Goal: Task Accomplishment & Management: Manage account settings

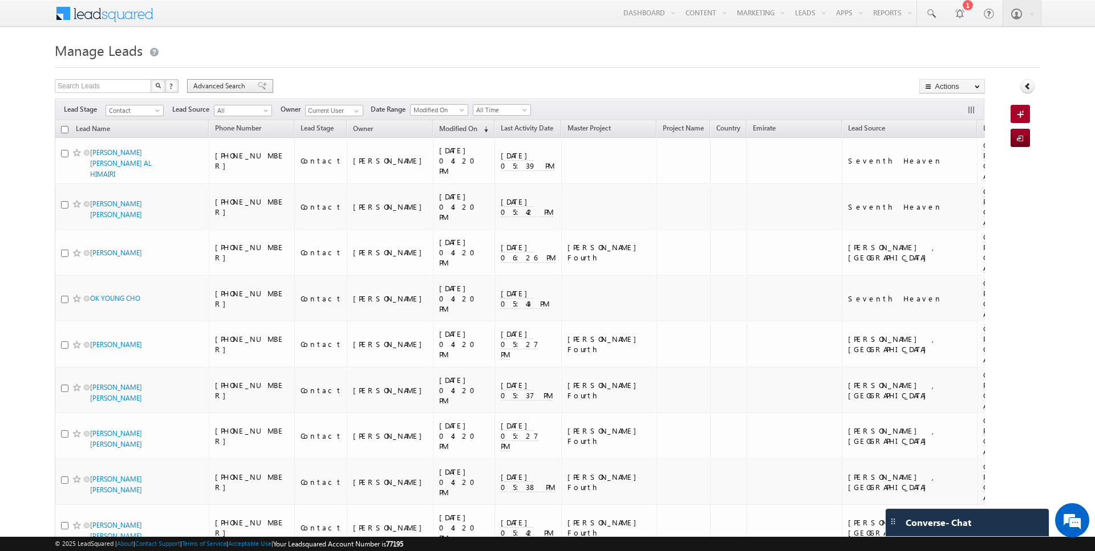
click at [232, 85] on span "Advanced Search" at bounding box center [220, 86] width 55 height 10
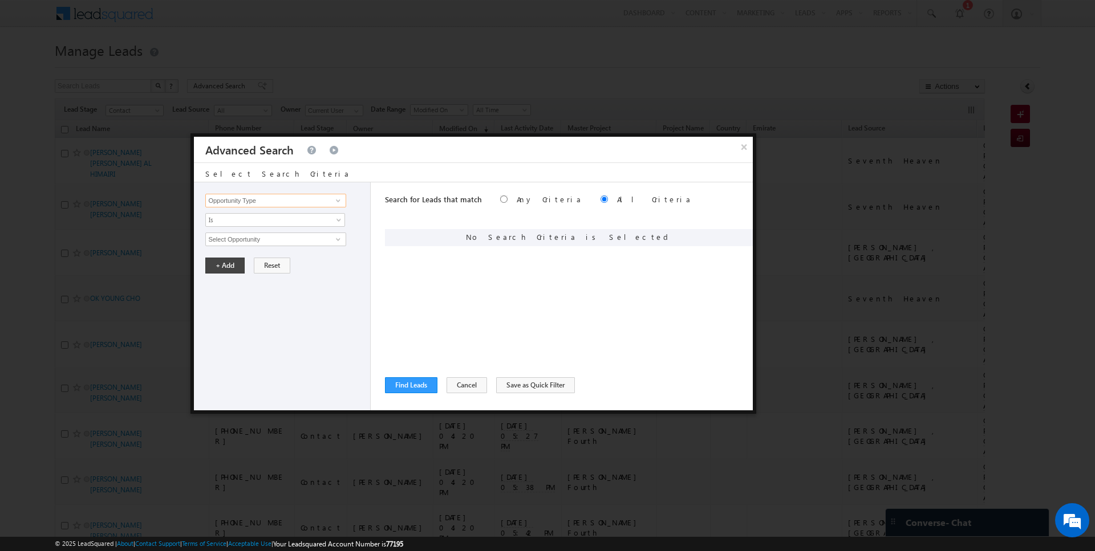
click at [306, 197] on input "Opportunity Type" at bounding box center [275, 201] width 140 height 14
type input "Lead Activity"
click at [261, 220] on span "Is" at bounding box center [268, 220] width 124 height 10
click at [251, 248] on ul "Is Is Not" at bounding box center [275, 238] width 140 height 24
click at [251, 245] on link "Is Not" at bounding box center [275, 243] width 139 height 10
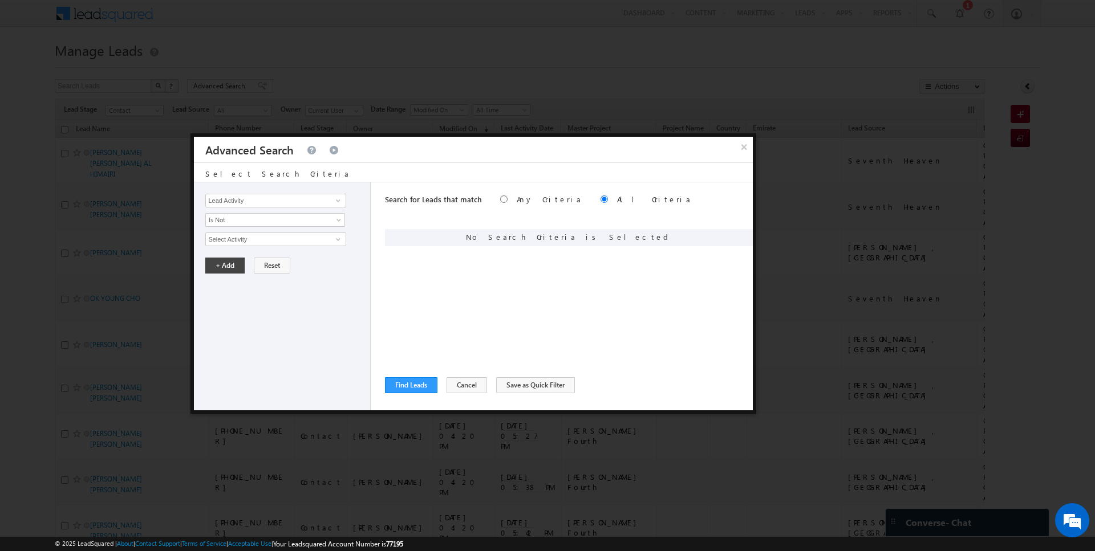
click at [248, 242] on input "Select Activity" at bounding box center [275, 240] width 140 height 14
type input "Outbound Phone Call Activity"
click at [218, 282] on button "+ Add" at bounding box center [224, 285] width 39 height 16
click at [418, 387] on button "Find Leads" at bounding box center [411, 386] width 52 height 16
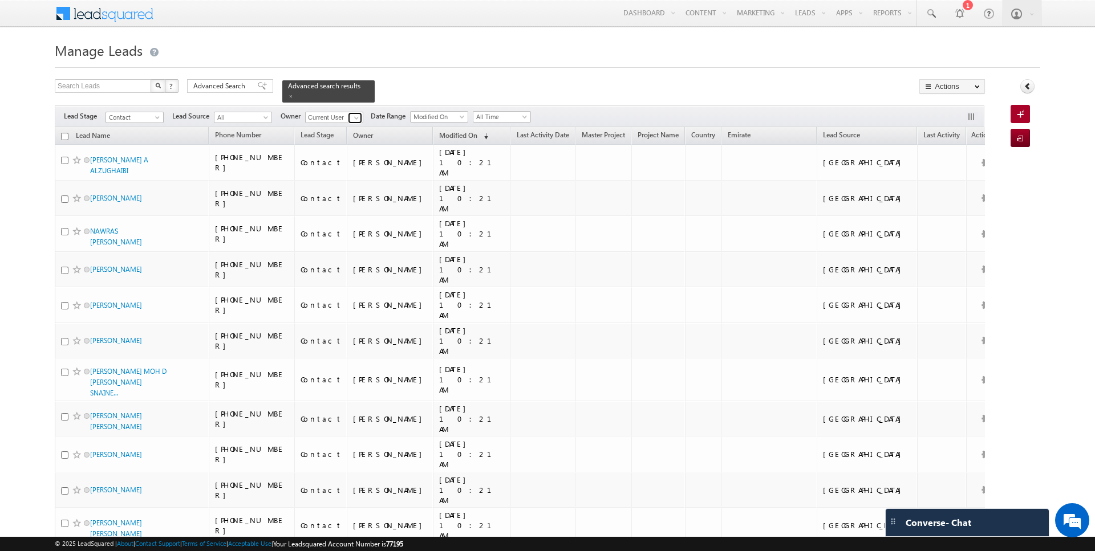
click at [355, 115] on span at bounding box center [356, 117] width 9 height 9
click at [224, 83] on span "Advanced Search" at bounding box center [220, 86] width 55 height 10
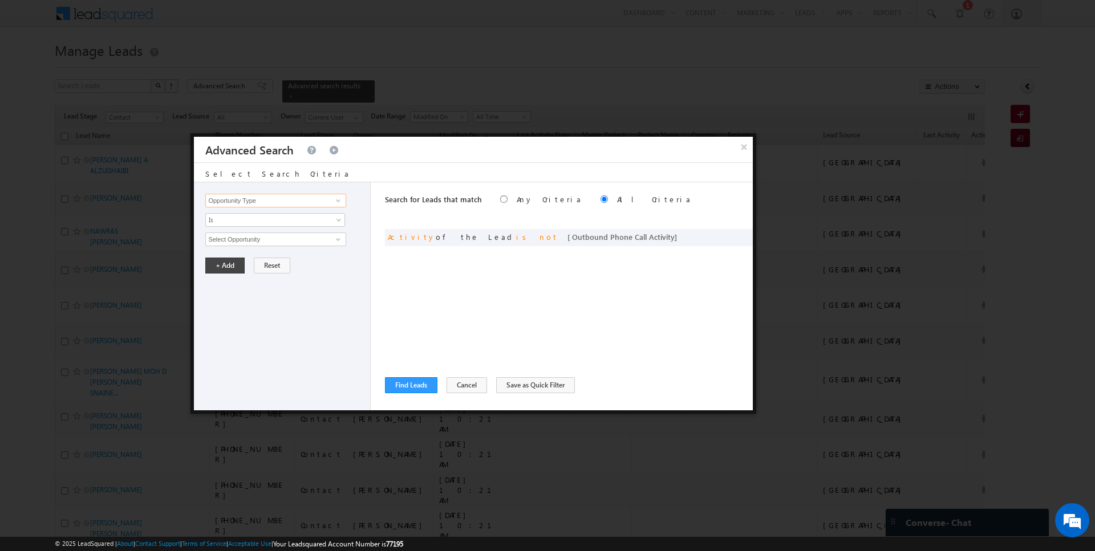
click at [238, 197] on input "Opportunity Type" at bounding box center [275, 201] width 140 height 14
type input "Owner"
click at [242, 220] on span "Is" at bounding box center [268, 220] width 124 height 10
click at [239, 244] on link "Is Not" at bounding box center [275, 243] width 139 height 10
click at [241, 234] on span "None Selected" at bounding box center [270, 239] width 129 height 13
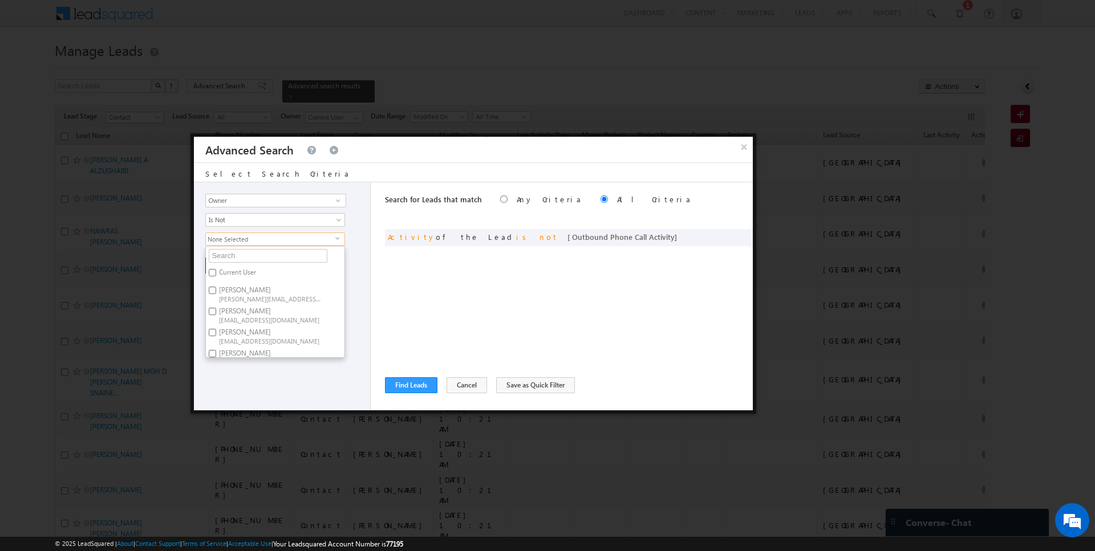
click at [237, 269] on label "Current User" at bounding box center [237, 275] width 62 height 18
click at [216, 269] on input "Current User" at bounding box center [212, 272] width 7 height 7
checkbox input "true"
click at [459, 277] on div "Search for Leads that match Any Criteria All Criteria Note that the current tri…" at bounding box center [569, 296] width 368 height 228
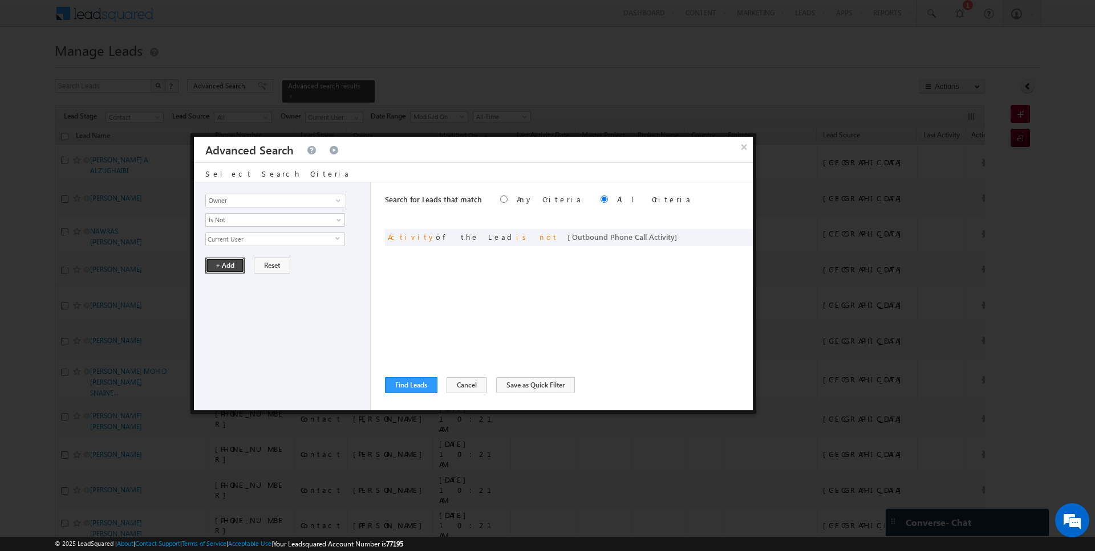
drag, startPoint x: 216, startPoint y: 262, endPoint x: 435, endPoint y: 416, distance: 268.0
click at [216, 261] on button "+ Add" at bounding box center [224, 266] width 39 height 16
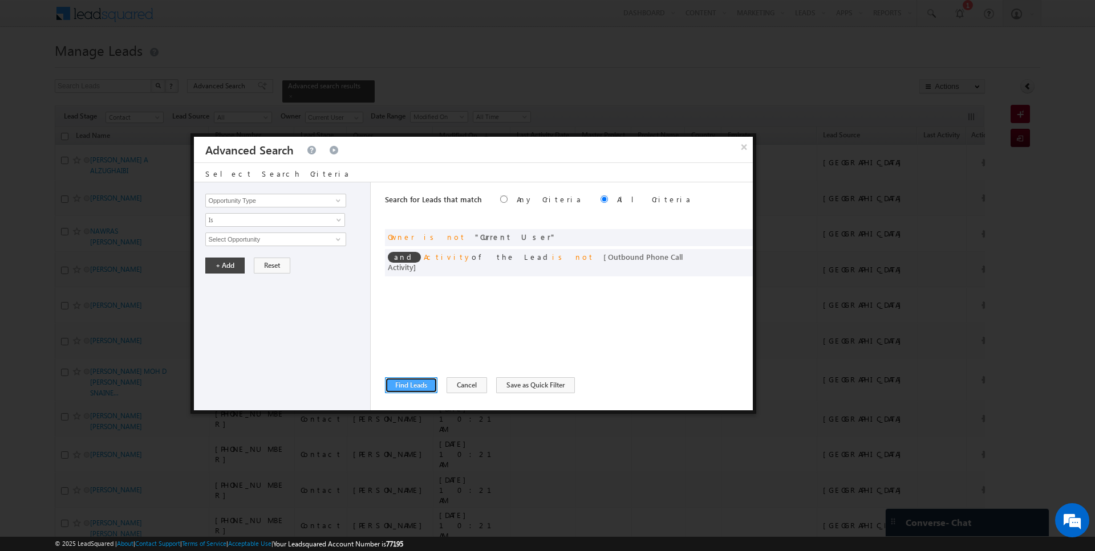
click at [416, 381] on button "Find Leads" at bounding box center [411, 386] width 52 height 16
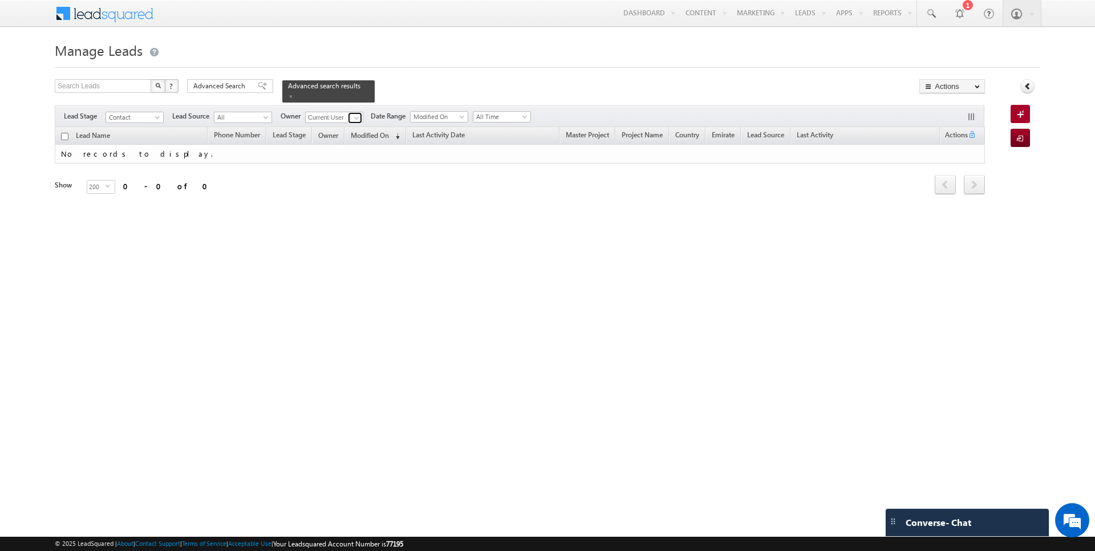
click at [352, 116] on span at bounding box center [356, 117] width 9 height 9
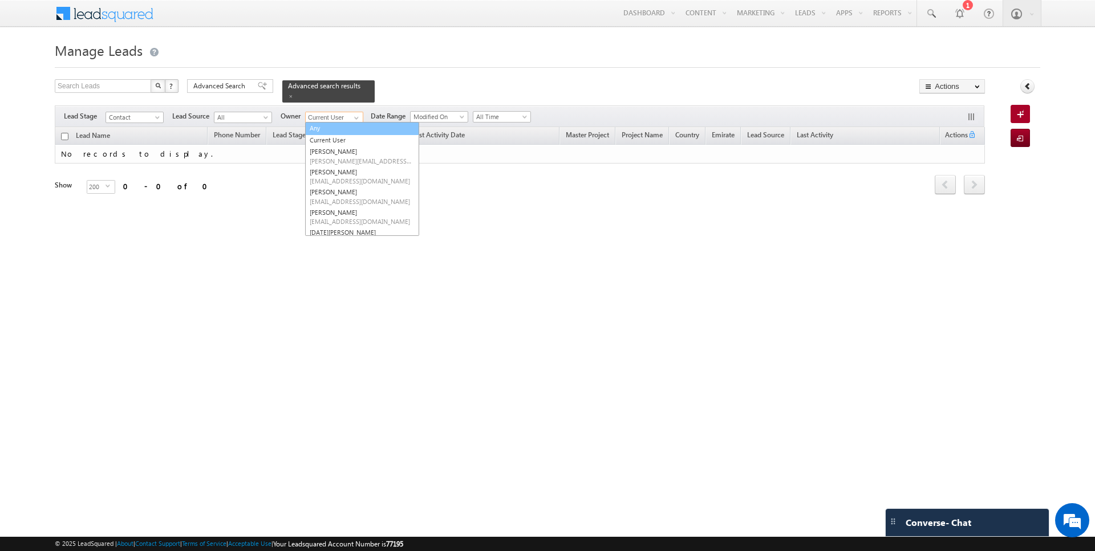
click at [339, 130] on link "Any" at bounding box center [362, 128] width 114 height 13
type input "Any"
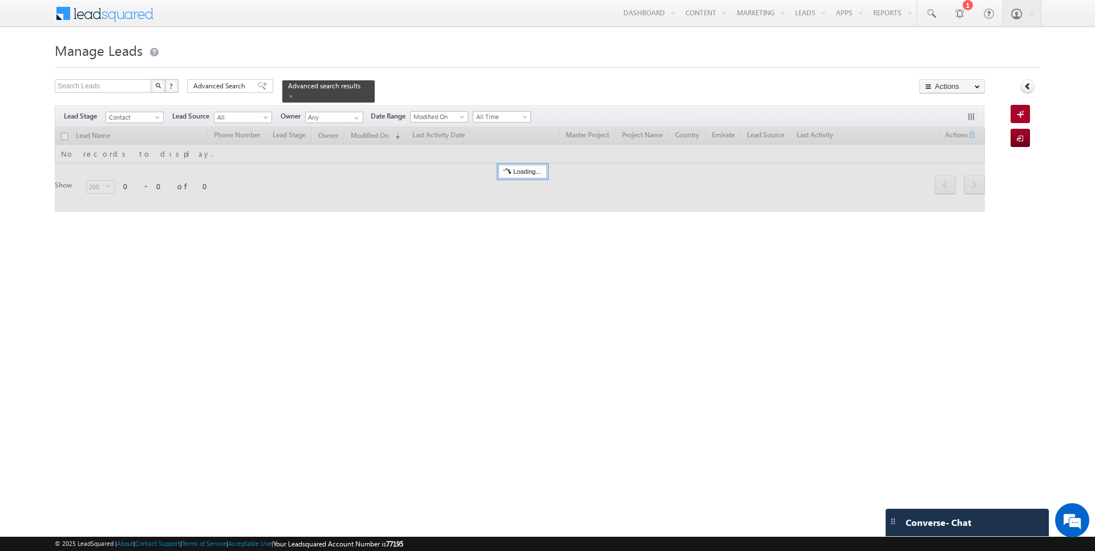
click at [406, 96] on div "Search Leads X ? 0 results found Advanced Search Advanced Search Advanced searc…" at bounding box center [520, 90] width 930 height 23
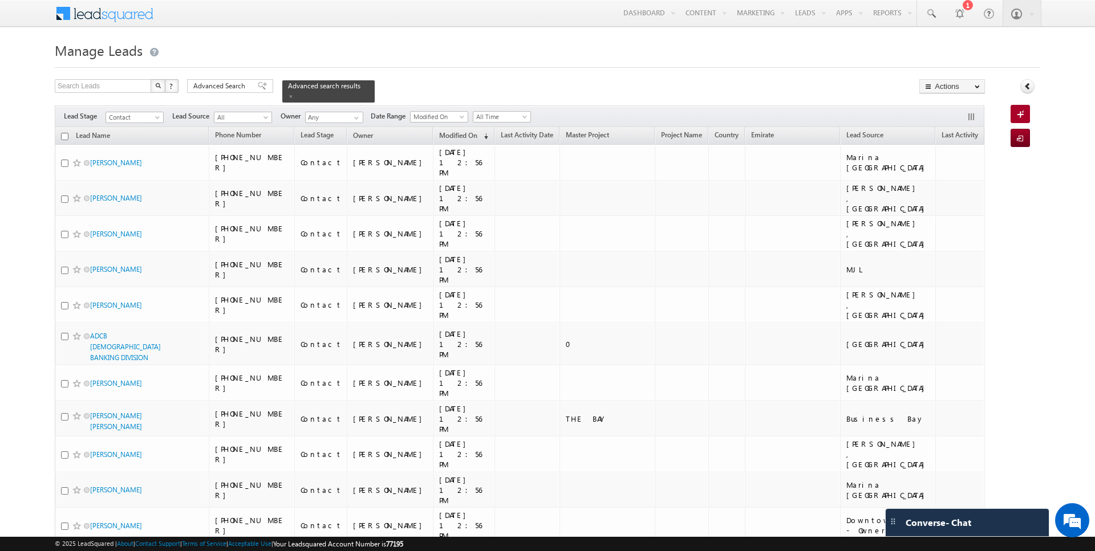
click at [67, 135] on input "checkbox" at bounding box center [64, 136] width 7 height 7
checkbox input "true"
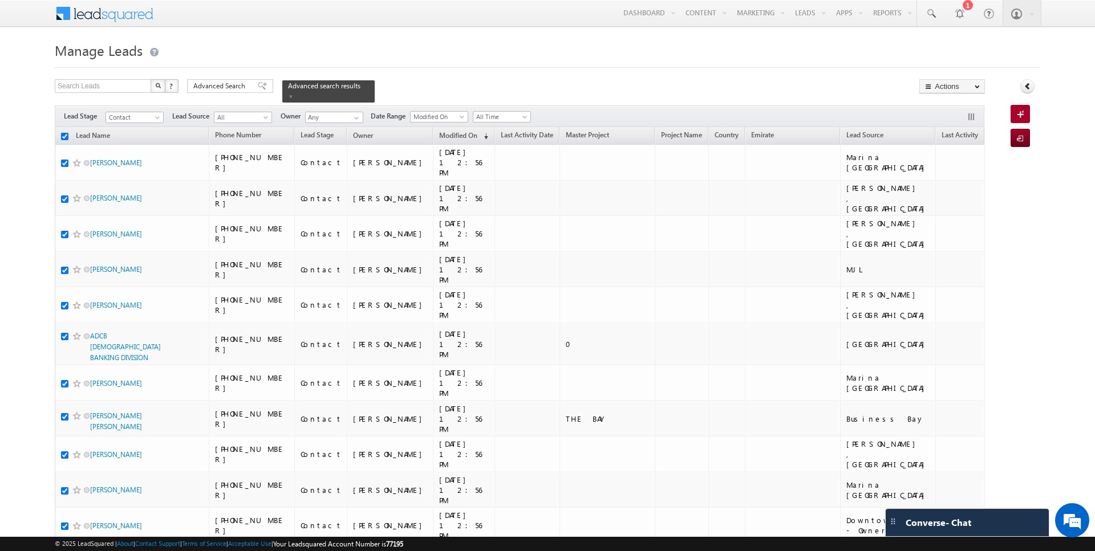
checkbox input "true"
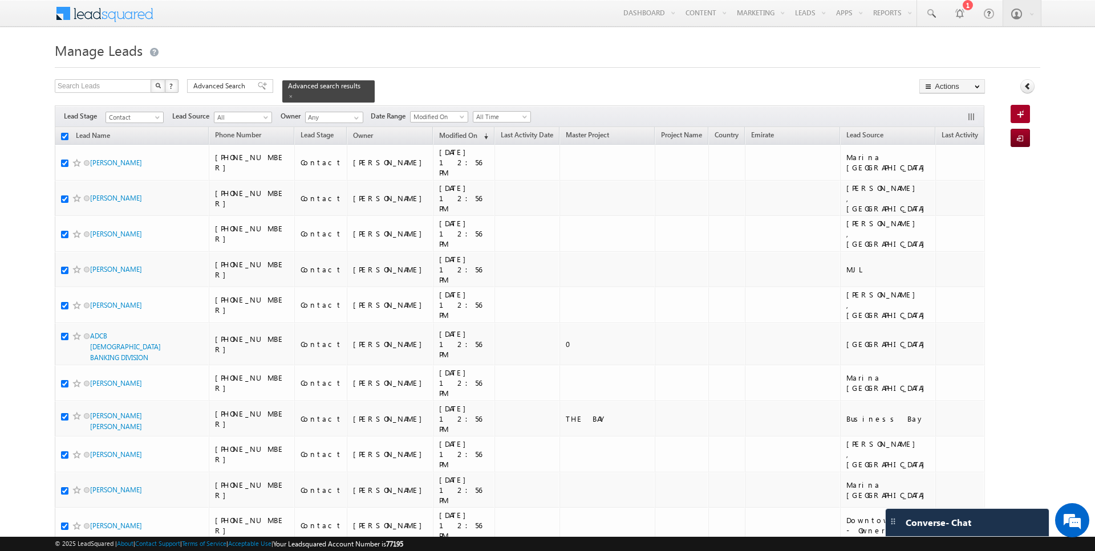
checkbox input "true"
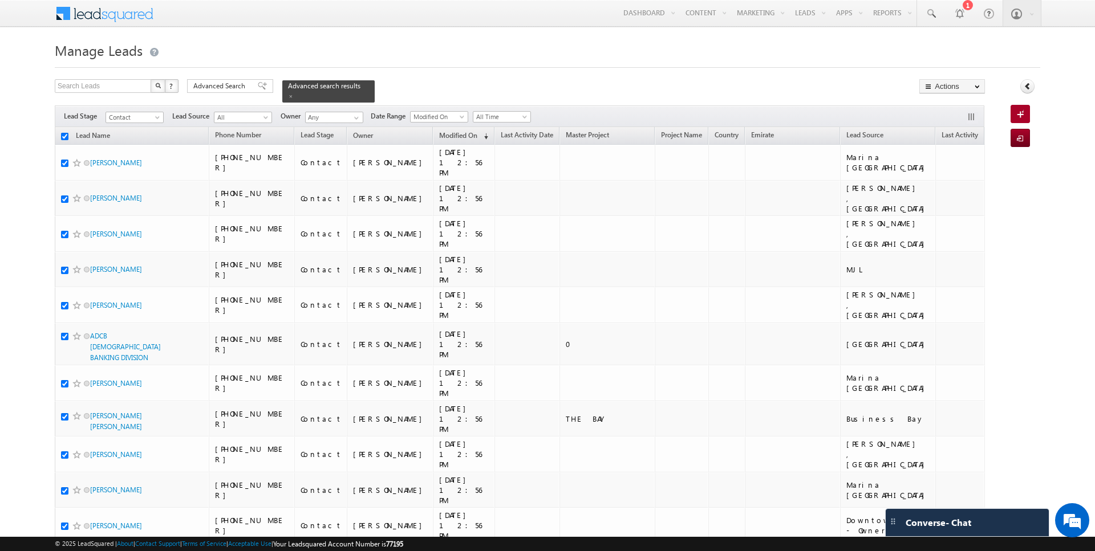
checkbox input "true"
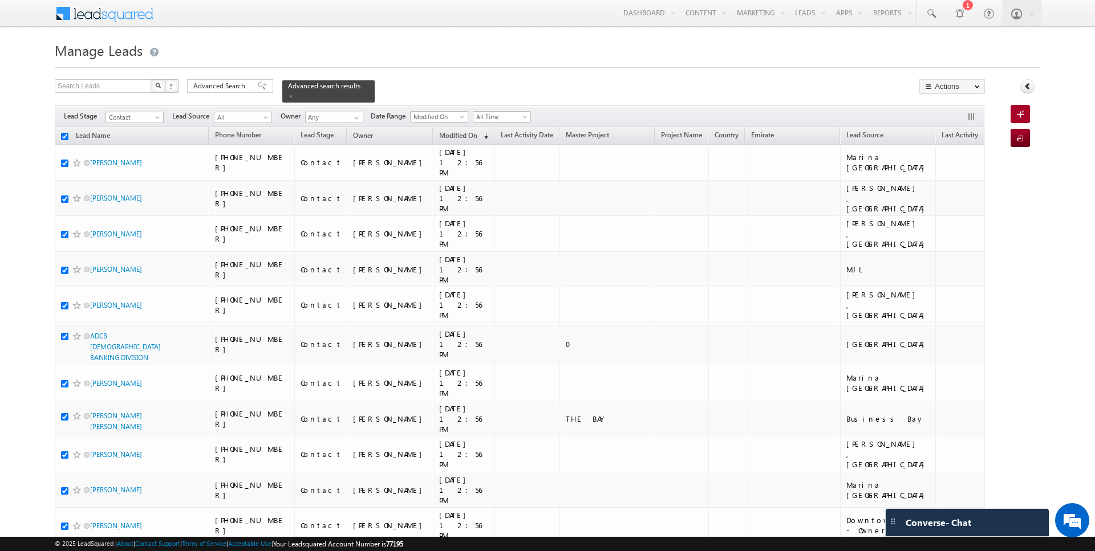
checkbox input "true"
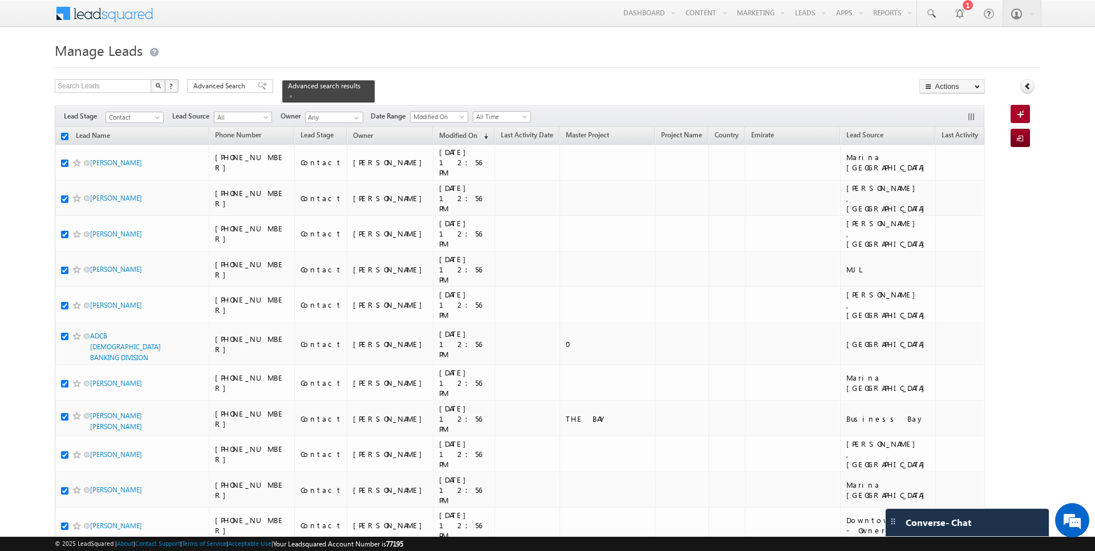
checkbox input "true"
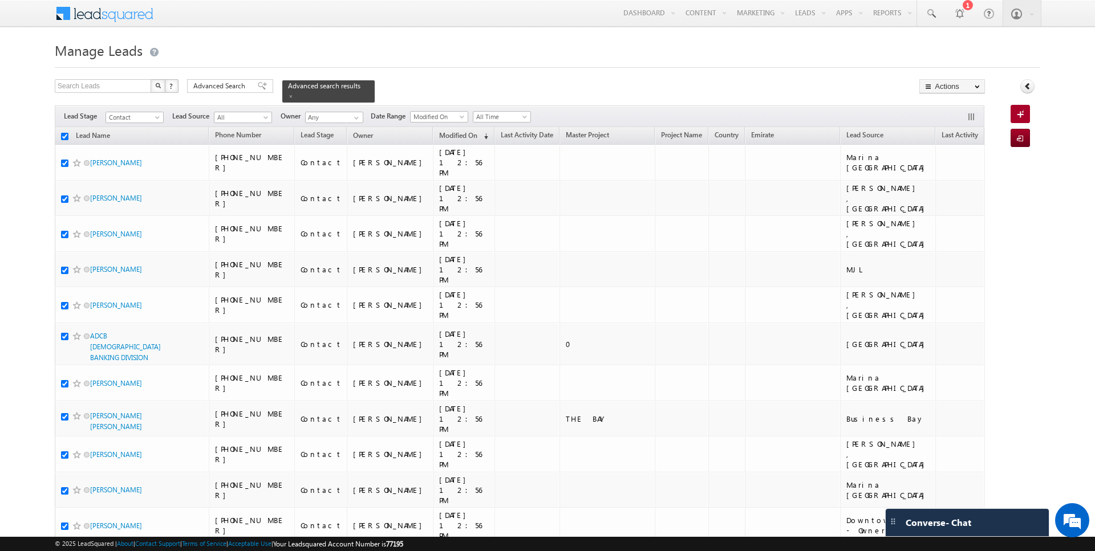
checkbox input "true"
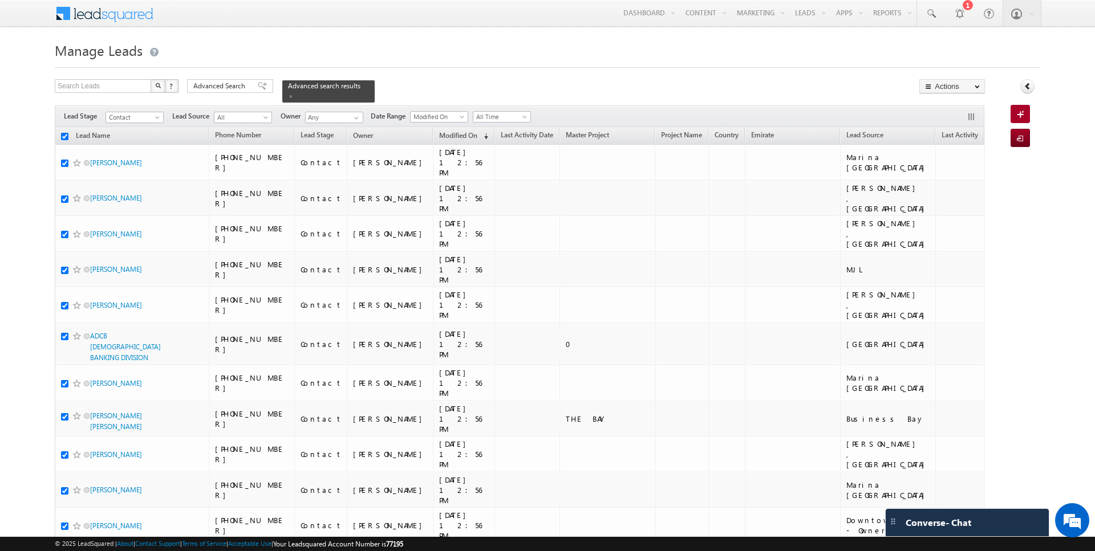
checkbox input "true"
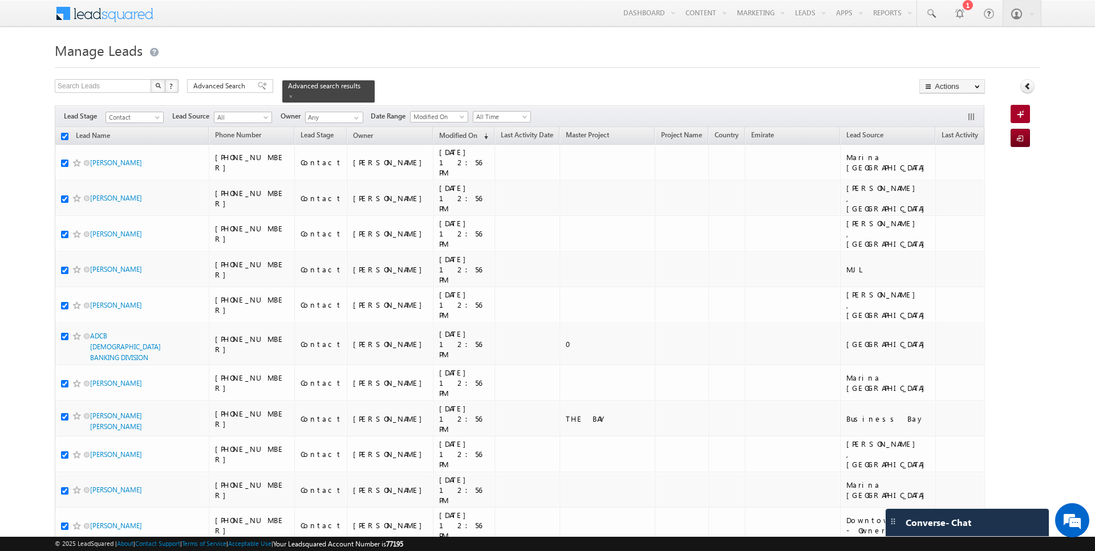
checkbox input "true"
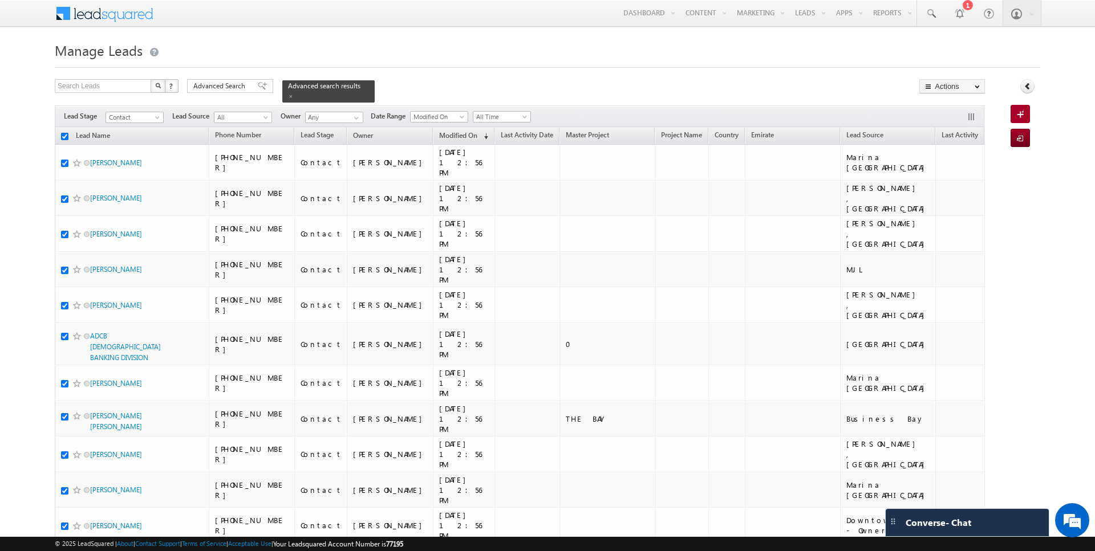
checkbox input "true"
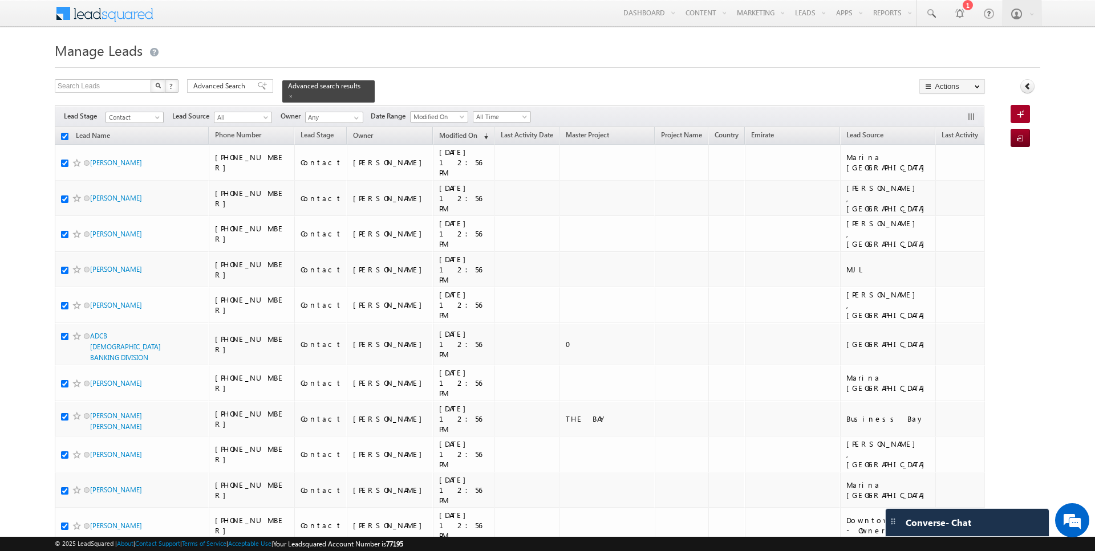
checkbox input "true"
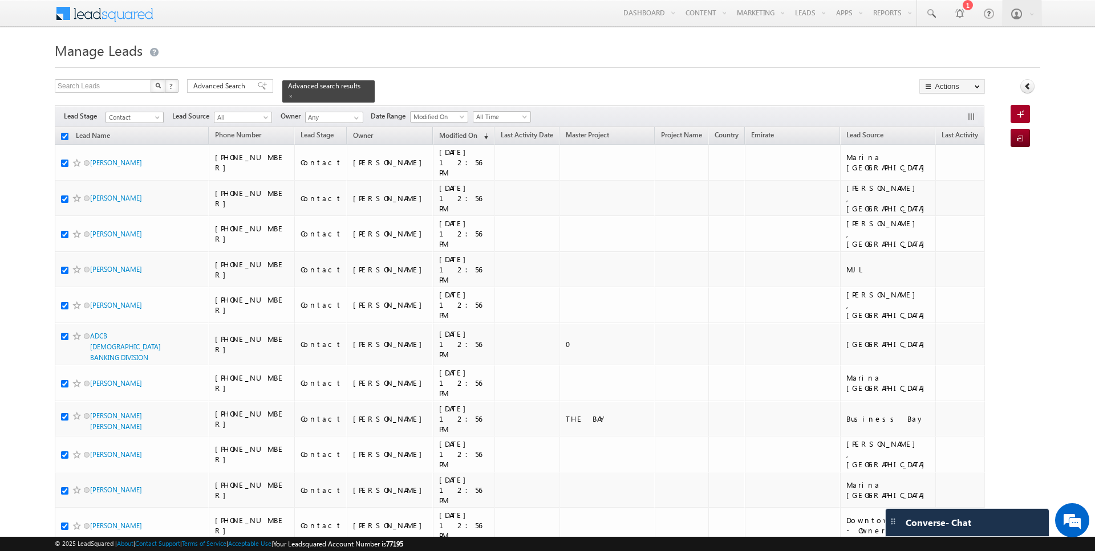
checkbox input "true"
click at [128, 120] on span "Contact" at bounding box center [133, 117] width 54 height 10
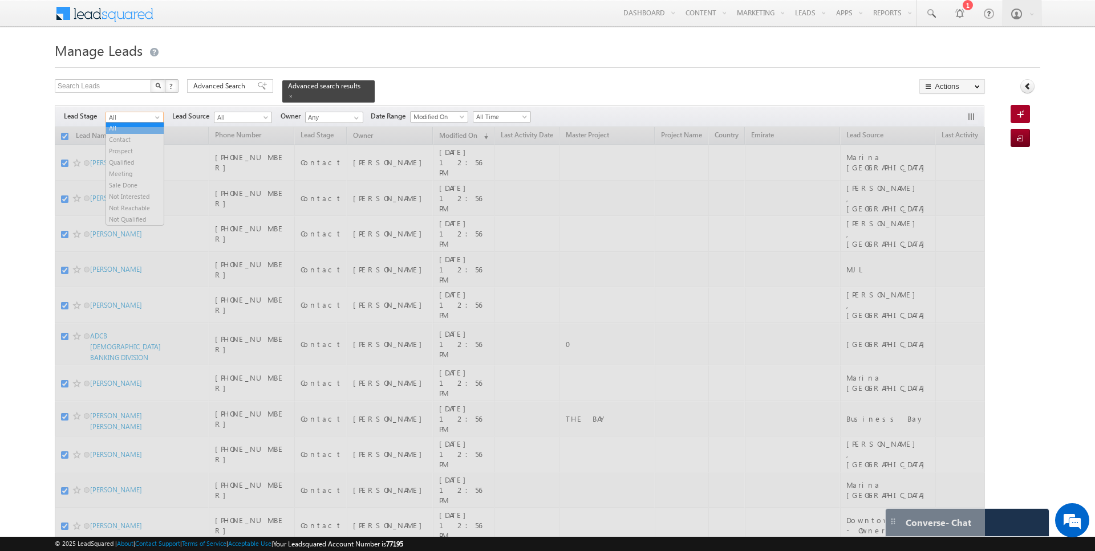
click at [137, 116] on span "All" at bounding box center [133, 117] width 54 height 10
click at [439, 79] on div "Search Leads X ? 54 results found Advanced Search Advanced Search Advanced sear…" at bounding box center [520, 90] width 930 height 23
checkbox input "false"
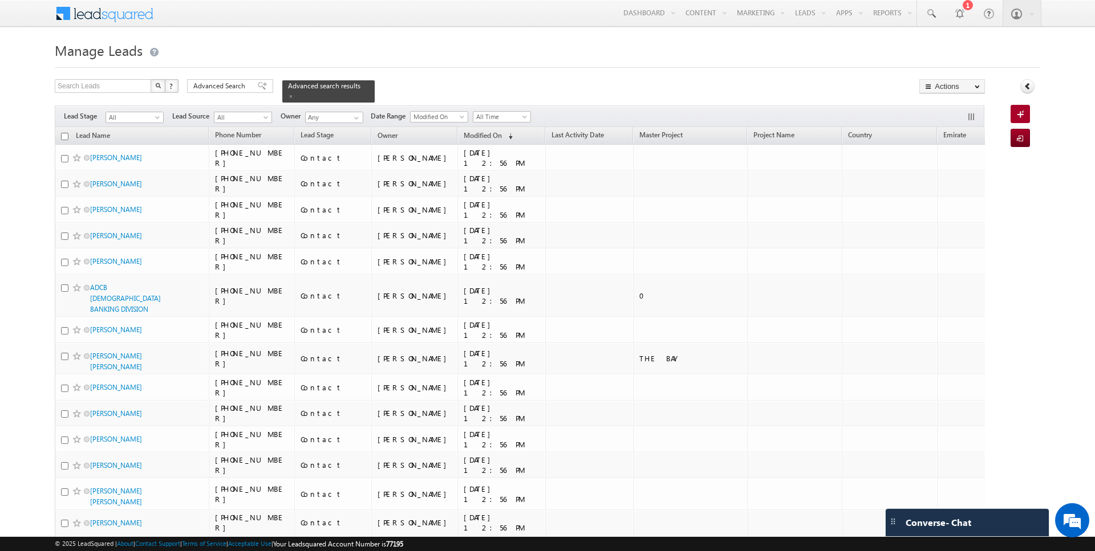
drag, startPoint x: 237, startPoint y: 83, endPoint x: 378, endPoint y: 205, distance: 185.9
click at [237, 85] on span "Advanced Search" at bounding box center [220, 86] width 55 height 10
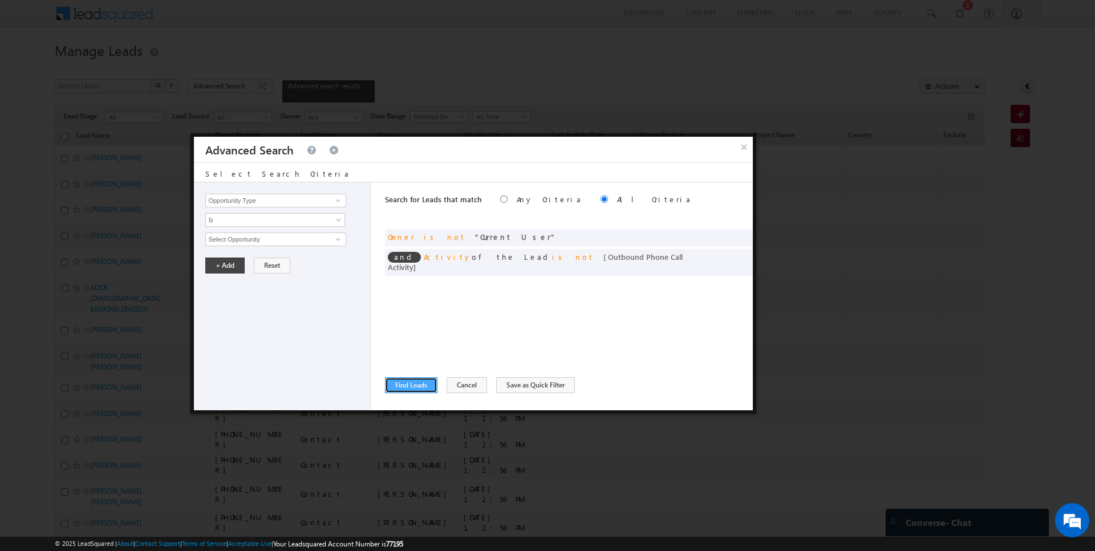
click at [412, 382] on button "Find Leads" at bounding box center [411, 386] width 52 height 16
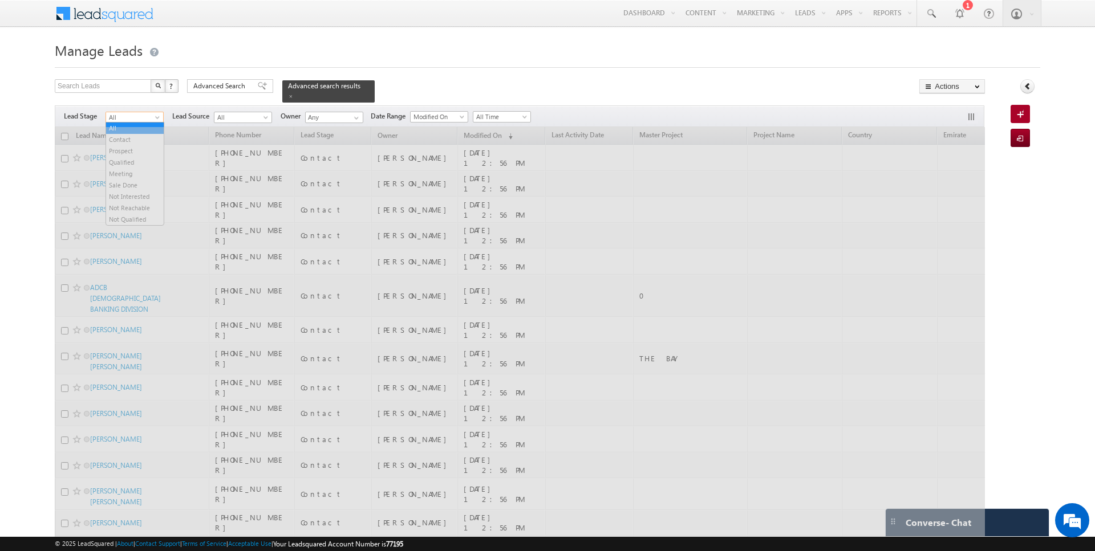
click at [147, 121] on span "All" at bounding box center [133, 117] width 54 height 10
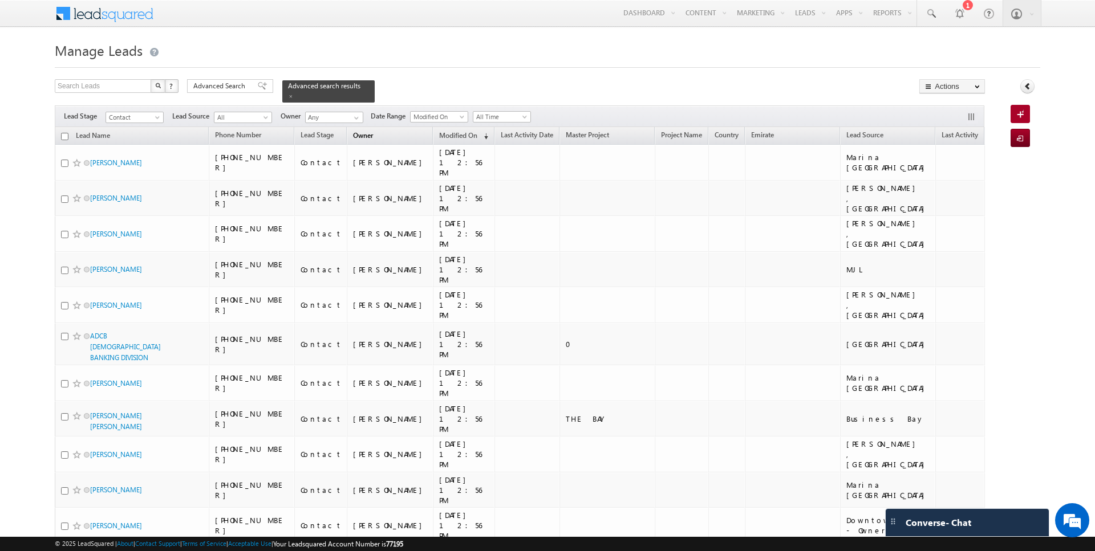
click at [366, 133] on span "Owner" at bounding box center [363, 135] width 20 height 9
click at [368, 139] on span "Owner" at bounding box center [363, 135] width 20 height 9
click at [370, 131] on span "Owner" at bounding box center [363, 135] width 20 height 9
click at [147, 116] on span "Contact" at bounding box center [133, 117] width 54 height 10
click at [321, 123] on div "Filters Lead Stage All Contact Prospect Qualified Meeting Sale Done Not Interes…" at bounding box center [520, 117] width 930 height 22
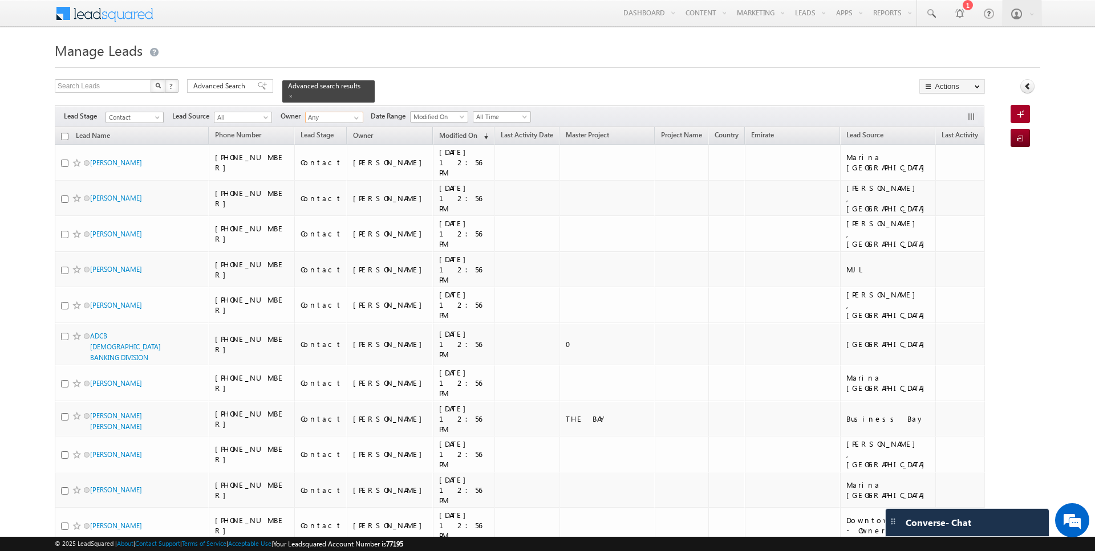
click at [342, 113] on input "Any" at bounding box center [334, 117] width 58 height 11
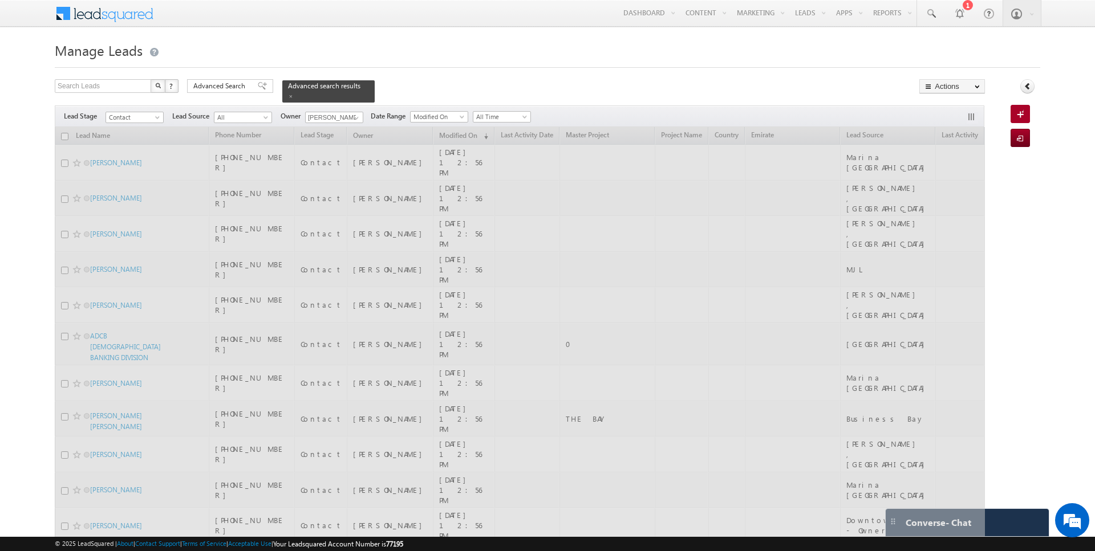
click at [390, 80] on div "Search Leads X ? 54 results found Advanced Search Advanced Search Advanced sear…" at bounding box center [520, 90] width 930 height 23
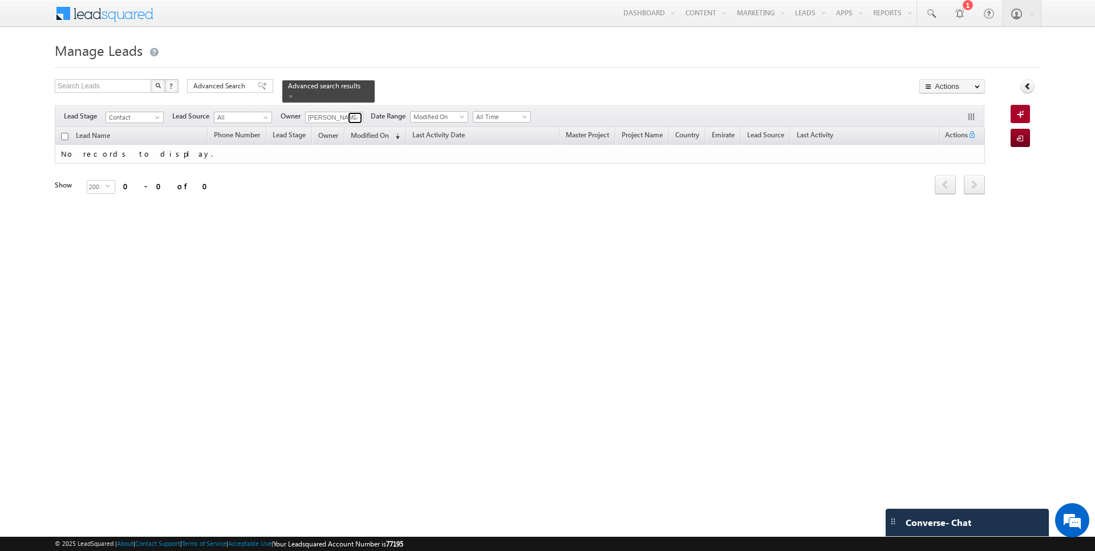
click at [354, 116] on span at bounding box center [356, 117] width 9 height 9
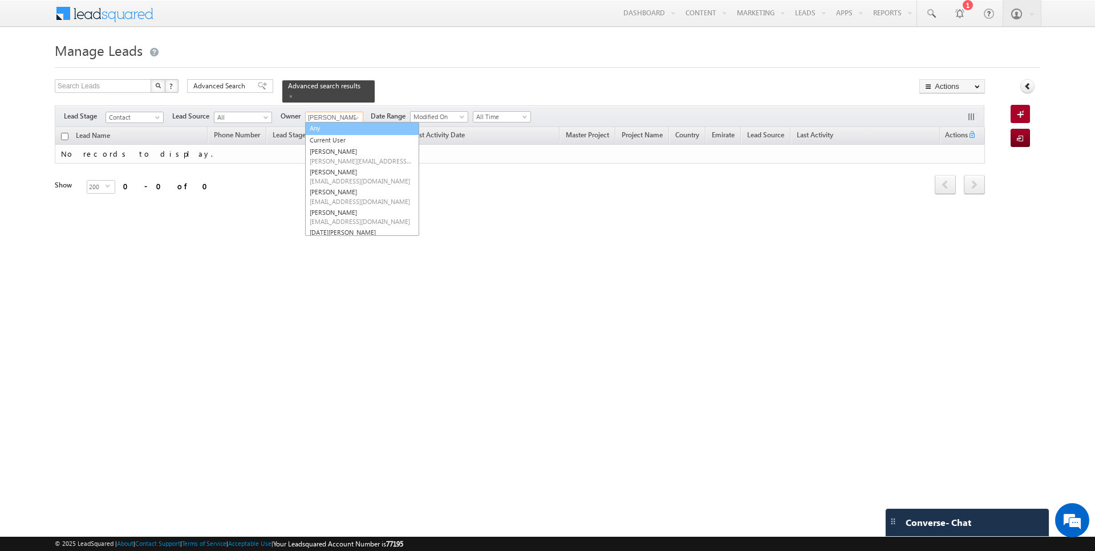
click at [346, 132] on link "Any" at bounding box center [362, 128] width 114 height 13
type input "Any"
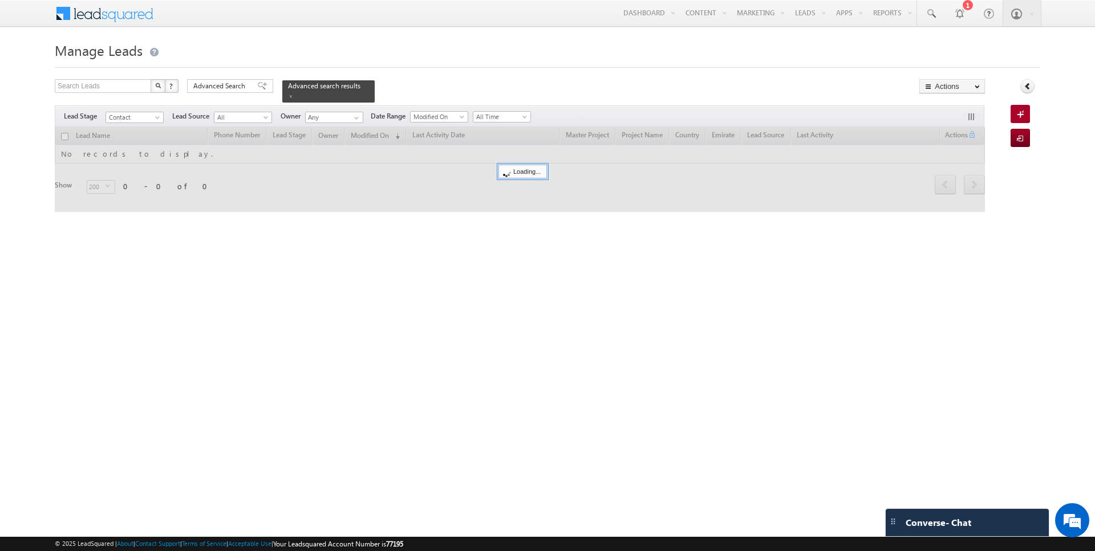
click at [432, 84] on div "Search Leads X ? 0 results found Advanced Search Advanced Search Advanced searc…" at bounding box center [520, 90] width 930 height 23
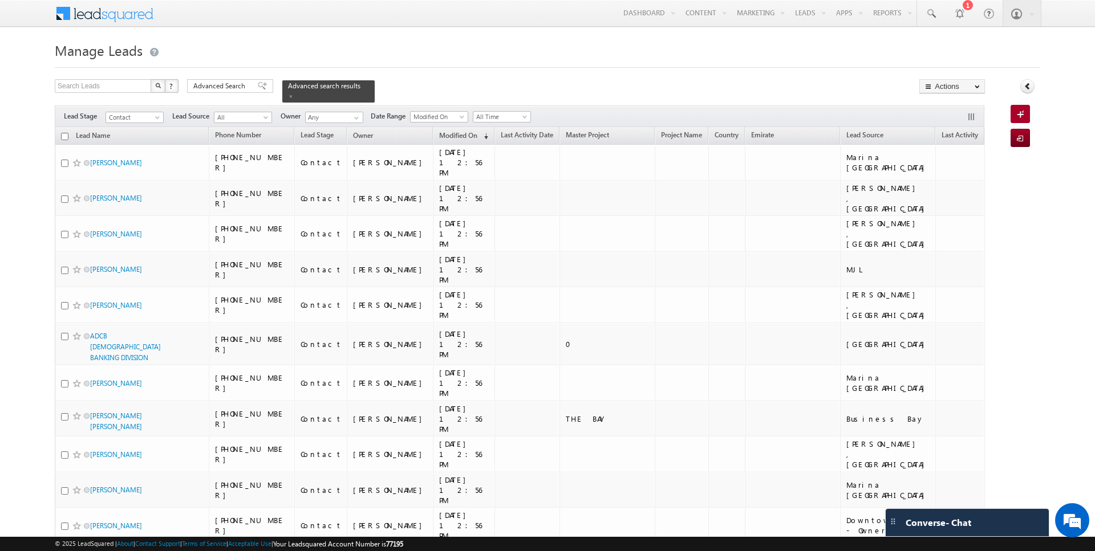
click at [67, 136] on input "checkbox" at bounding box center [64, 136] width 7 height 7
checkbox input "true"
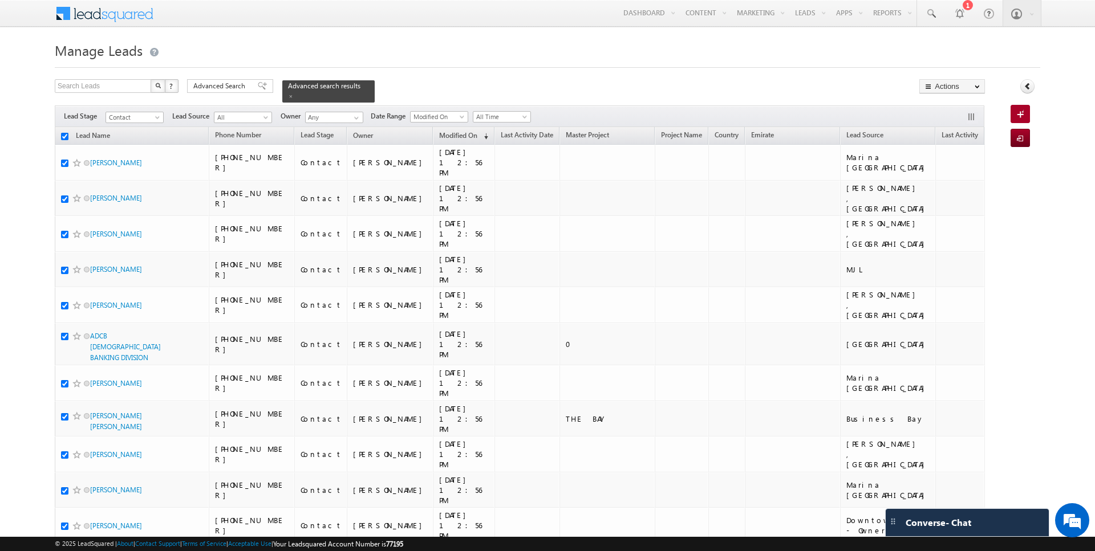
checkbox input "true"
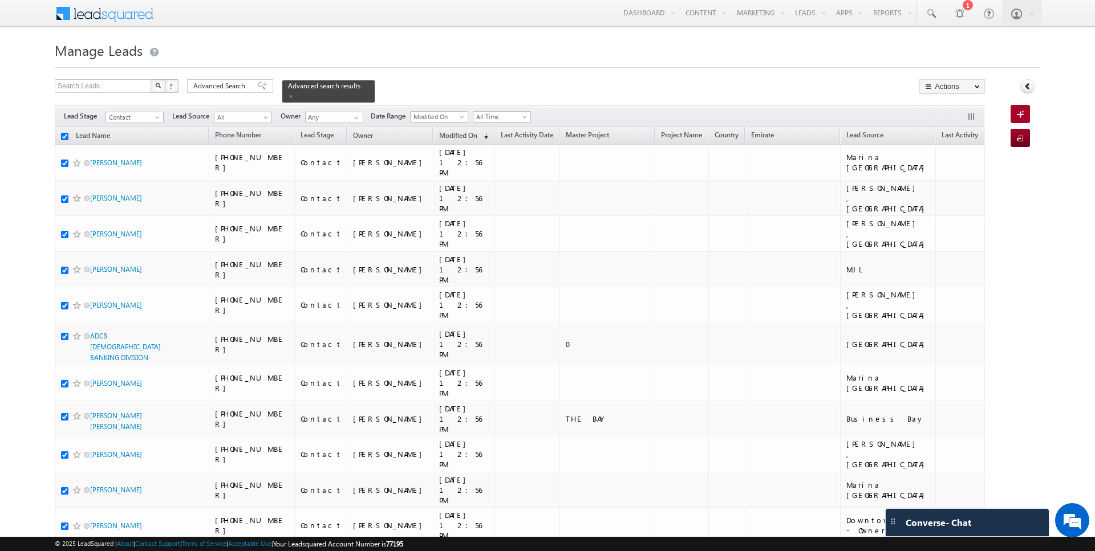
checkbox input "true"
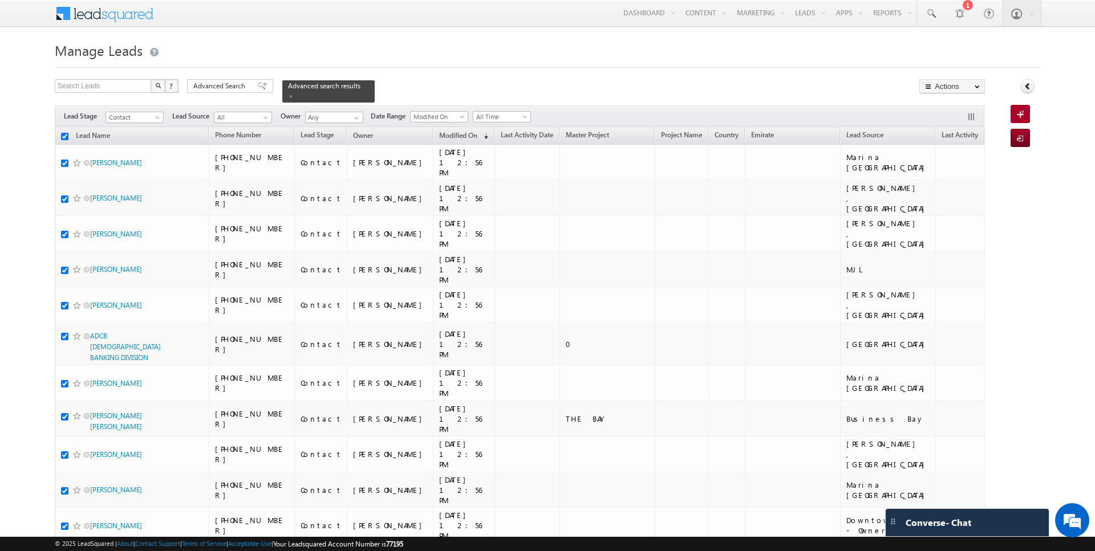
checkbox input "true"
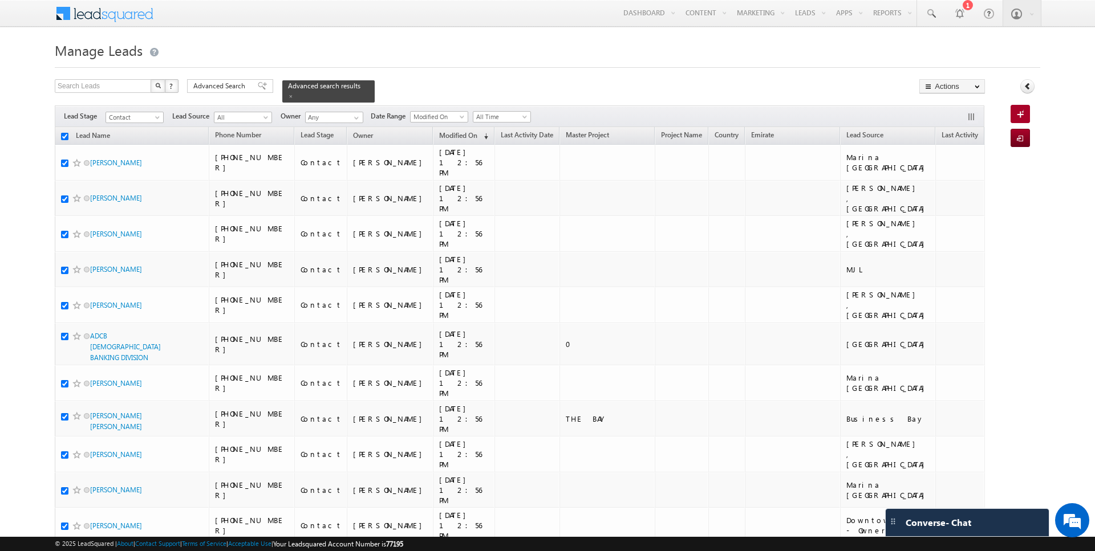
checkbox input "true"
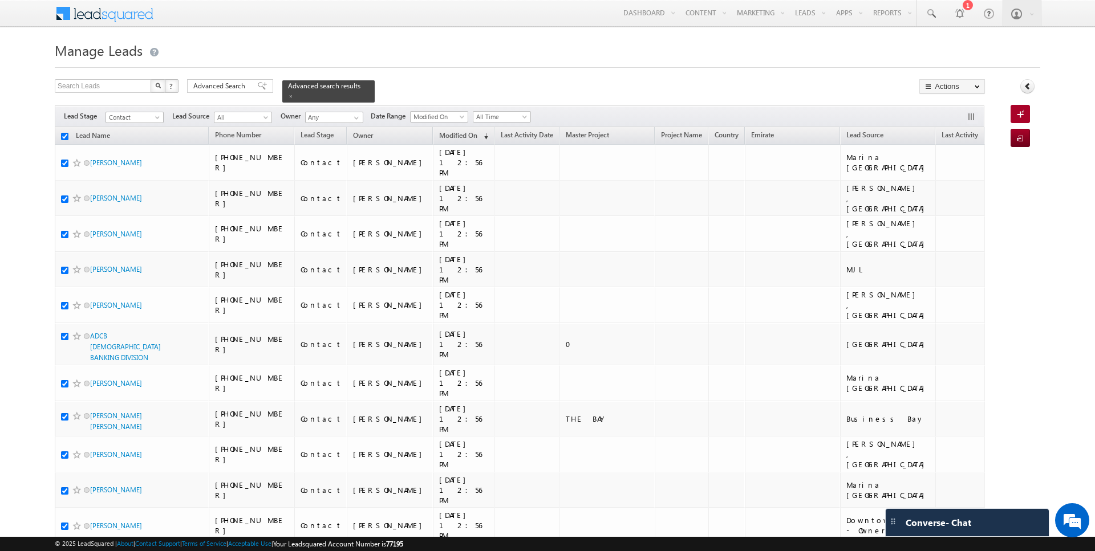
checkbox input "true"
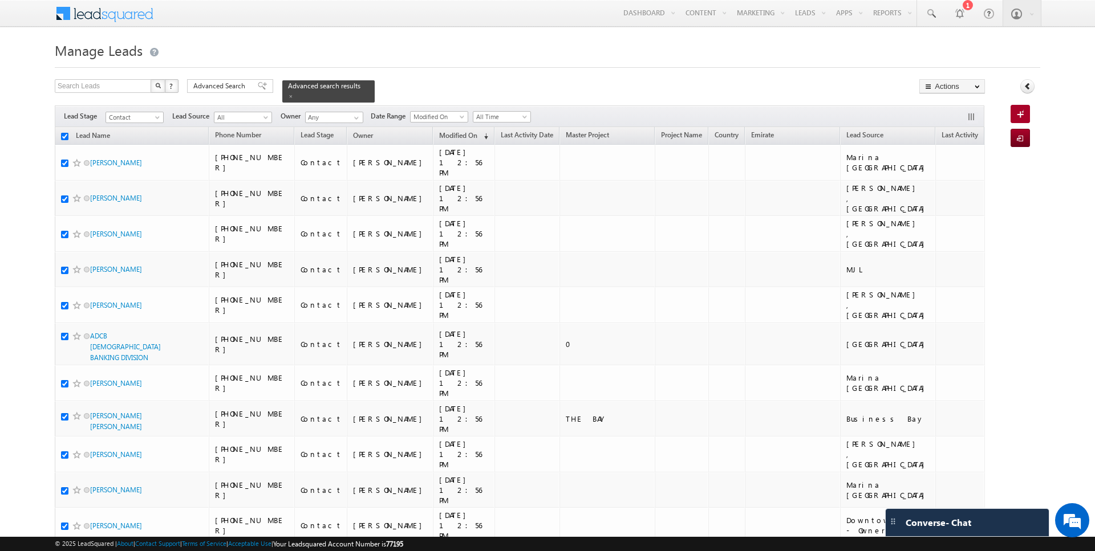
checkbox input "true"
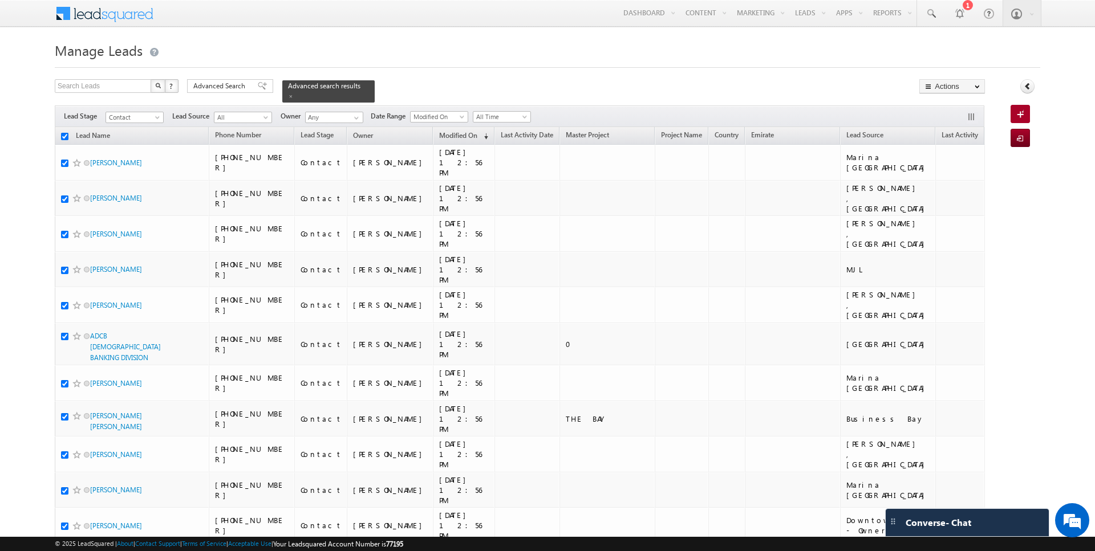
checkbox input "true"
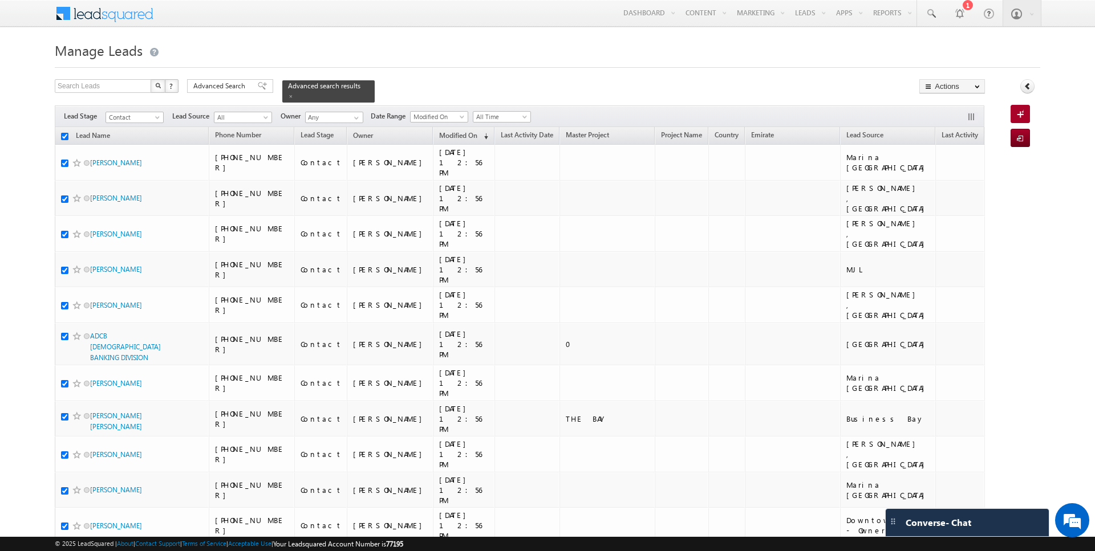
checkbox input "true"
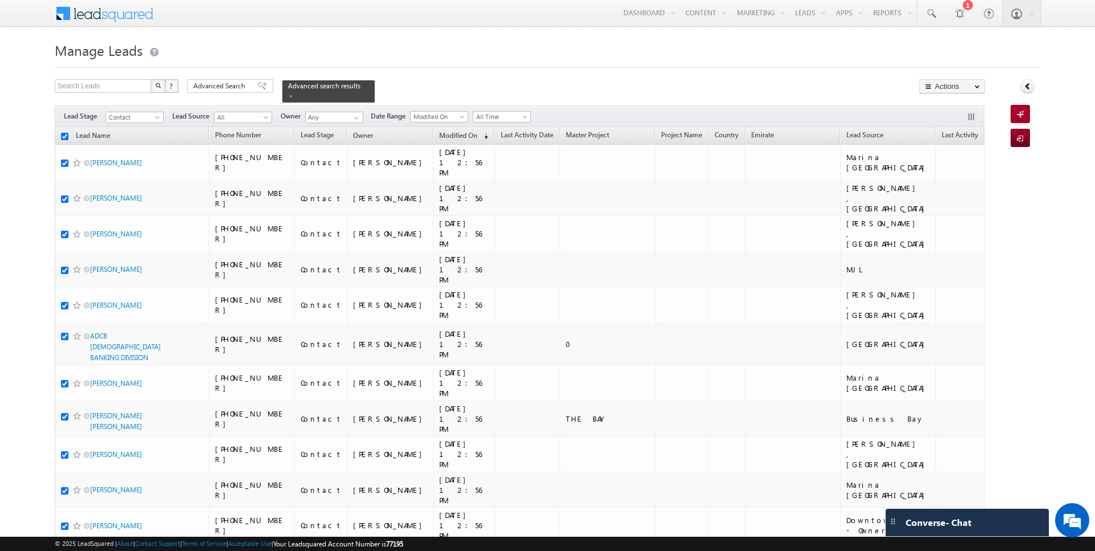
checkbox input "true"
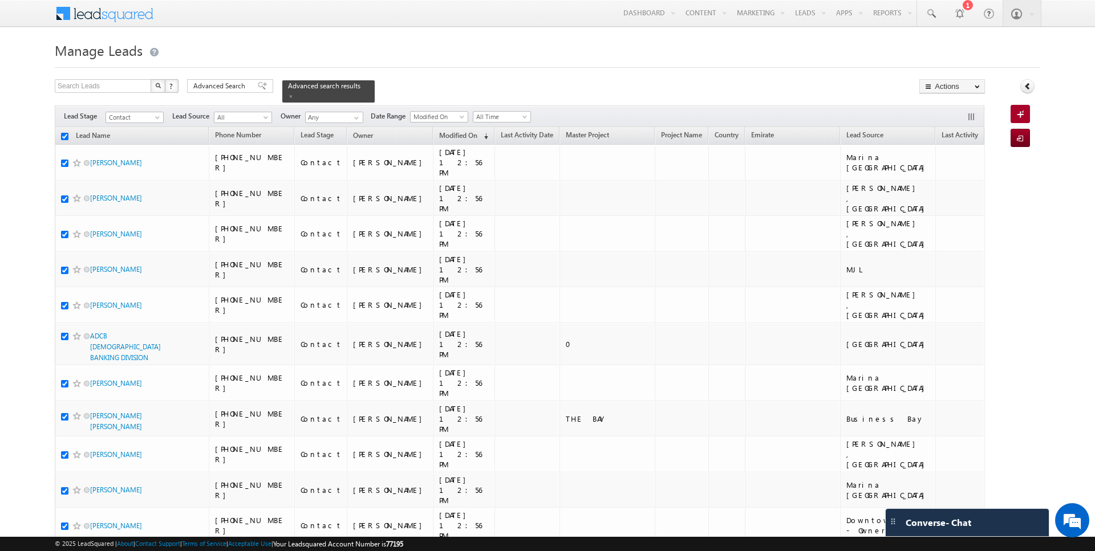
checkbox input "true"
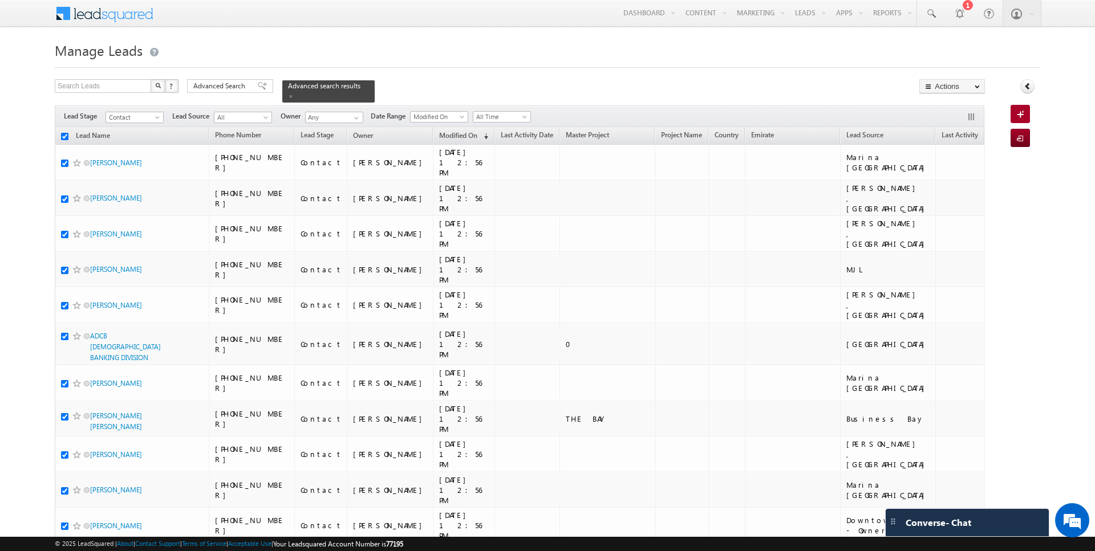
checkbox input "true"
click at [950, 184] on link "Change Owner" at bounding box center [952, 185] width 64 height 14
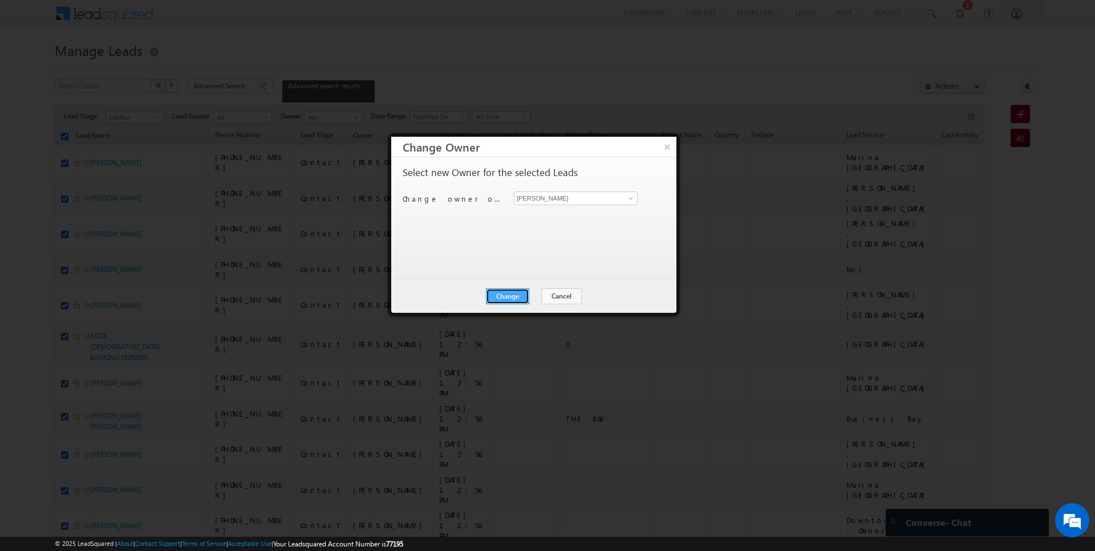
click at [516, 293] on button "Change" at bounding box center [507, 297] width 43 height 16
click at [527, 294] on button "Close" at bounding box center [535, 297] width 36 height 16
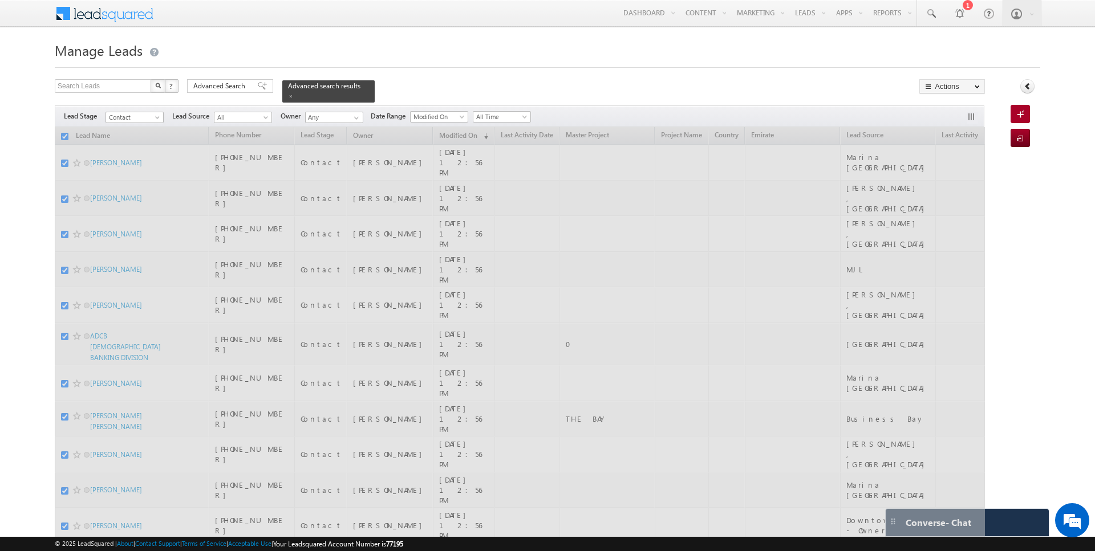
checkbox input "false"
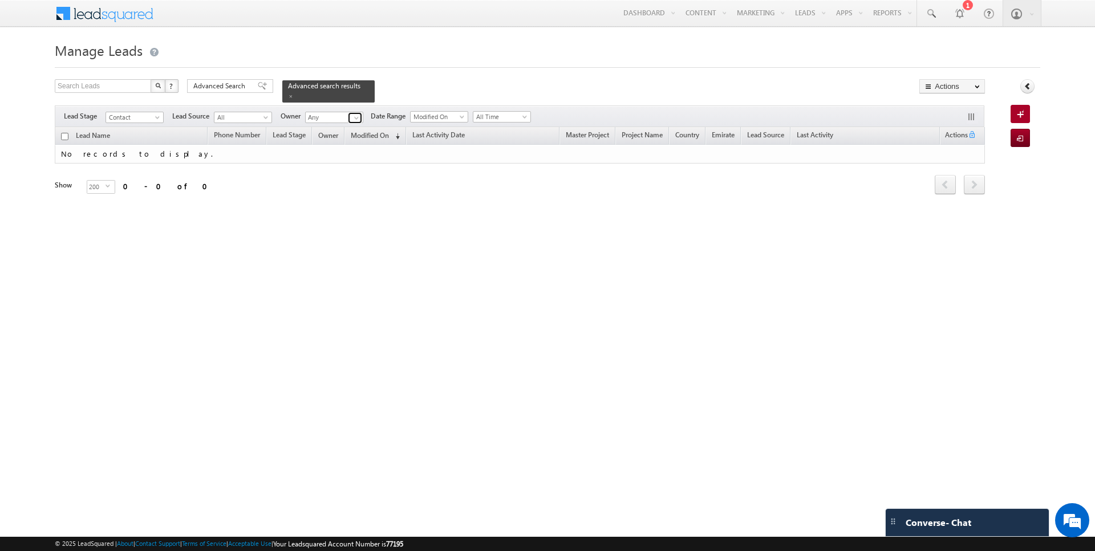
click at [352, 116] on span at bounding box center [356, 117] width 9 height 9
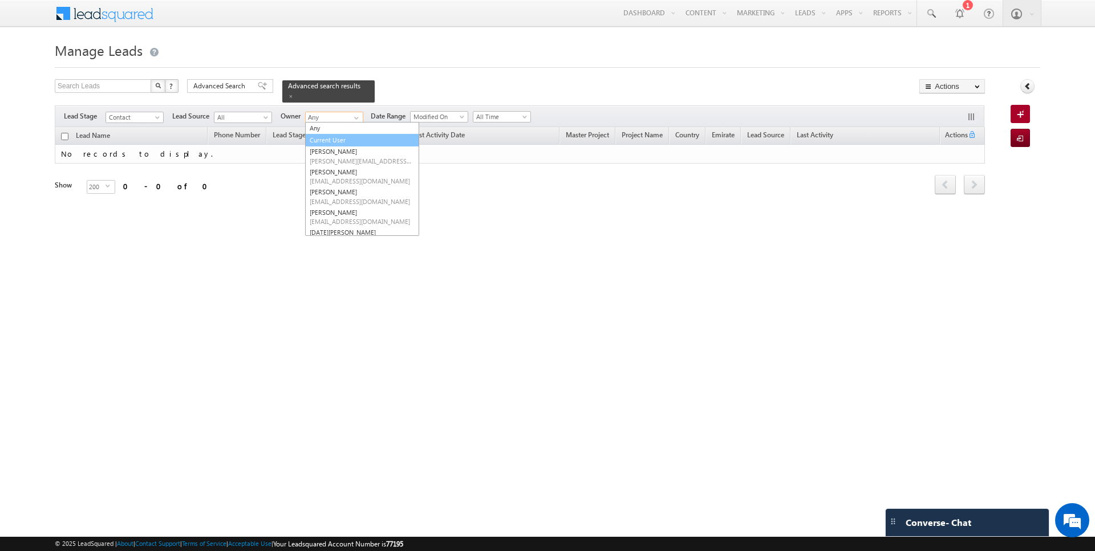
click at [339, 134] on link "Current User" at bounding box center [362, 140] width 114 height 13
type input "Current User"
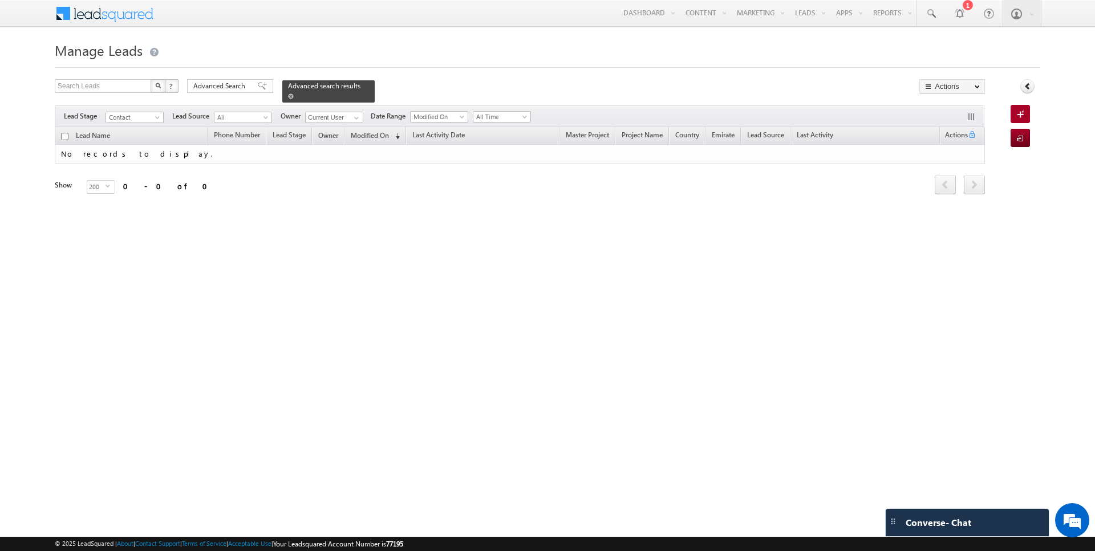
click at [288, 95] on span at bounding box center [291, 97] width 6 height 6
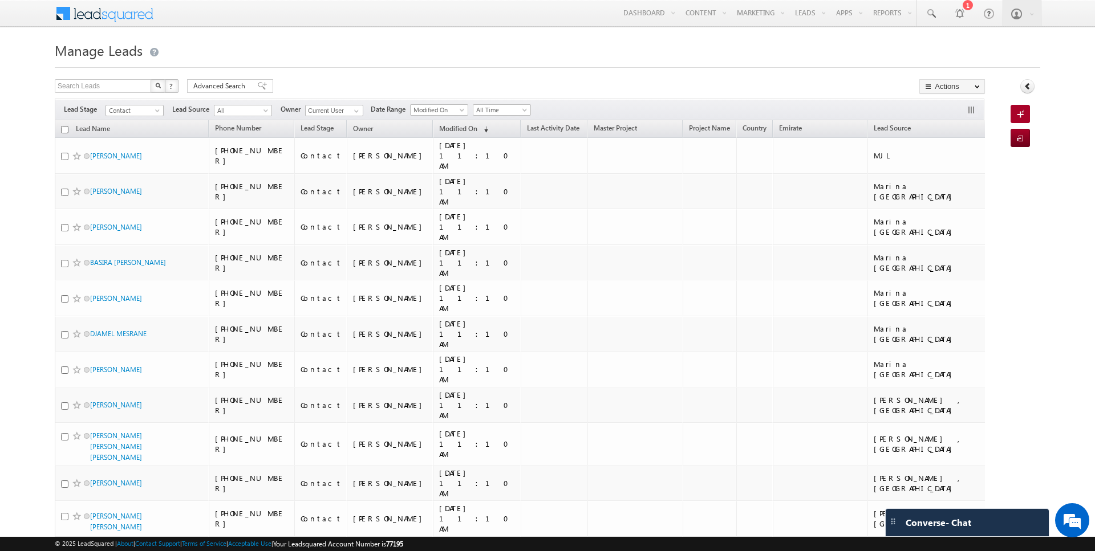
click at [62, 126] on input "checkbox" at bounding box center [64, 129] width 7 height 7
checkbox input "true"
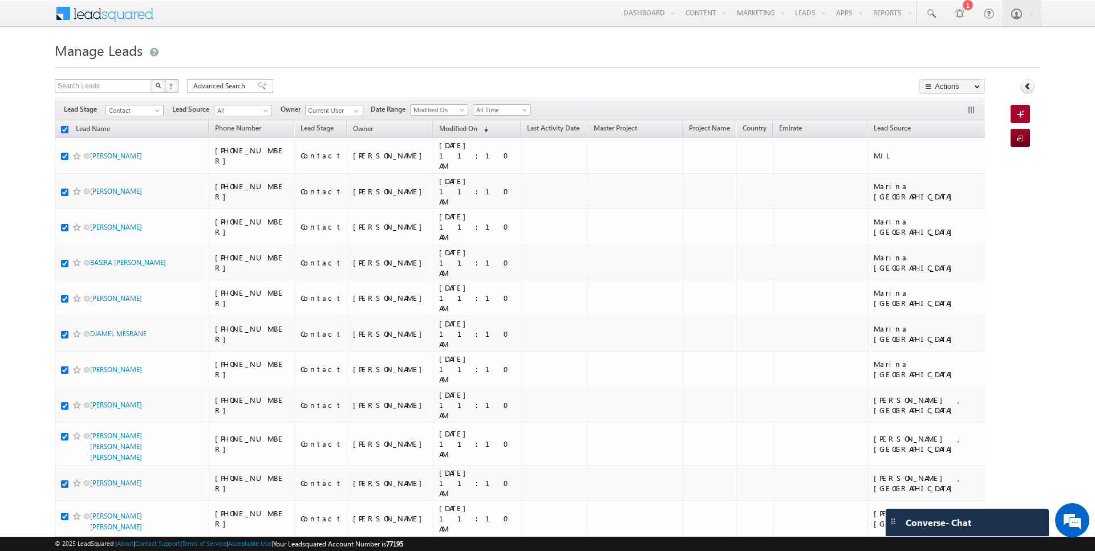
checkbox input "true"
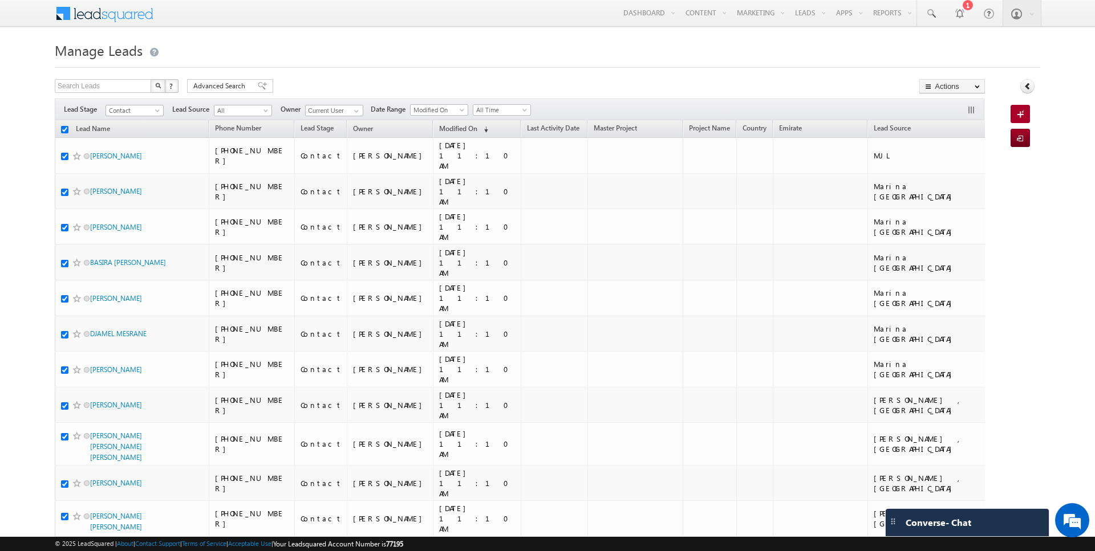
checkbox input "true"
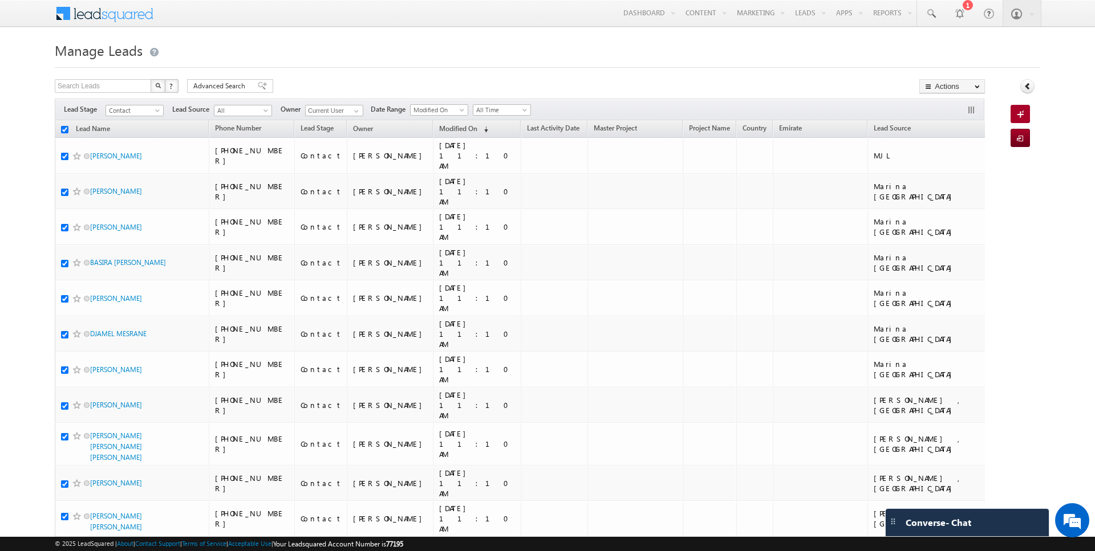
checkbox input "true"
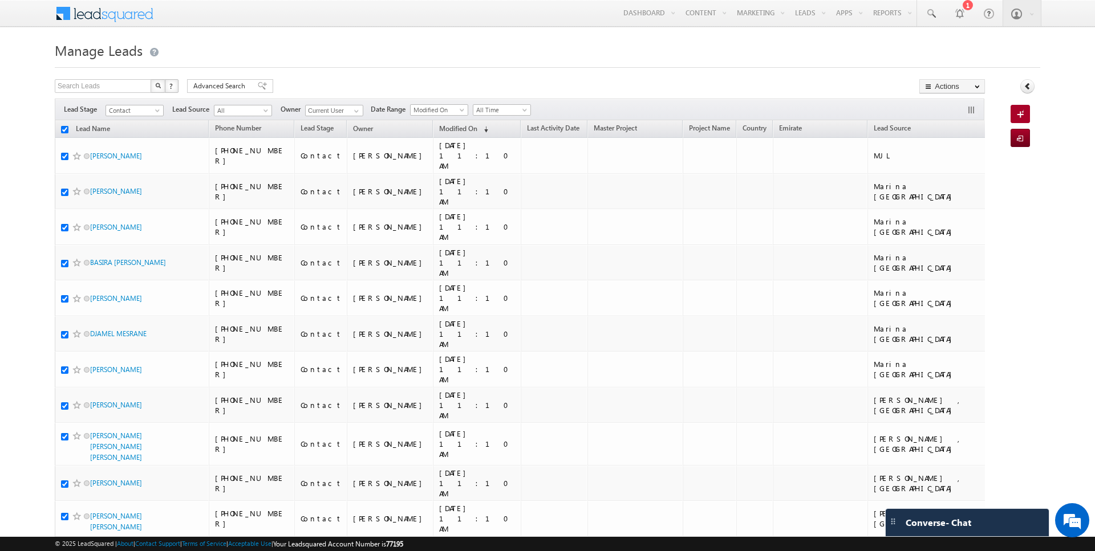
checkbox input "true"
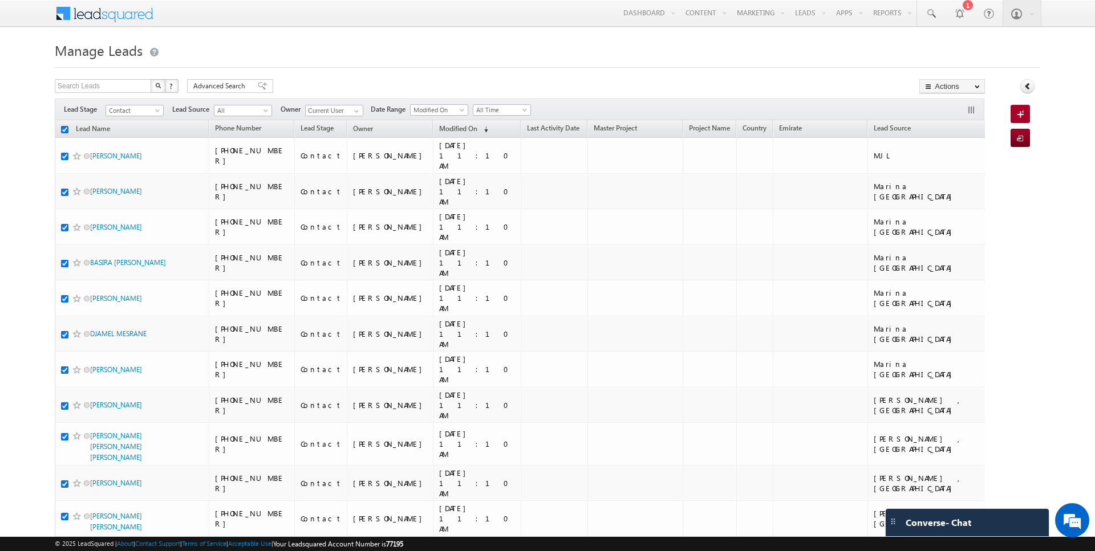
checkbox input "true"
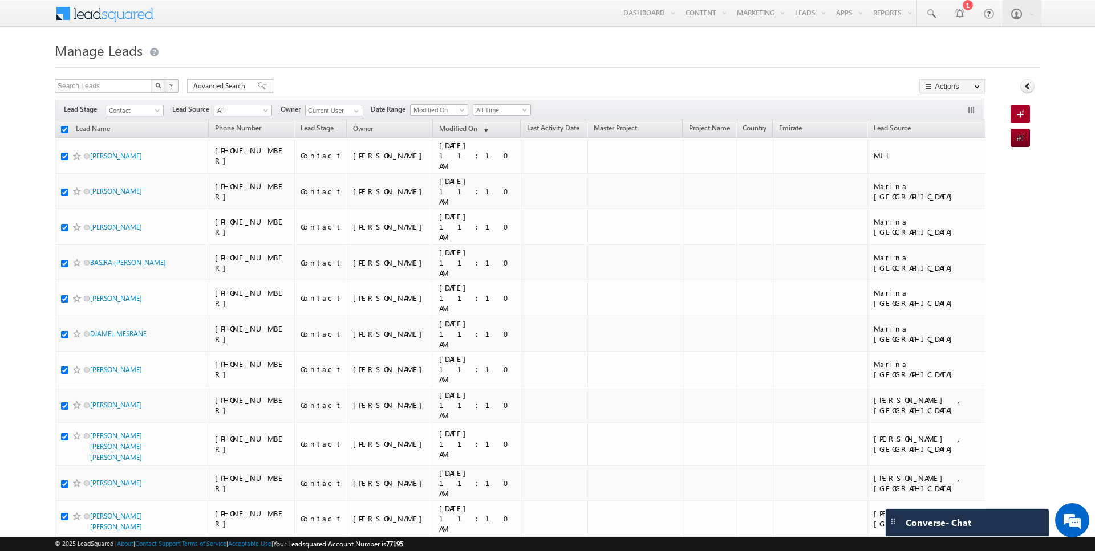
checkbox input "true"
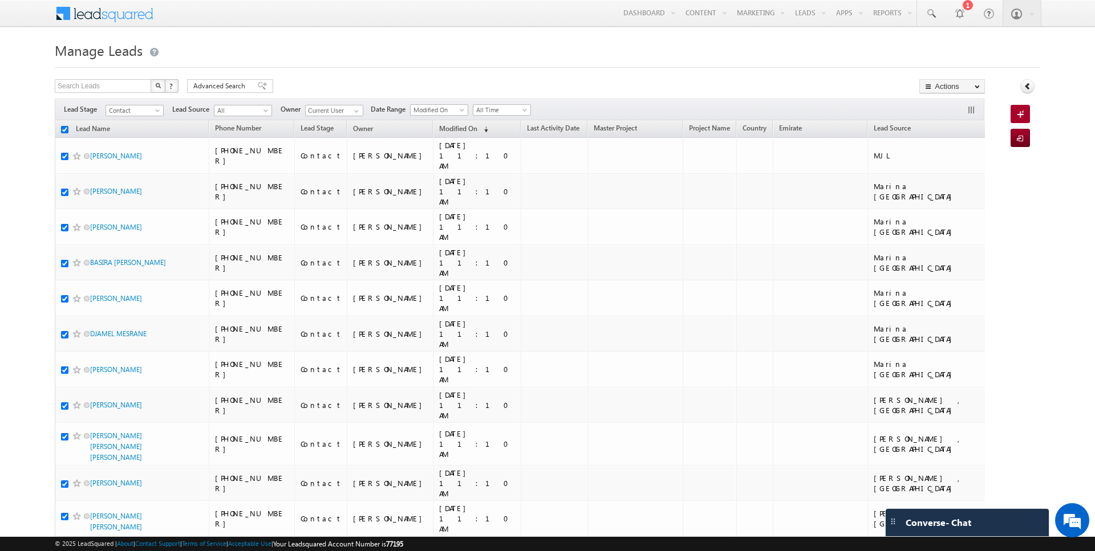
checkbox input "true"
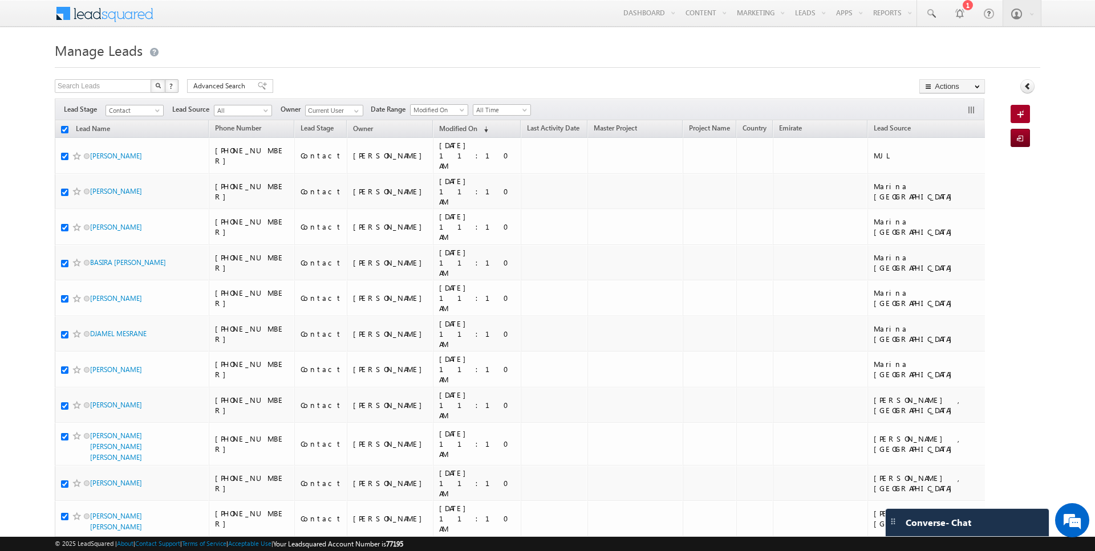
checkbox input "true"
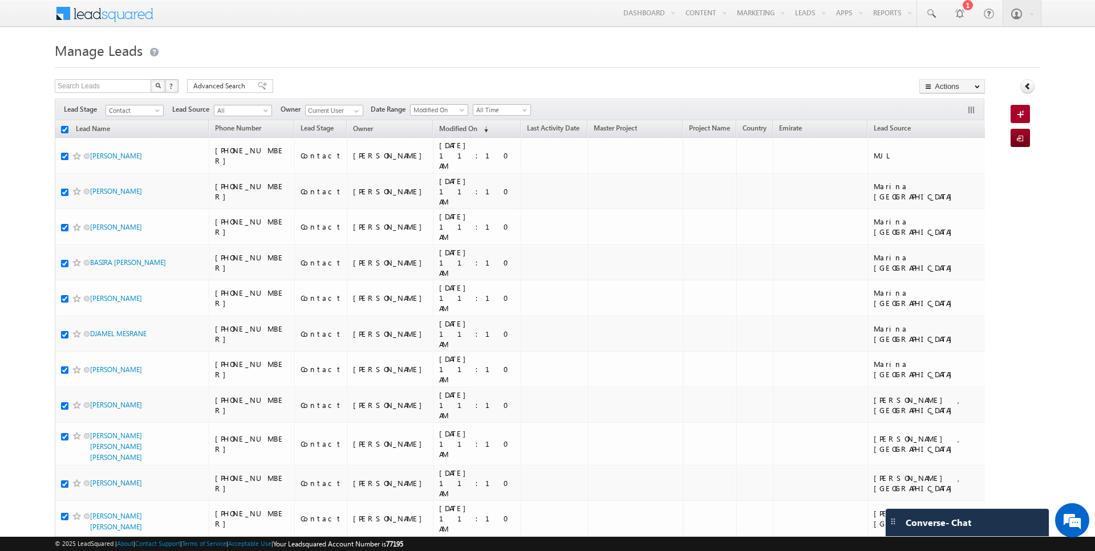
checkbox input "true"
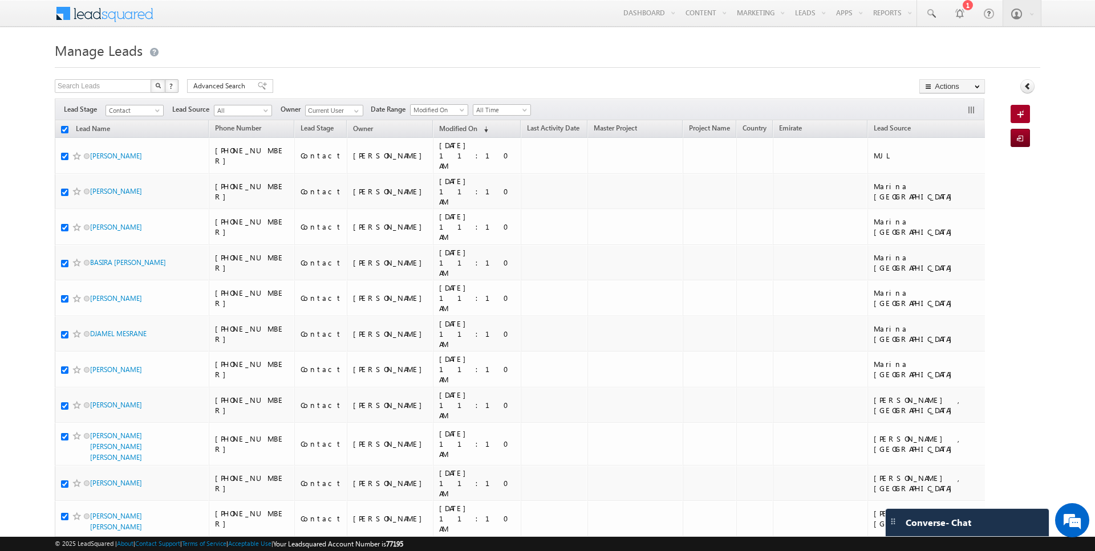
checkbox input "true"
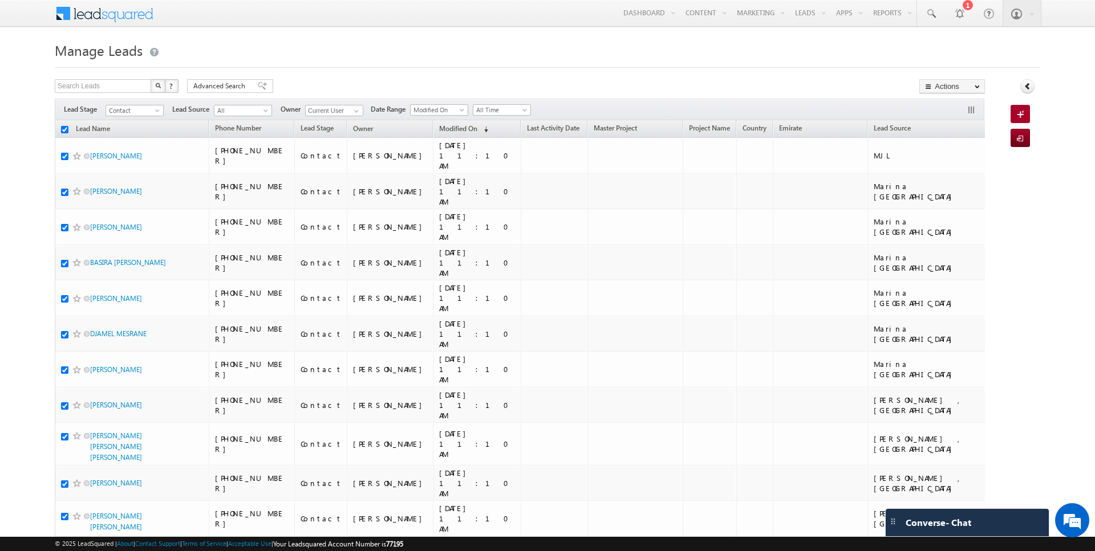
checkbox input "true"
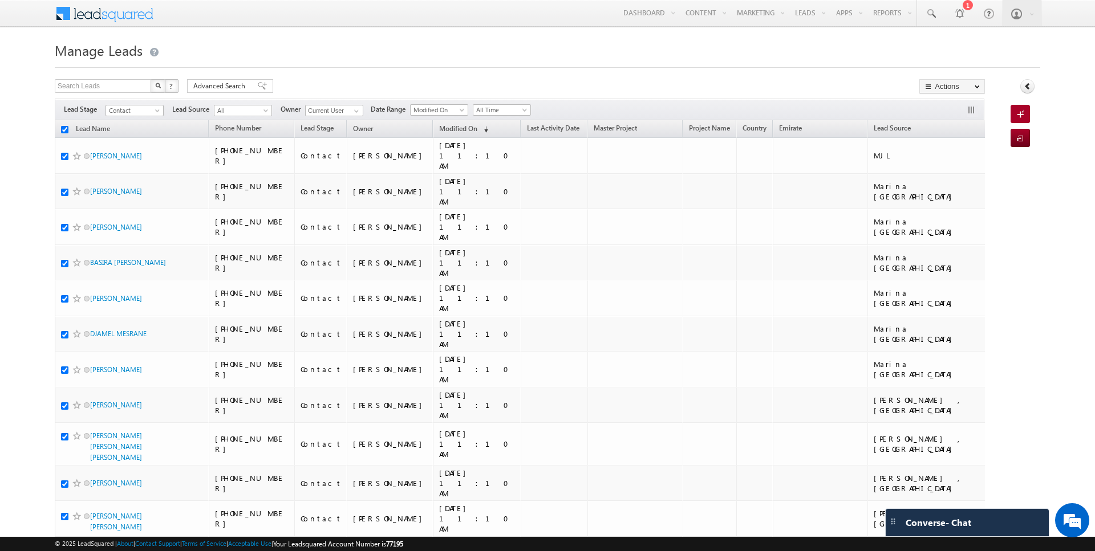
checkbox input "true"
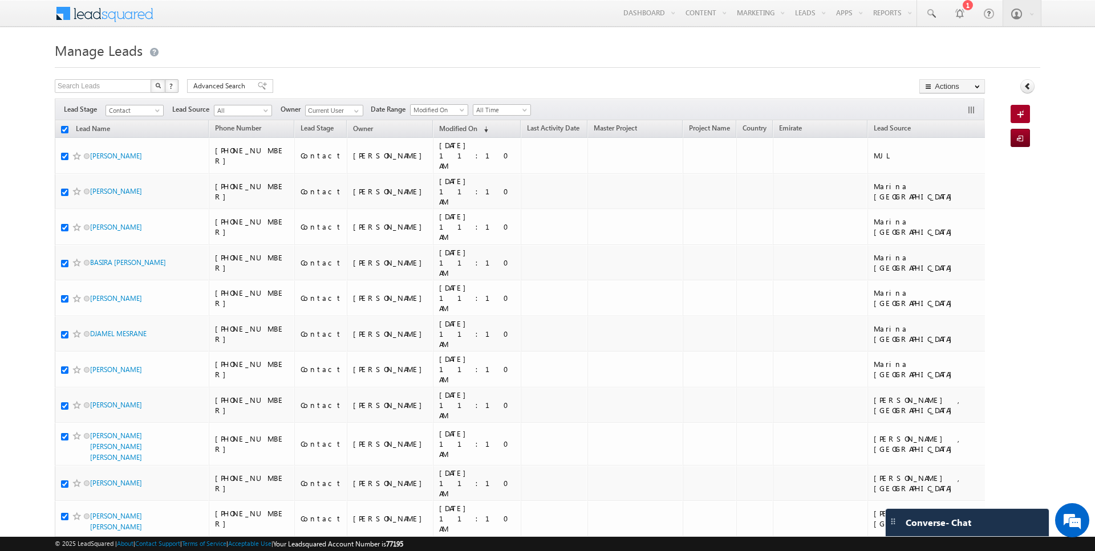
checkbox input "true"
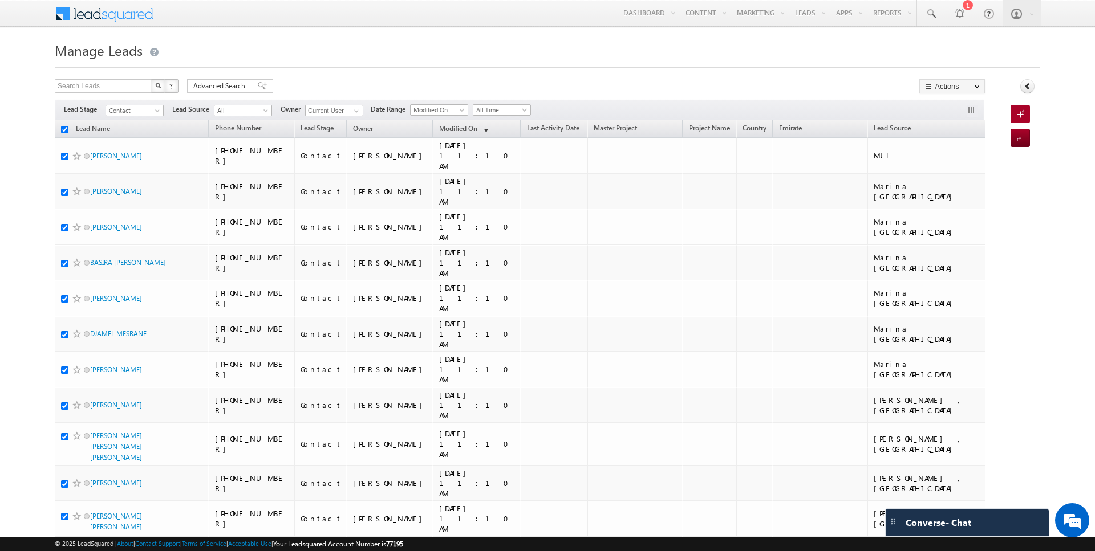
checkbox input "true"
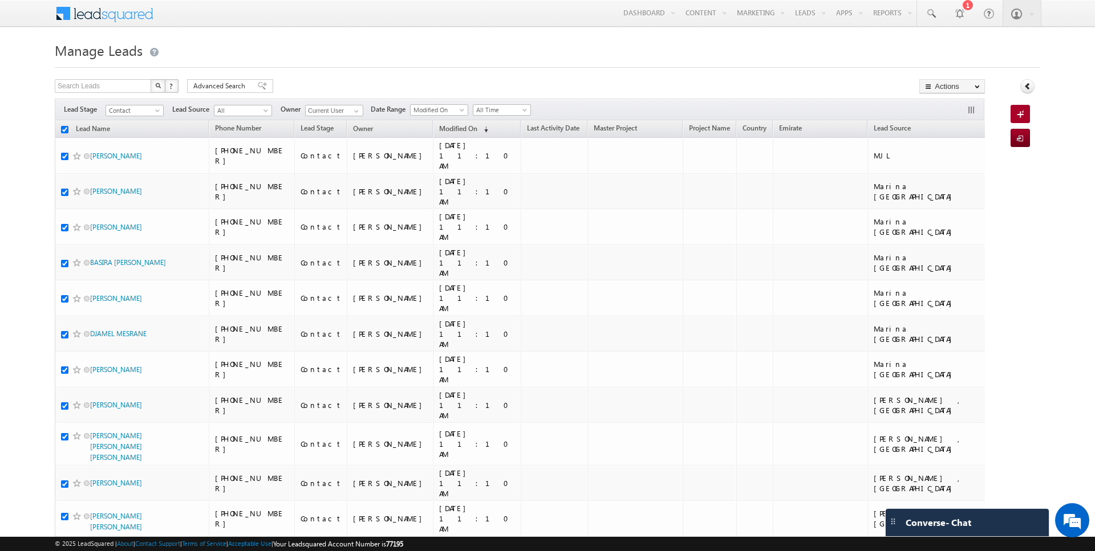
checkbox input "true"
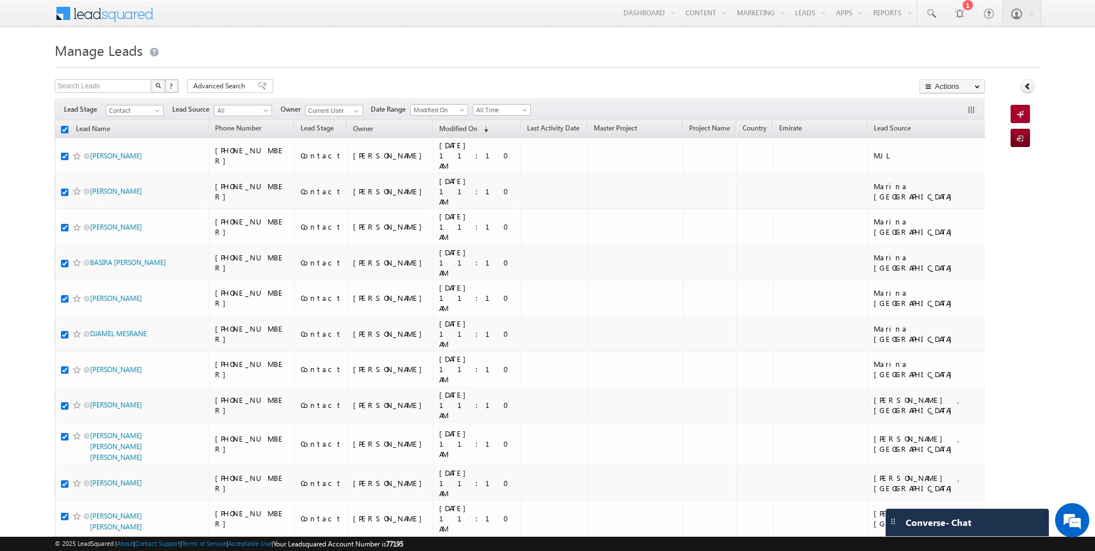
checkbox input "true"
click at [948, 186] on link "Change Owner" at bounding box center [952, 185] width 64 height 14
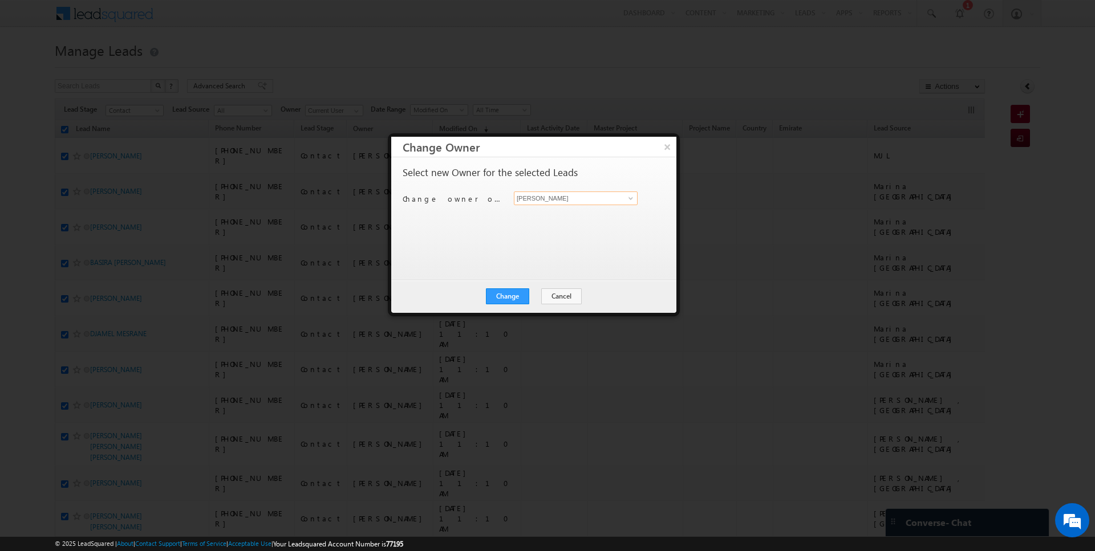
click at [565, 198] on input "[PERSON_NAME]" at bounding box center [576, 199] width 124 height 14
click at [508, 299] on button "Change" at bounding box center [507, 297] width 43 height 16
click at [543, 298] on button "Close" at bounding box center [535, 297] width 36 height 16
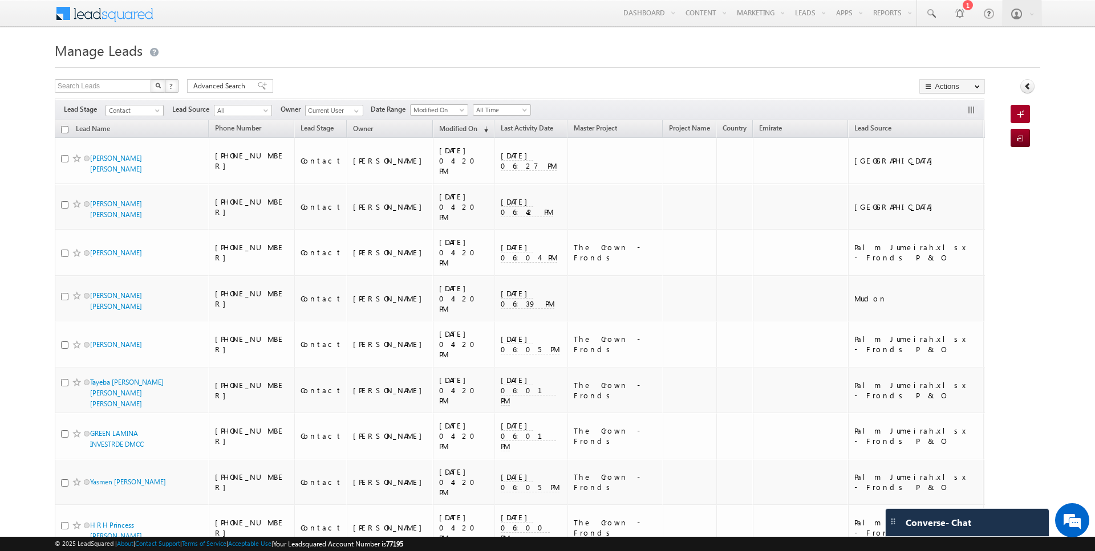
click at [65, 128] on input "checkbox" at bounding box center [64, 129] width 7 height 7
checkbox input "true"
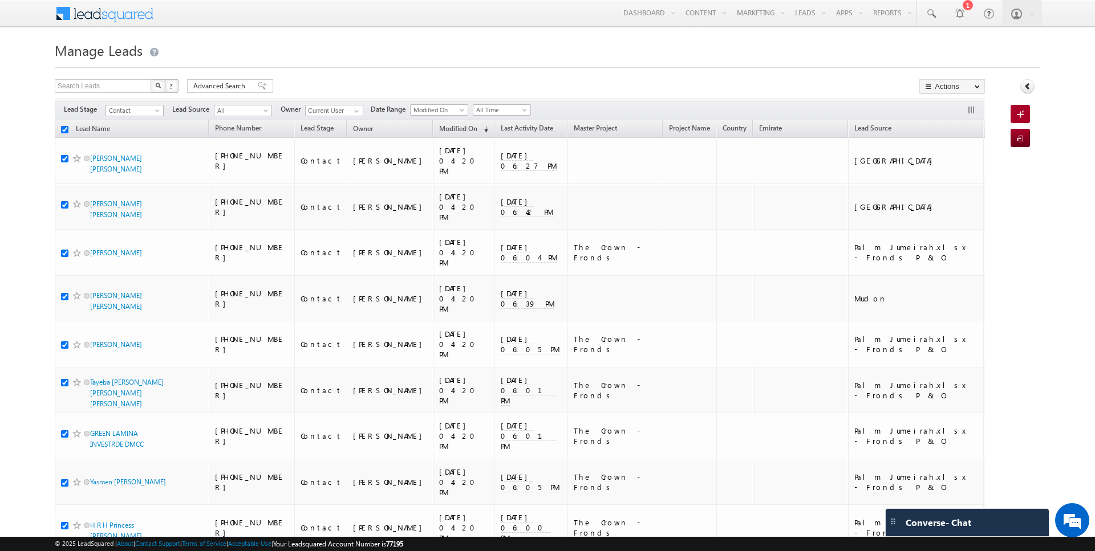
checkbox input "true"
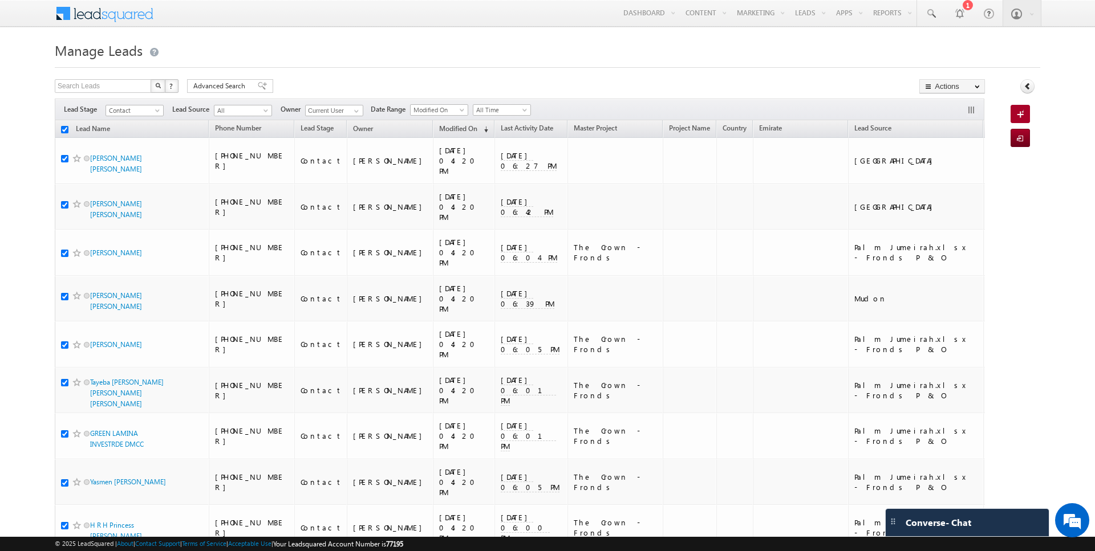
checkbox input "true"
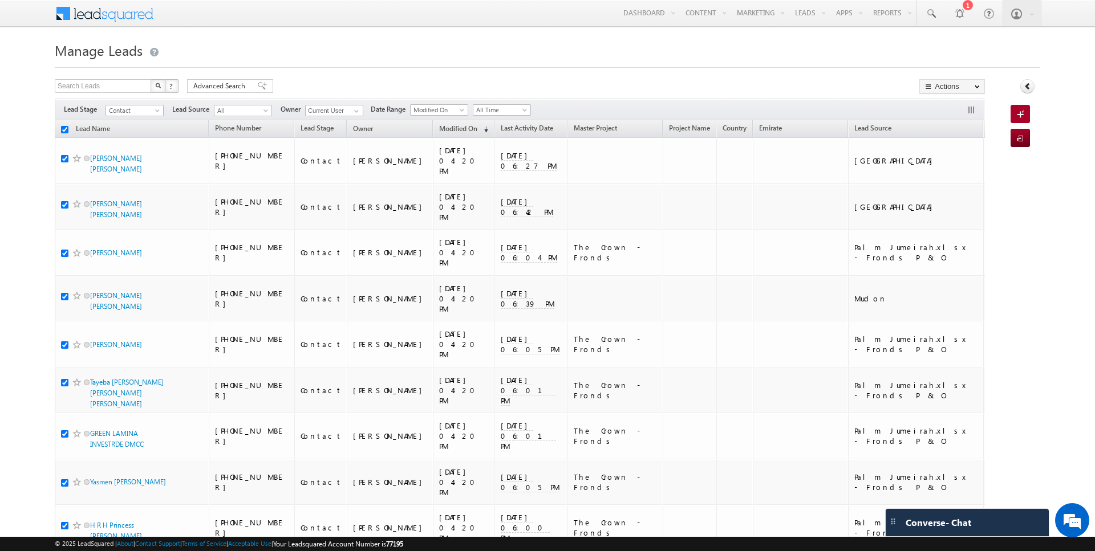
checkbox input "true"
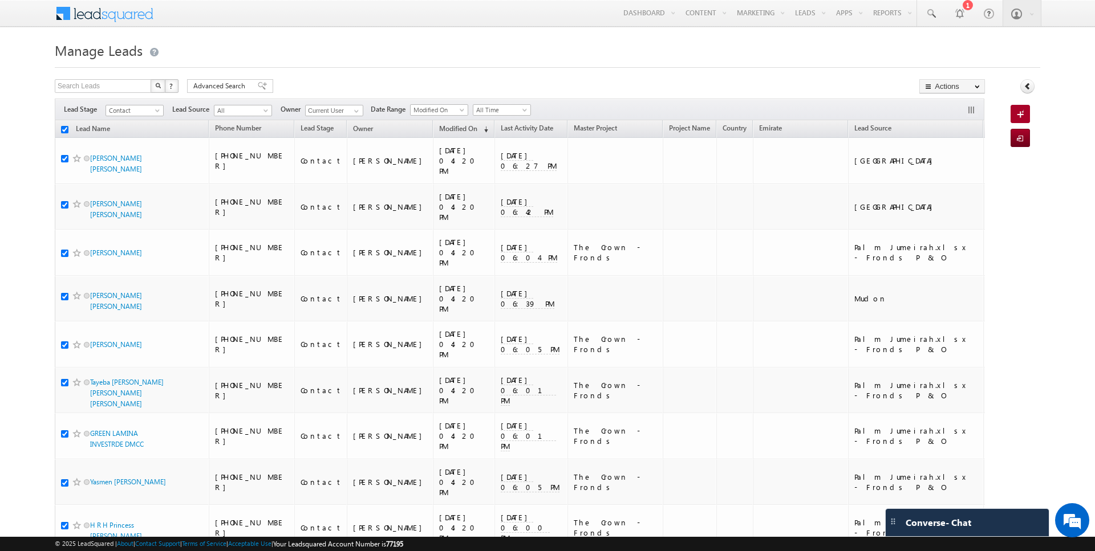
checkbox input "true"
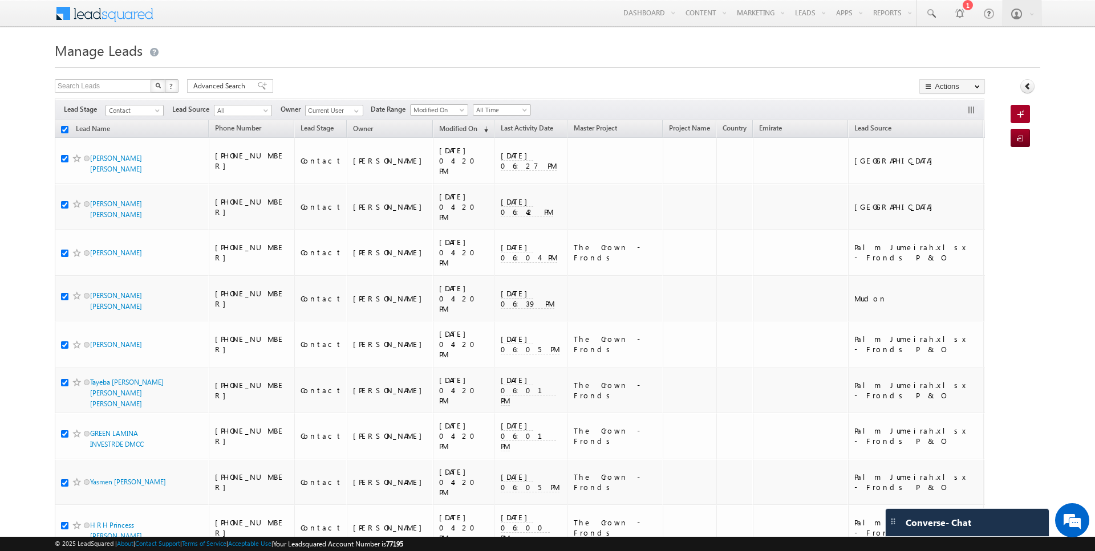
checkbox input "true"
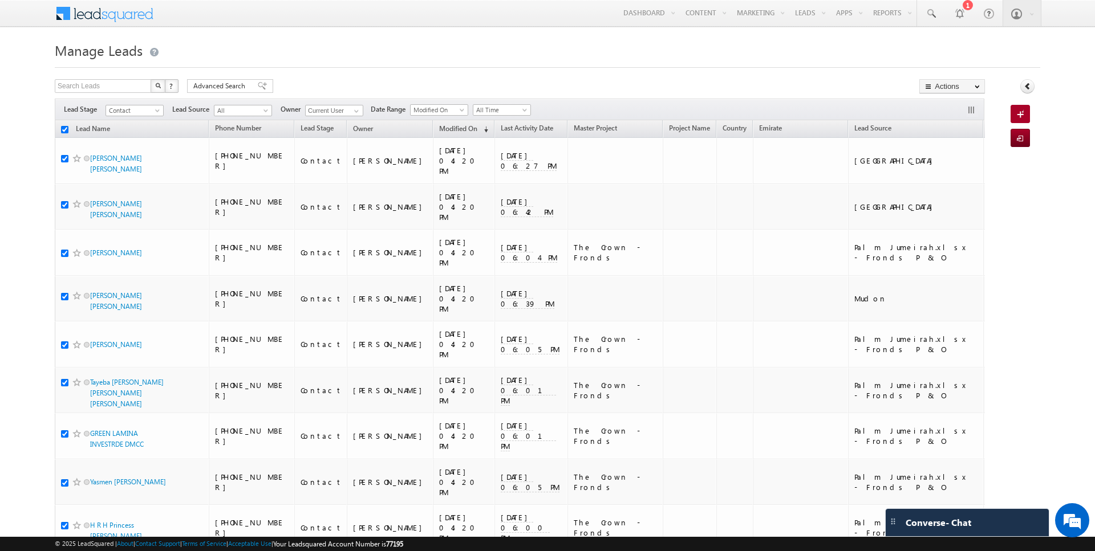
checkbox input "true"
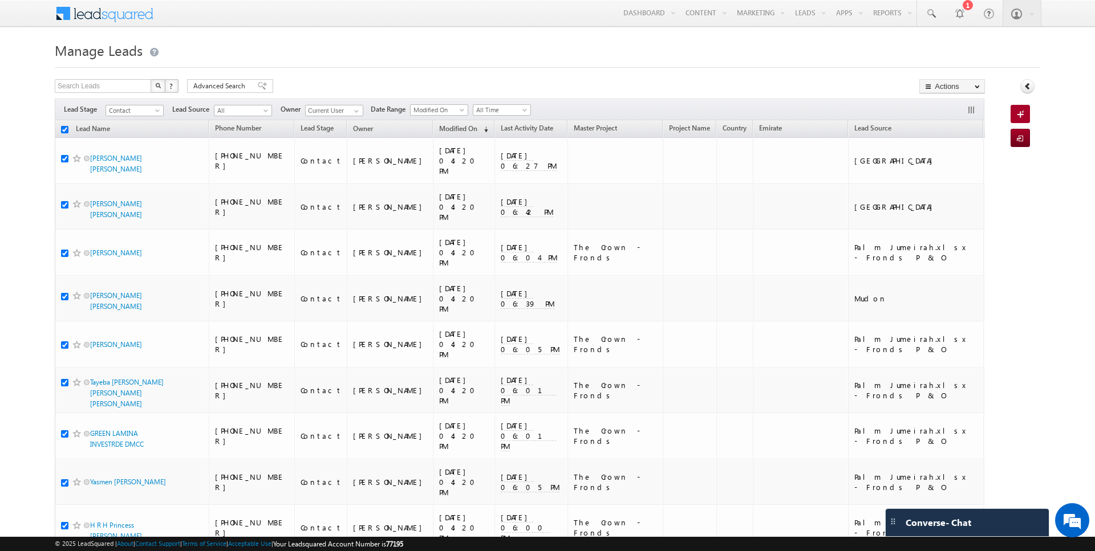
checkbox input "true"
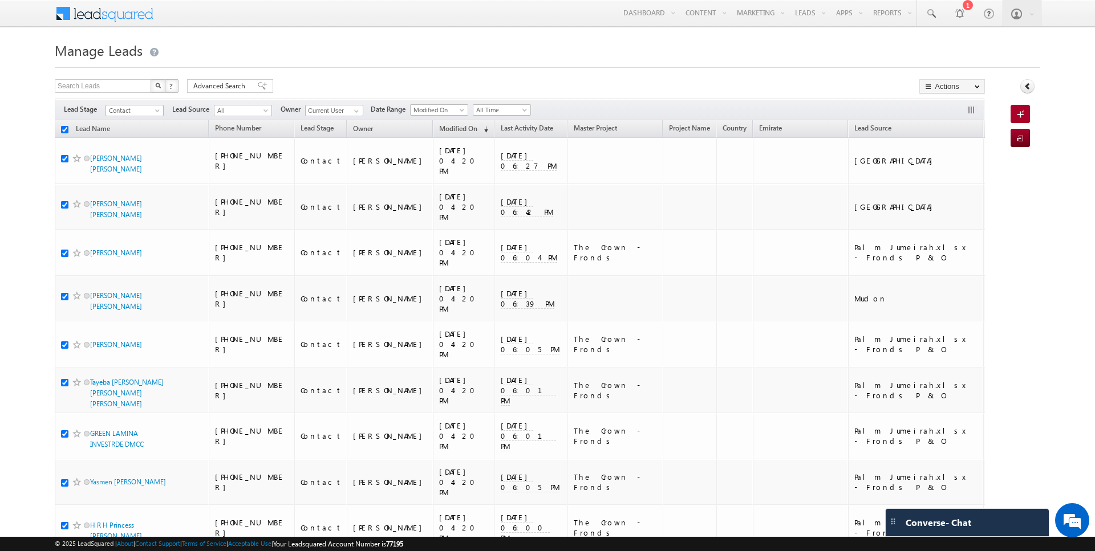
checkbox input "true"
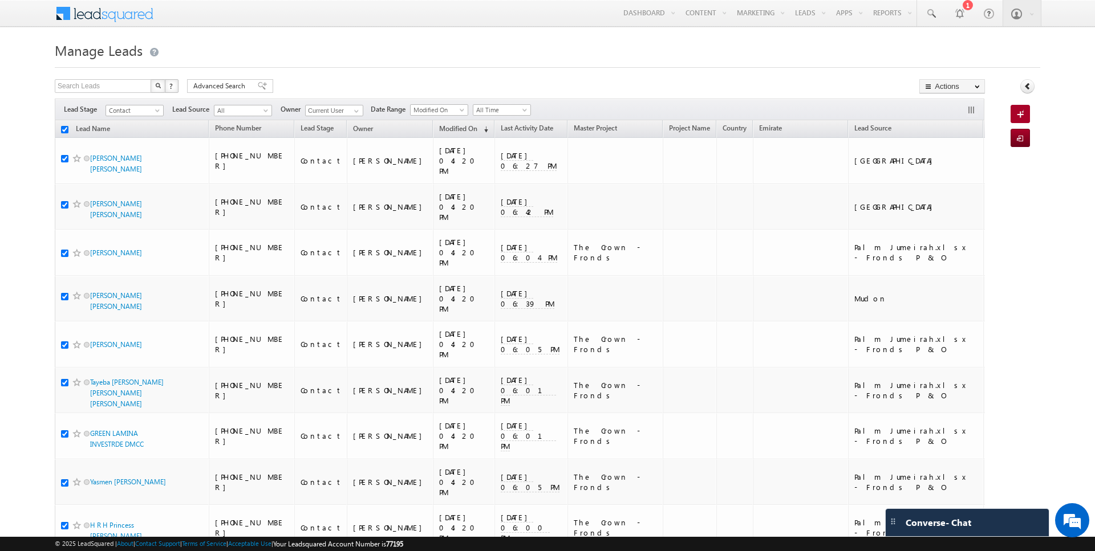
checkbox input "true"
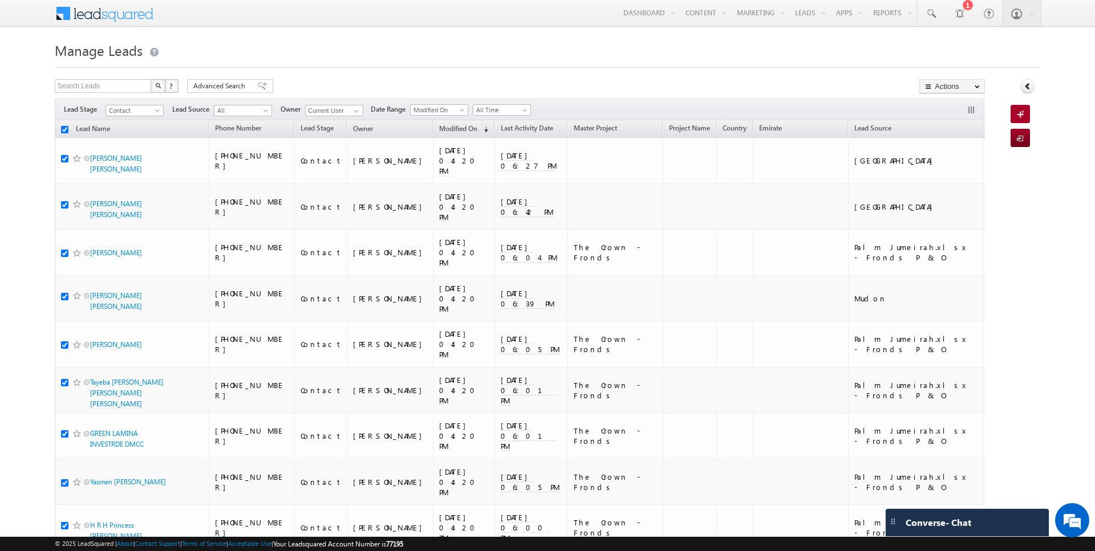
checkbox input "true"
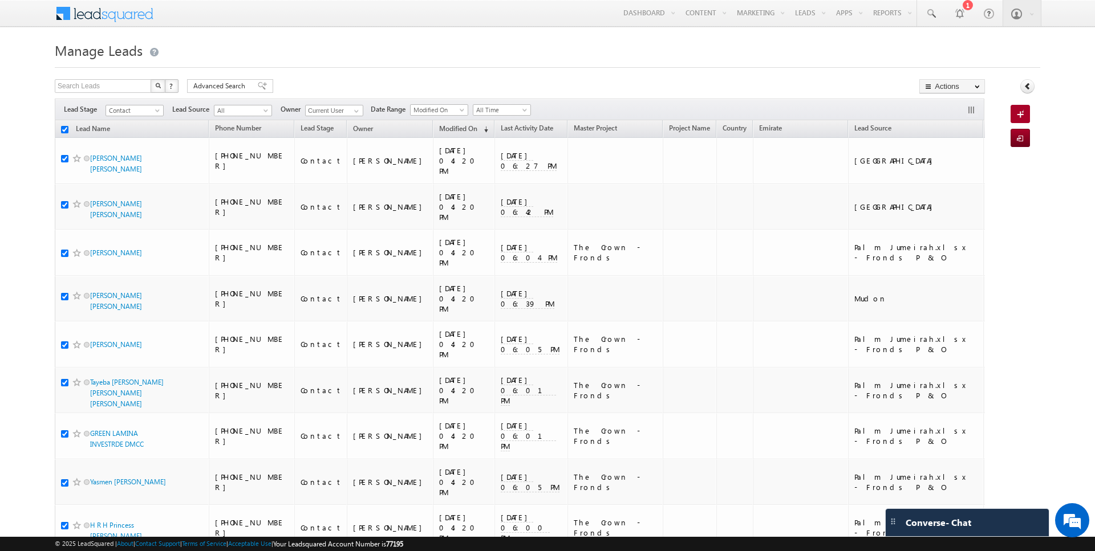
checkbox input "true"
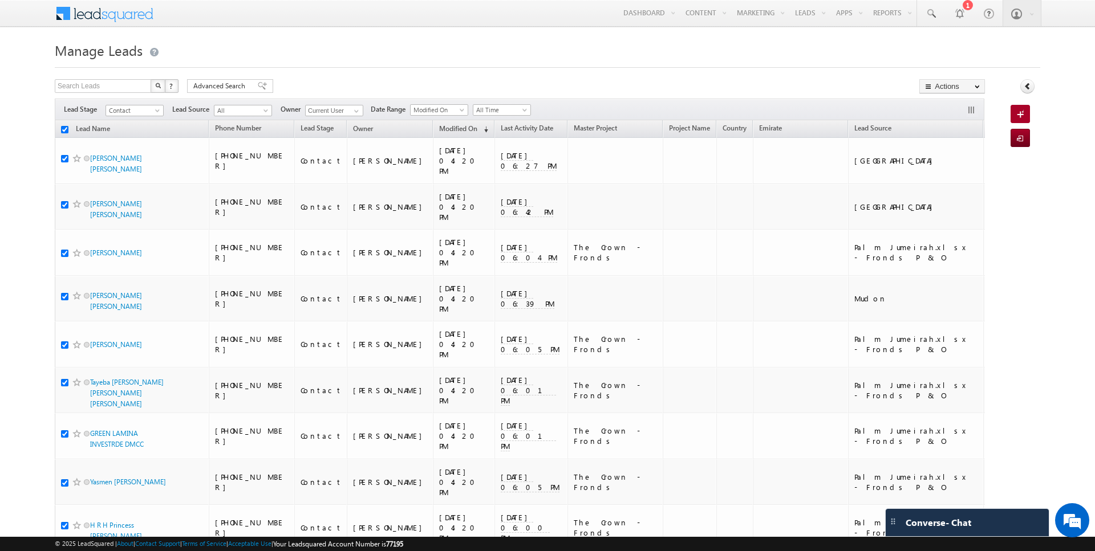
checkbox input "true"
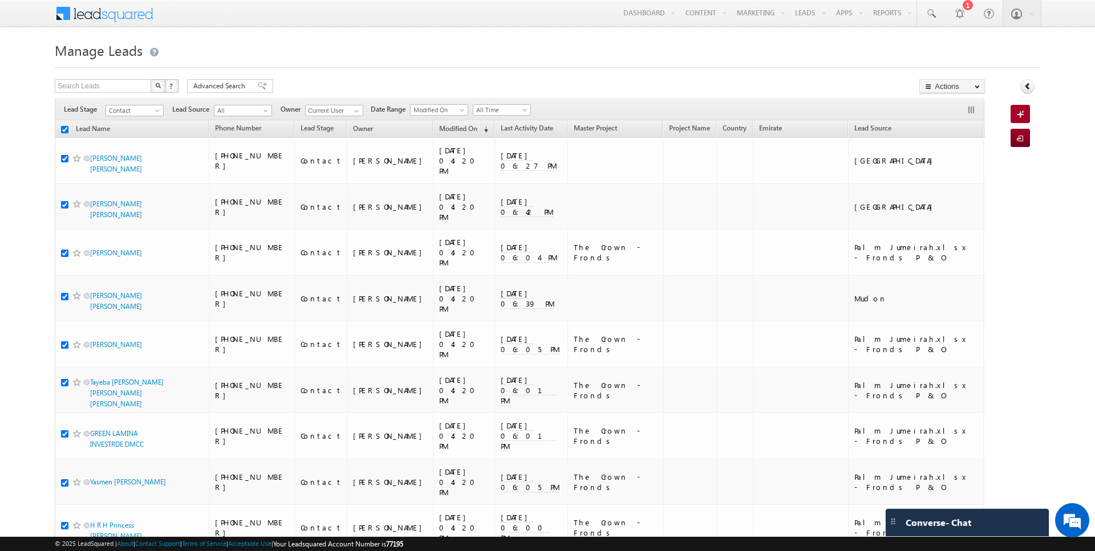
checkbox input "true"
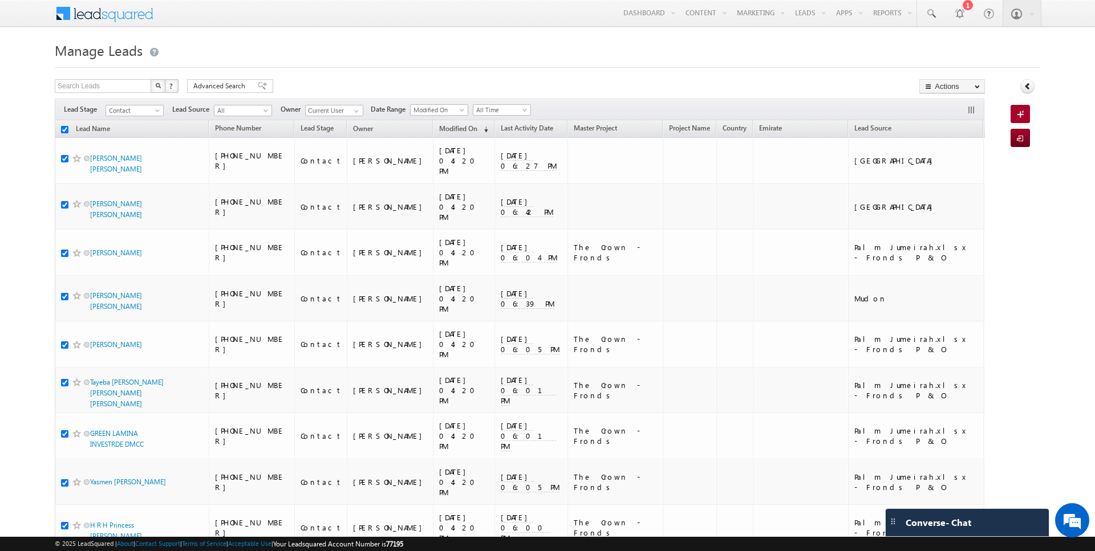
checkbox input "true"
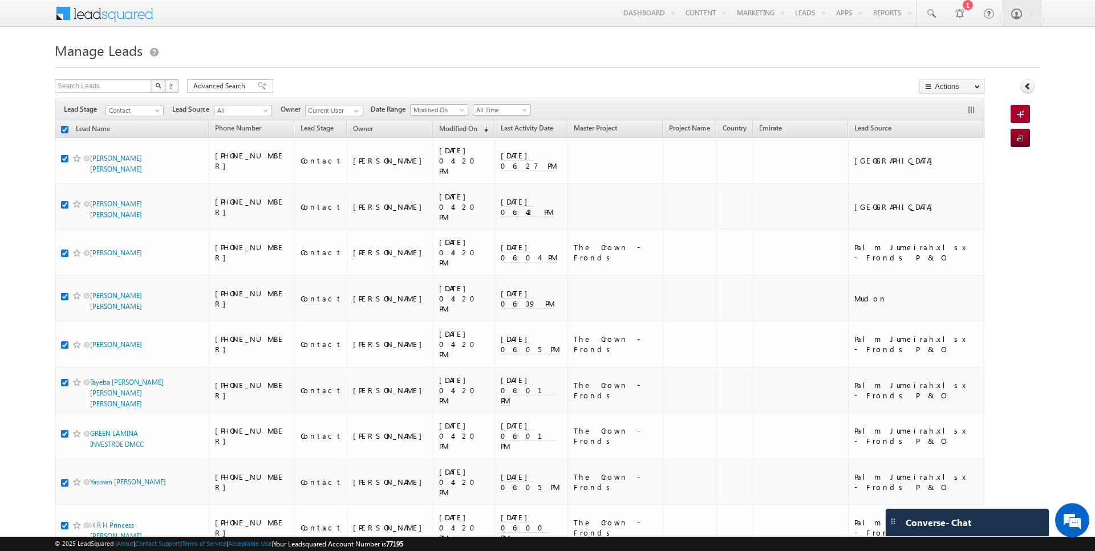
checkbox input "true"
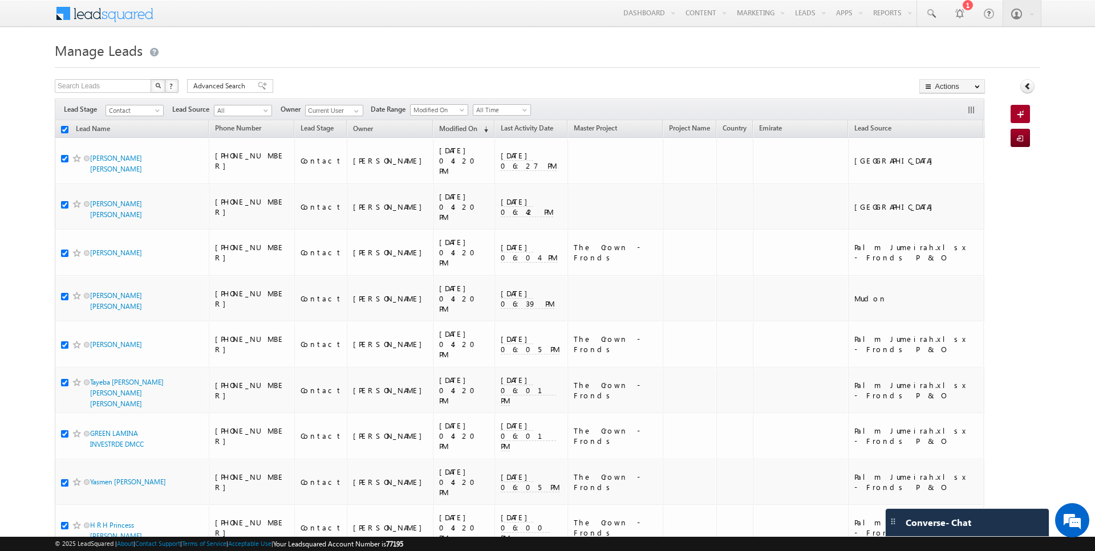
checkbox input "true"
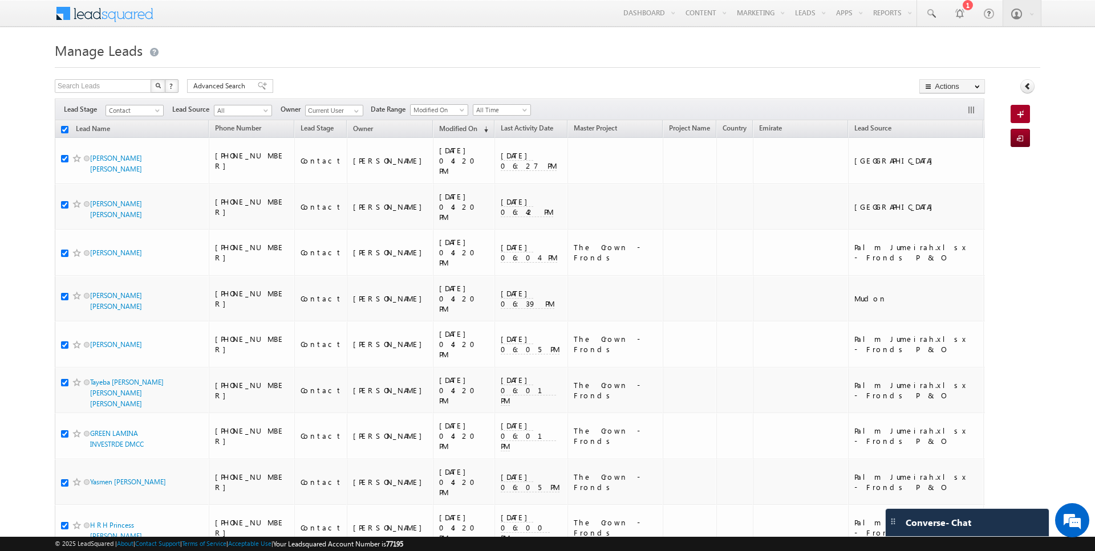
checkbox input "true"
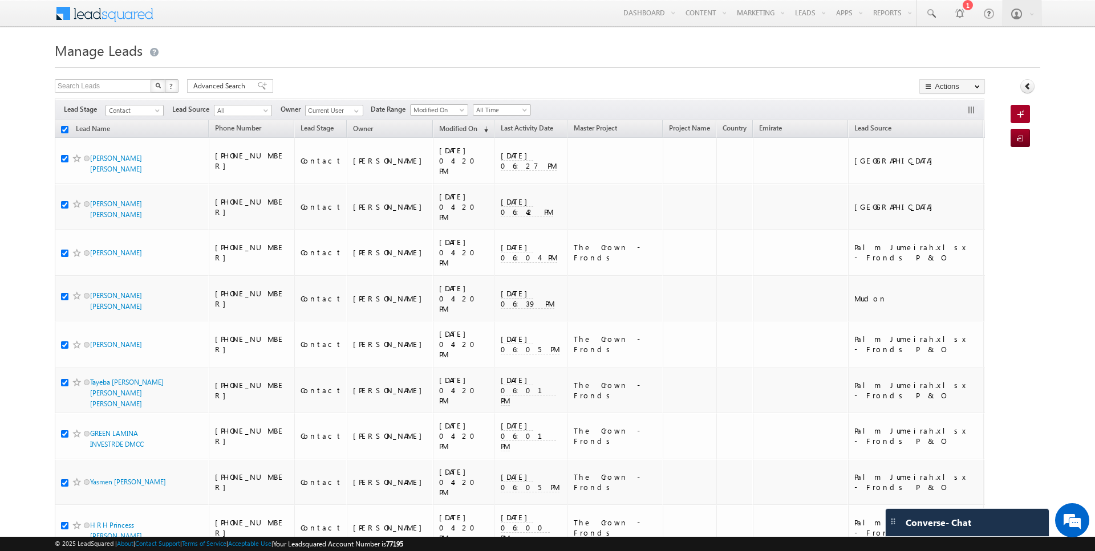
checkbox input "true"
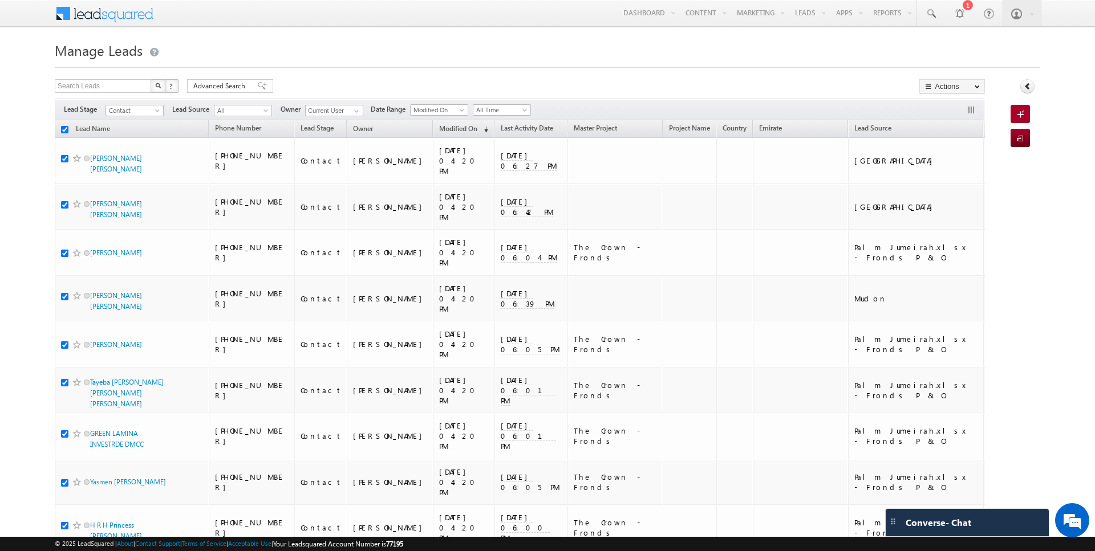
checkbox input "true"
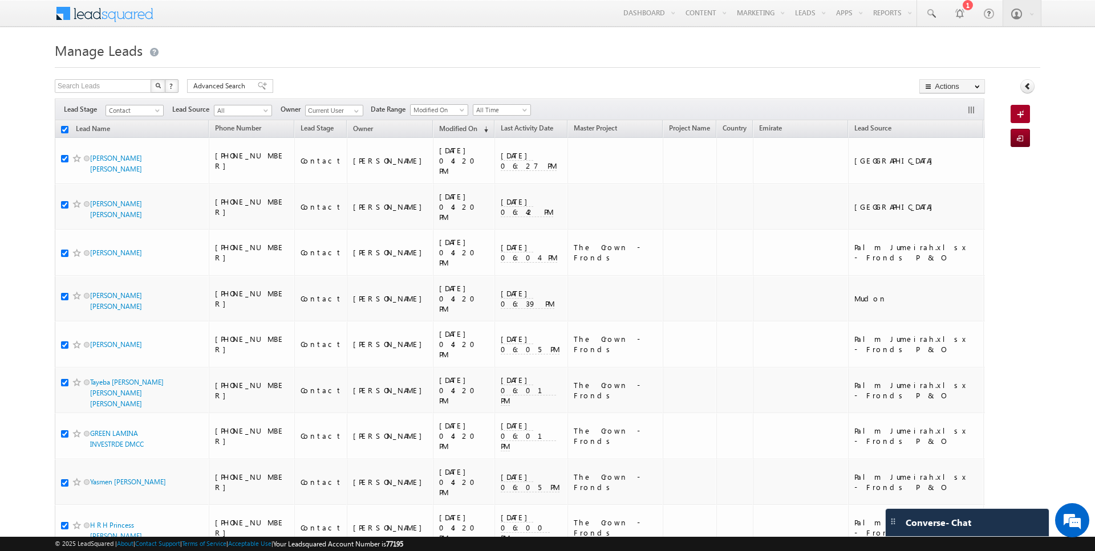
checkbox input "true"
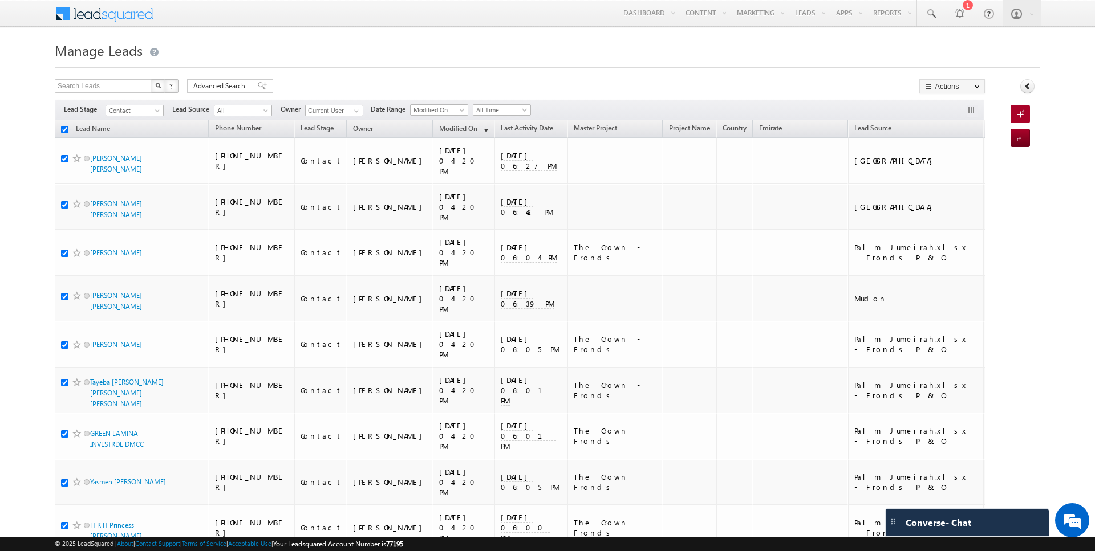
checkbox input "true"
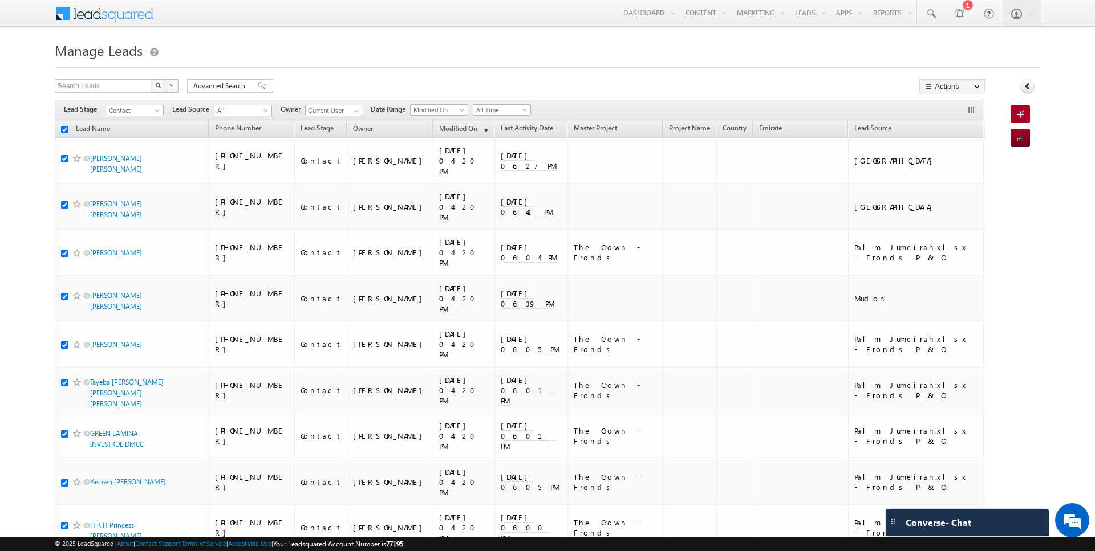
checkbox input "true"
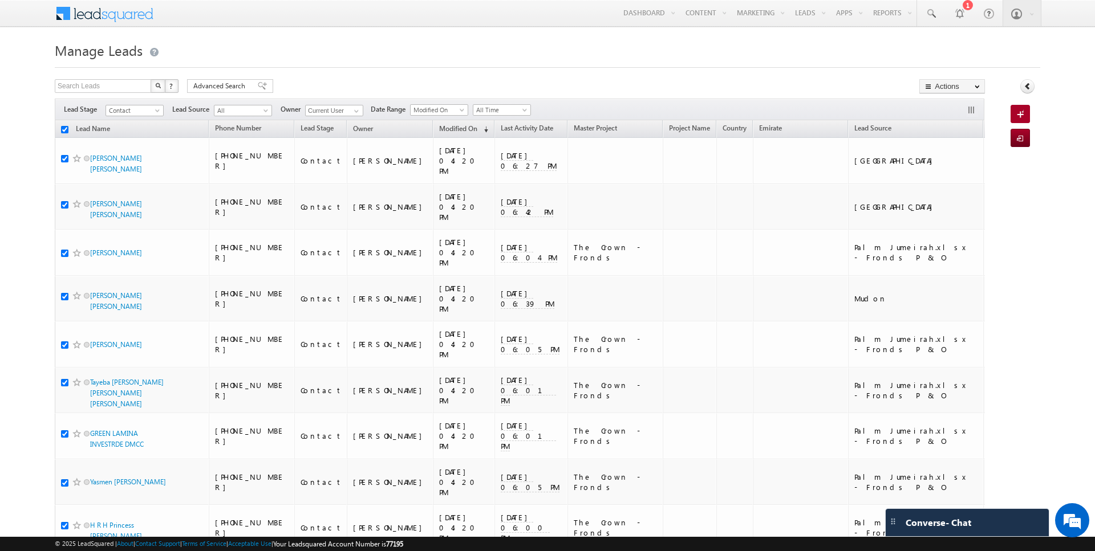
checkbox input "true"
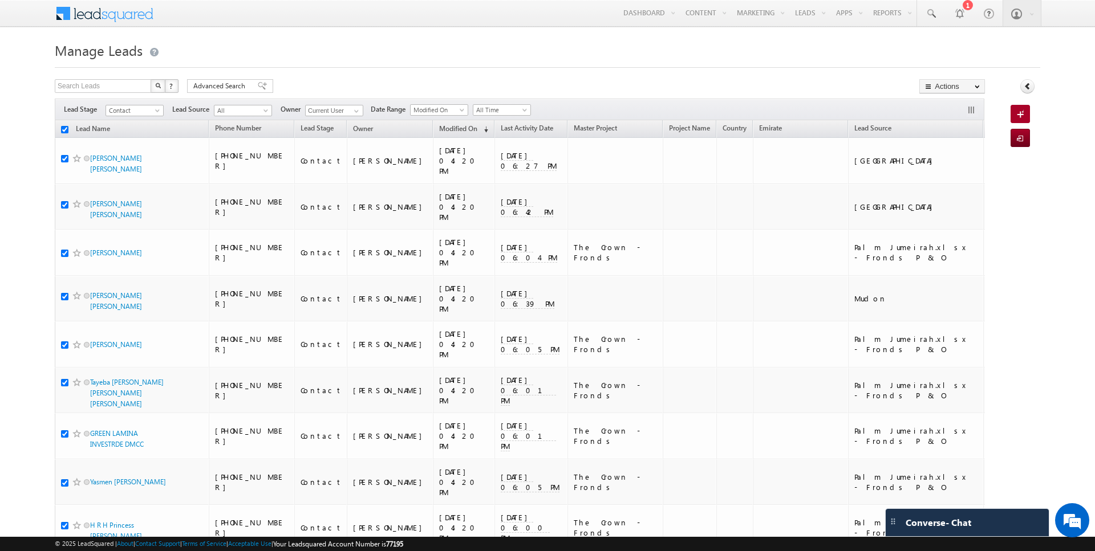
checkbox input "true"
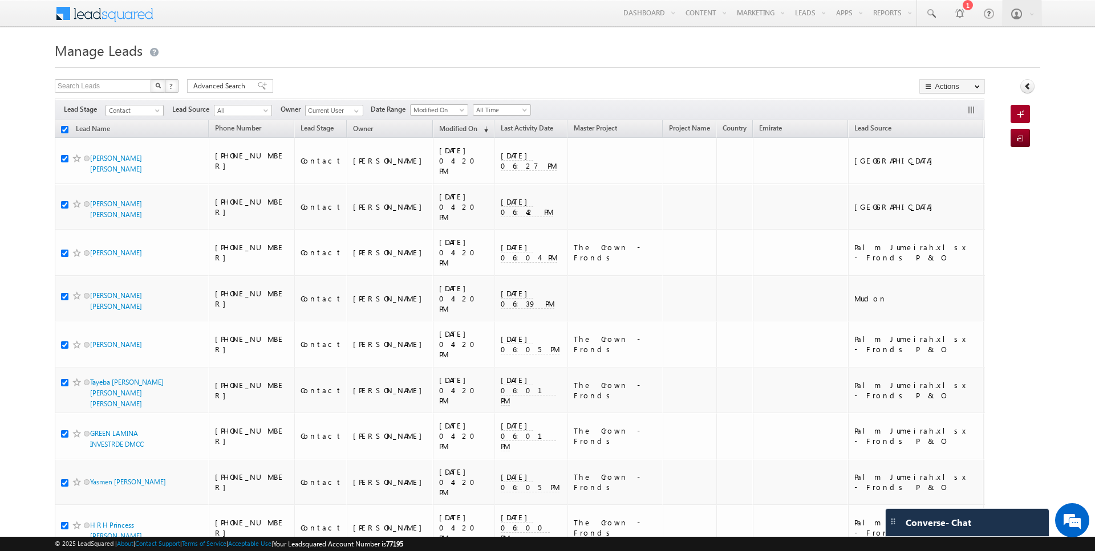
checkbox input "true"
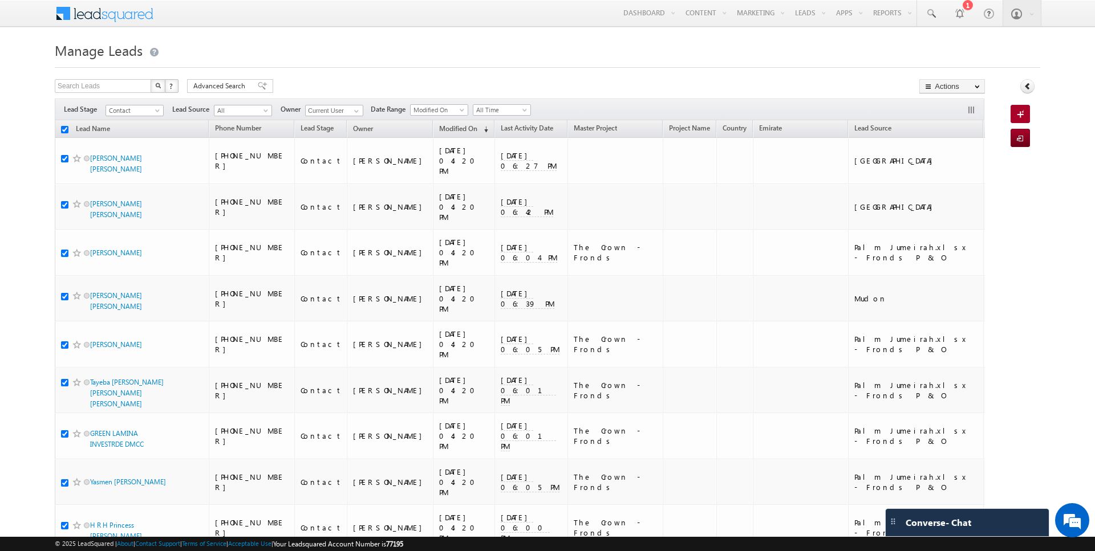
checkbox input "true"
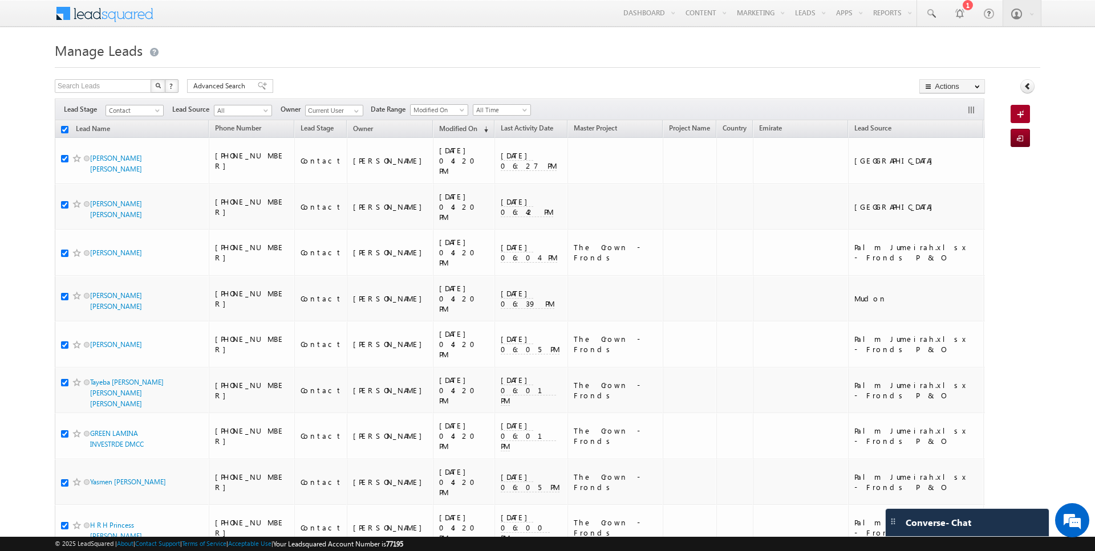
checkbox input "true"
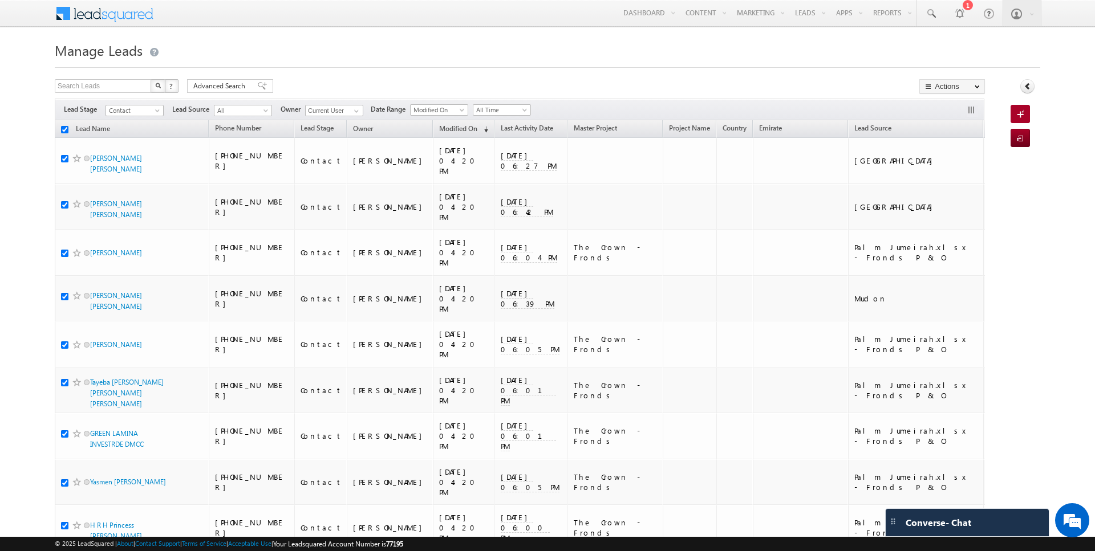
checkbox input "true"
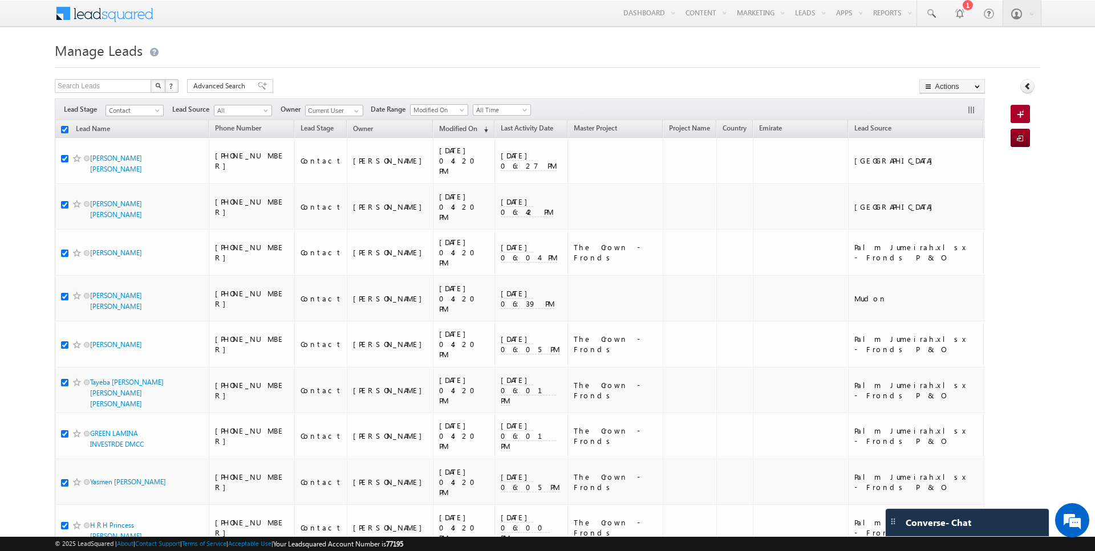
checkbox input "true"
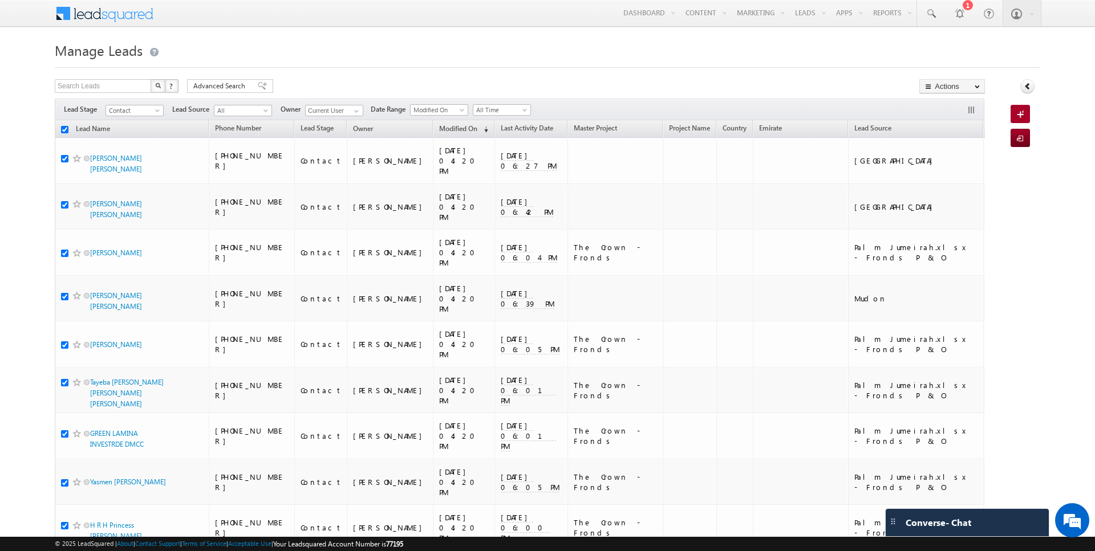
checkbox input "true"
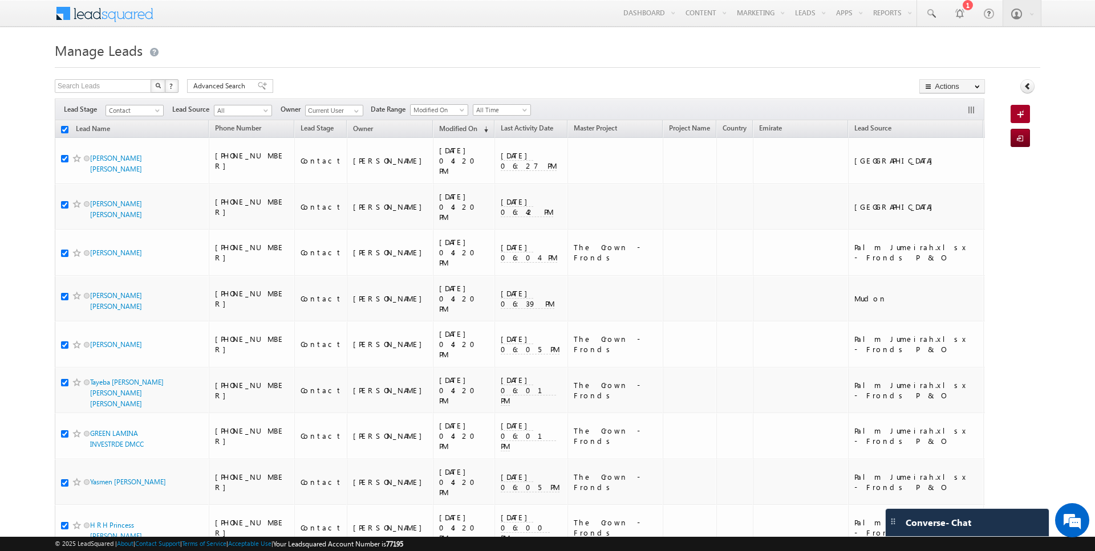
checkbox input "true"
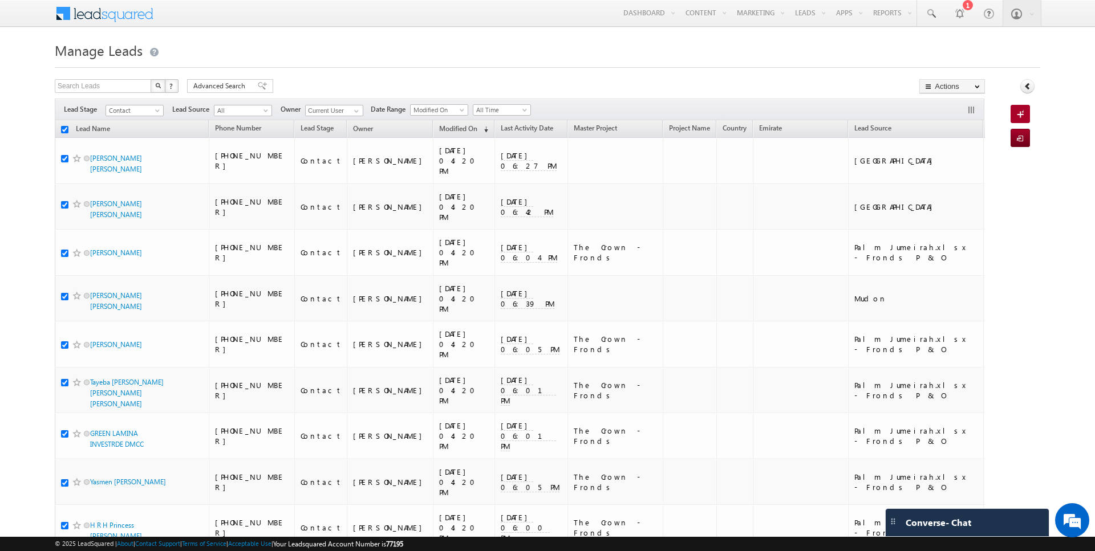
checkbox input "true"
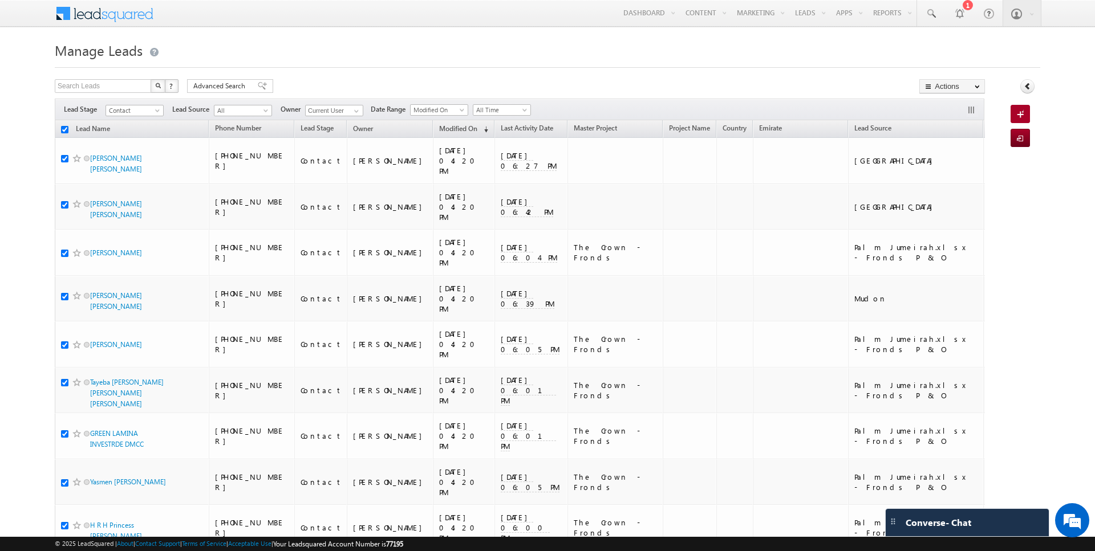
checkbox input "true"
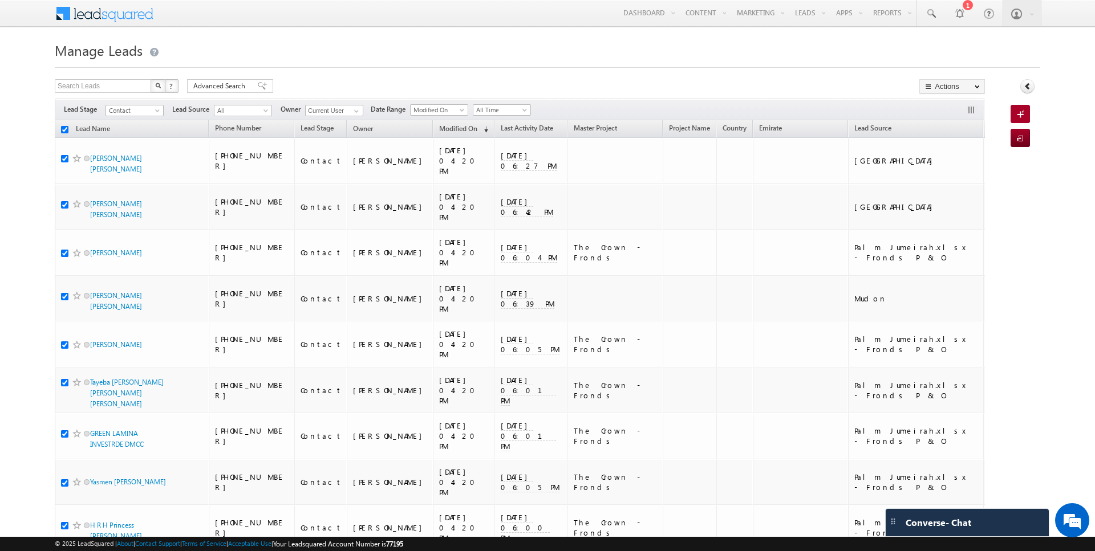
checkbox input "true"
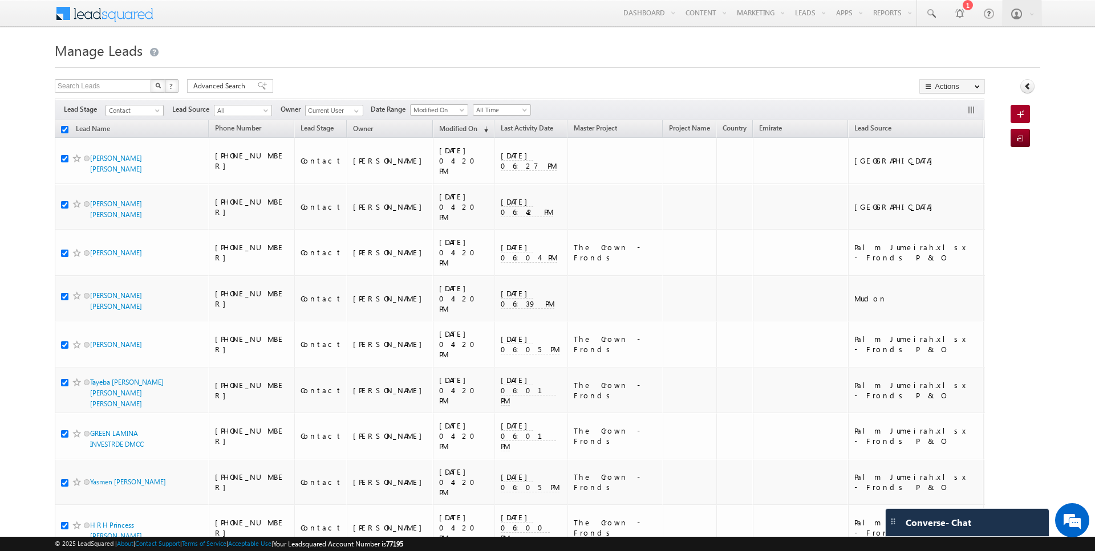
checkbox input "true"
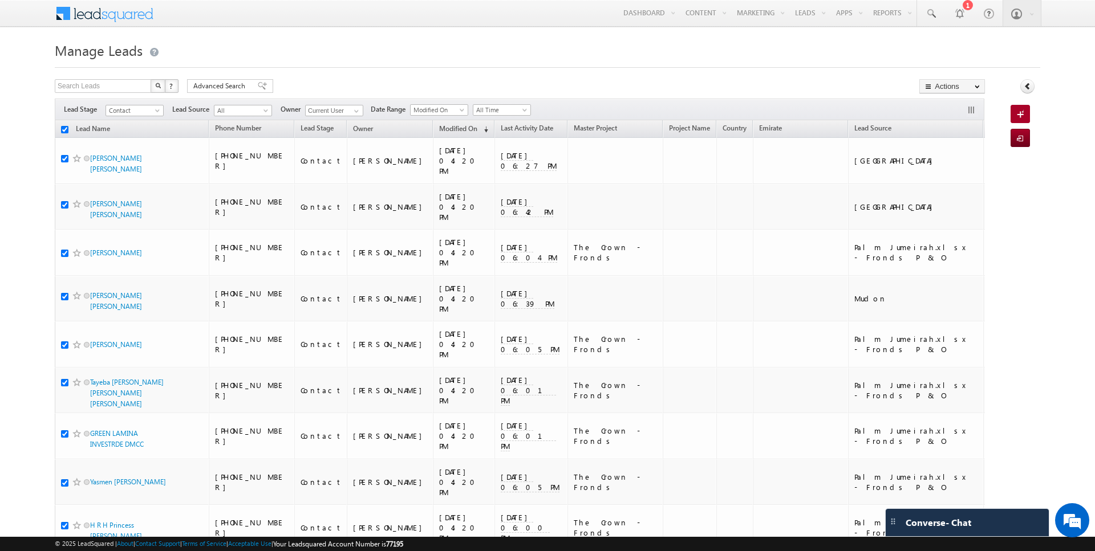
checkbox input "true"
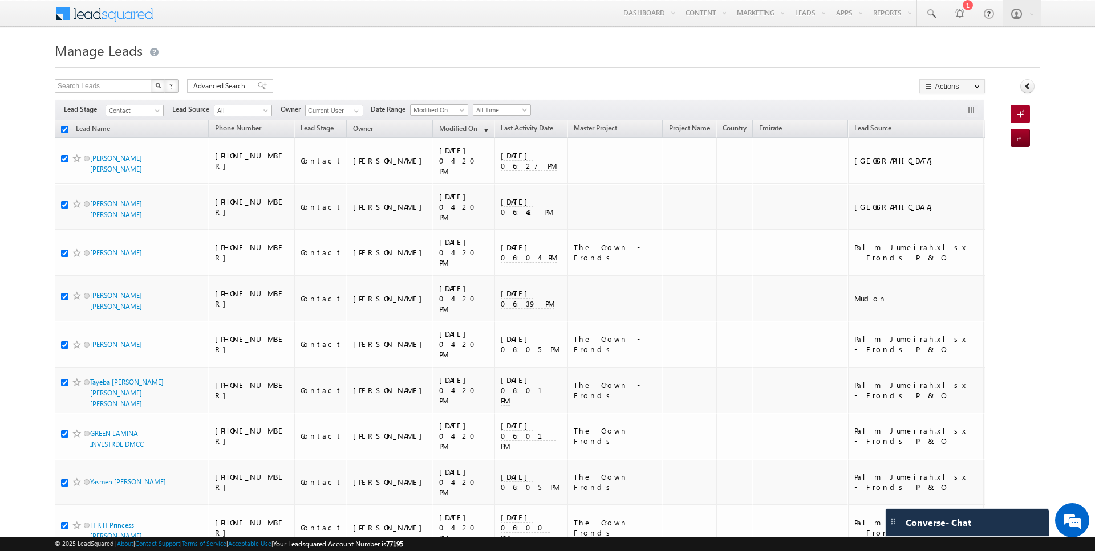
checkbox input "true"
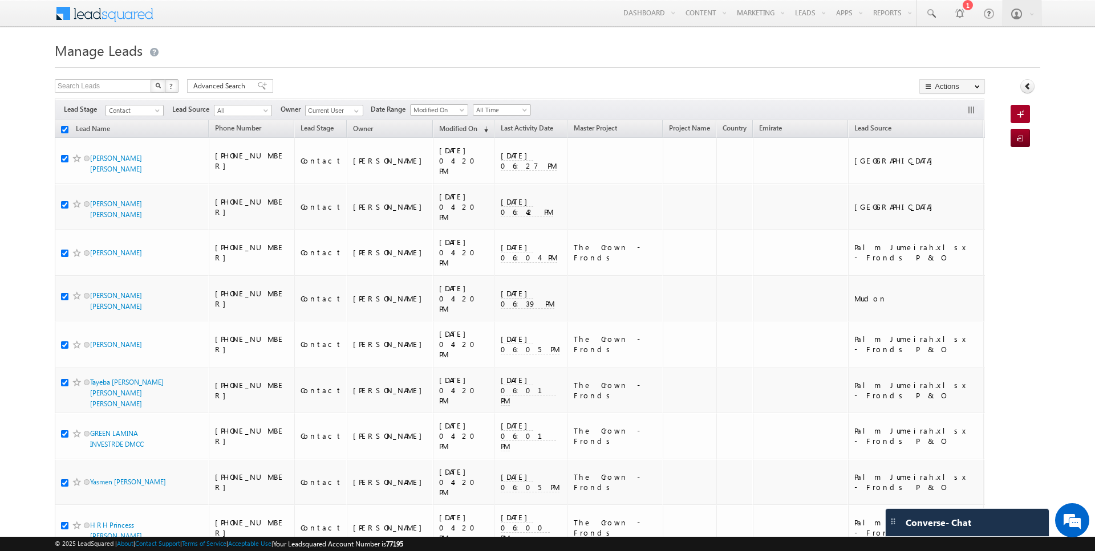
checkbox input "true"
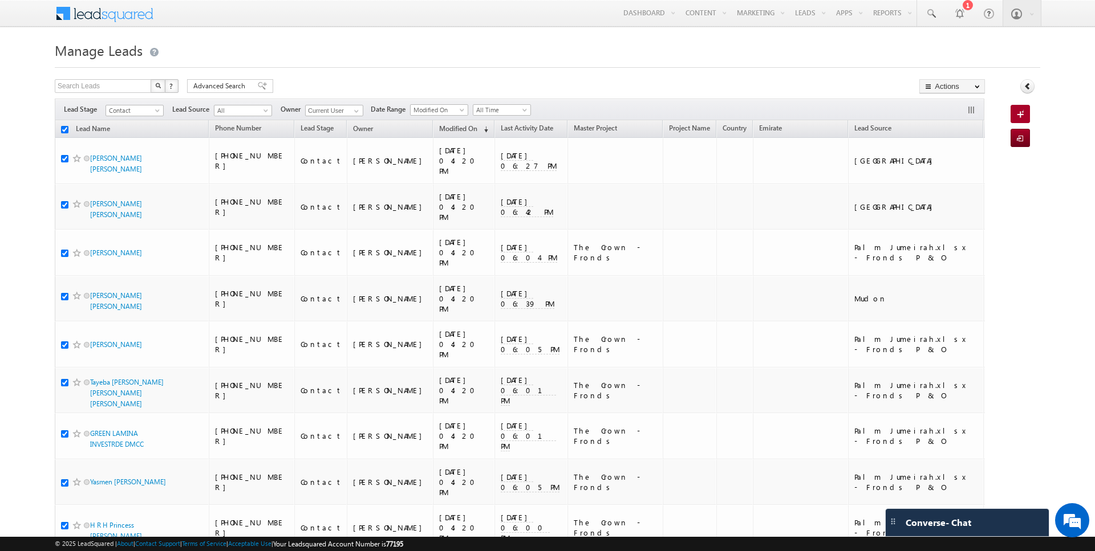
checkbox input "true"
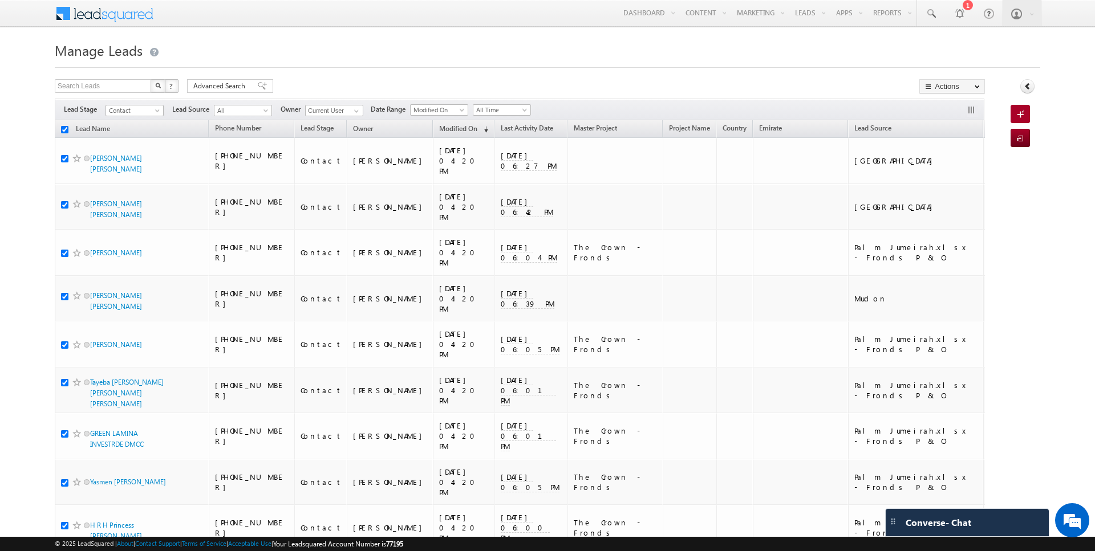
checkbox input "true"
click at [954, 184] on link "Change Owner" at bounding box center [952, 185] width 64 height 14
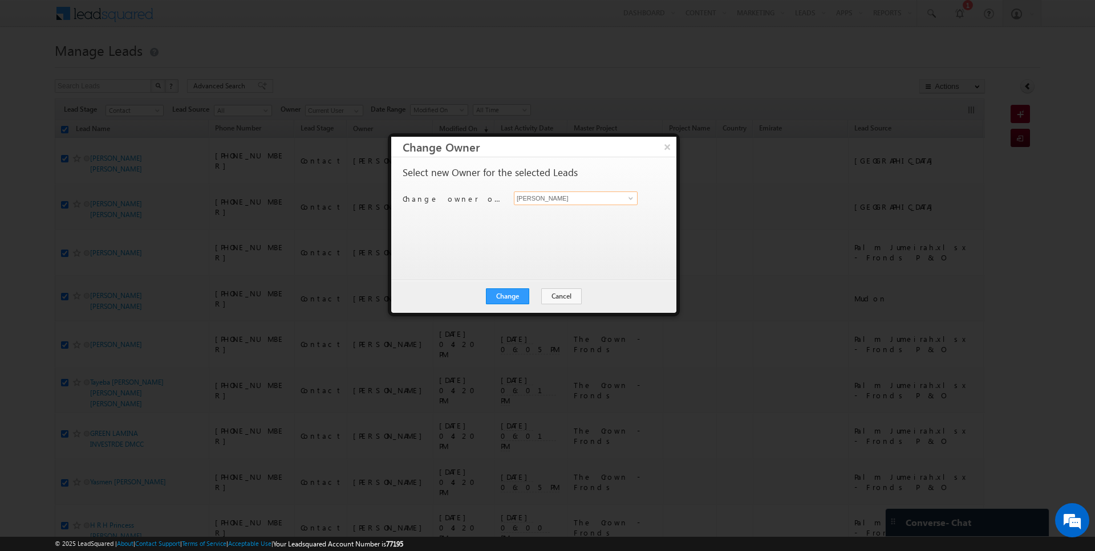
click at [546, 197] on input "[PERSON_NAME]" at bounding box center [576, 199] width 124 height 14
click at [521, 304] on div "Change Cancel Close" at bounding box center [533, 296] width 285 height 33
click at [521, 299] on button "Change" at bounding box center [507, 297] width 43 height 16
click at [530, 299] on button "Close" at bounding box center [535, 297] width 36 height 16
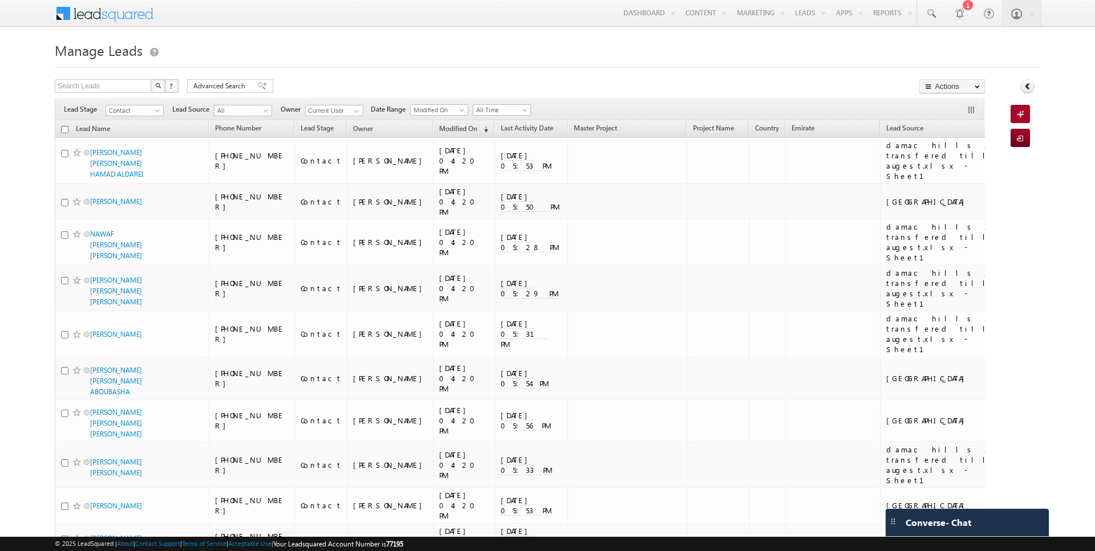
click at [64, 128] on input "checkbox" at bounding box center [64, 129] width 7 height 7
checkbox input "true"
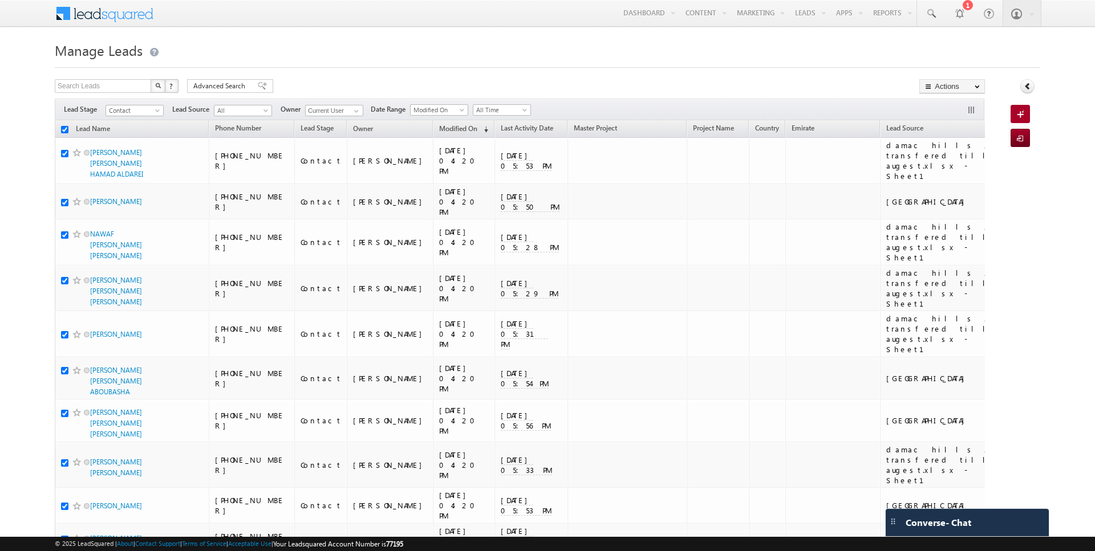
checkbox input "true"
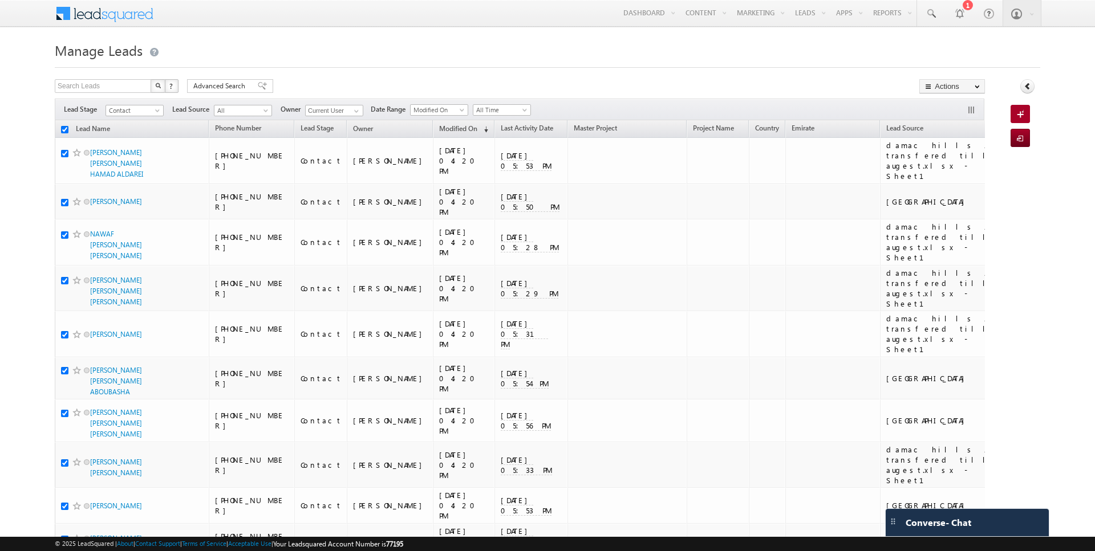
checkbox input "true"
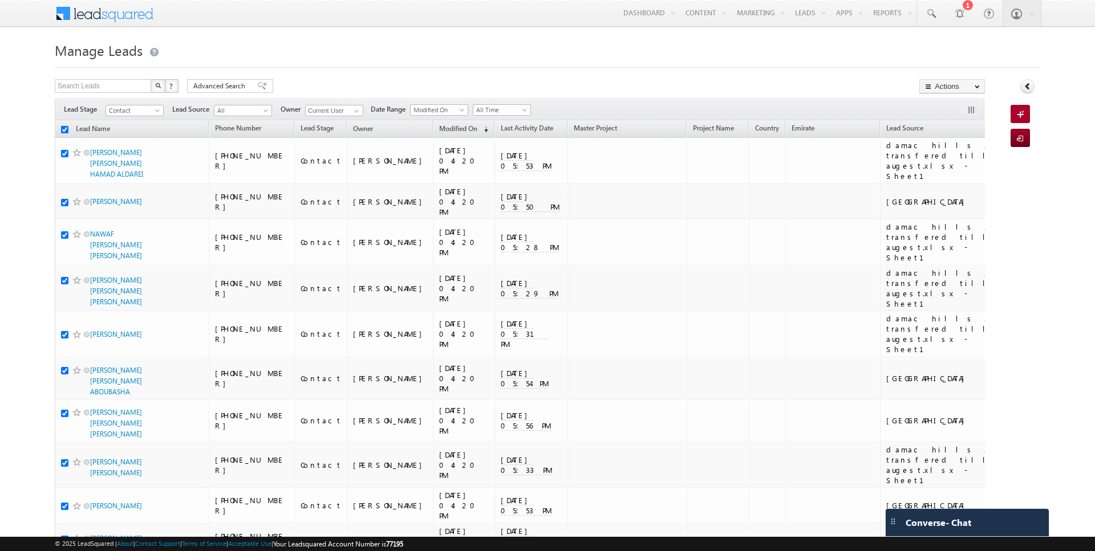
checkbox input "true"
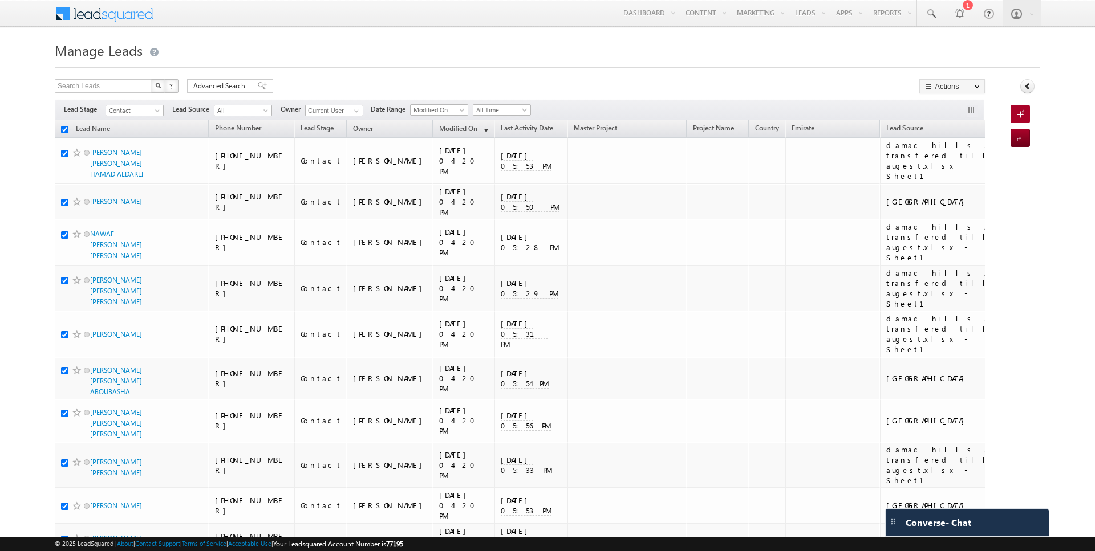
checkbox input "true"
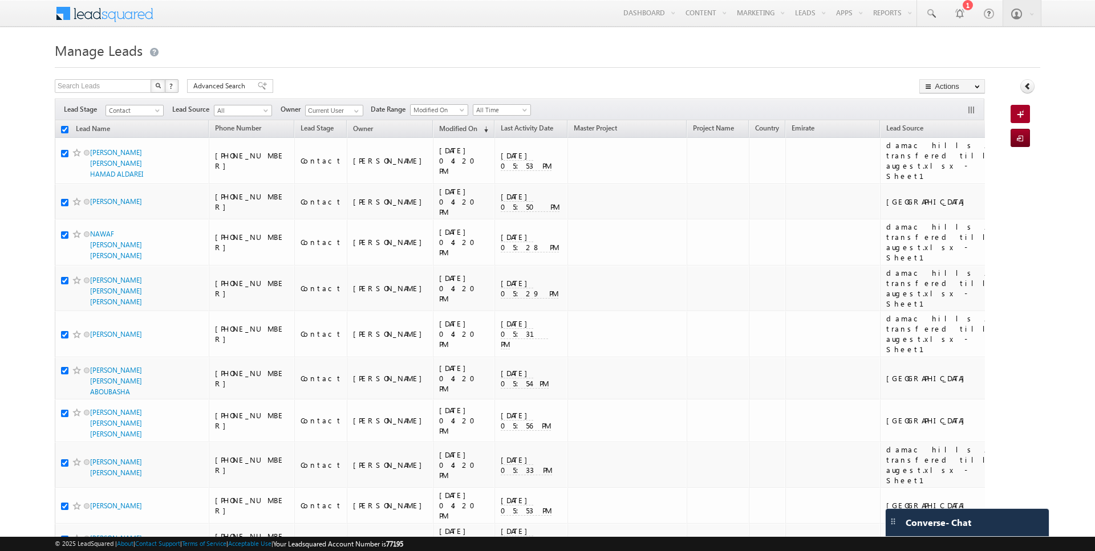
checkbox input "true"
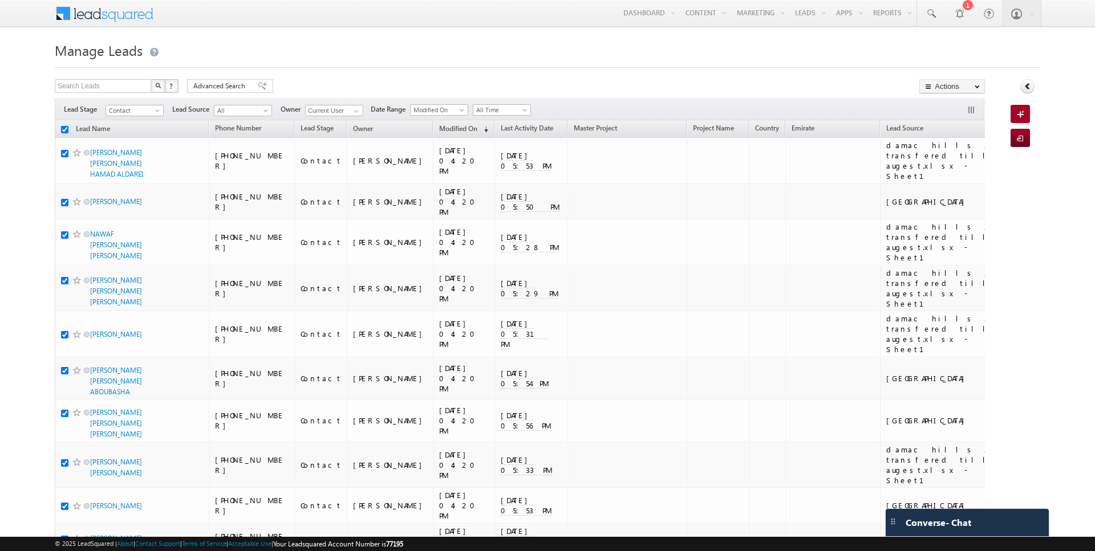
checkbox input "true"
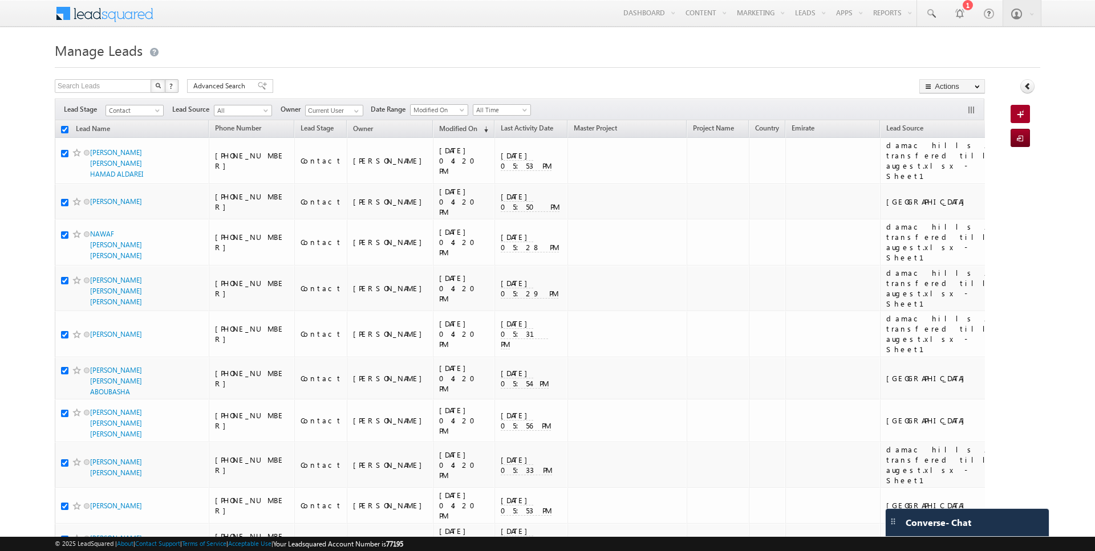
checkbox input "true"
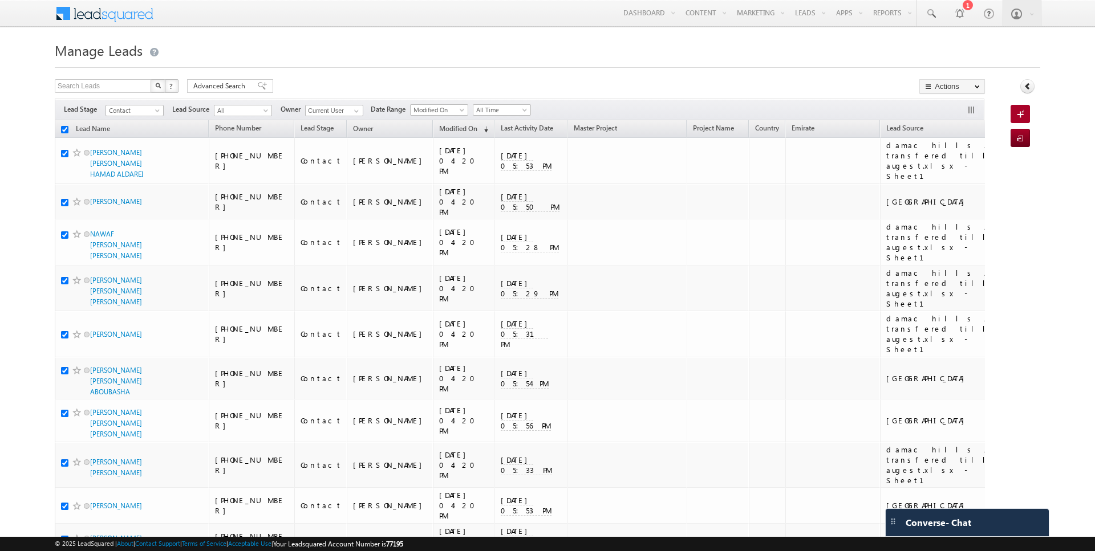
checkbox input "true"
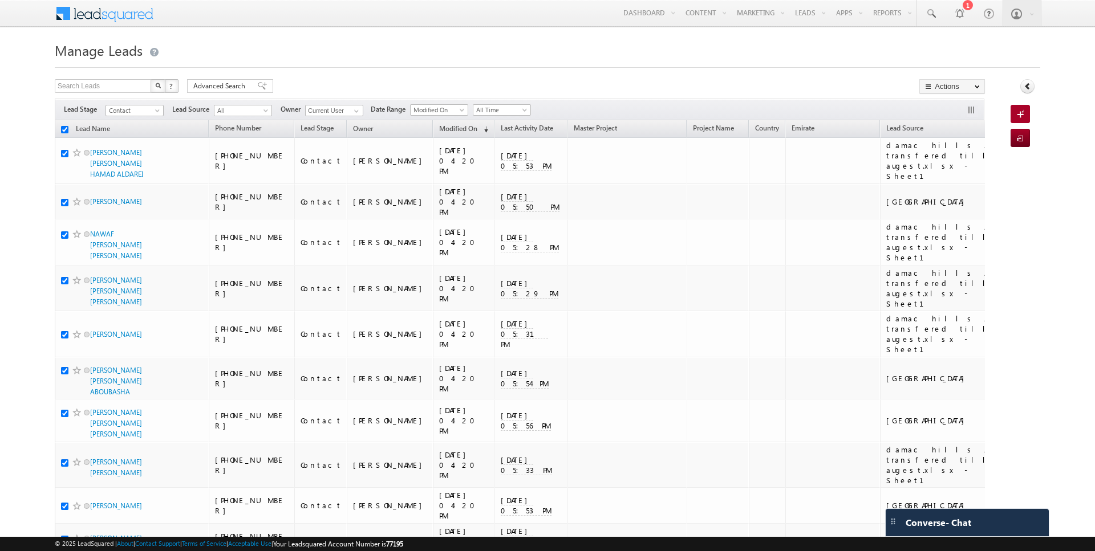
checkbox input "true"
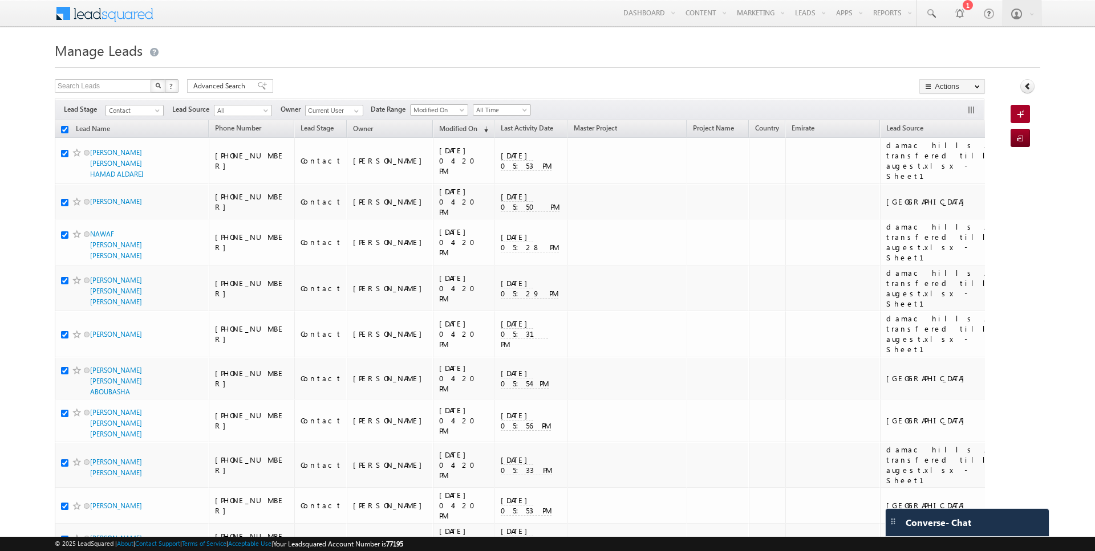
checkbox input "true"
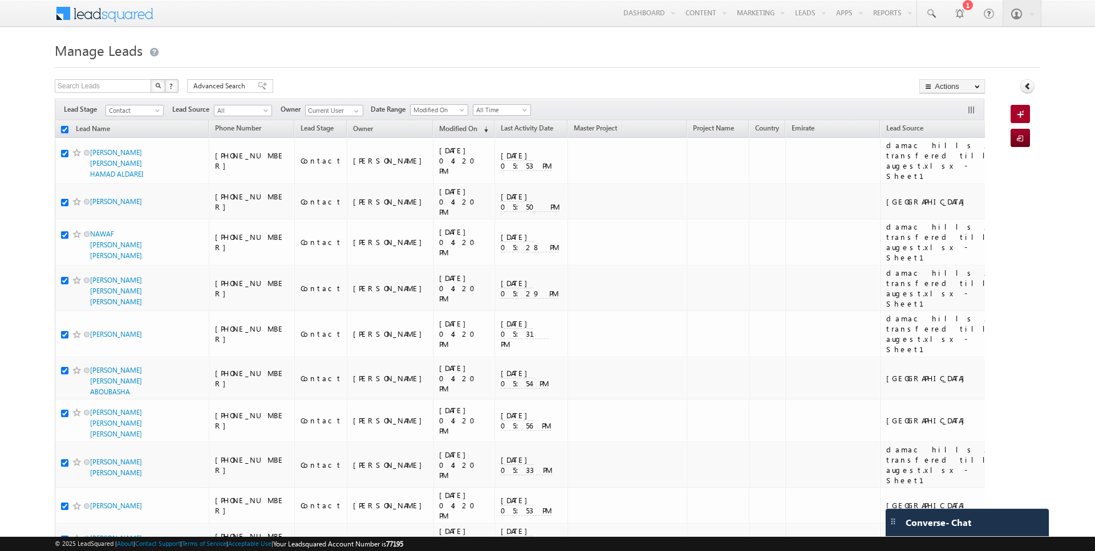
checkbox input "true"
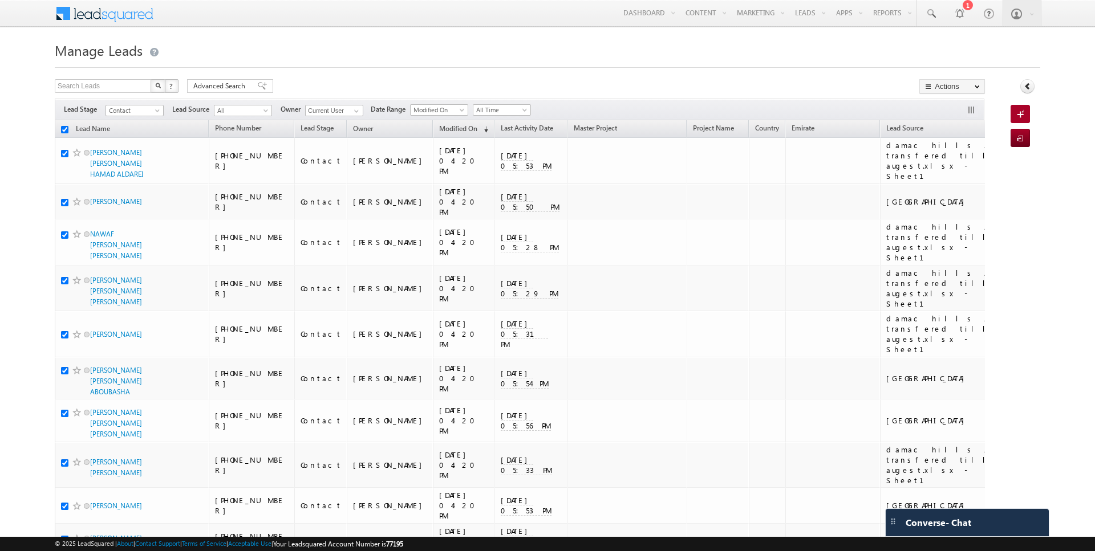
checkbox input "true"
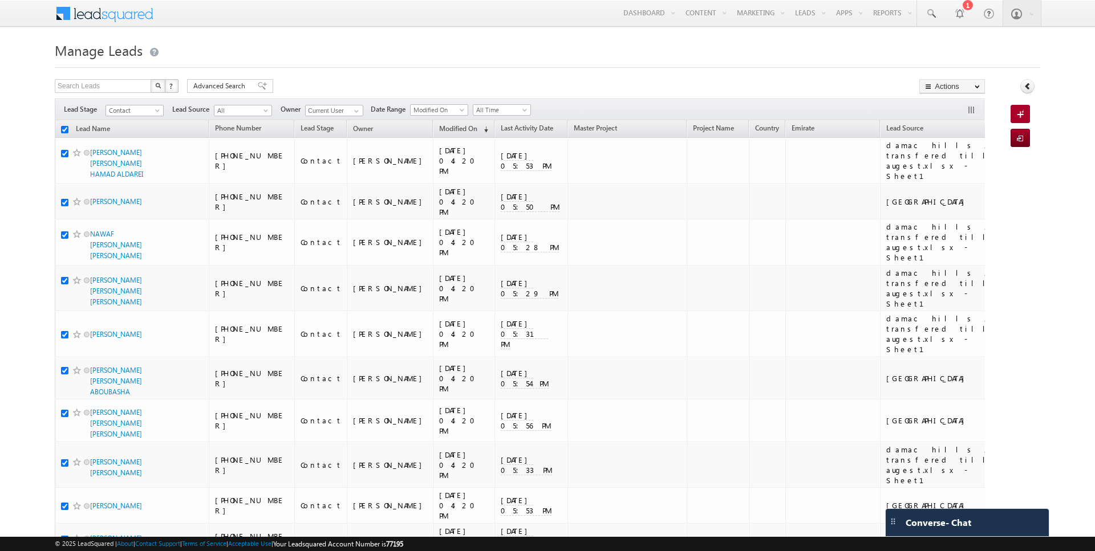
checkbox input "true"
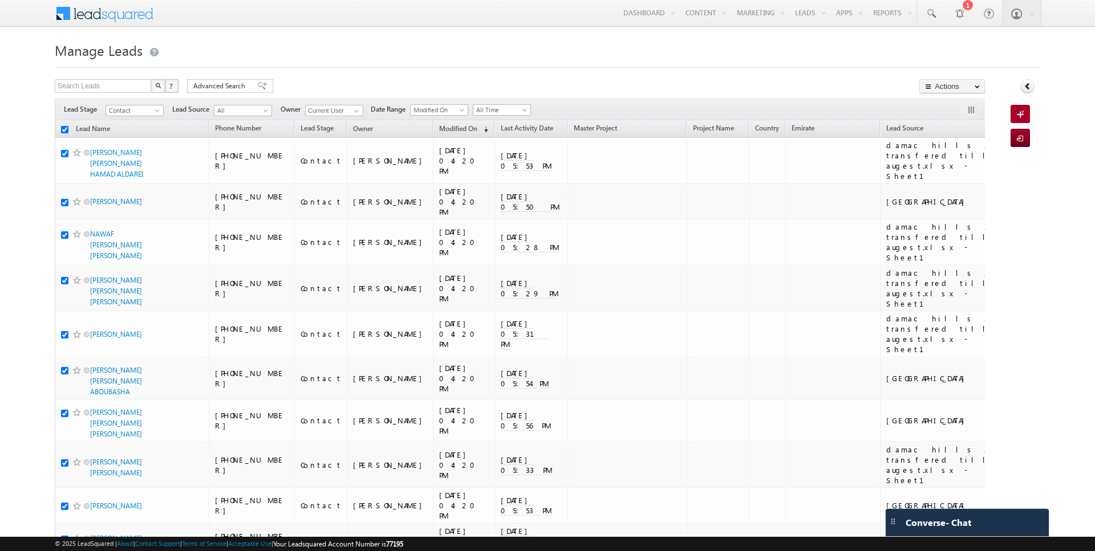
checkbox input "true"
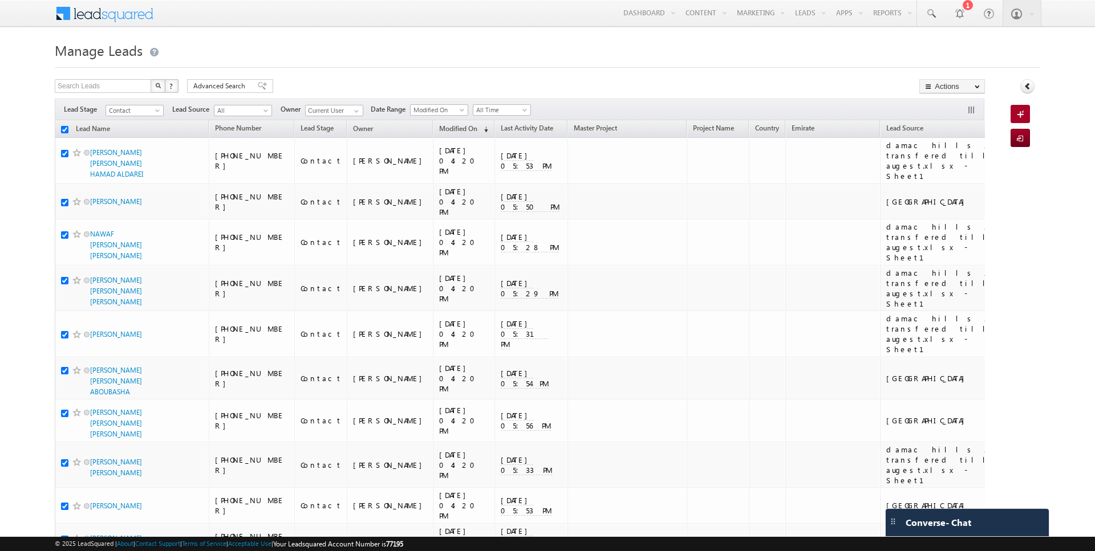
checkbox input "true"
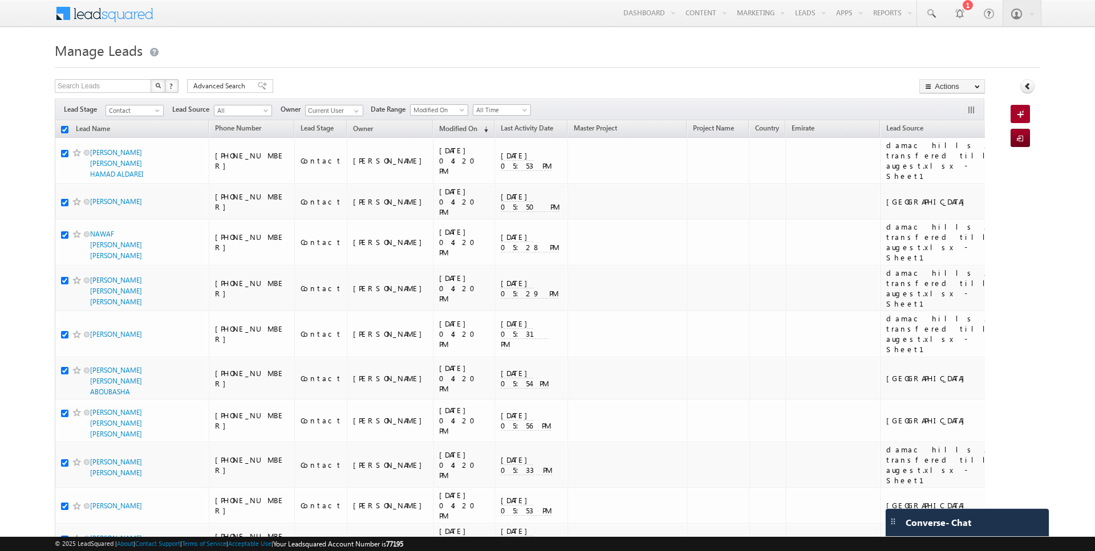
checkbox input "true"
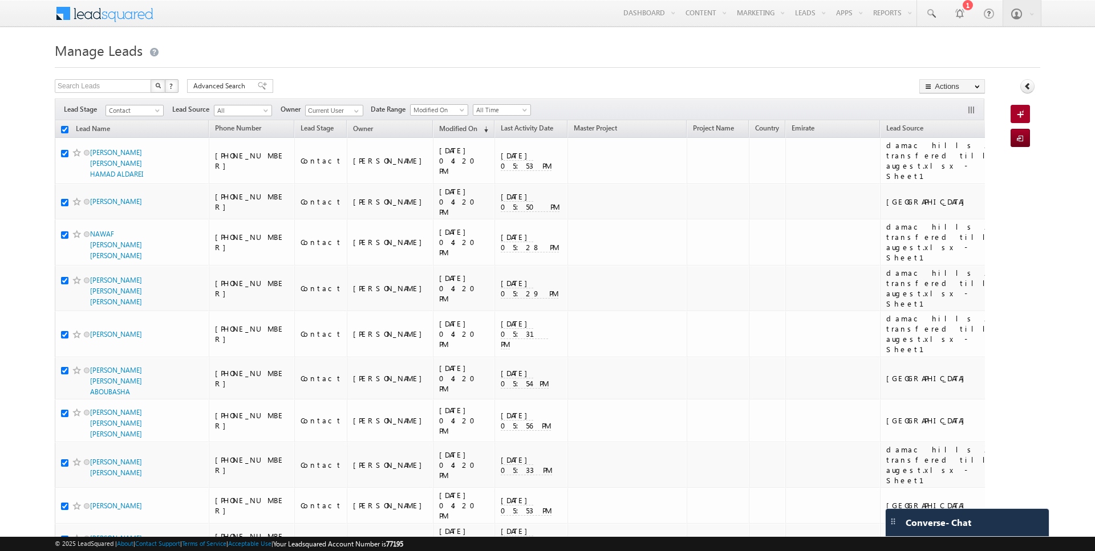
checkbox input "true"
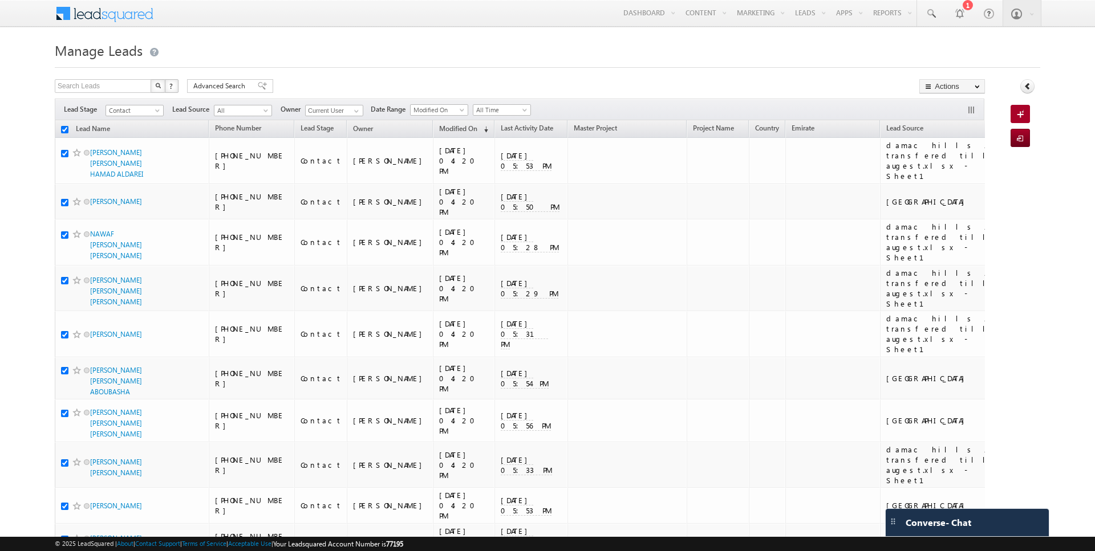
checkbox input "true"
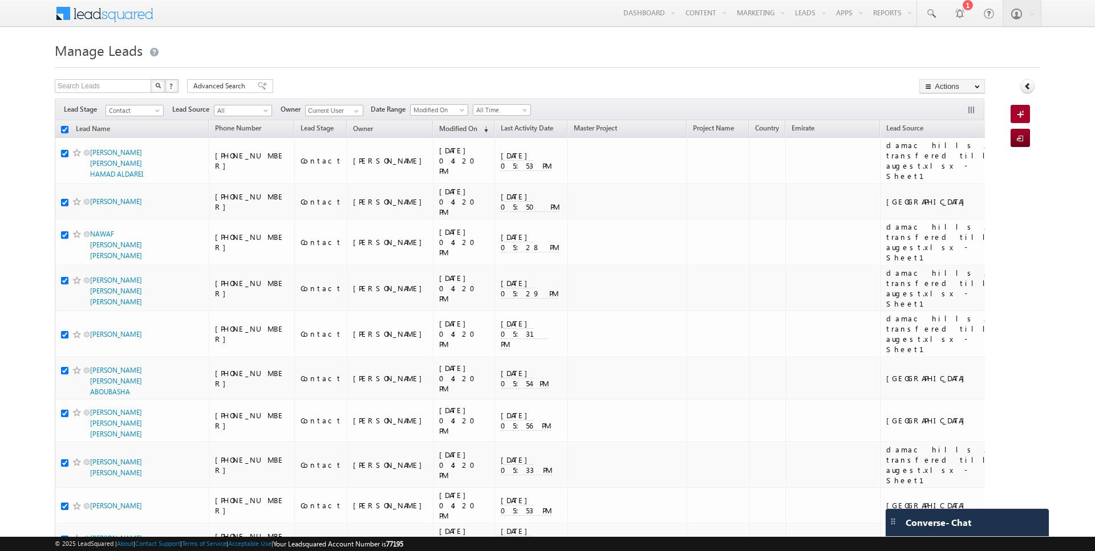
checkbox input "true"
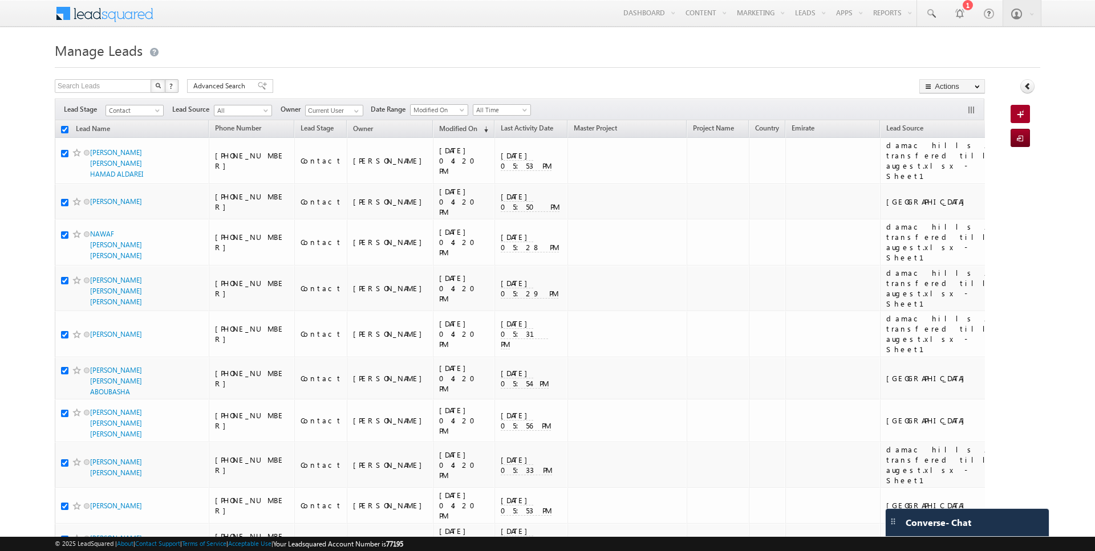
checkbox input "true"
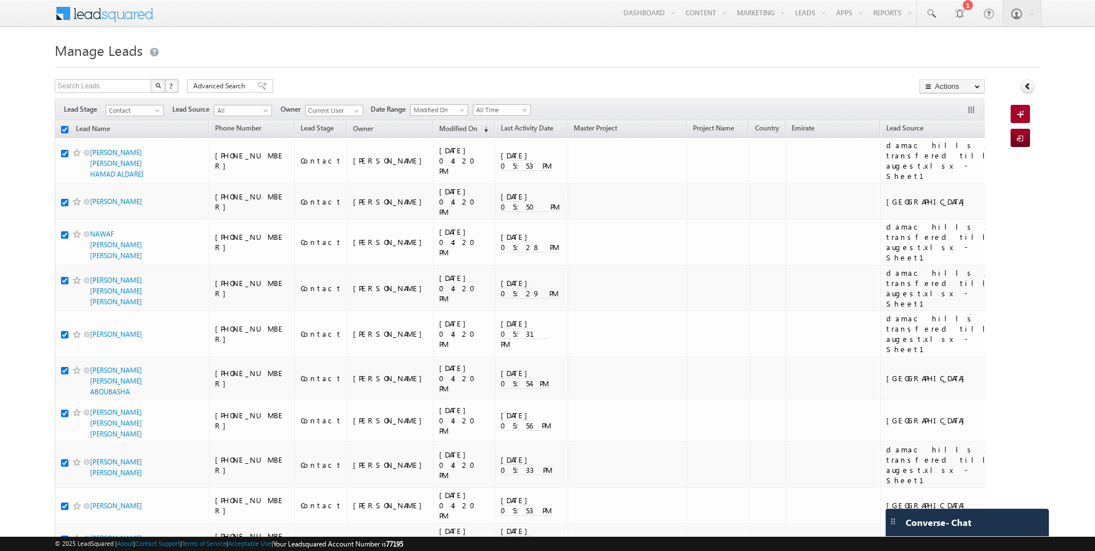
checkbox input "true"
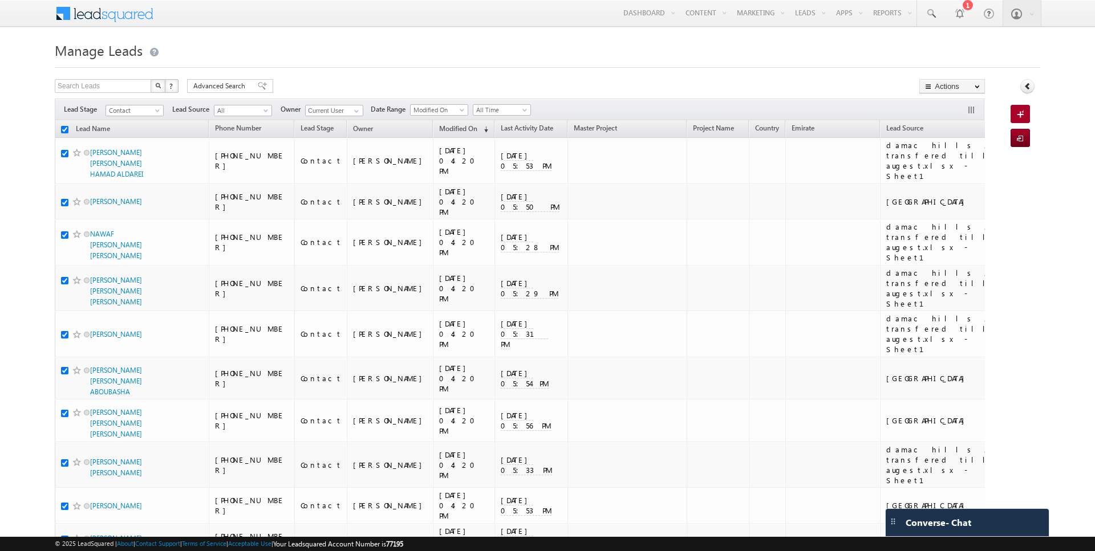
checkbox input "true"
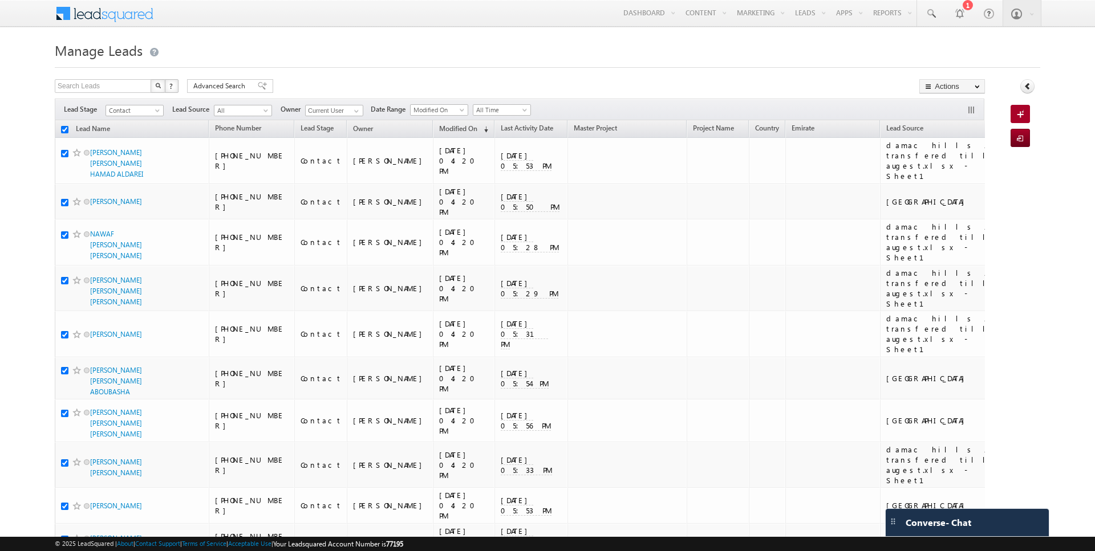
checkbox input "true"
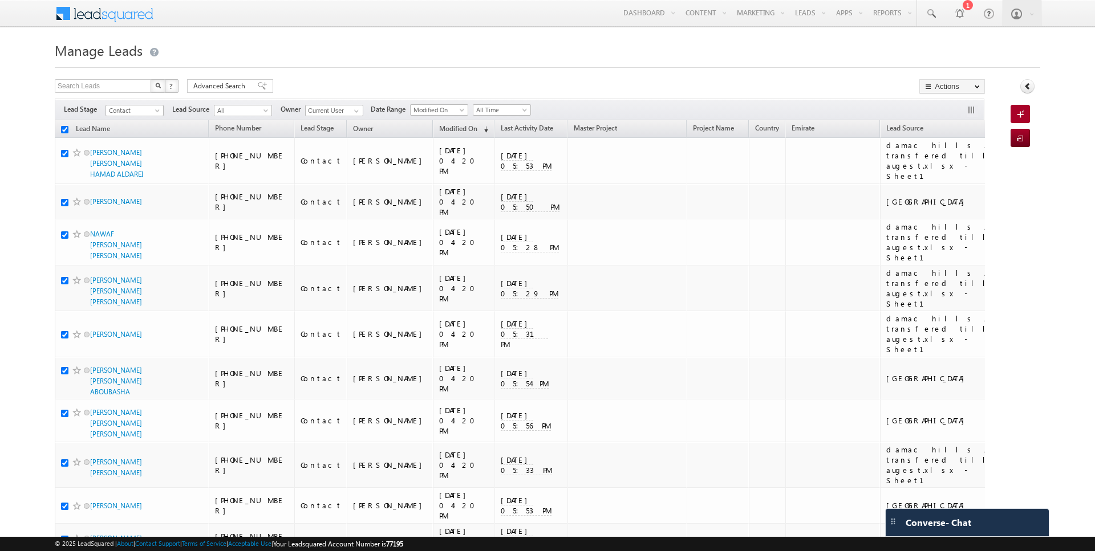
checkbox input "true"
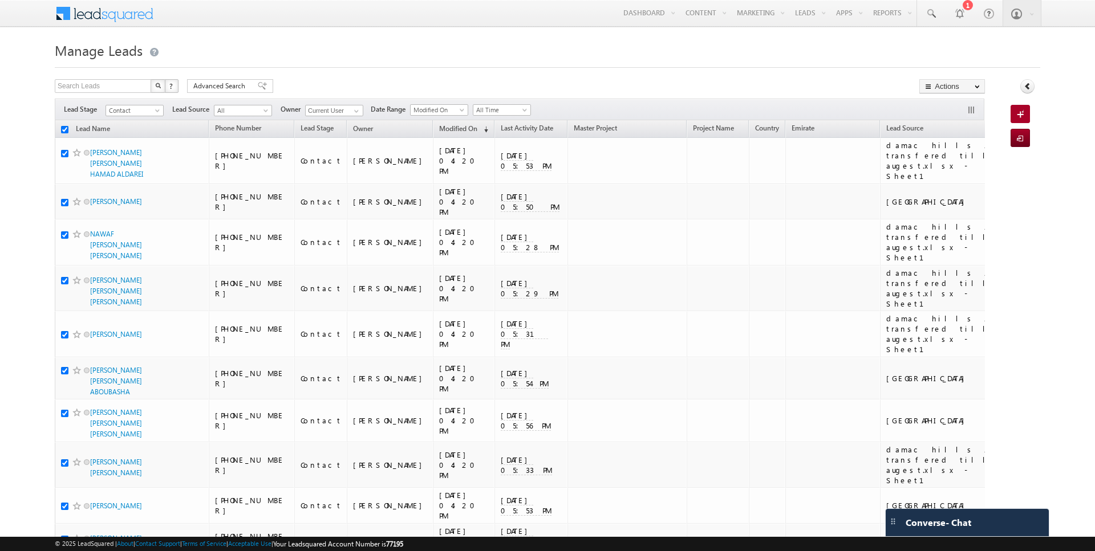
checkbox input "true"
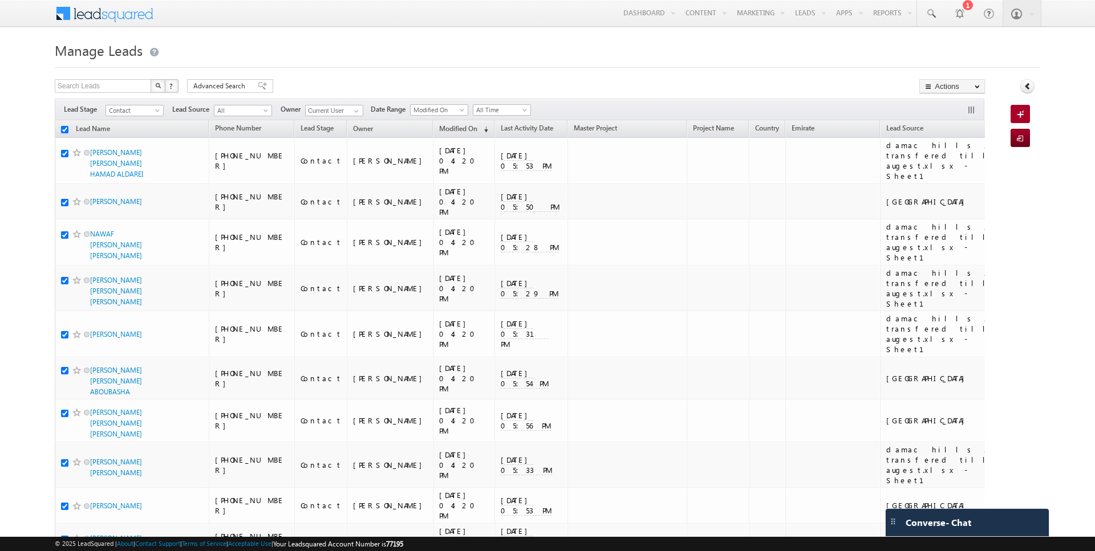
checkbox input "true"
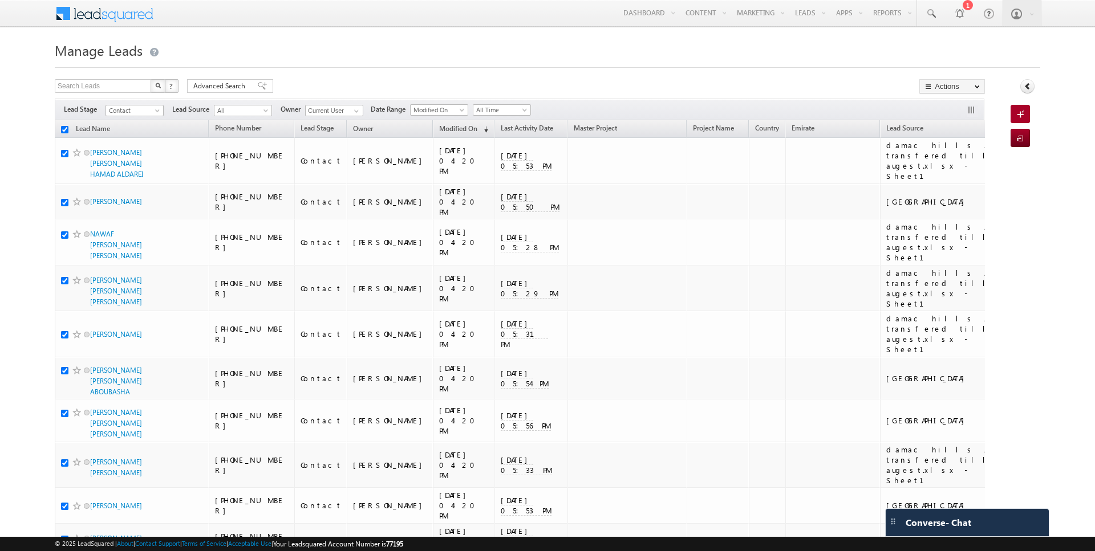
checkbox input "true"
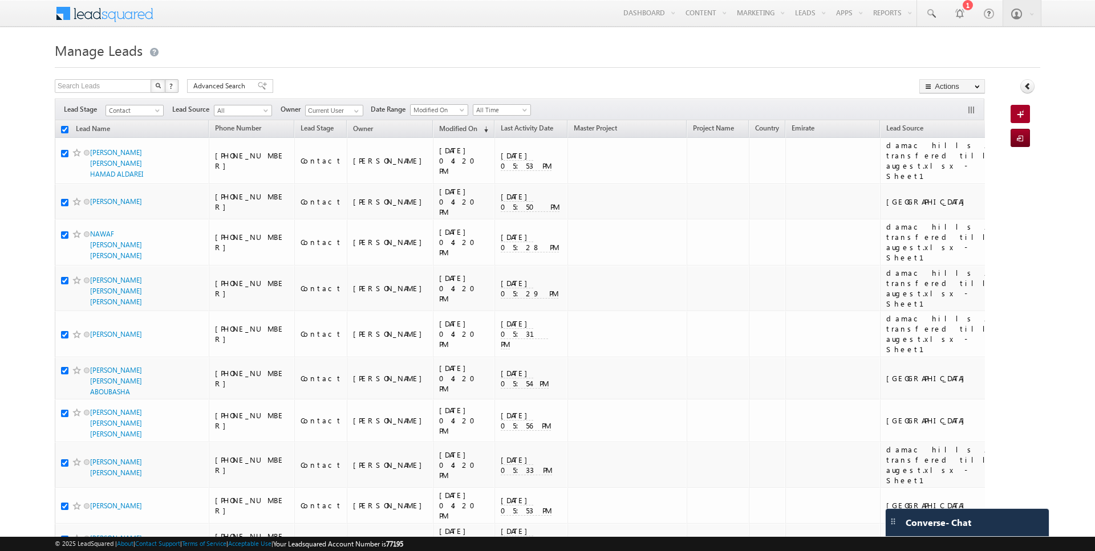
checkbox input "true"
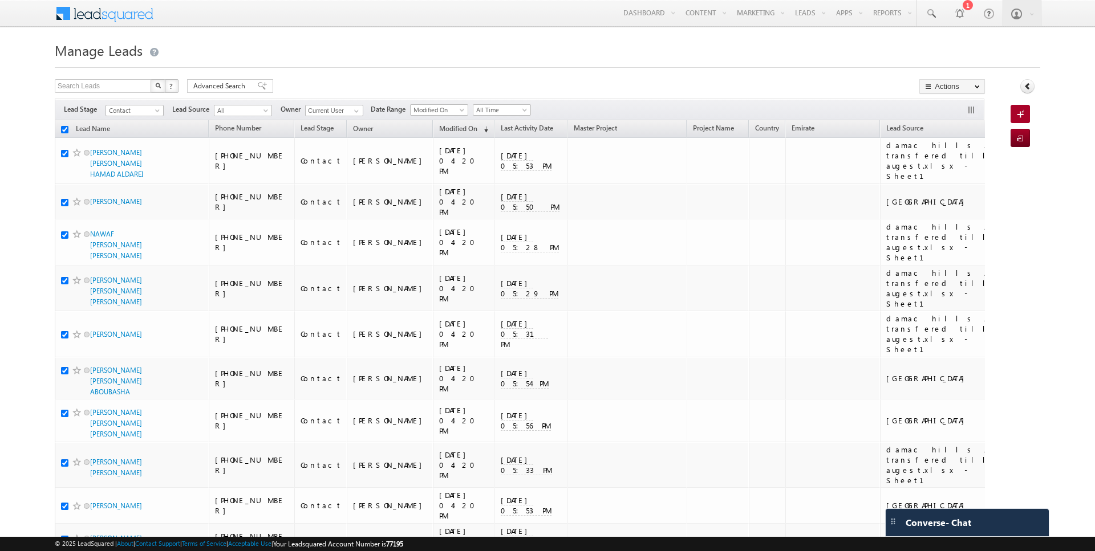
checkbox input "true"
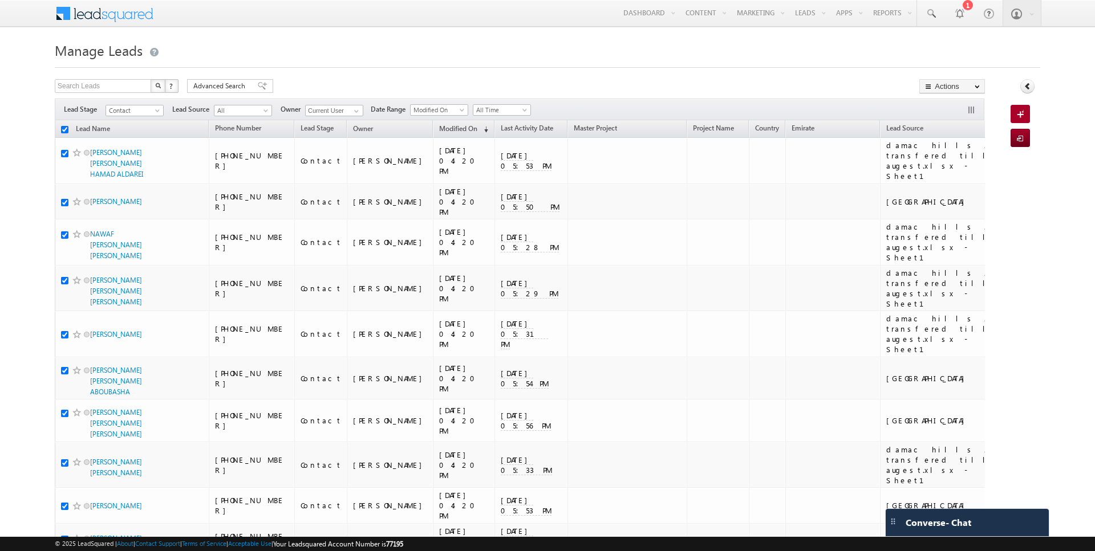
checkbox input "true"
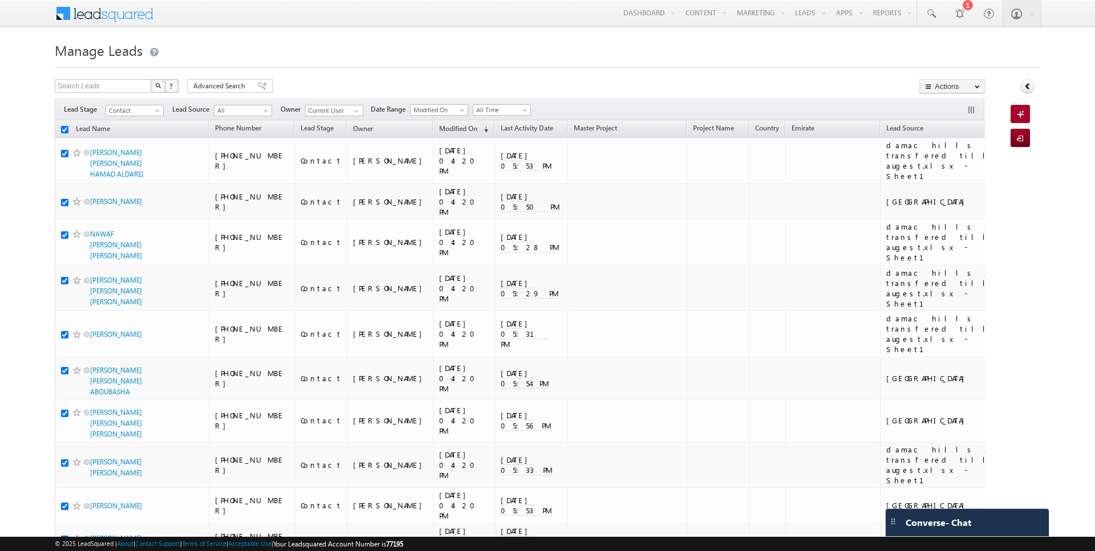
checkbox input "true"
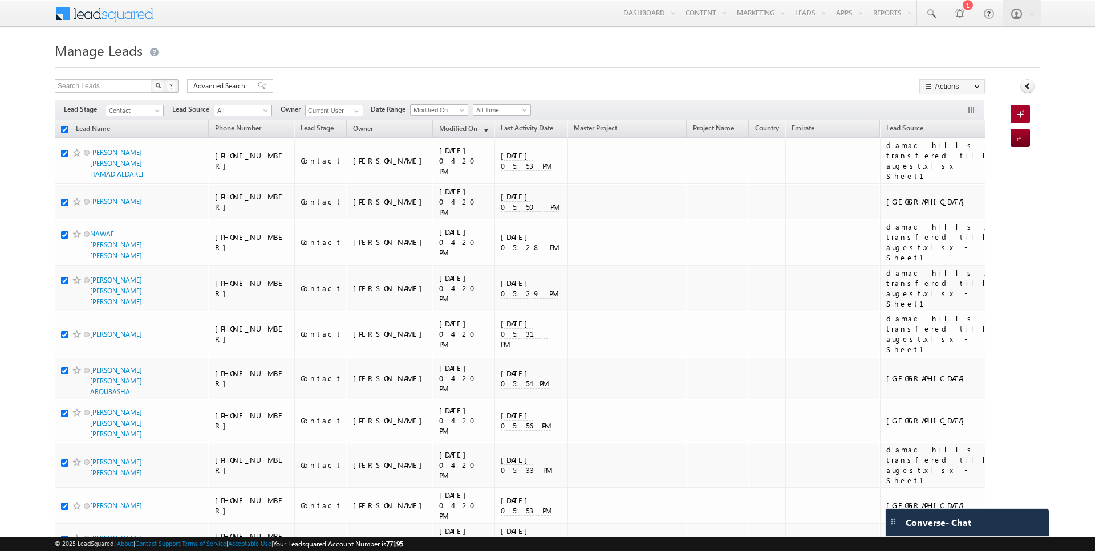
checkbox input "true"
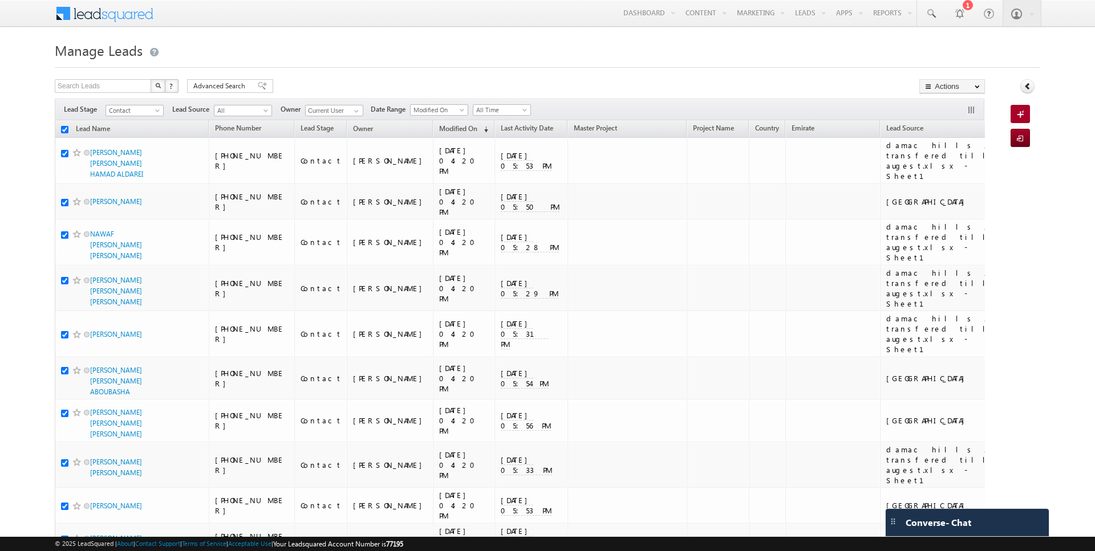
checkbox input "true"
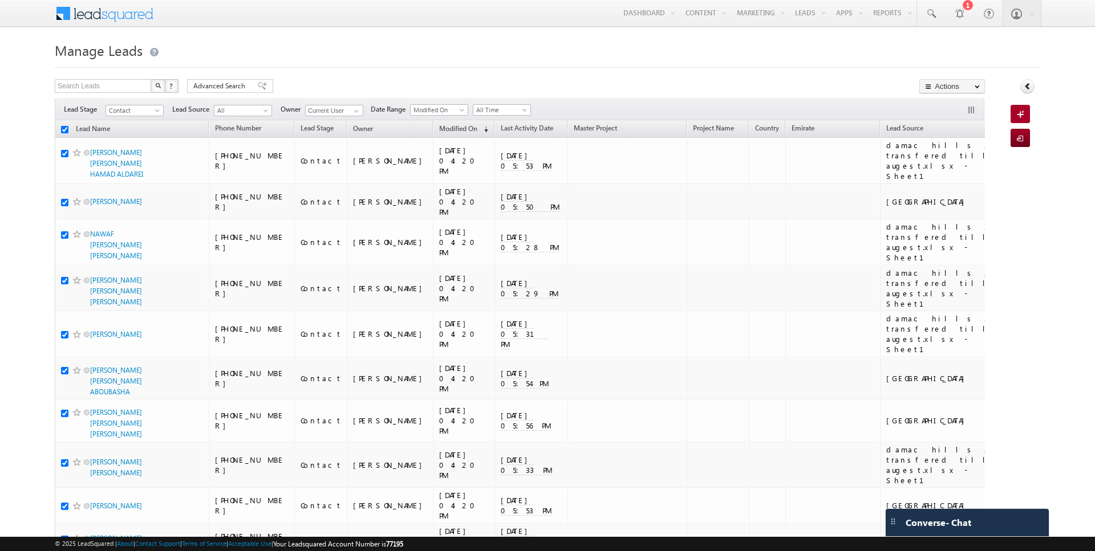
checkbox input "true"
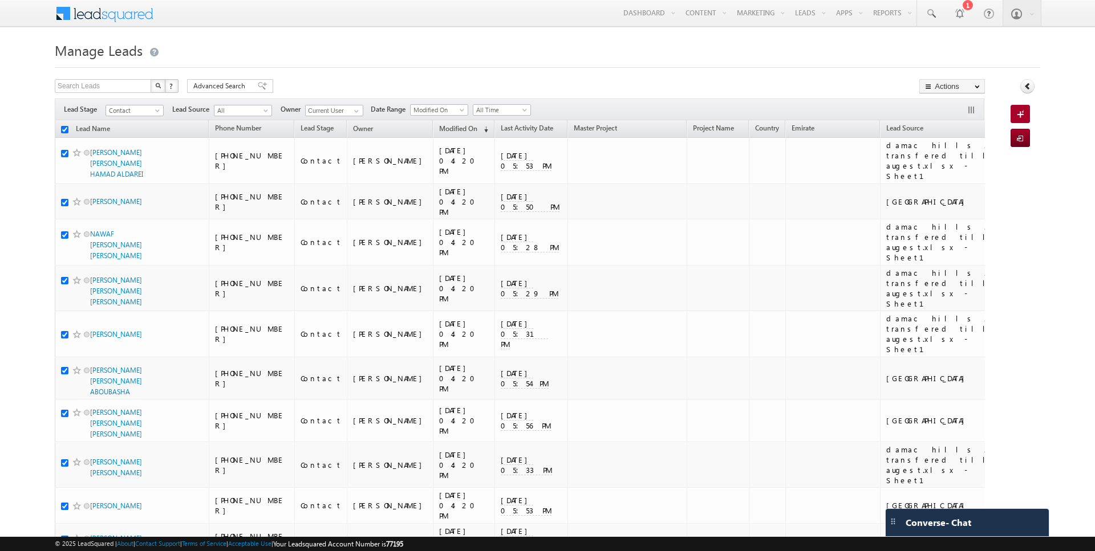
checkbox input "true"
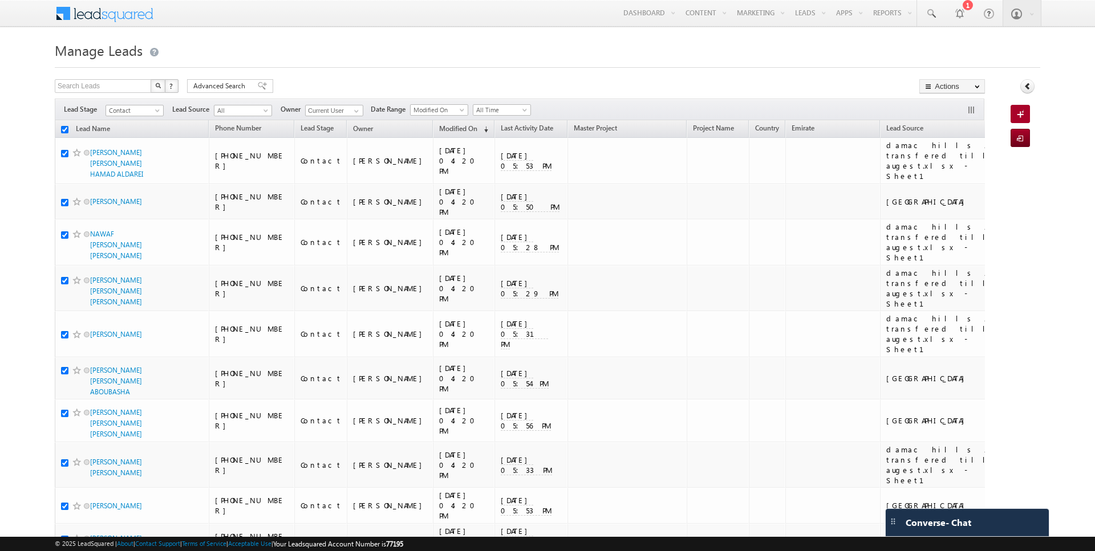
checkbox input "true"
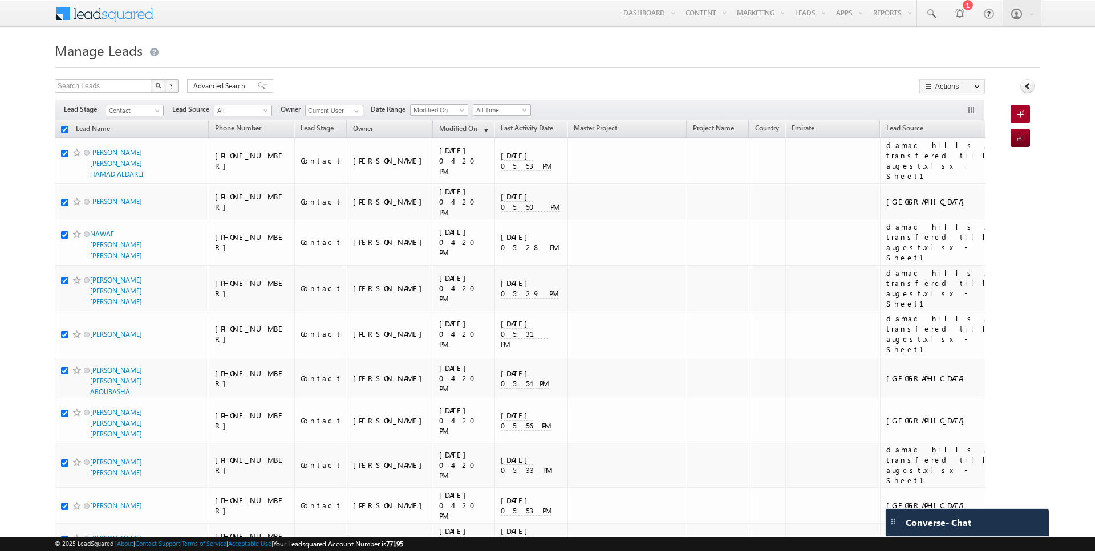
checkbox input "true"
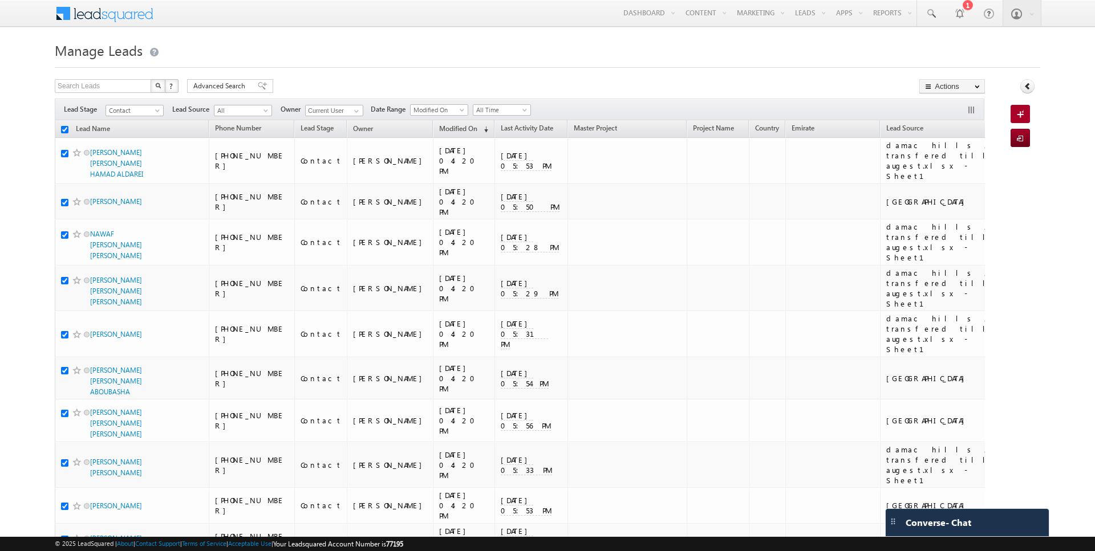
checkbox input "true"
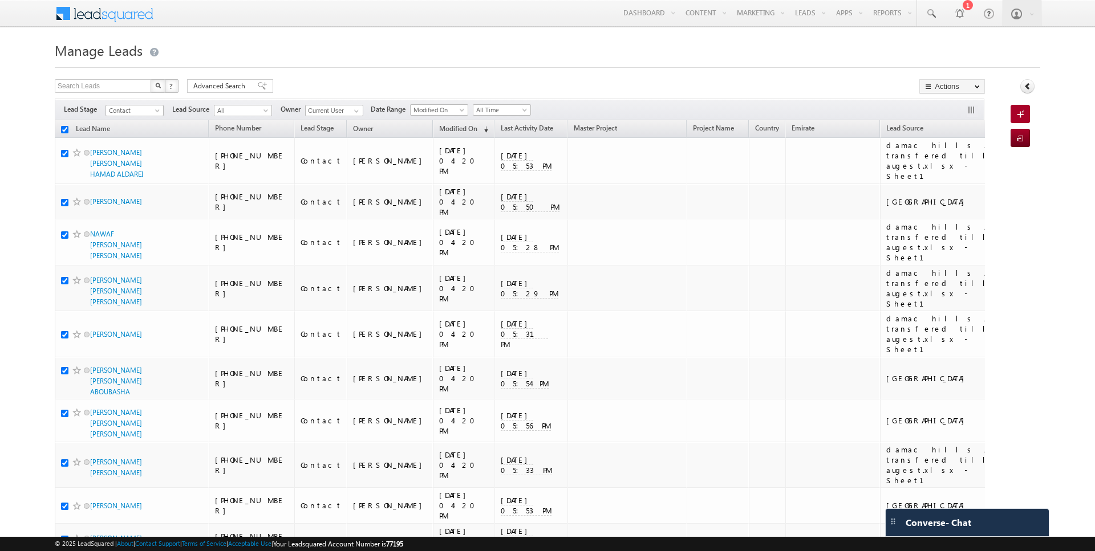
checkbox input "true"
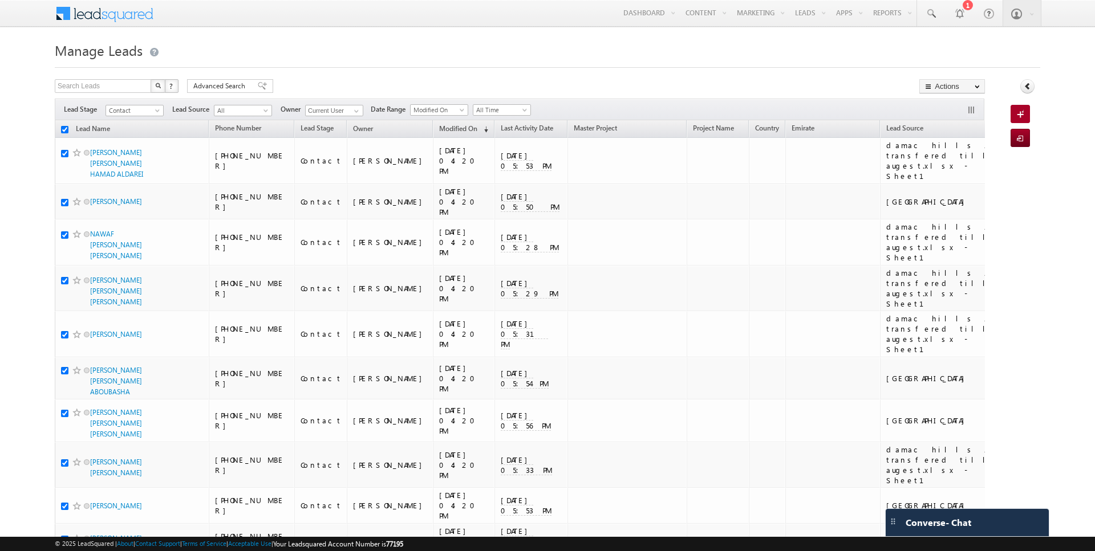
checkbox input "true"
click at [64, 128] on input "checkbox" at bounding box center [64, 129] width 7 height 7
click at [954, 181] on link "Change Owner" at bounding box center [952, 185] width 64 height 14
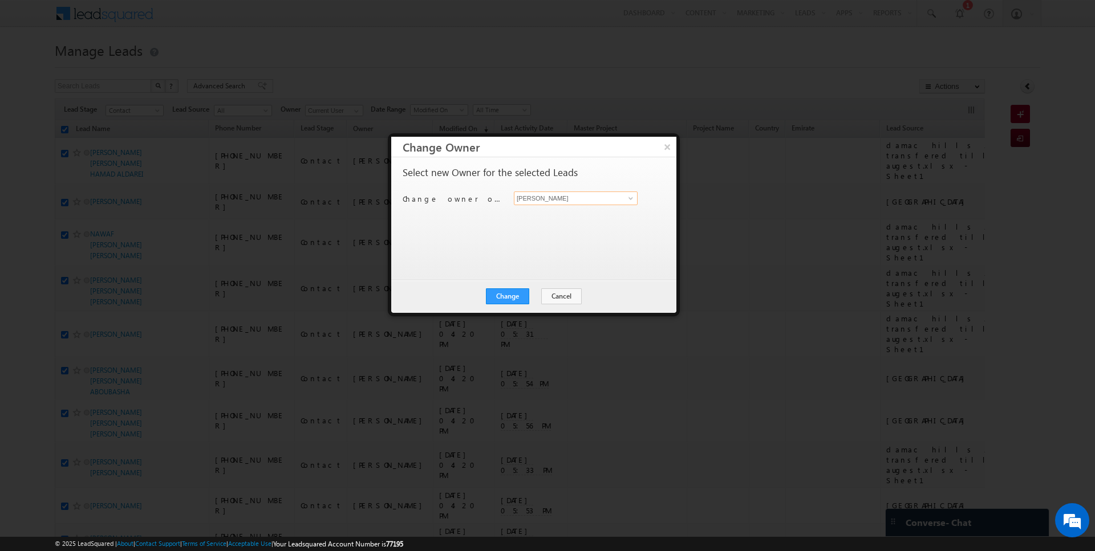
click at [552, 201] on input "[PERSON_NAME]" at bounding box center [576, 199] width 124 height 14
click at [508, 290] on button "Change" at bounding box center [507, 297] width 43 height 16
click at [533, 294] on button "Close" at bounding box center [535, 297] width 36 height 16
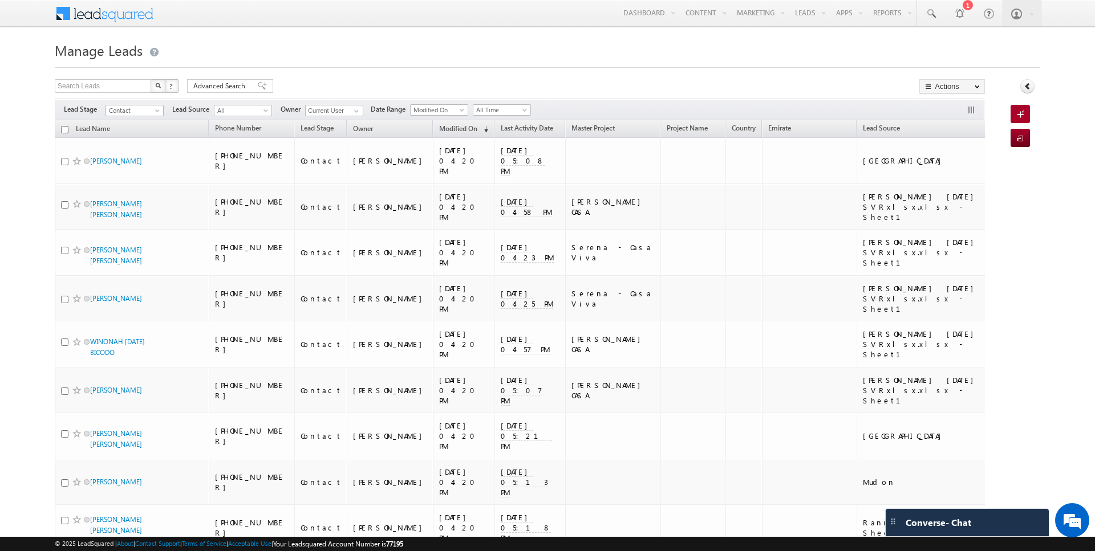
click at [64, 127] on input "checkbox" at bounding box center [64, 129] width 7 height 7
checkbox input "true"
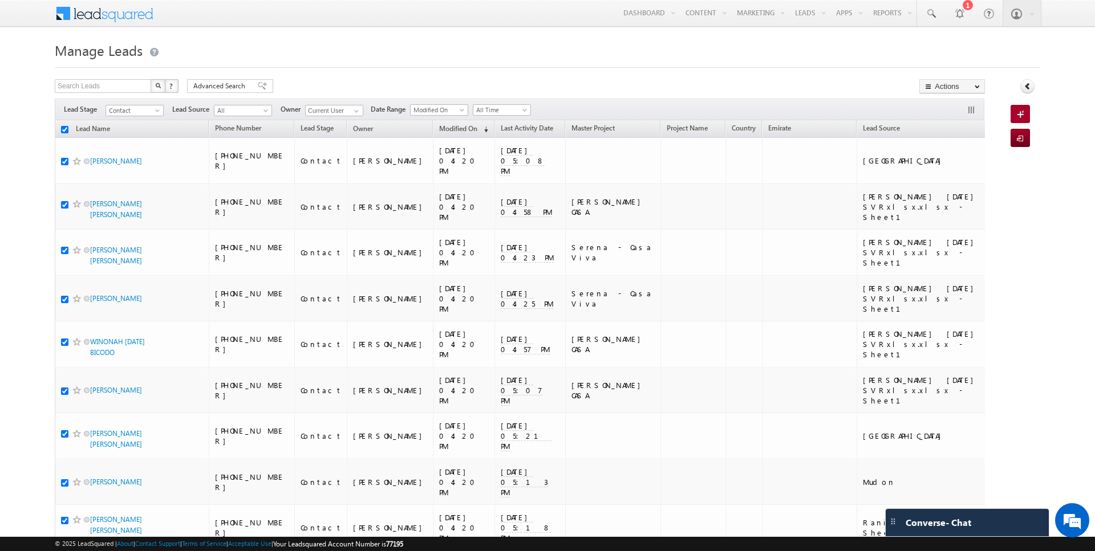
checkbox input "true"
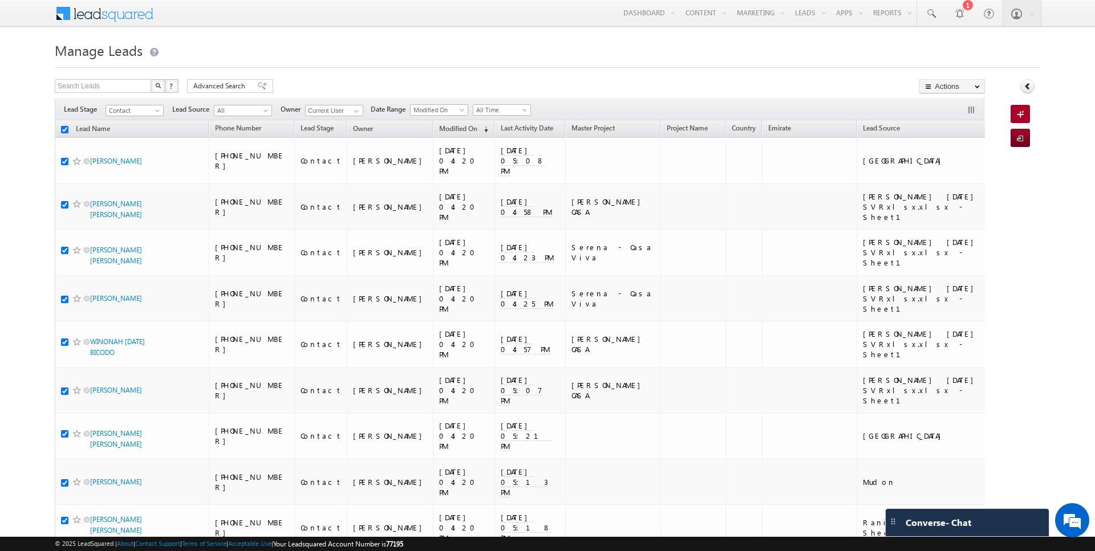
checkbox input "true"
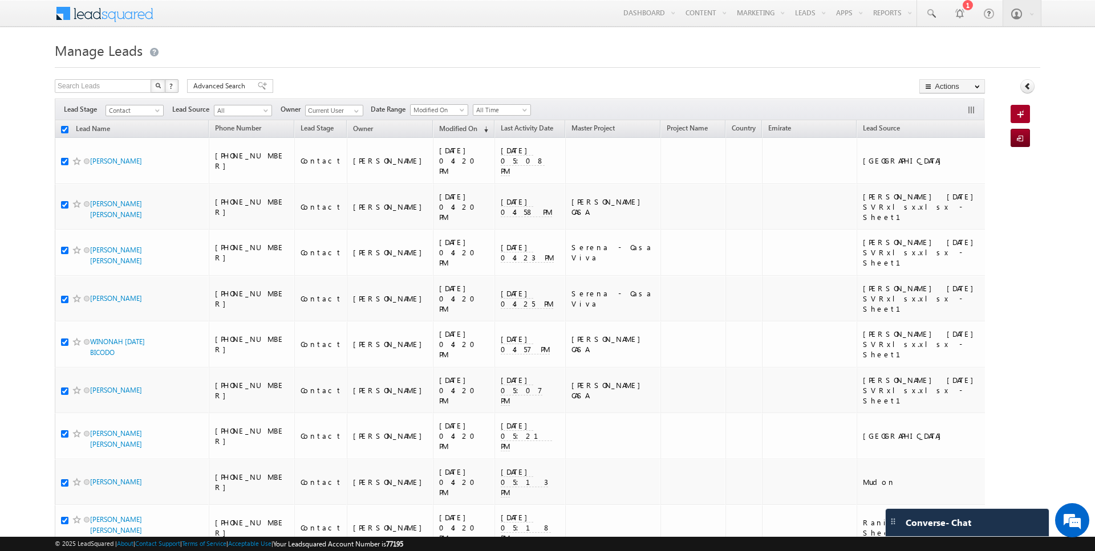
checkbox input "true"
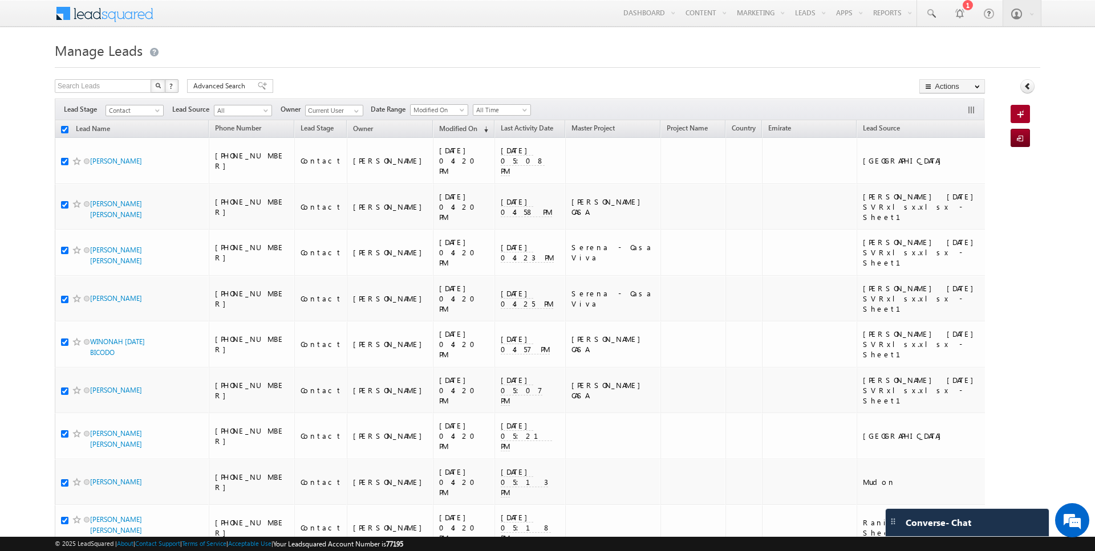
checkbox input "true"
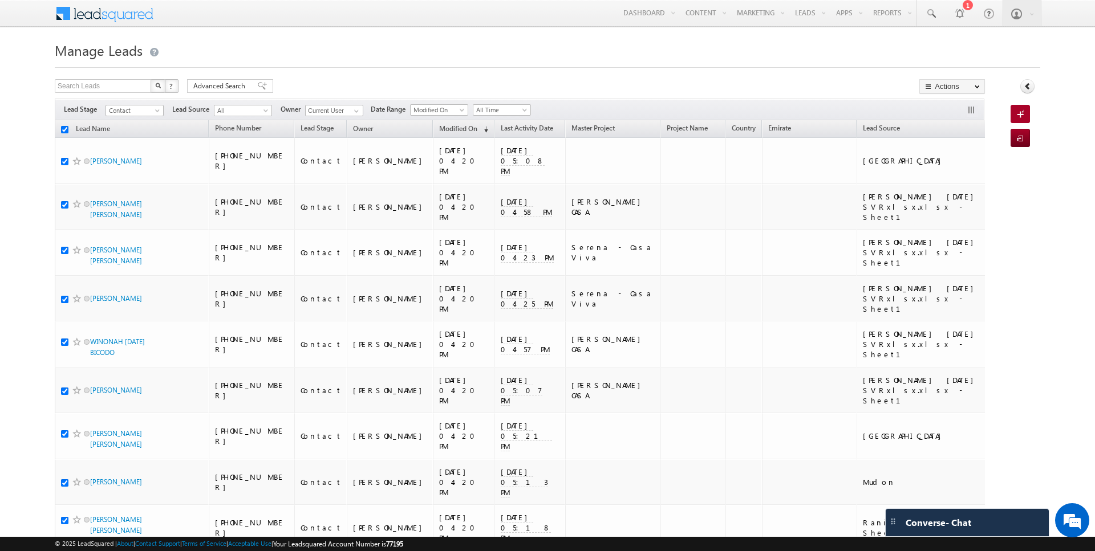
checkbox input "true"
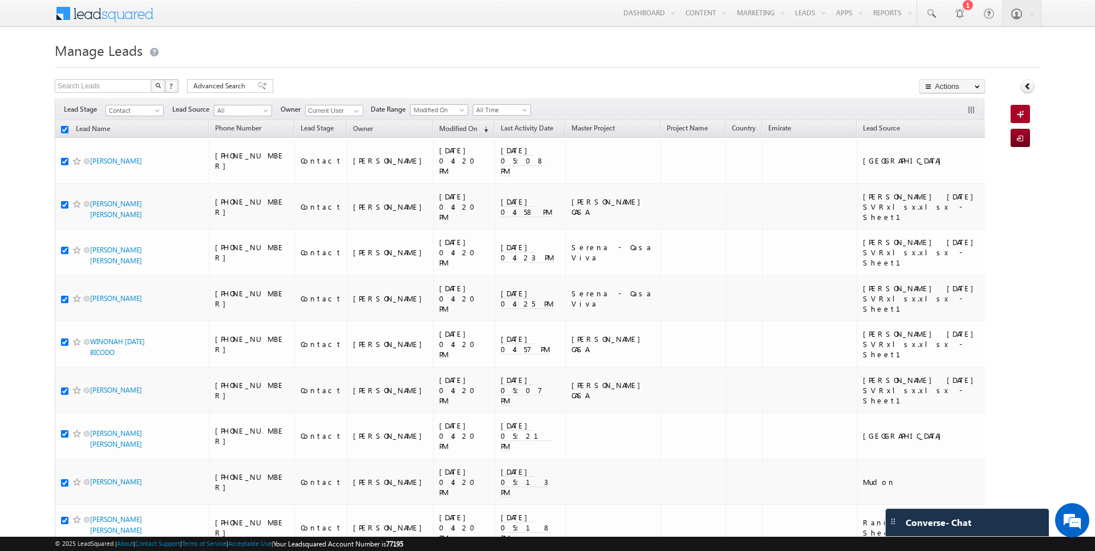
checkbox input "true"
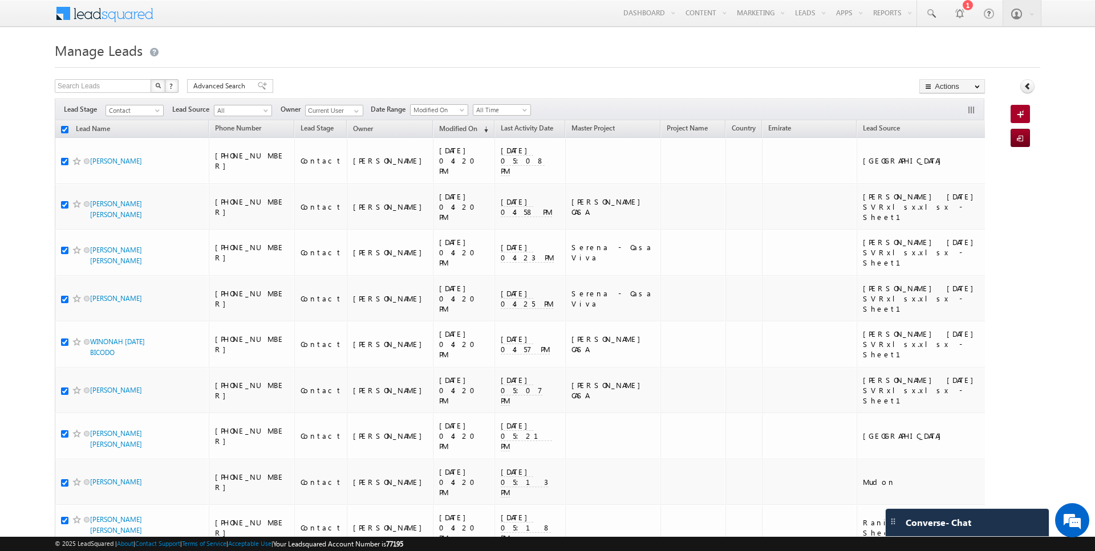
checkbox input "true"
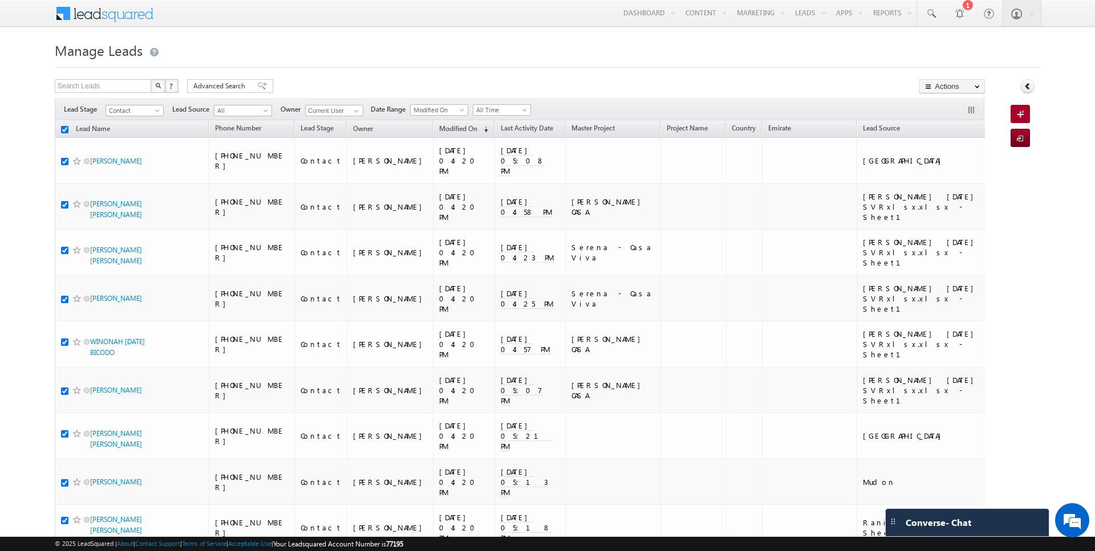
checkbox input "true"
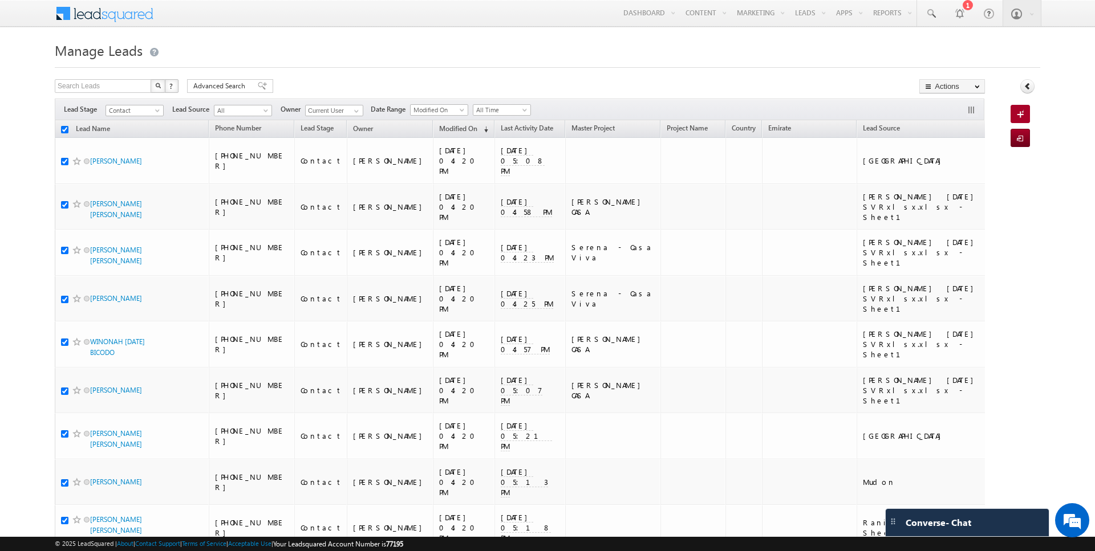
checkbox input "true"
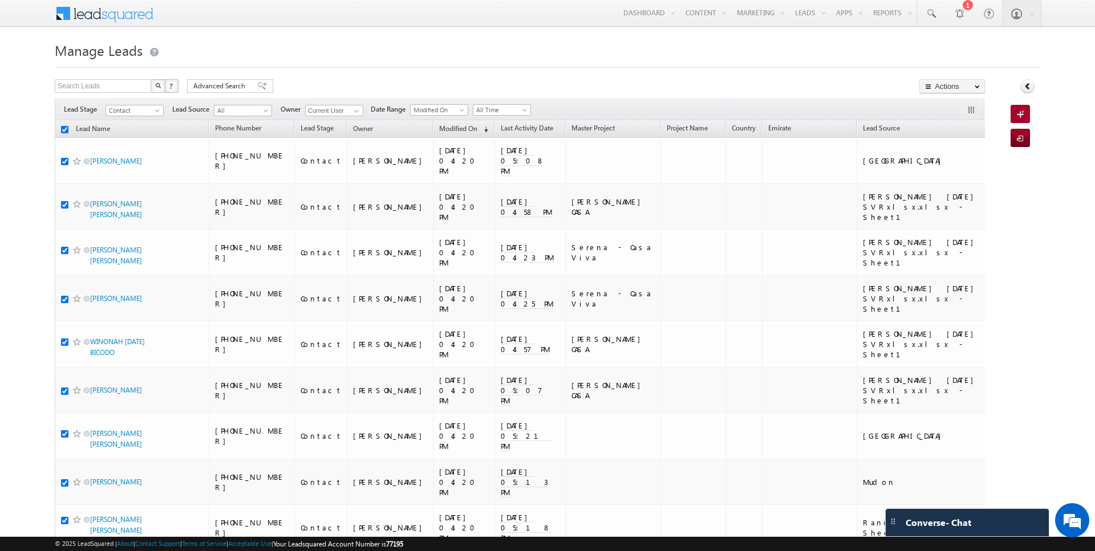
checkbox input "true"
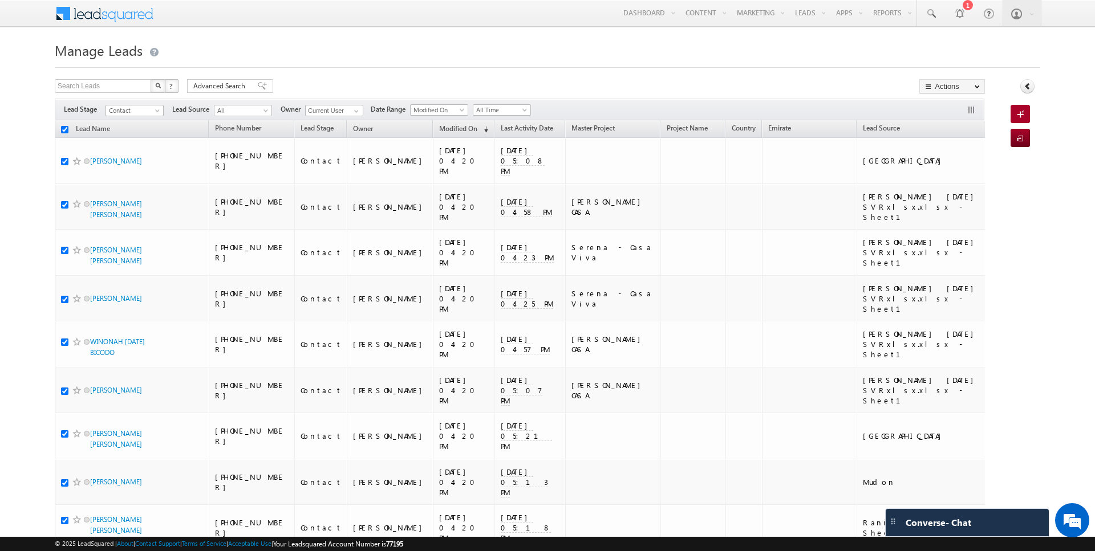
checkbox input "true"
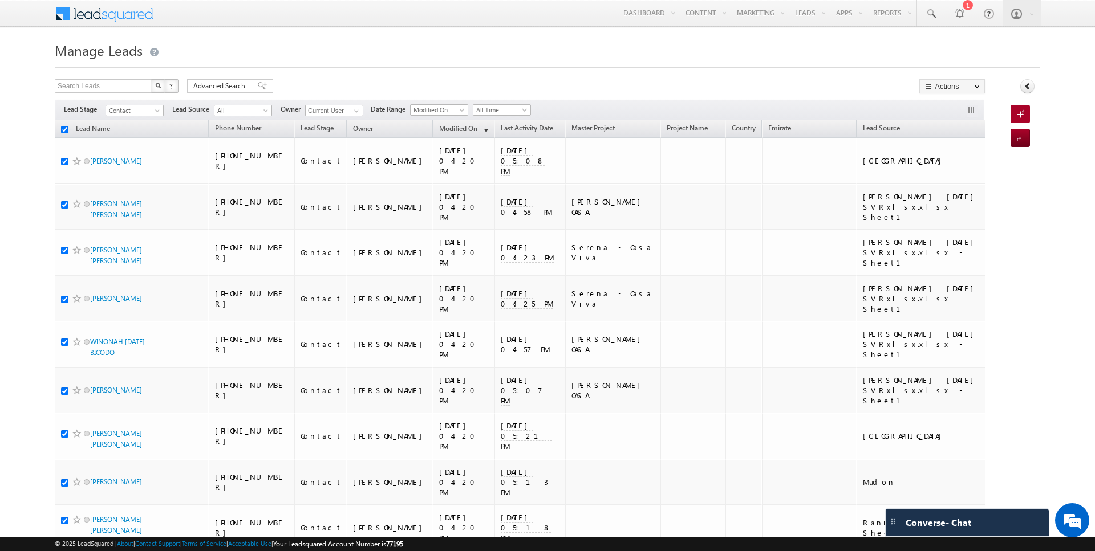
checkbox input "true"
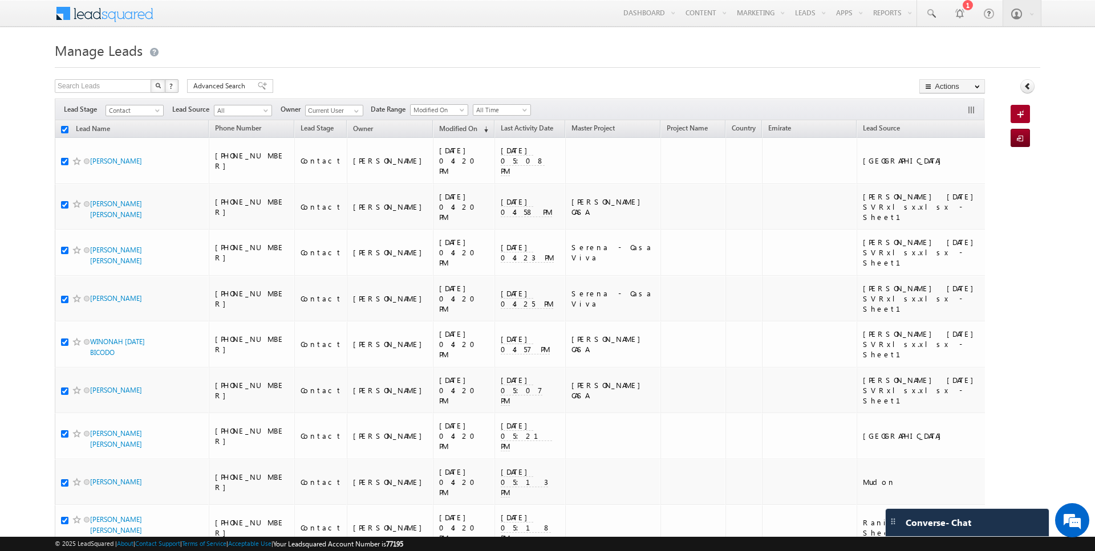
checkbox input "true"
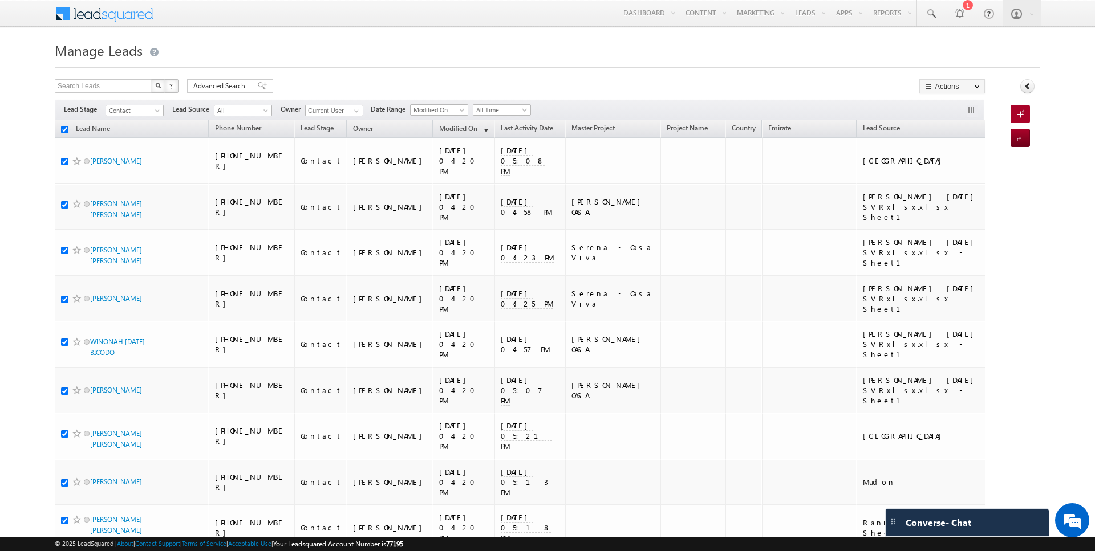
checkbox input "true"
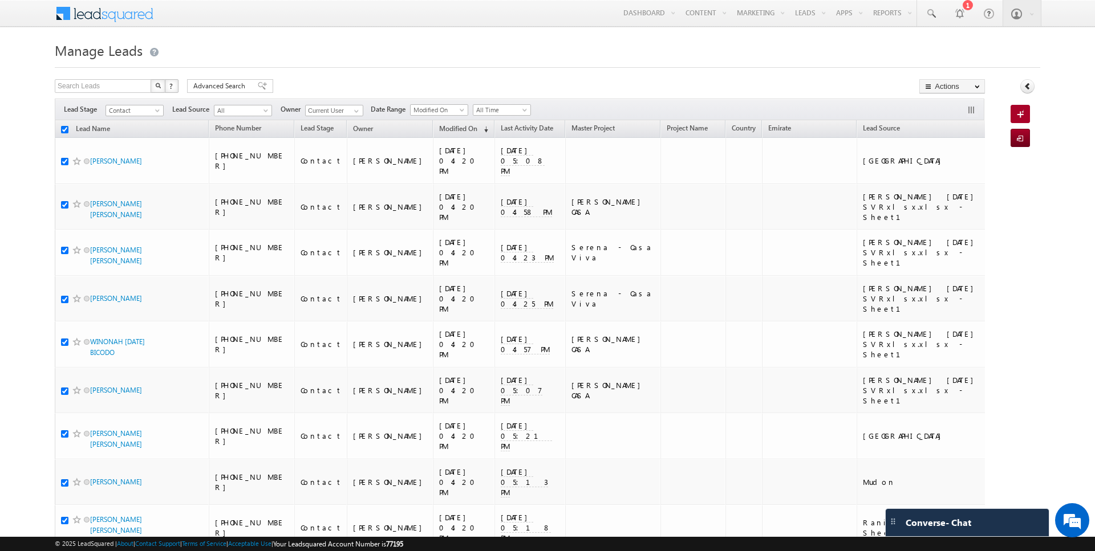
checkbox input "true"
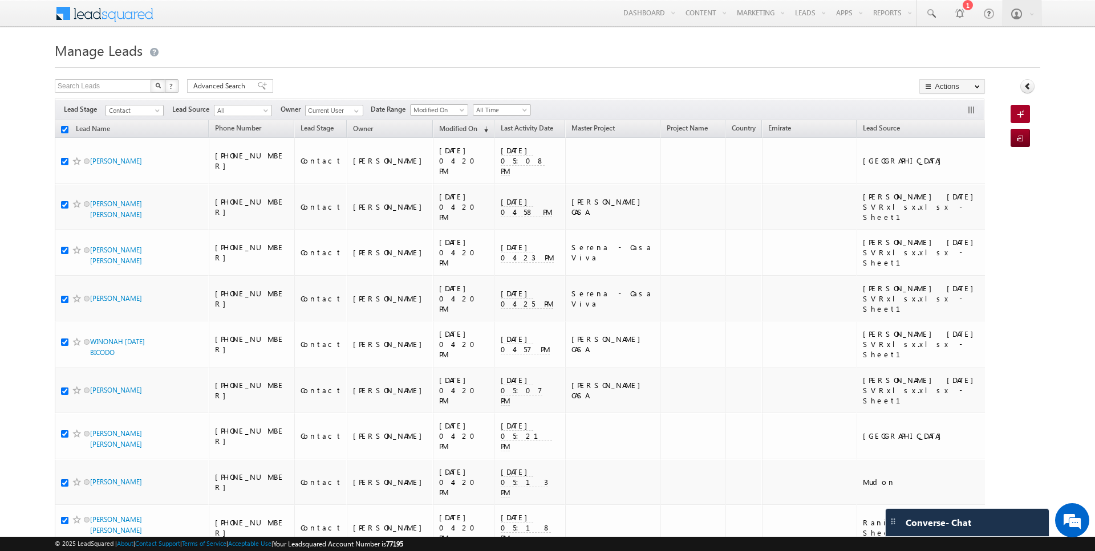
checkbox input "true"
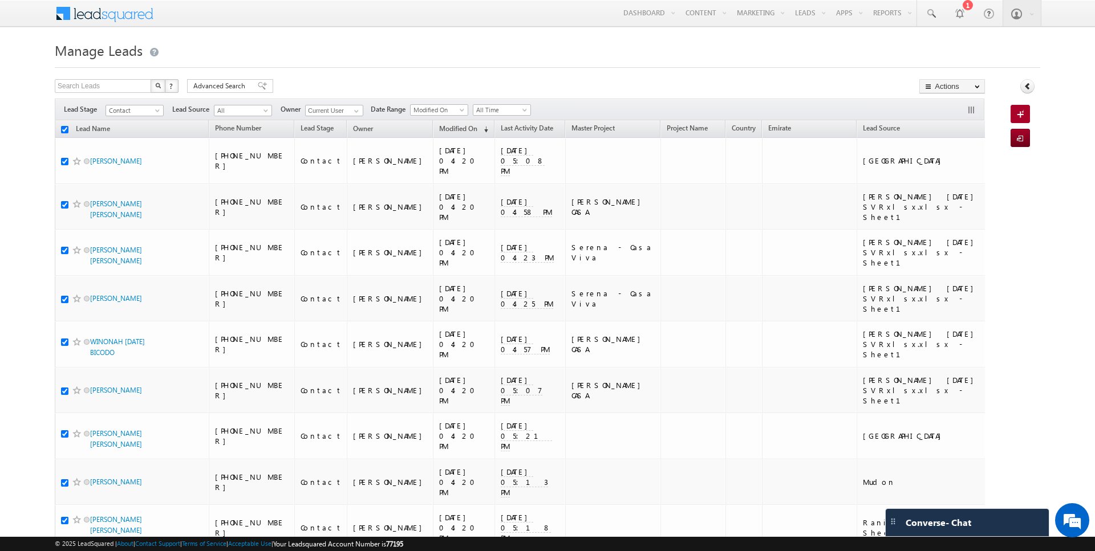
checkbox input "true"
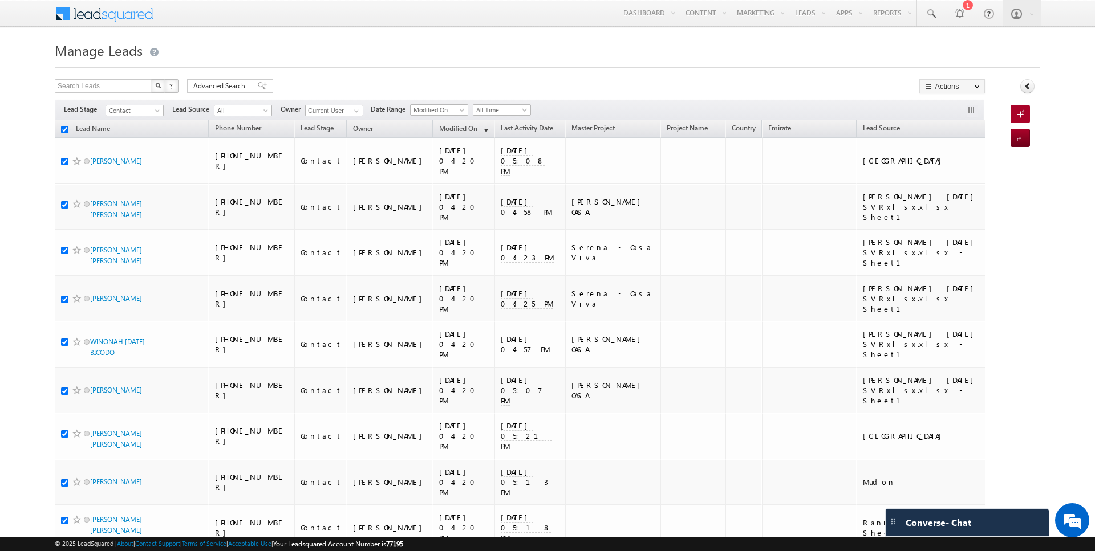
checkbox input "true"
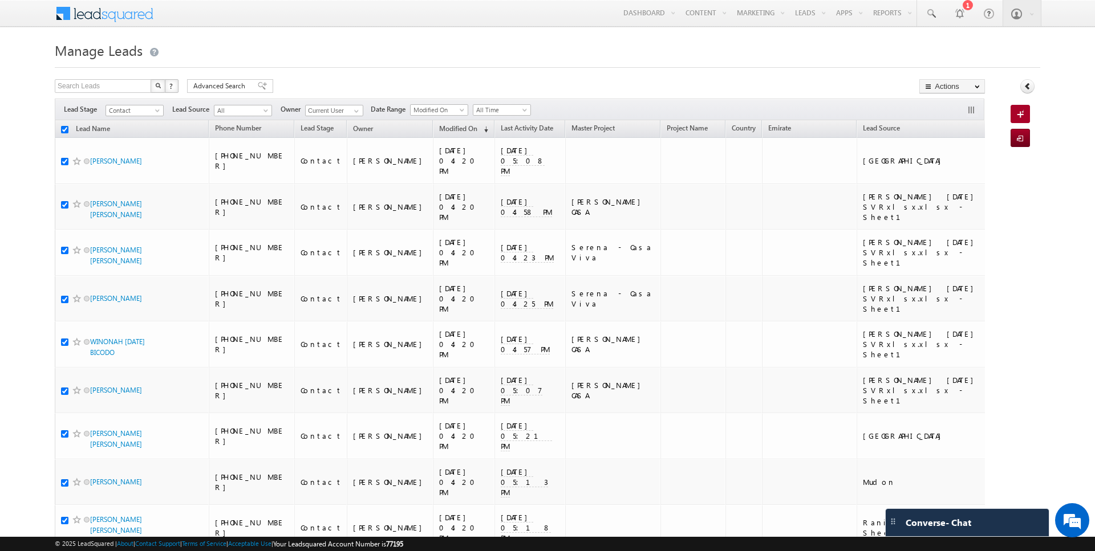
checkbox input "true"
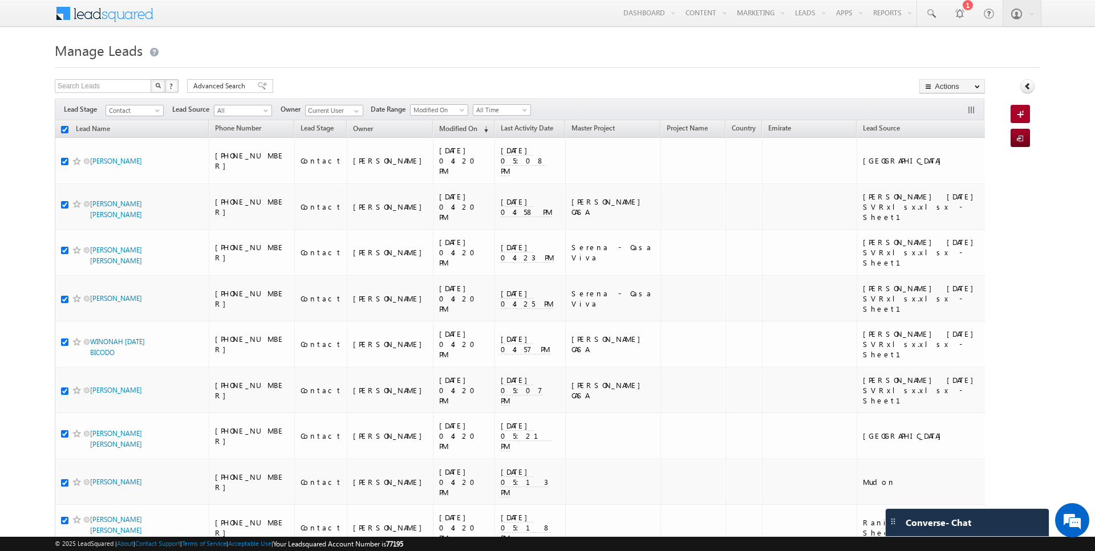
checkbox input "true"
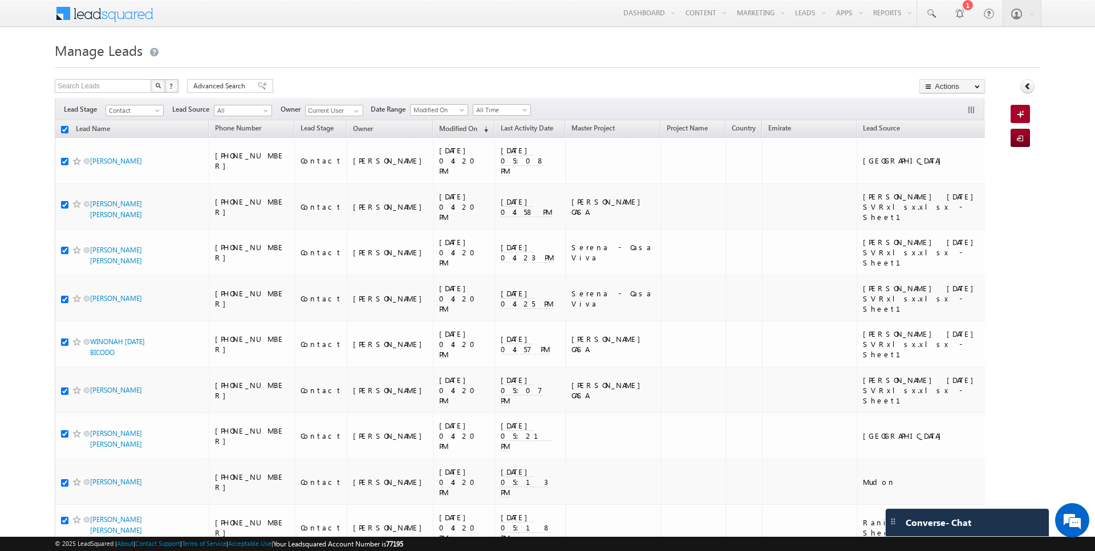
checkbox input "true"
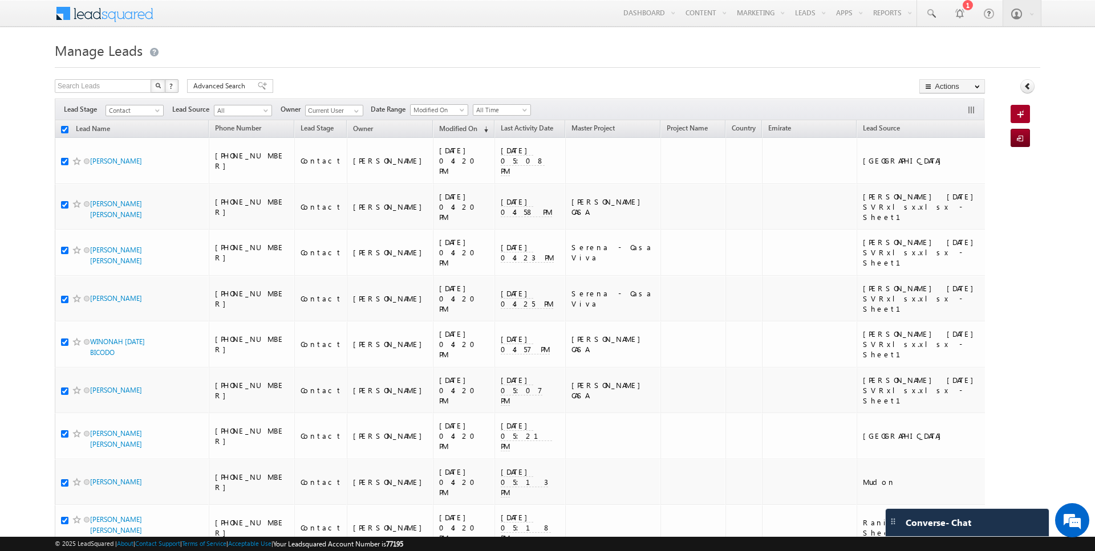
checkbox input "true"
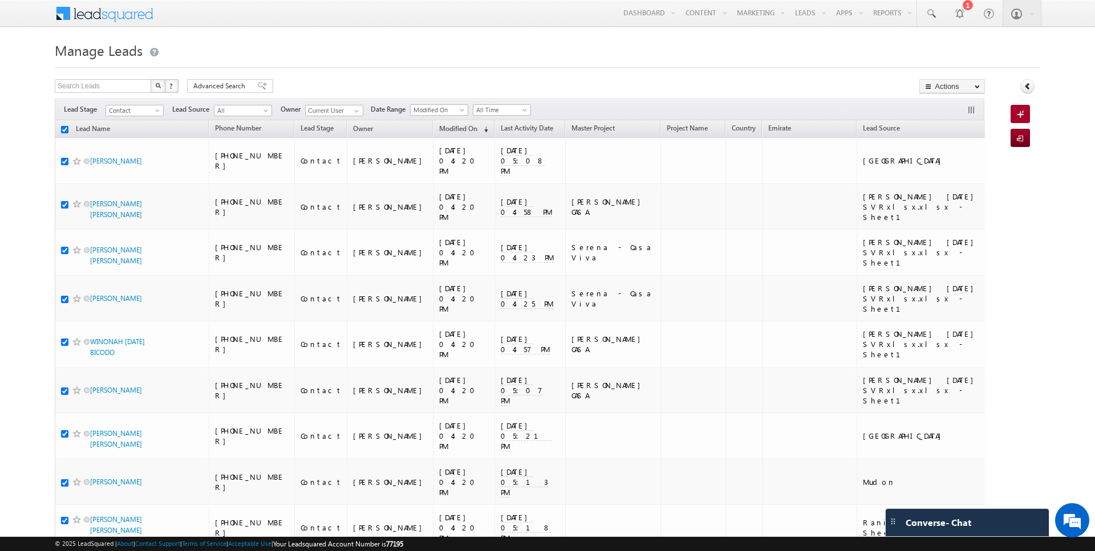
checkbox input "true"
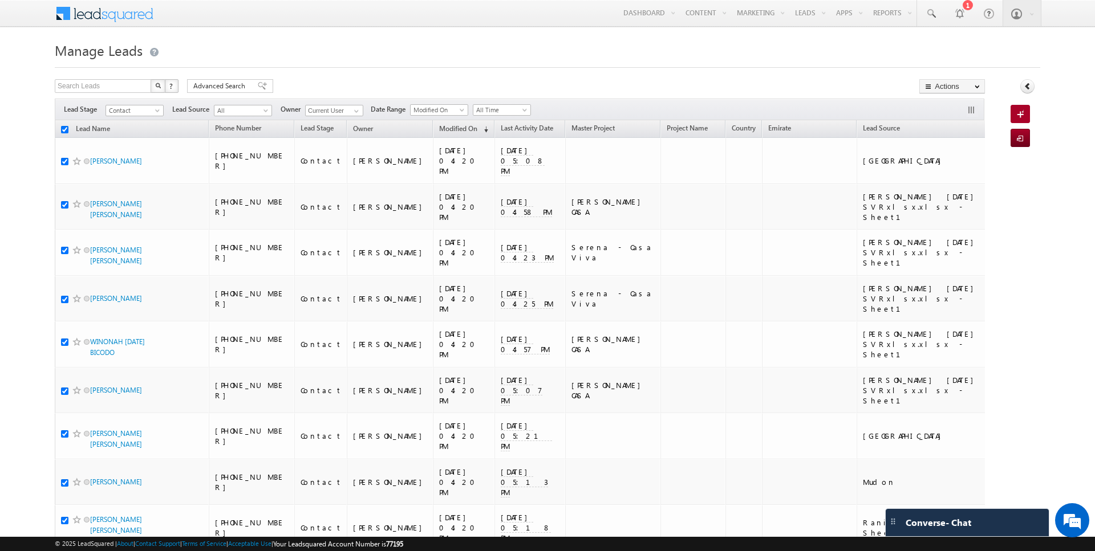
checkbox input "true"
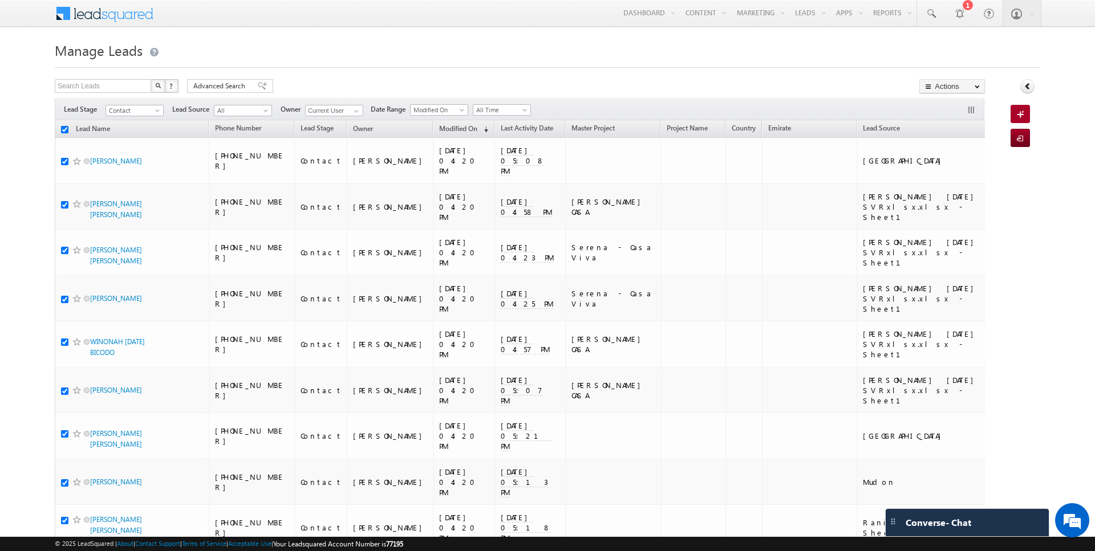
checkbox input "true"
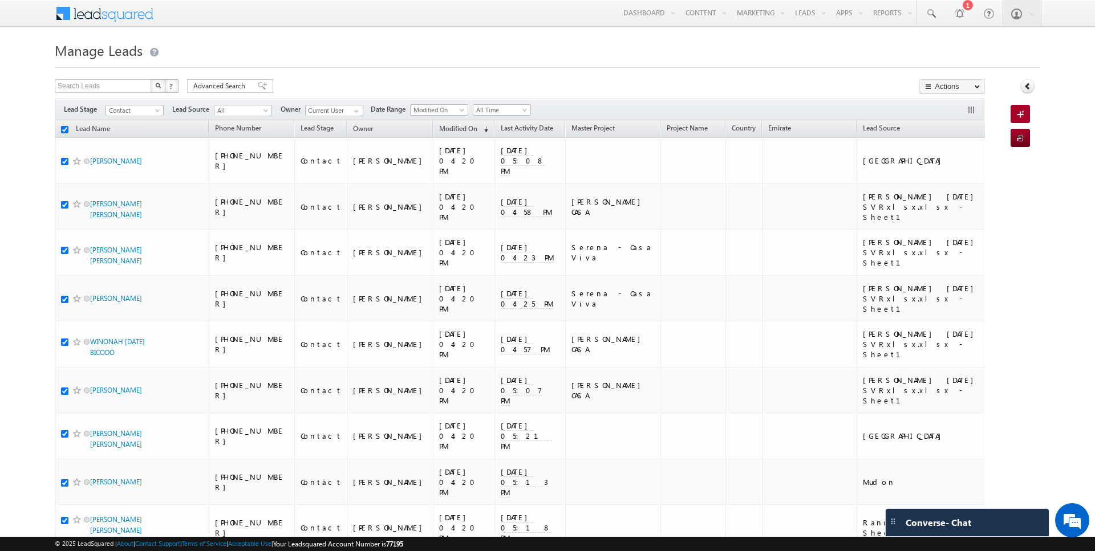
checkbox input "true"
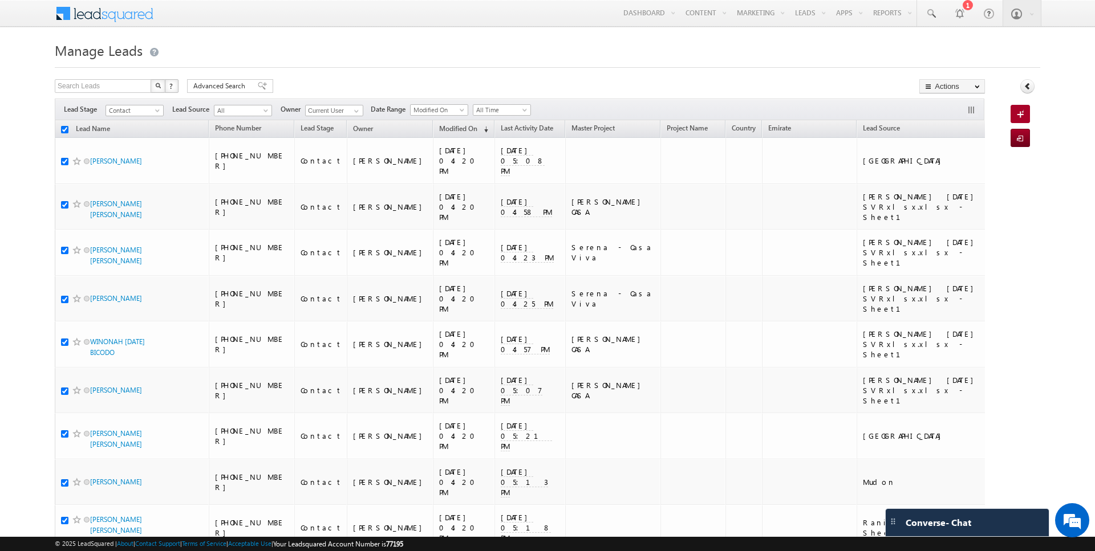
checkbox input "true"
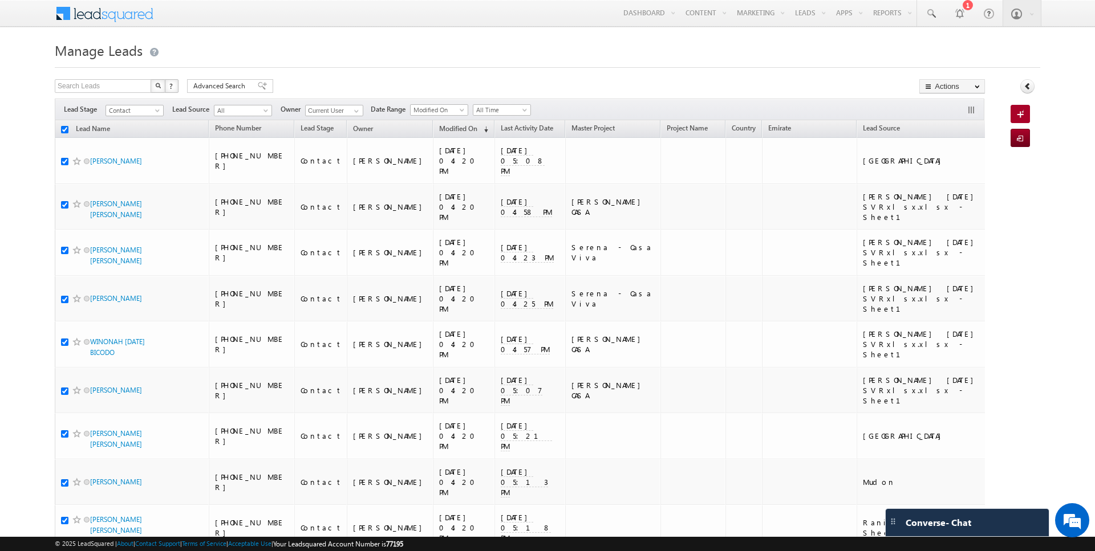
checkbox input "true"
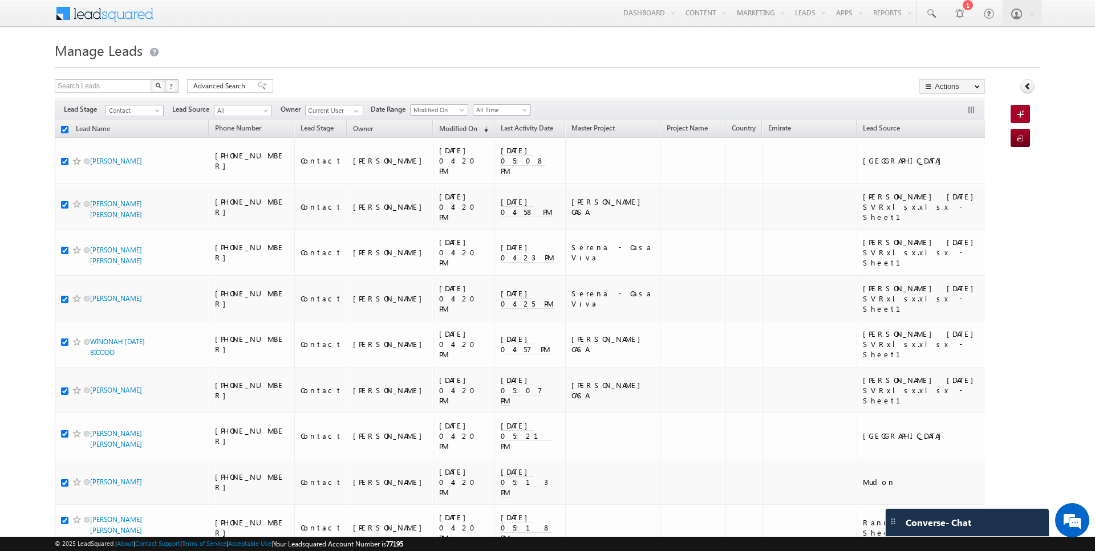
checkbox input "true"
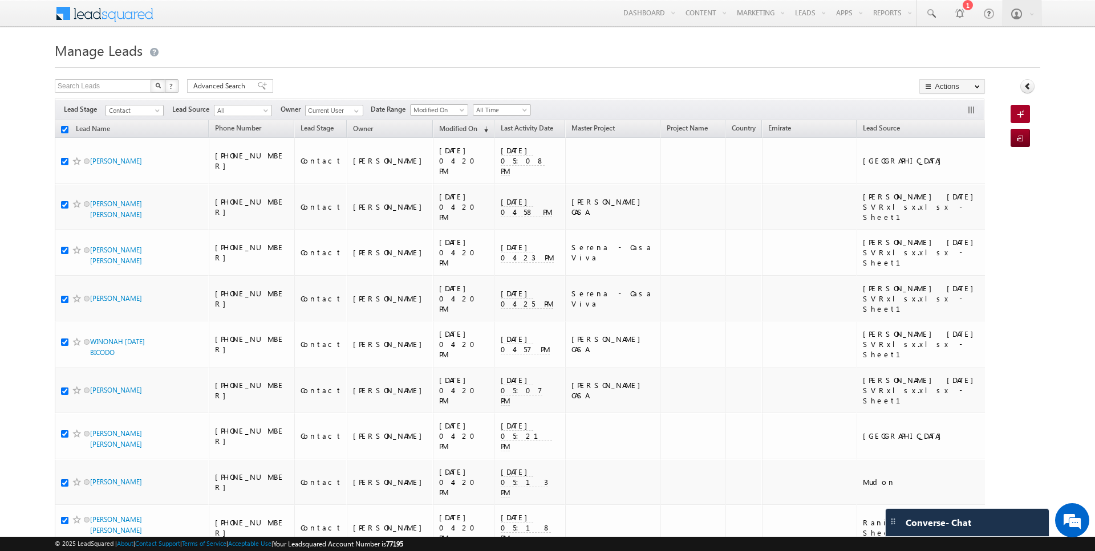
checkbox input "true"
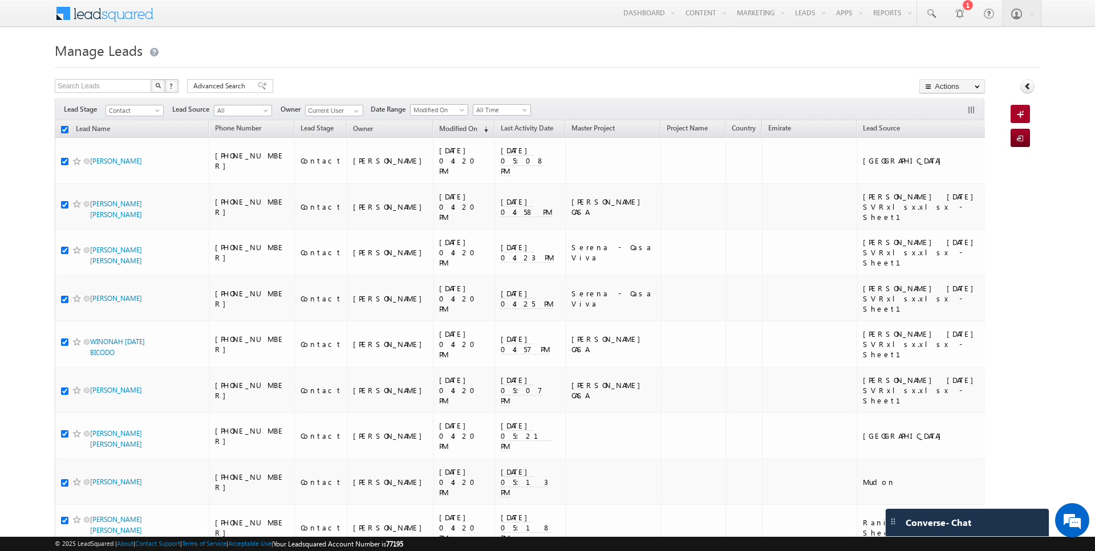
checkbox input "true"
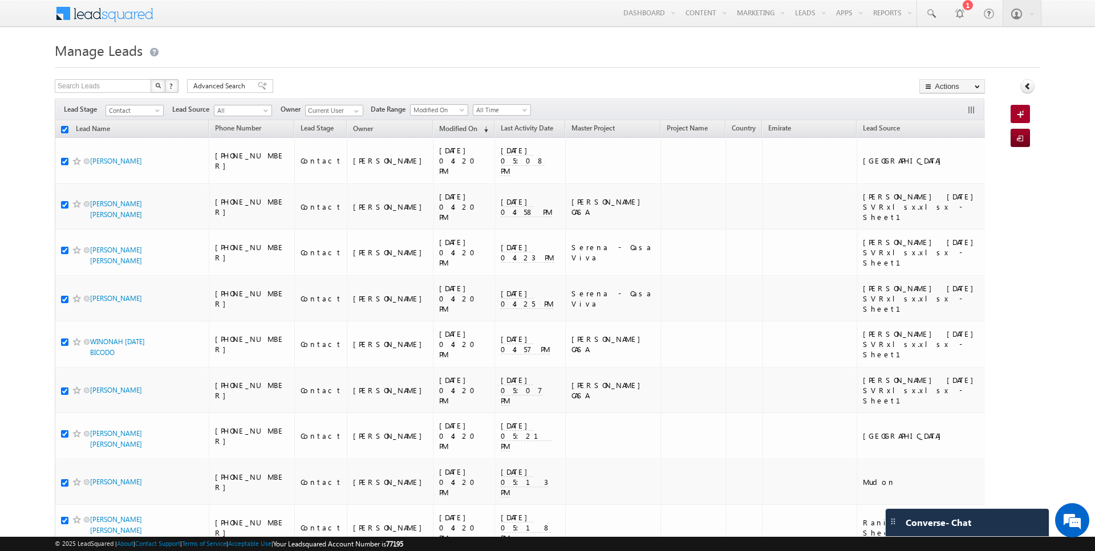
checkbox input "true"
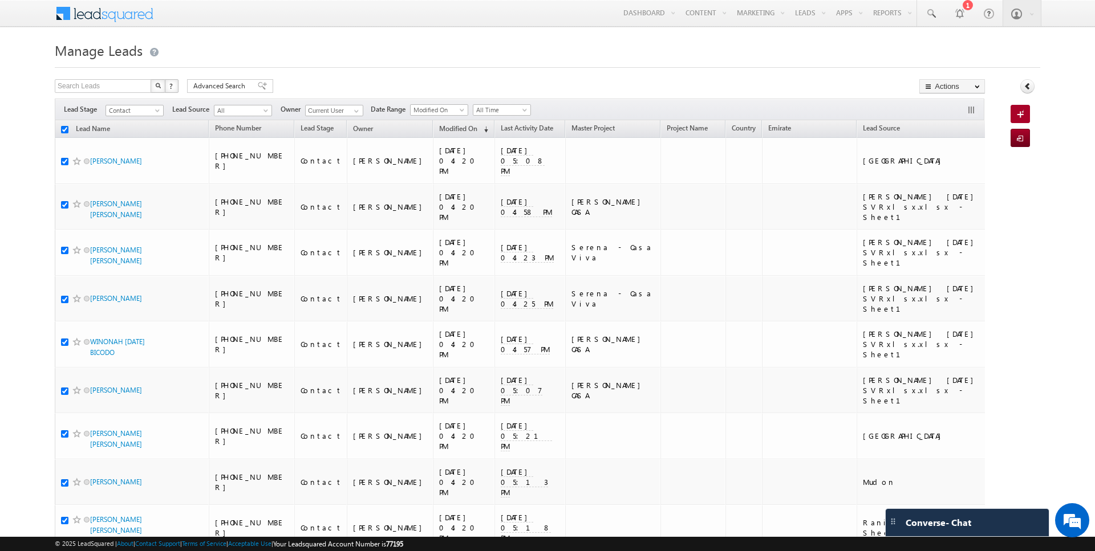
checkbox input "true"
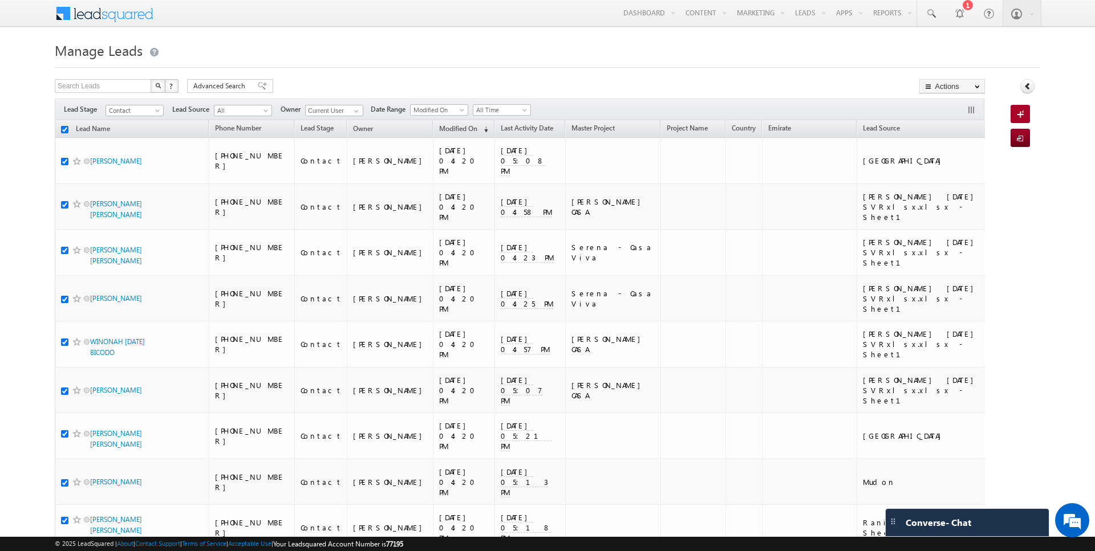
checkbox input "true"
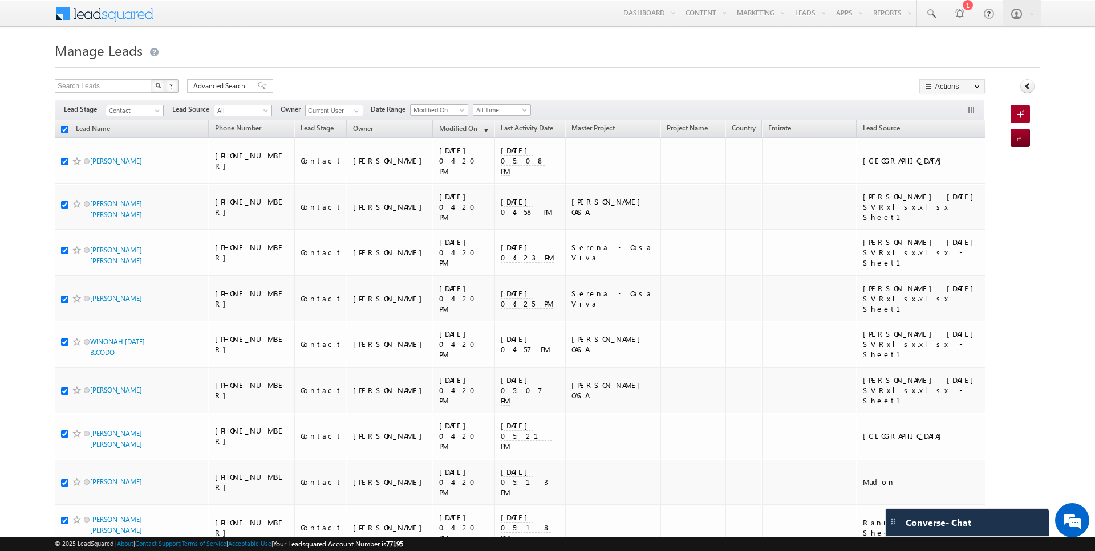
checkbox input "true"
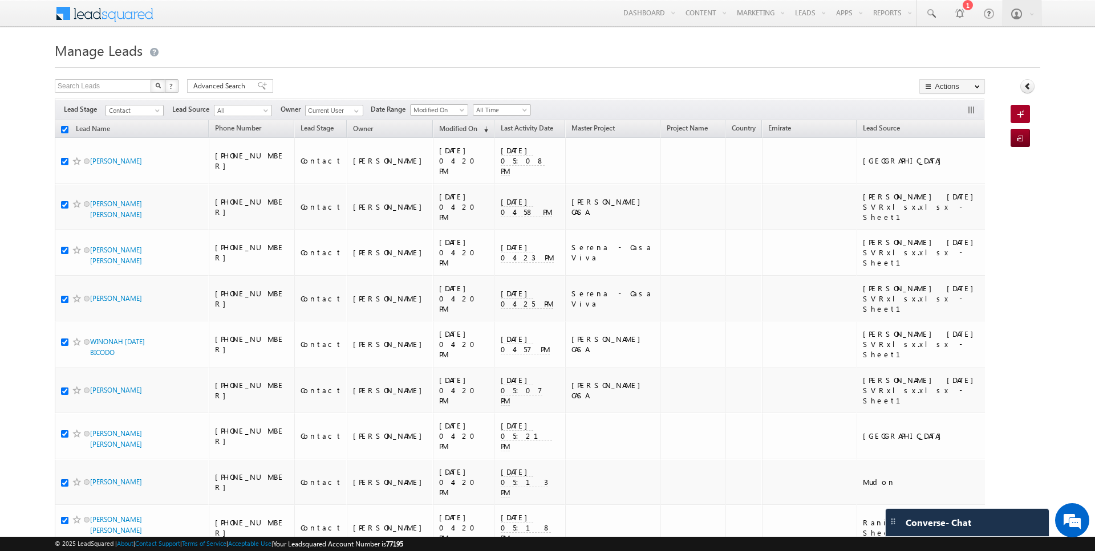
checkbox input "true"
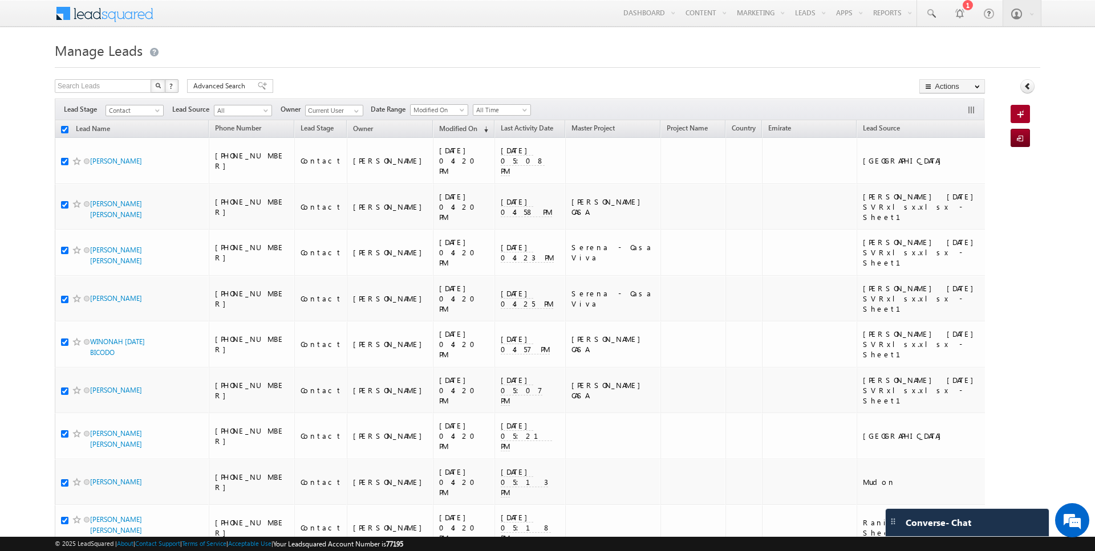
checkbox input "true"
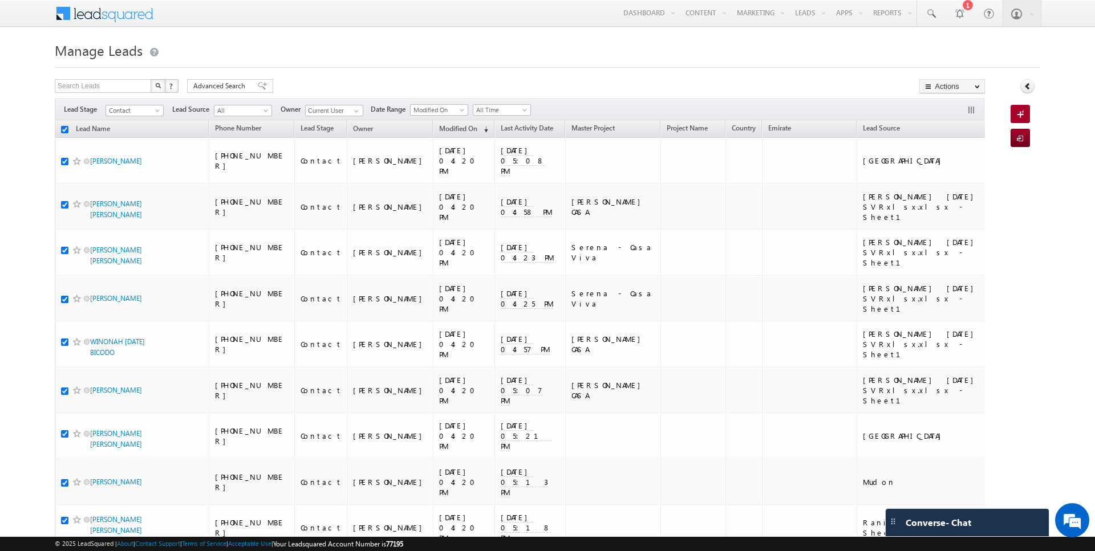
checkbox input "true"
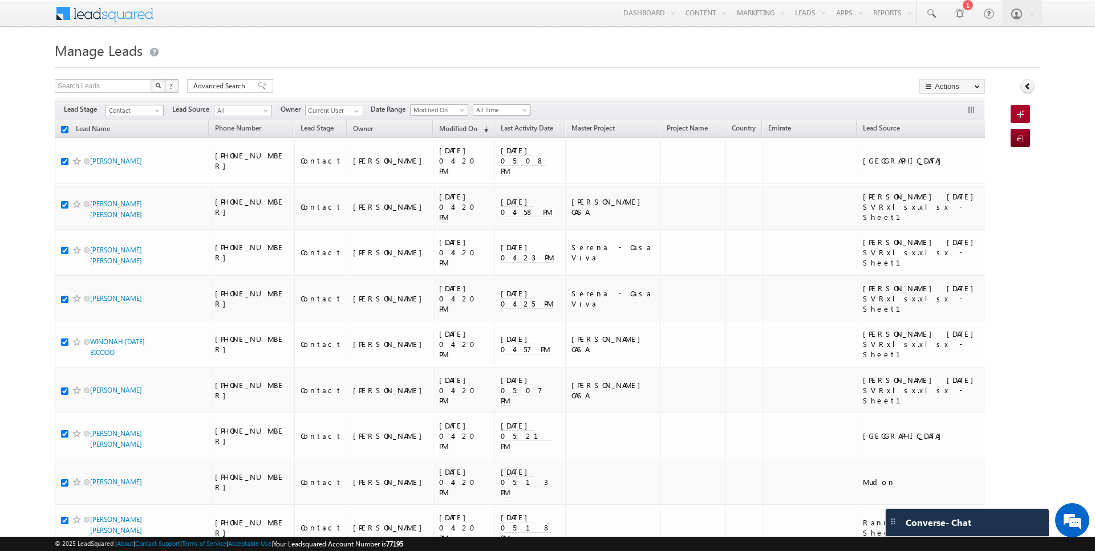
checkbox input "true"
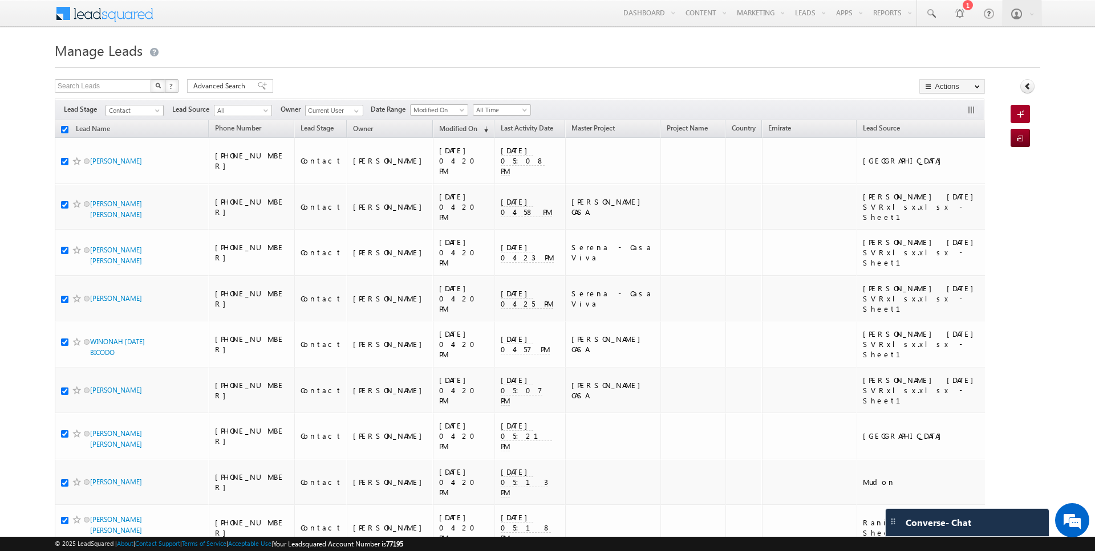
checkbox input "true"
click at [958, 187] on link "Change Owner" at bounding box center [952, 185] width 64 height 14
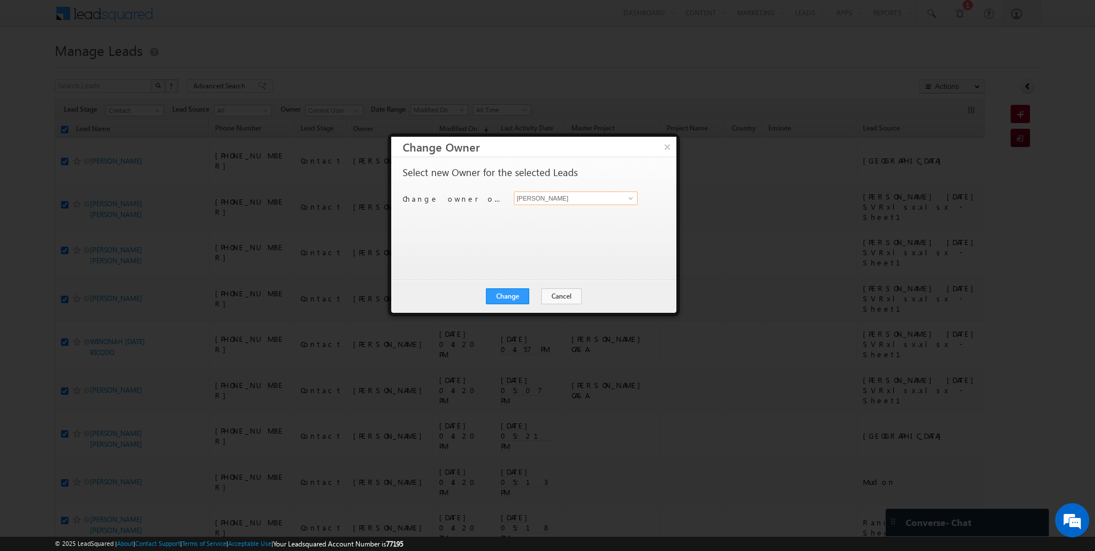
click at [570, 197] on input "[PERSON_NAME]" at bounding box center [576, 199] width 124 height 14
click at [515, 294] on button "Change" at bounding box center [507, 297] width 43 height 16
click at [532, 295] on button "Close" at bounding box center [535, 297] width 36 height 16
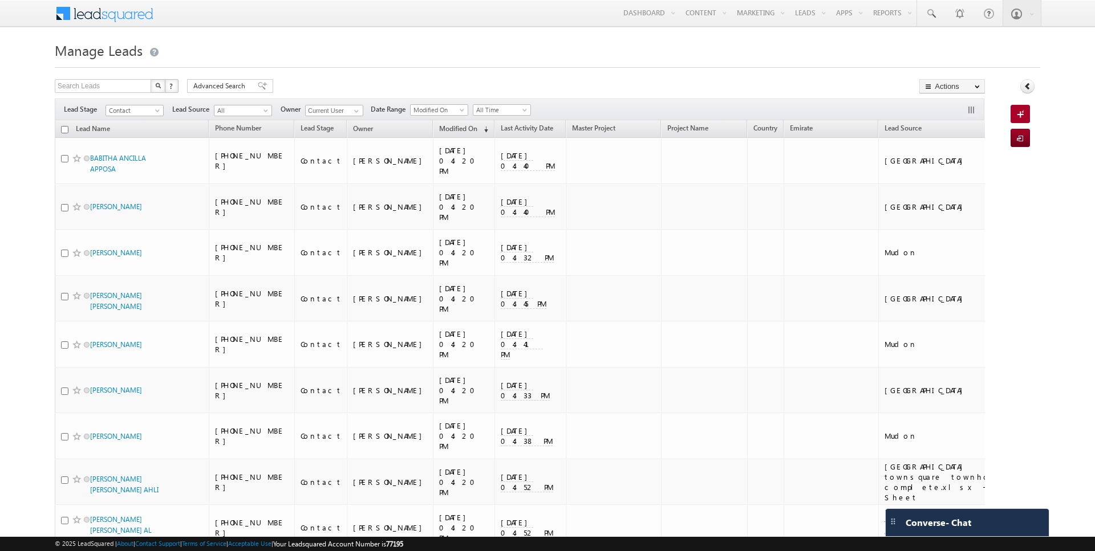
click at [66, 130] on input "checkbox" at bounding box center [64, 129] width 7 height 7
checkbox input "true"
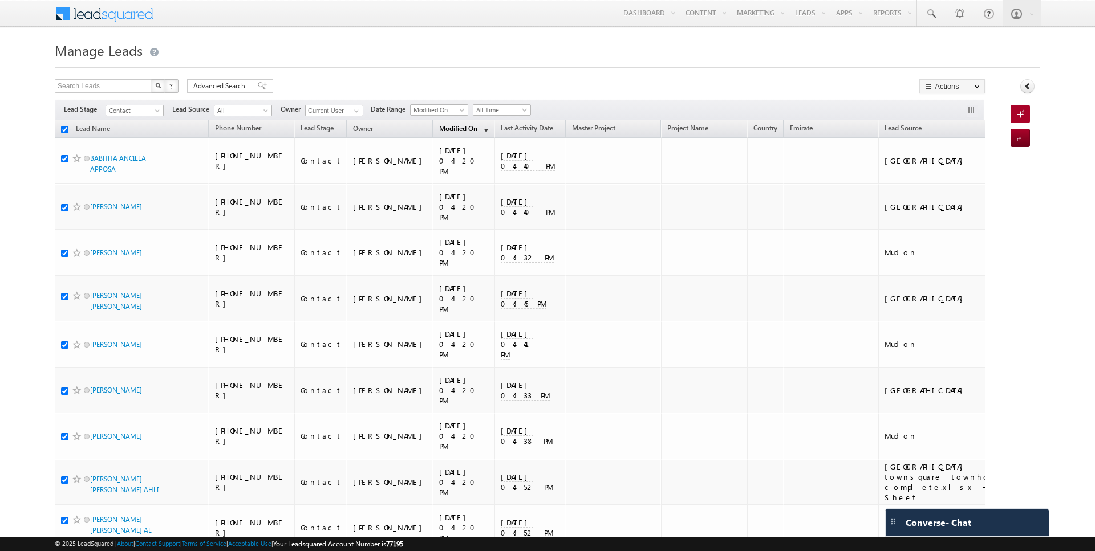
checkbox input "true"
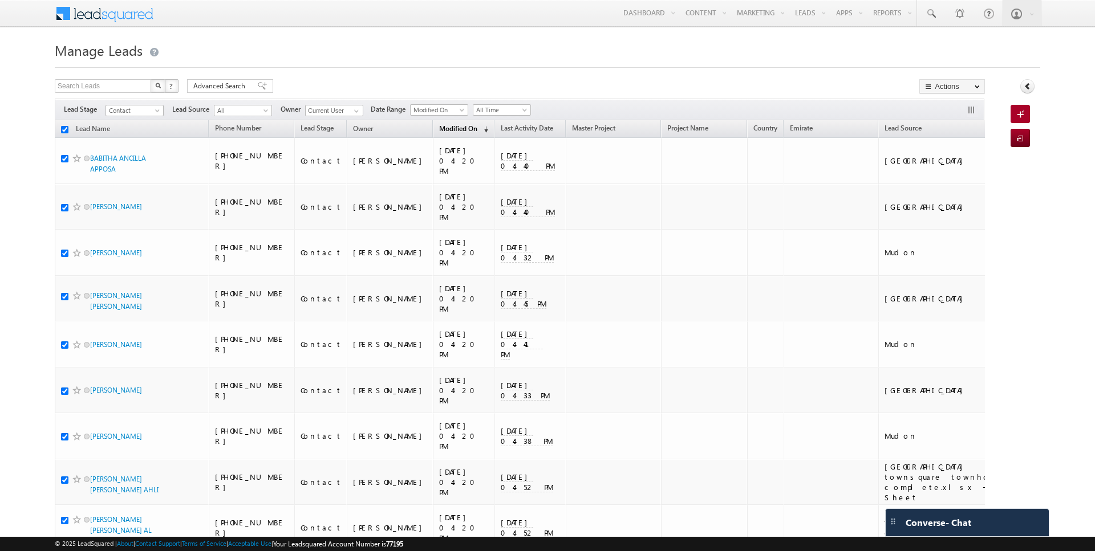
checkbox input "true"
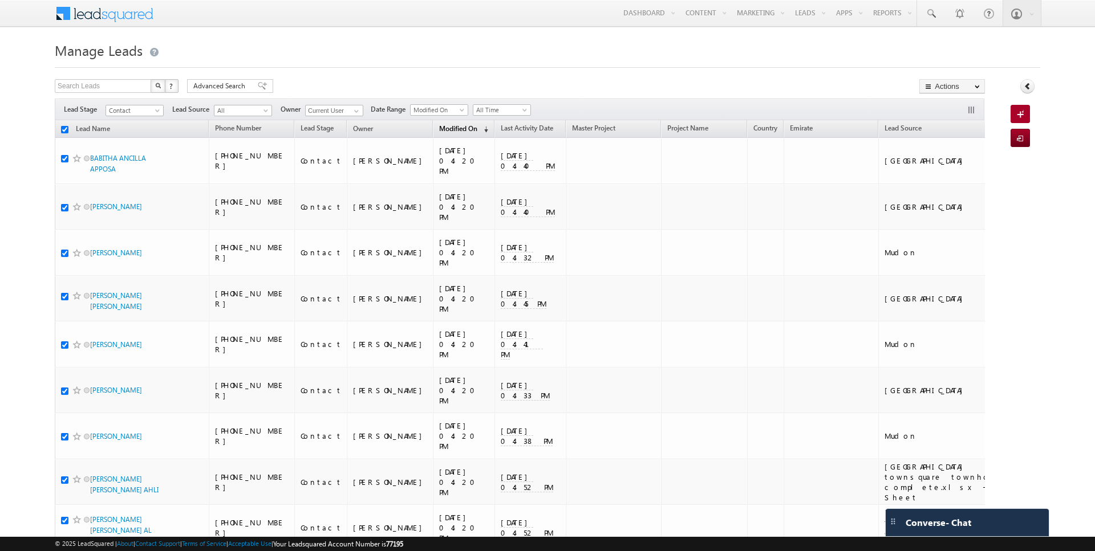
checkbox input "true"
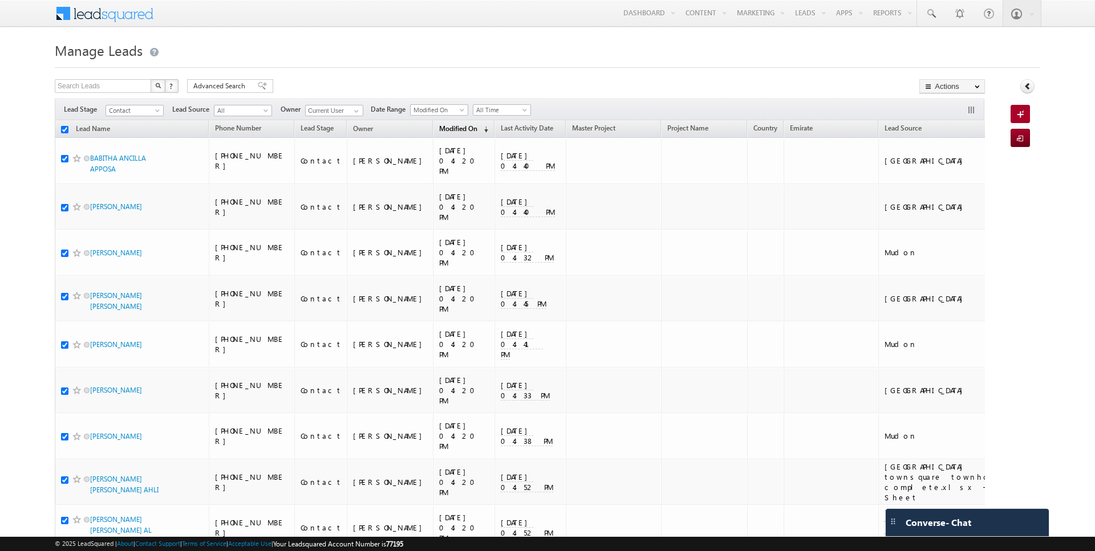
checkbox input "true"
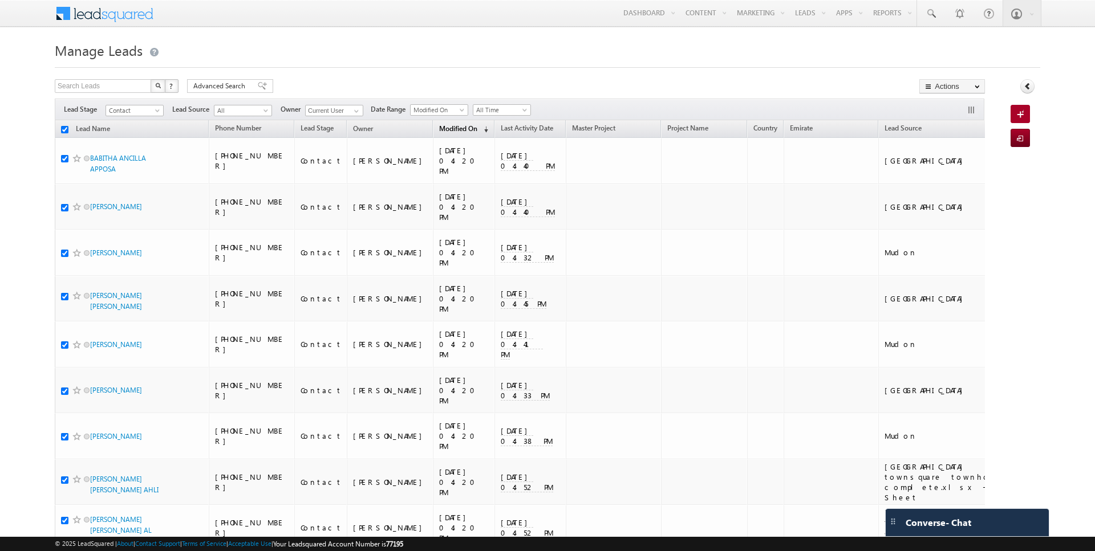
checkbox input "true"
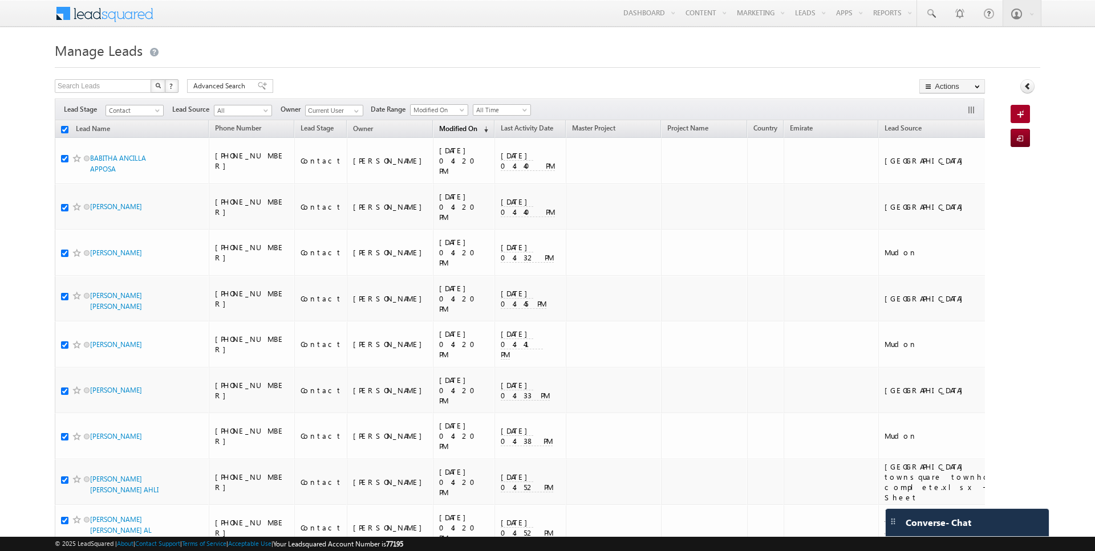
checkbox input "true"
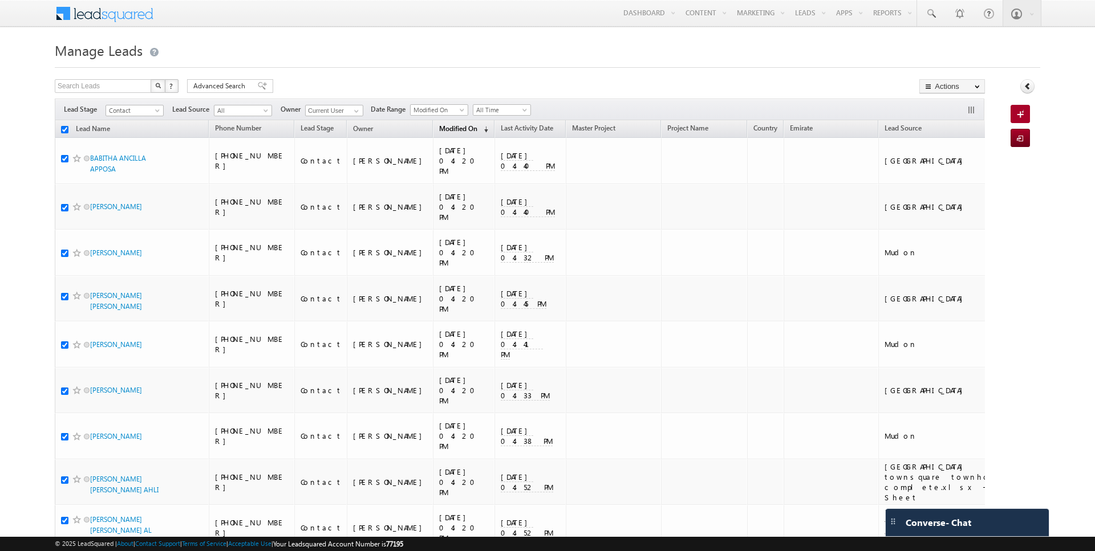
checkbox input "true"
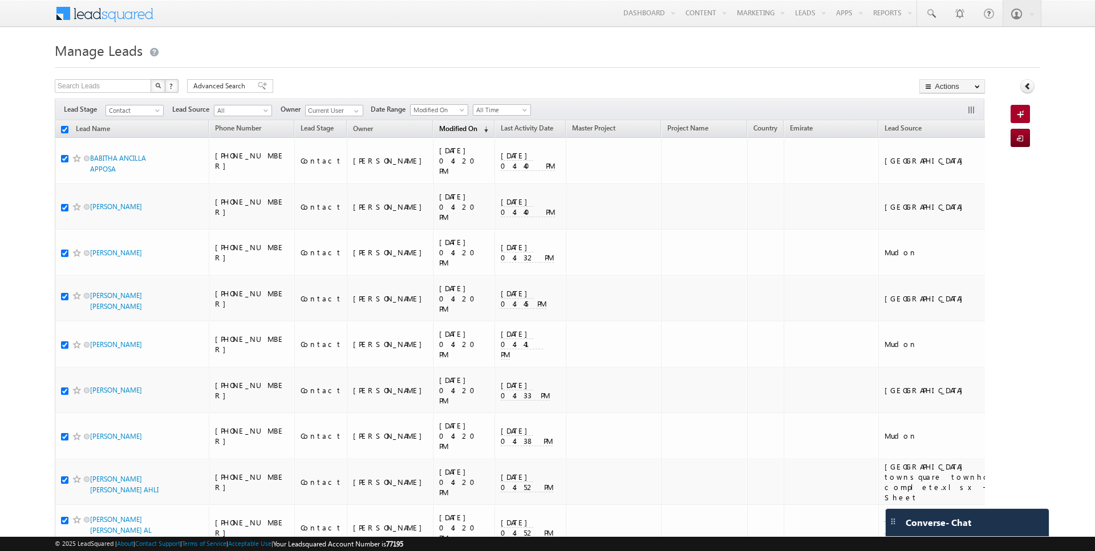
checkbox input "true"
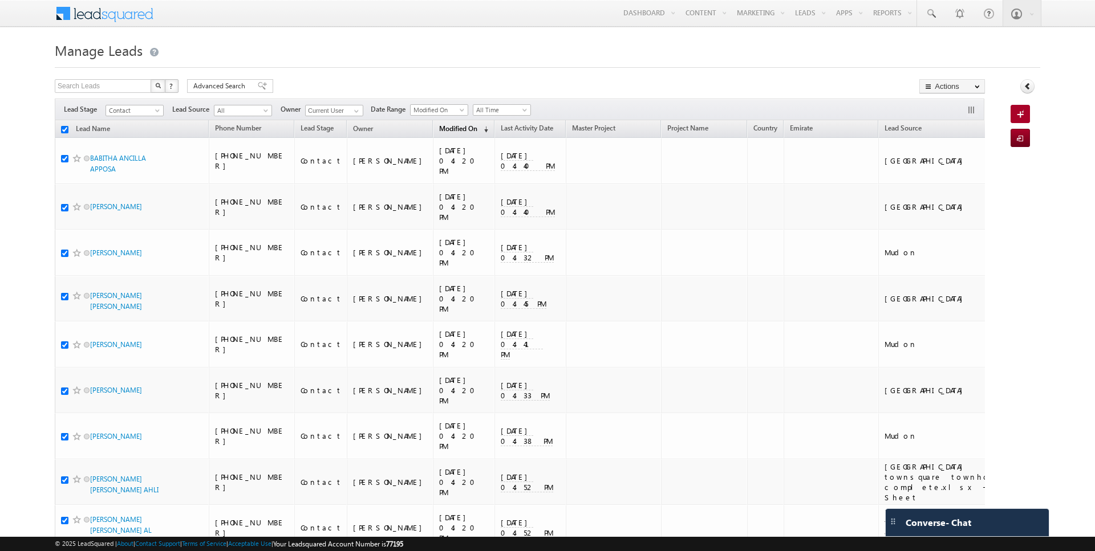
checkbox input "true"
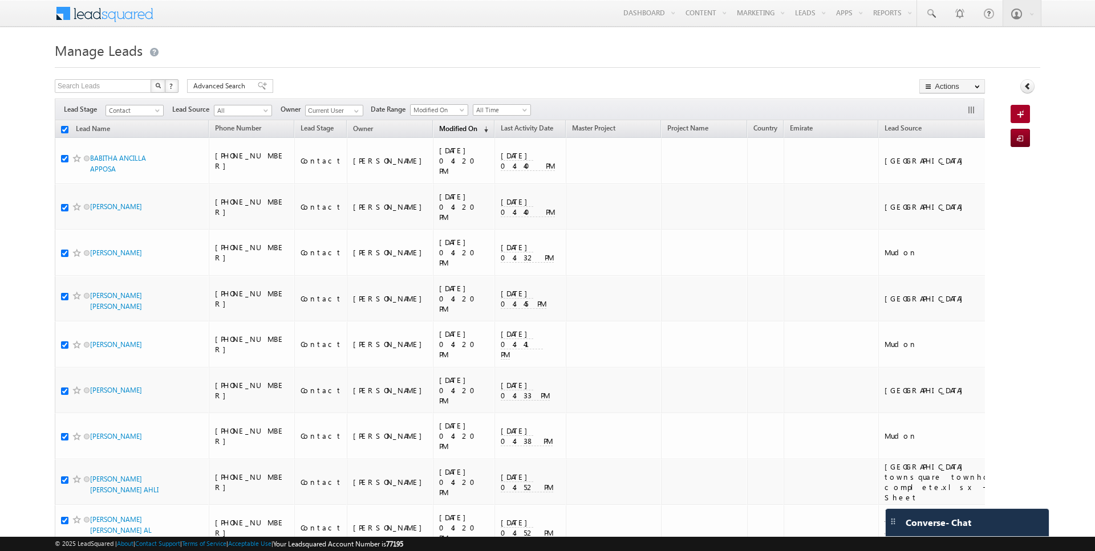
checkbox input "true"
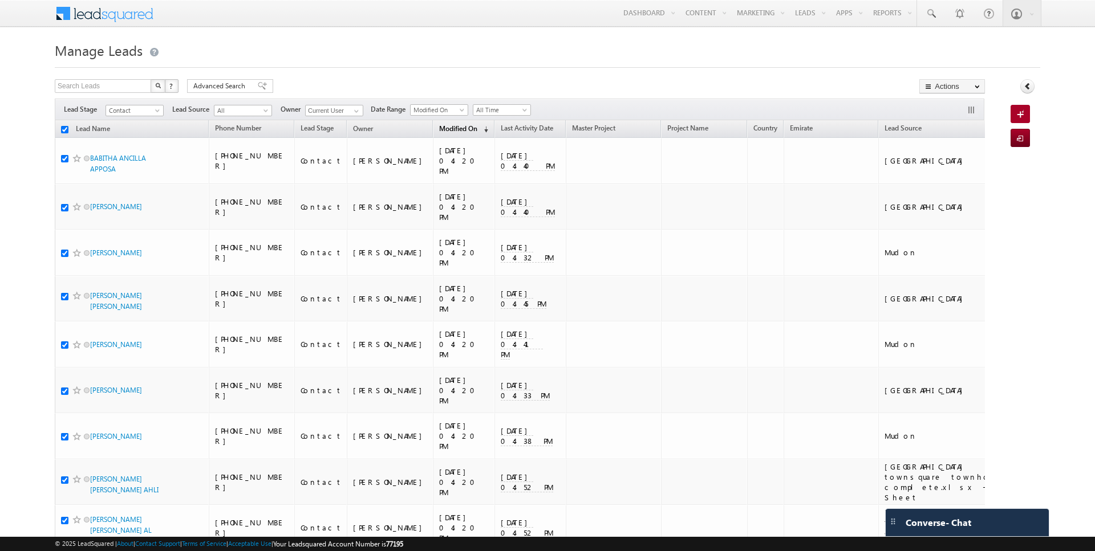
checkbox input "true"
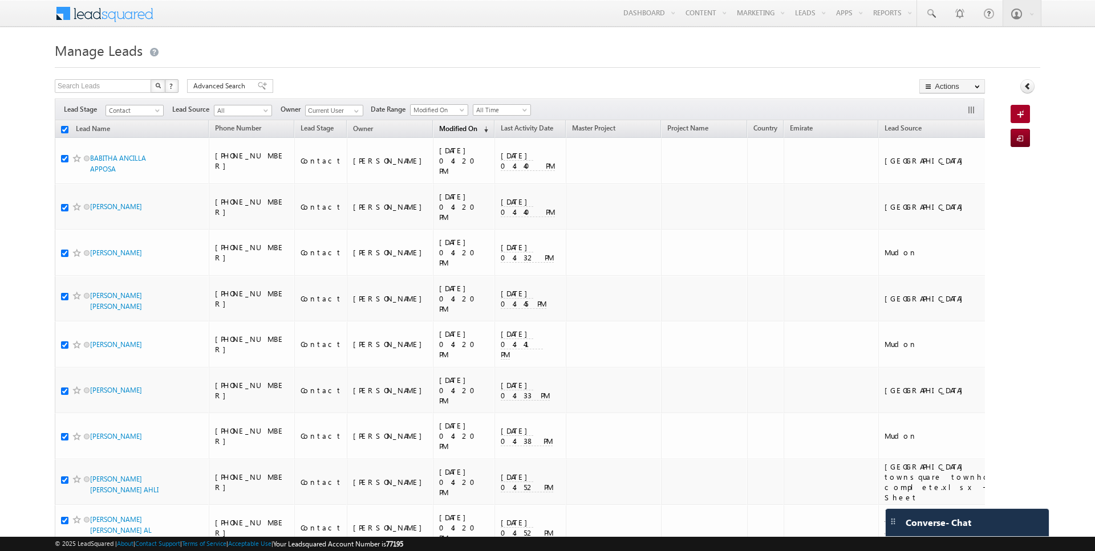
checkbox input "true"
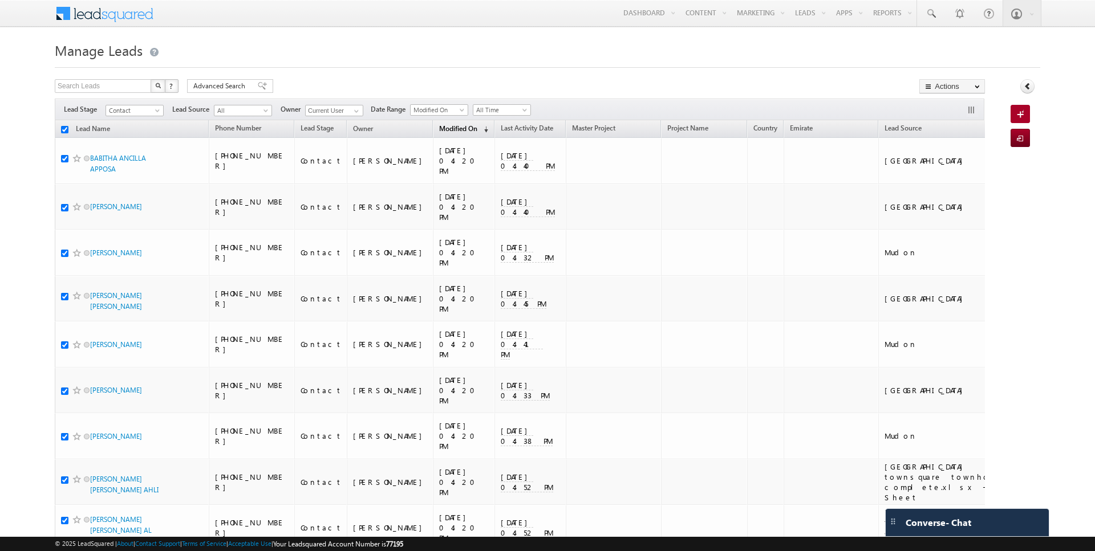
checkbox input "true"
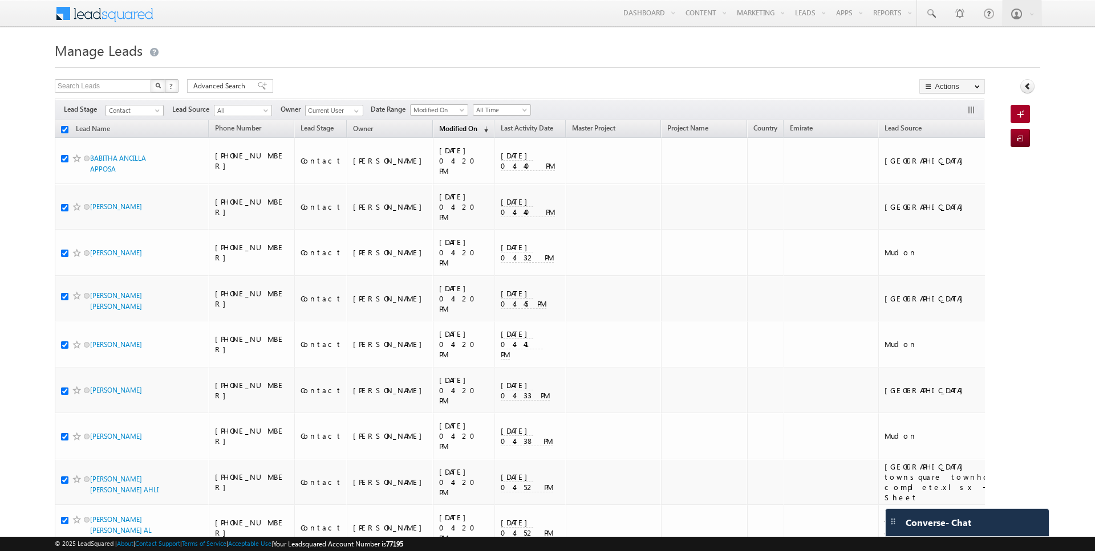
checkbox input "true"
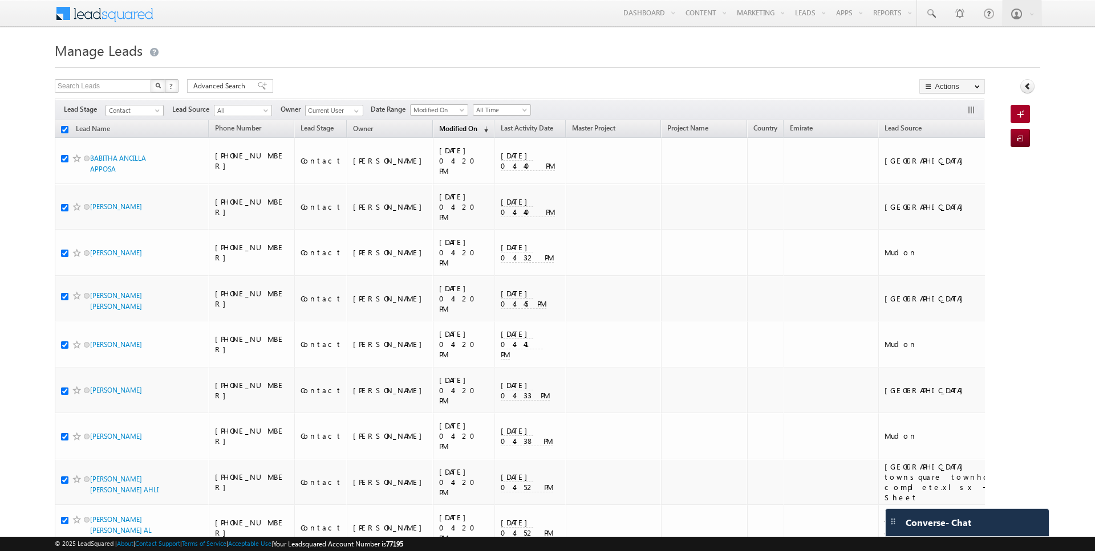
checkbox input "true"
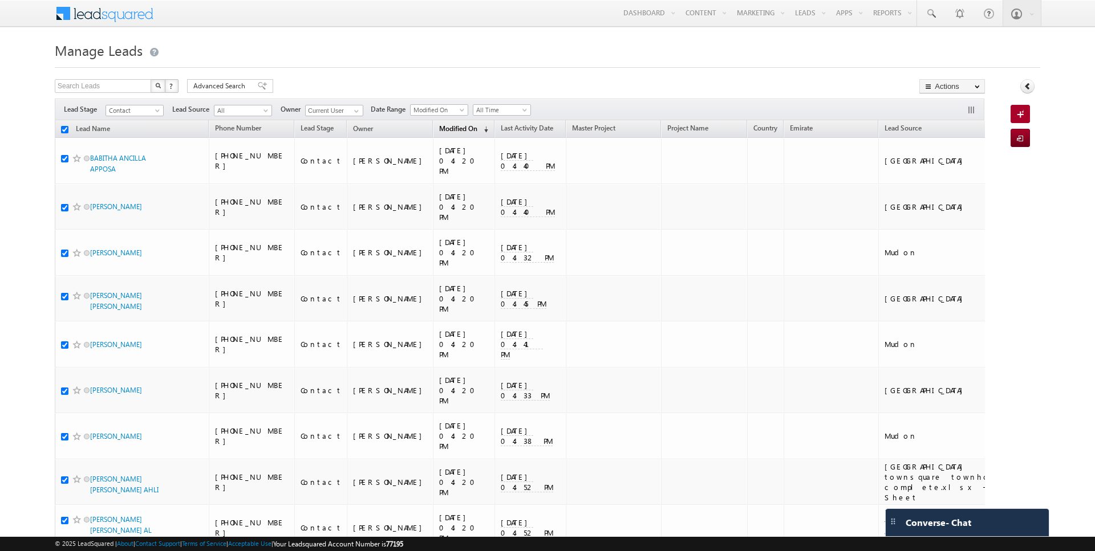
checkbox input "true"
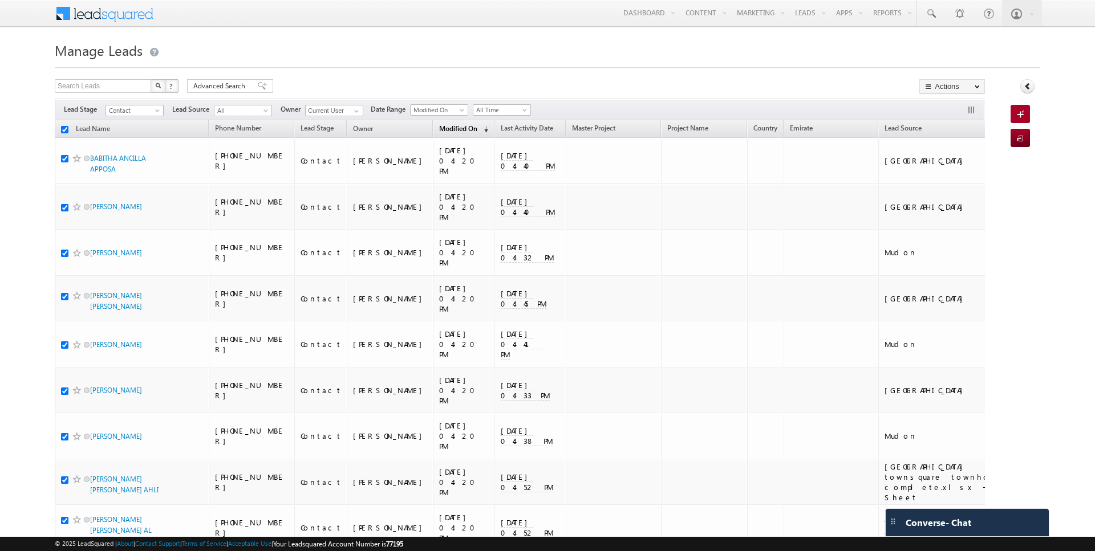
checkbox input "true"
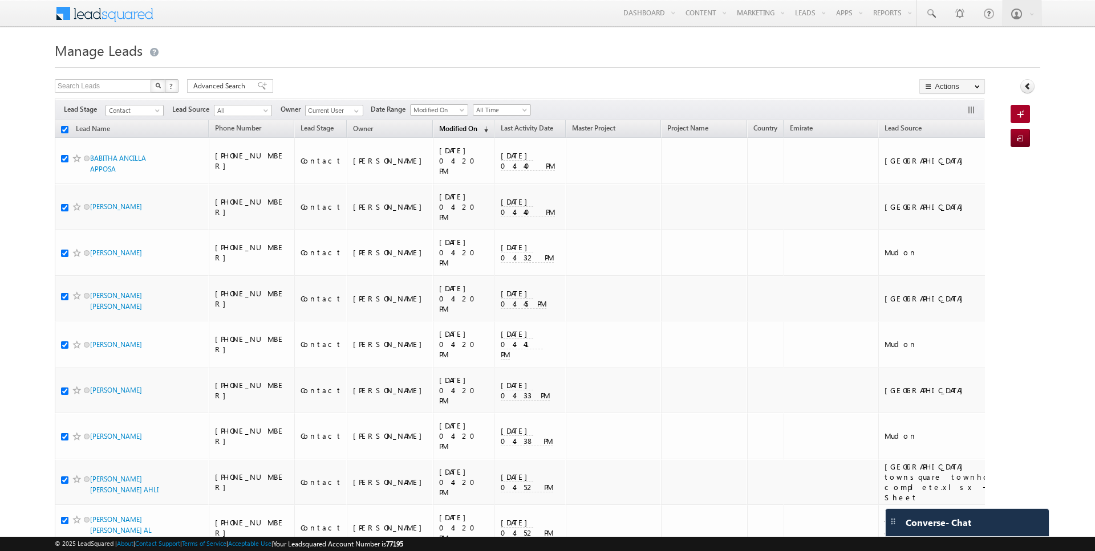
checkbox input "true"
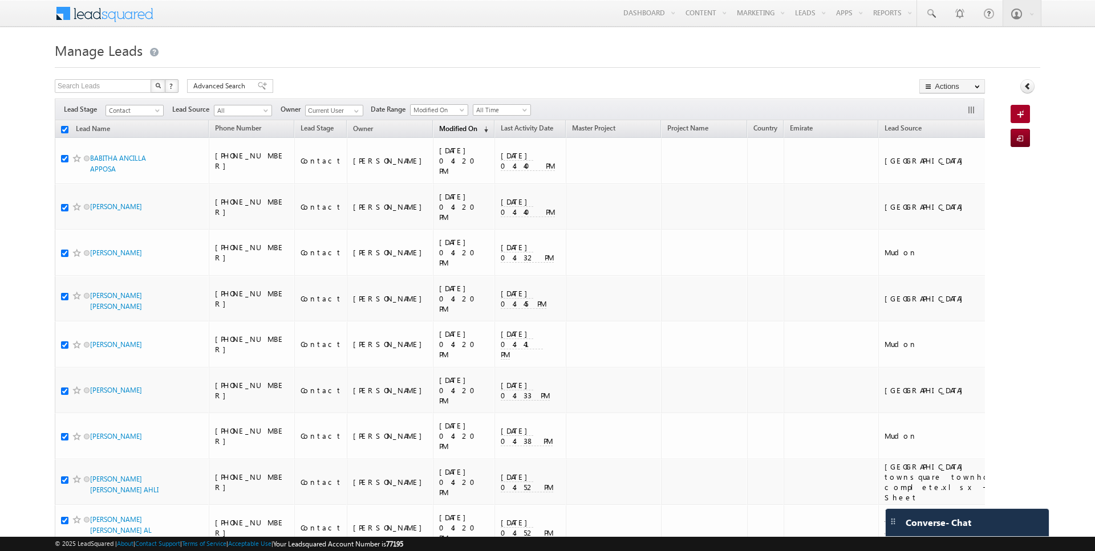
checkbox input "true"
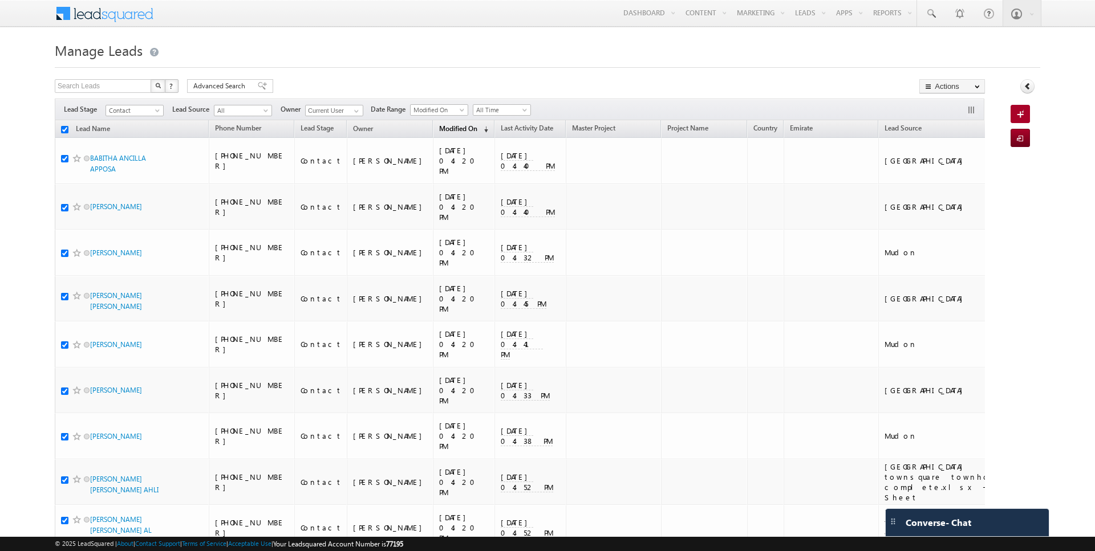
checkbox input "true"
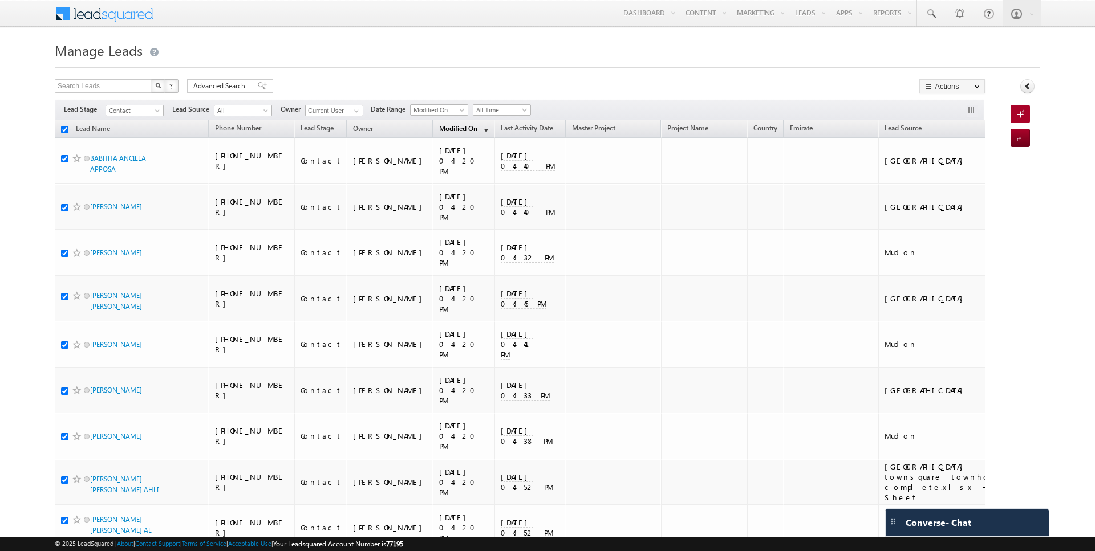
checkbox input "true"
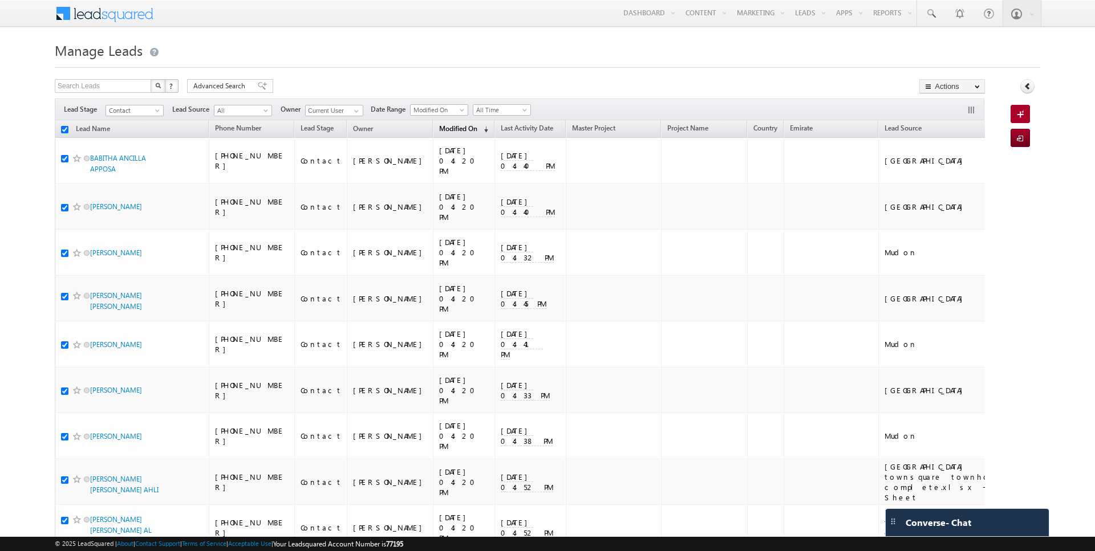
checkbox input "true"
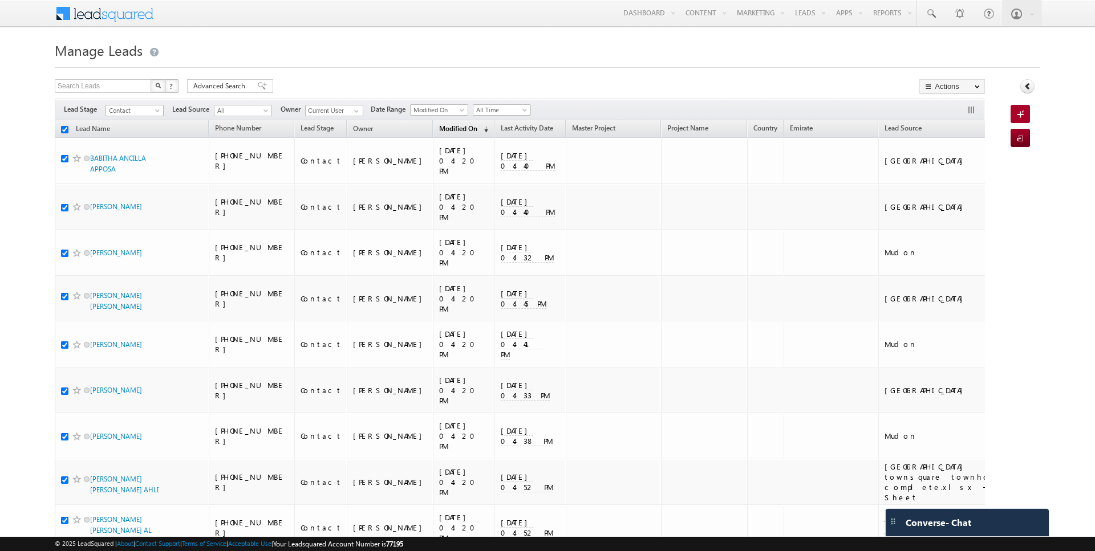
checkbox input "true"
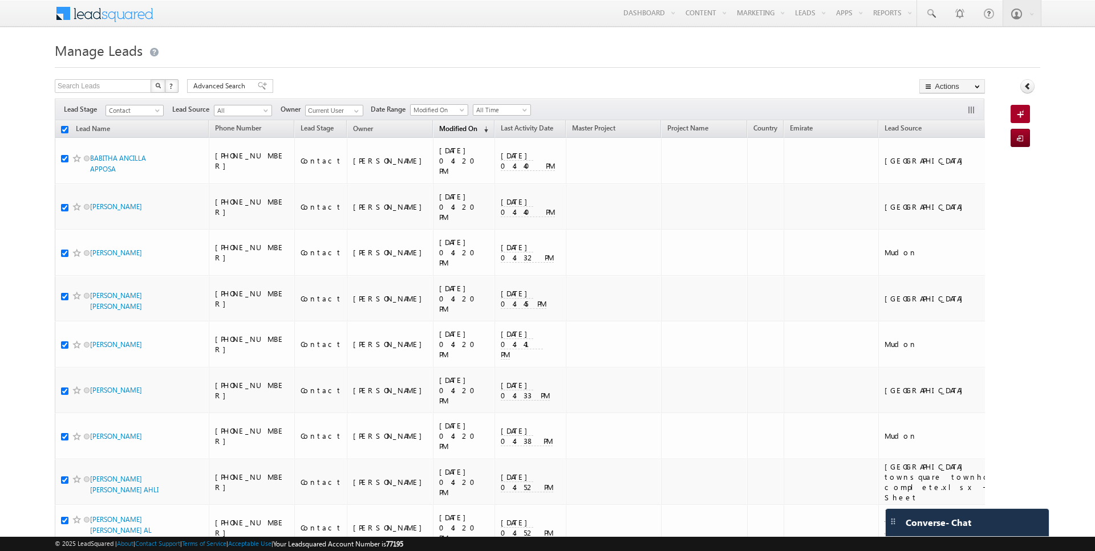
checkbox input "true"
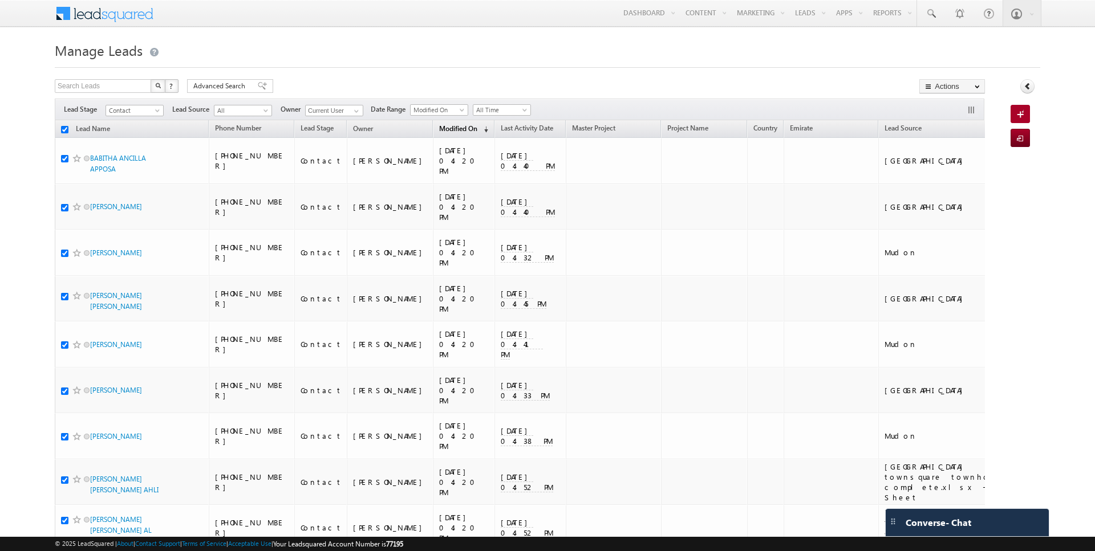
checkbox input "true"
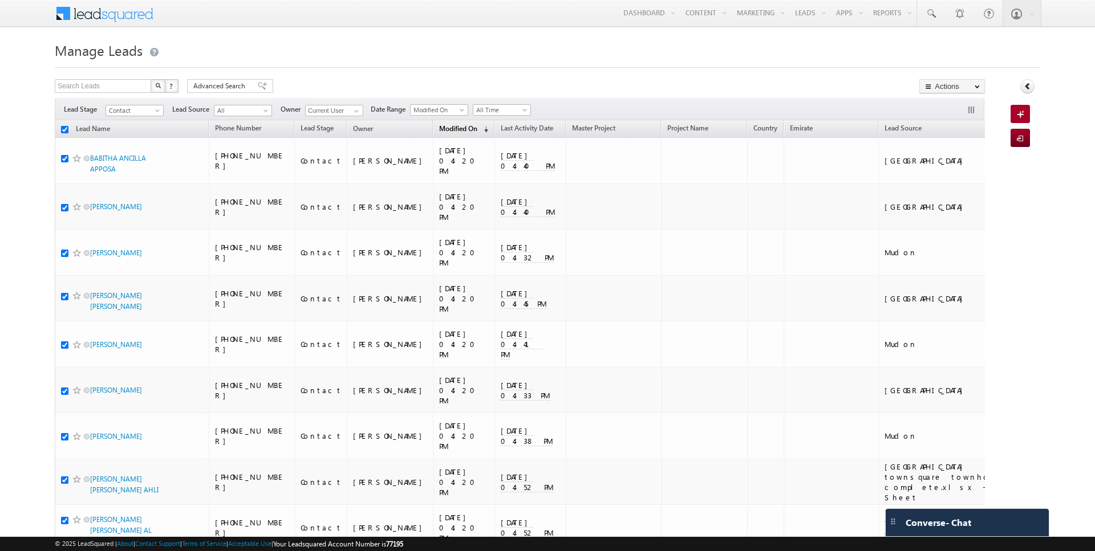
checkbox input "true"
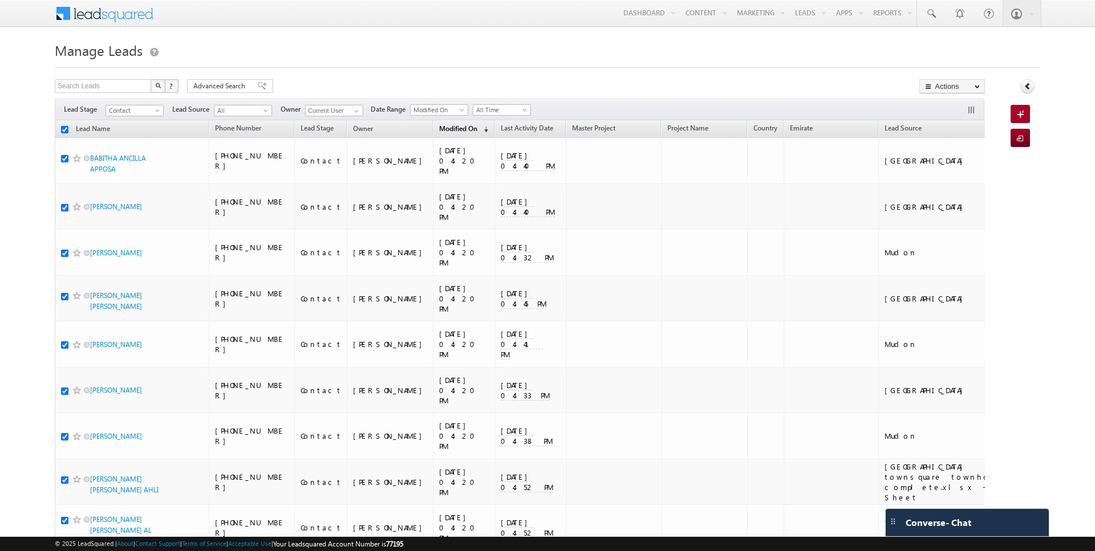
checkbox input "true"
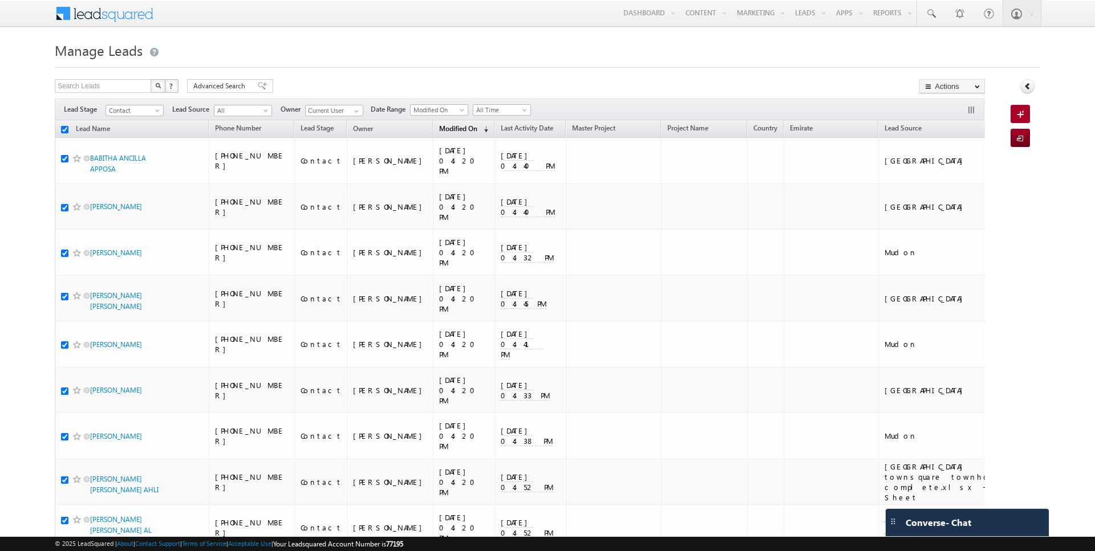
checkbox input "true"
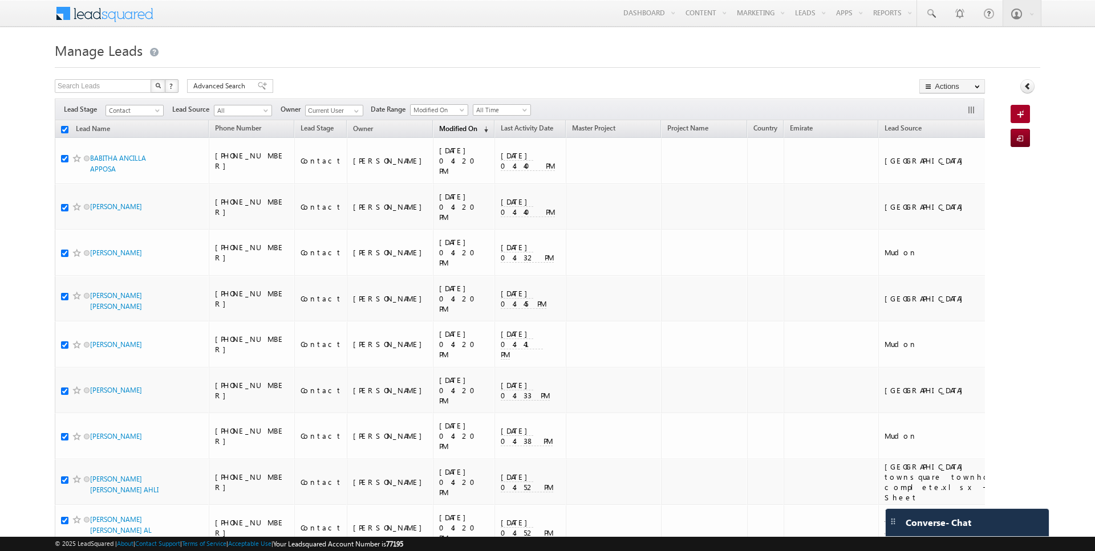
checkbox input "true"
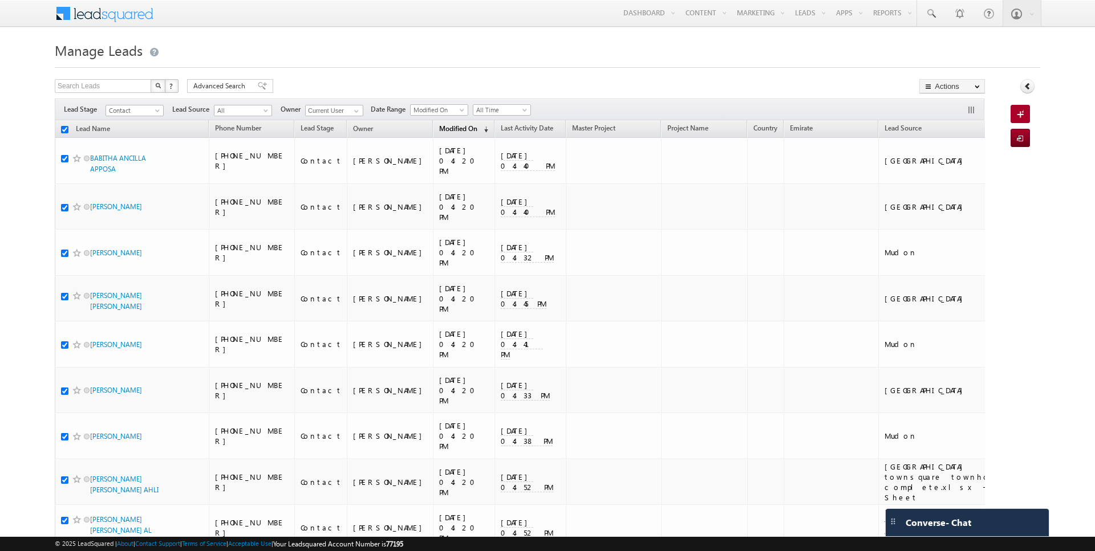
checkbox input "true"
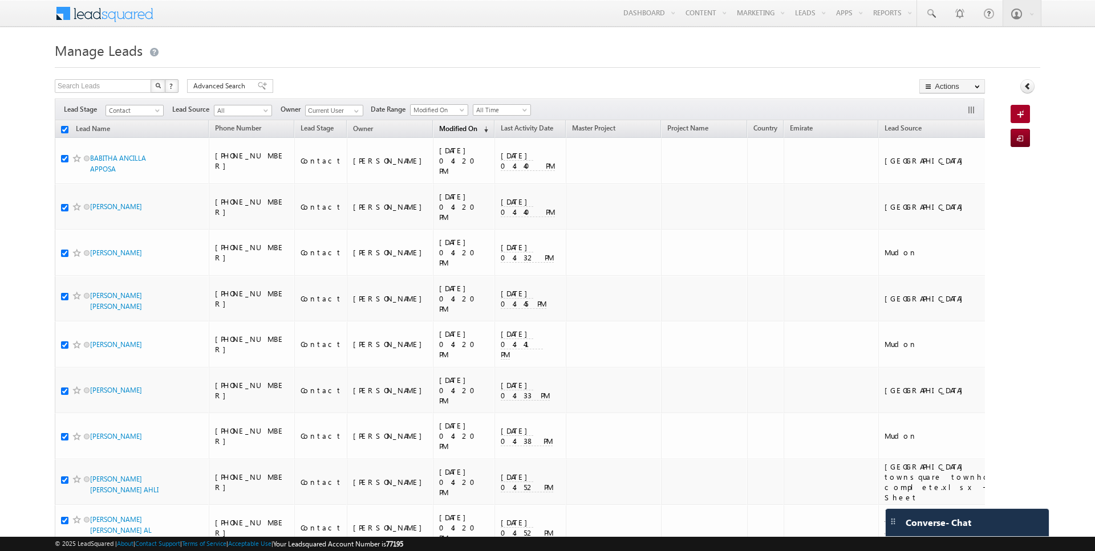
checkbox input "true"
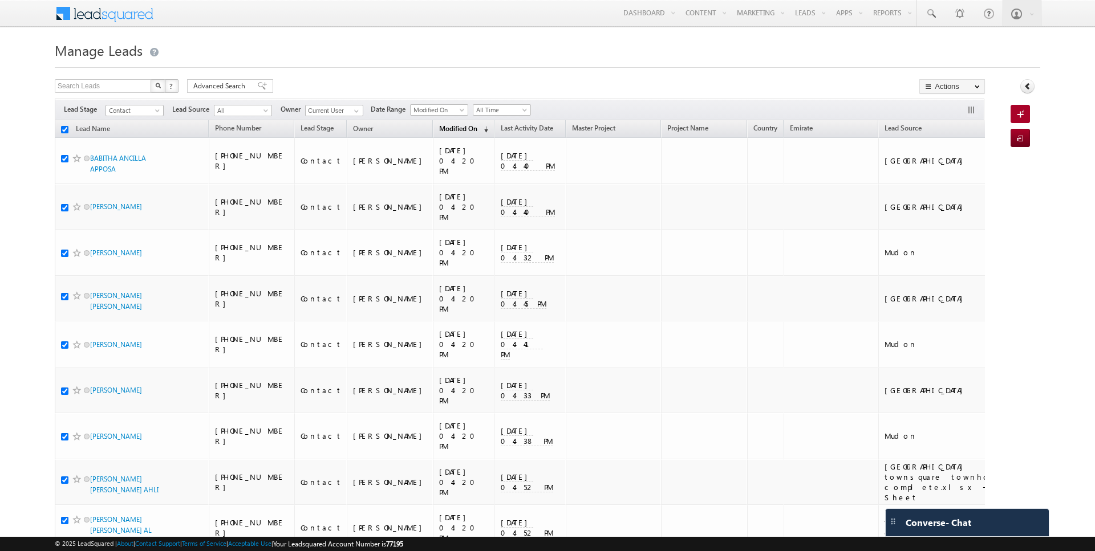
checkbox input "true"
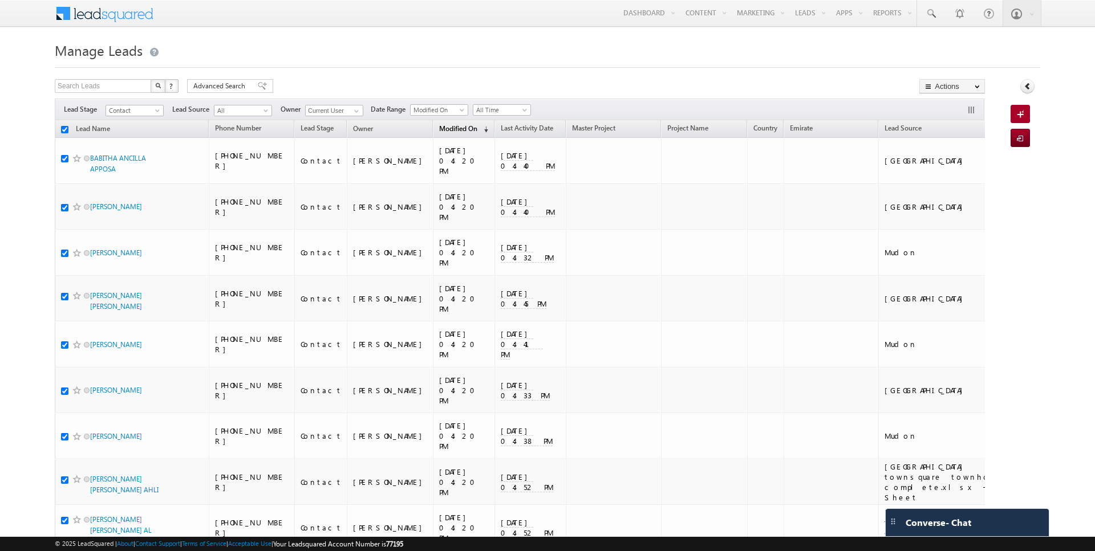
checkbox input "true"
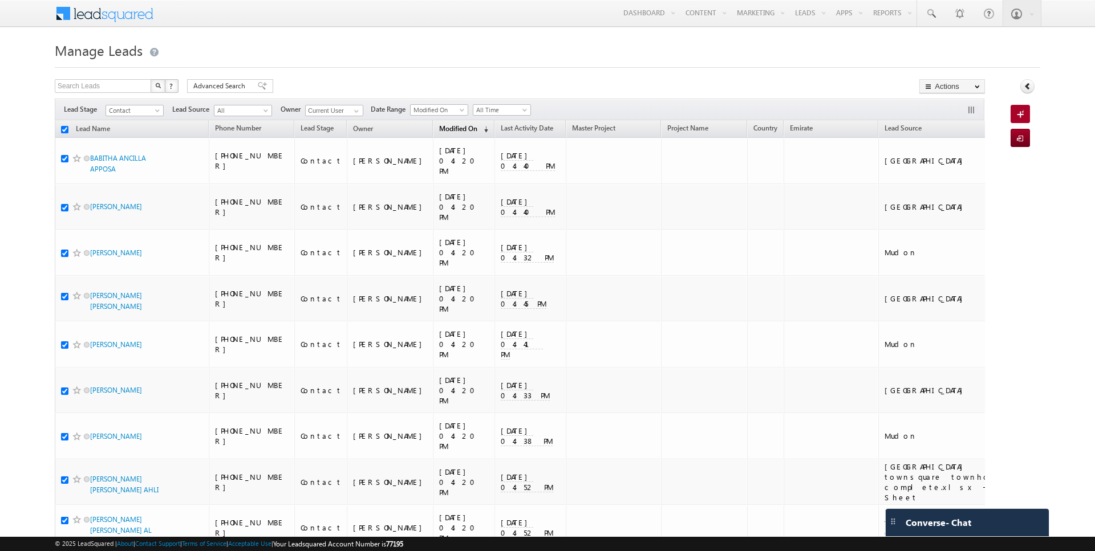
checkbox input "true"
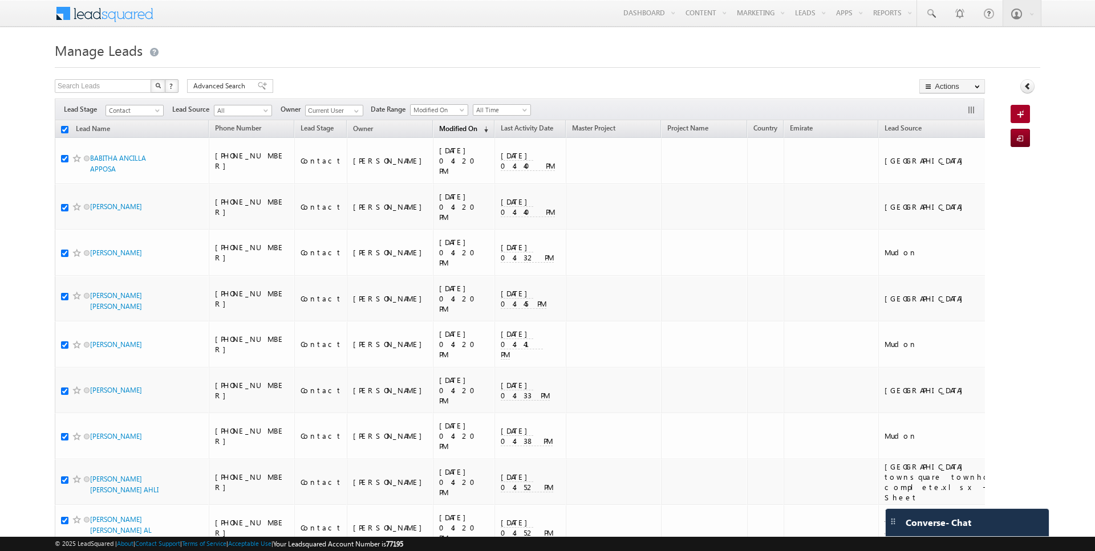
checkbox input "true"
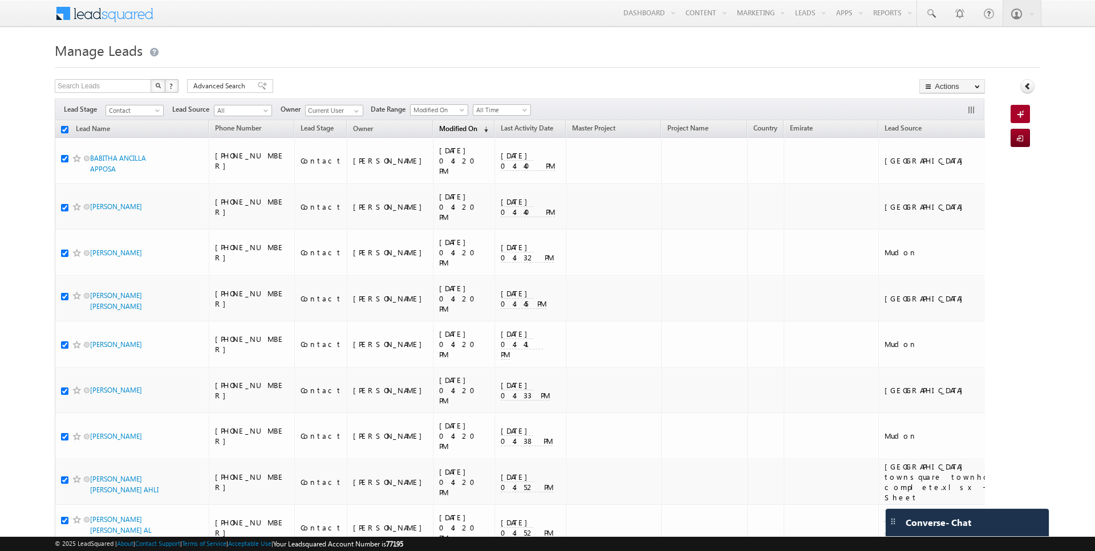
checkbox input "true"
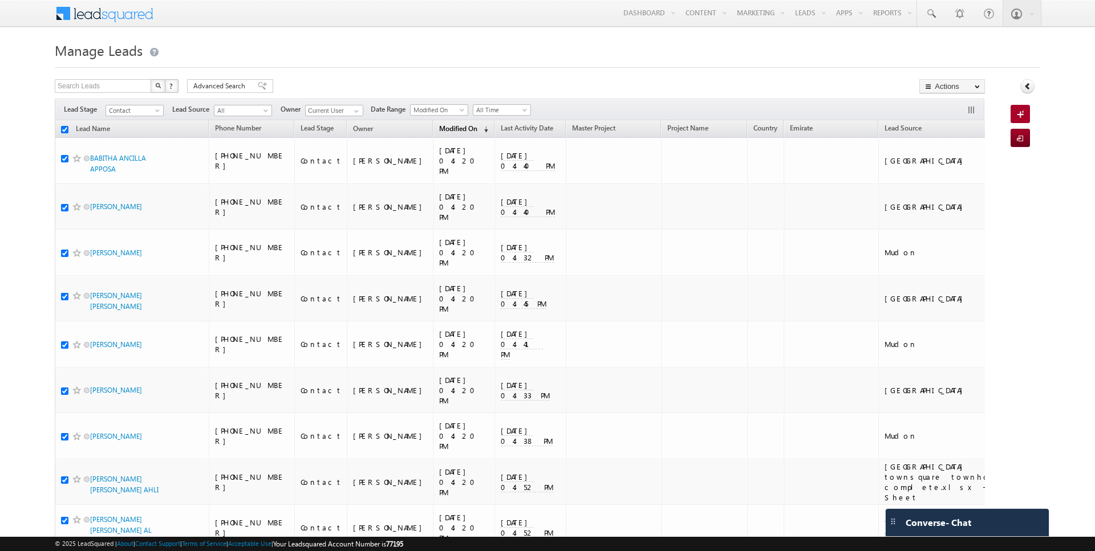
checkbox input "true"
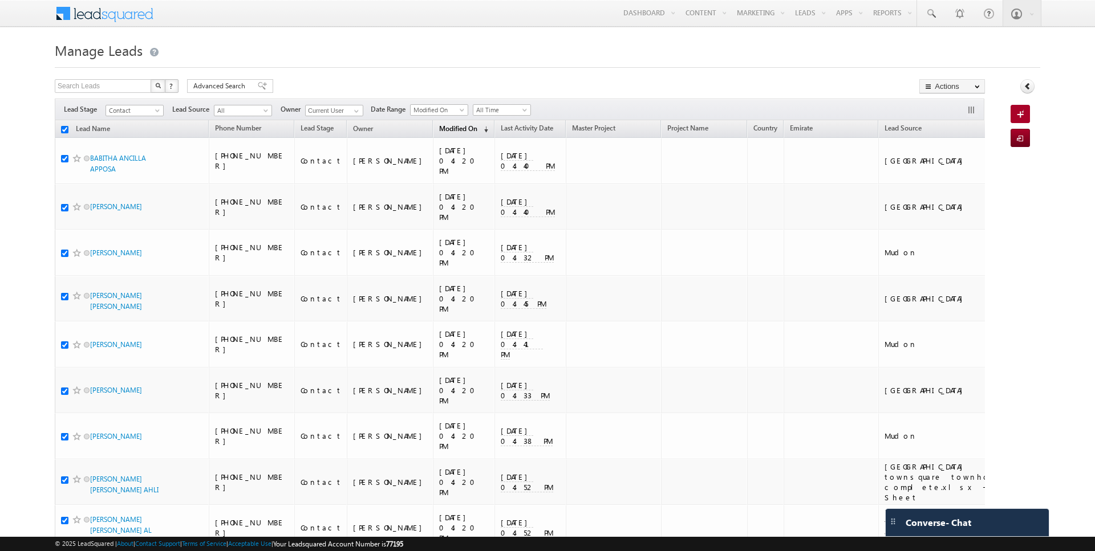
checkbox input "true"
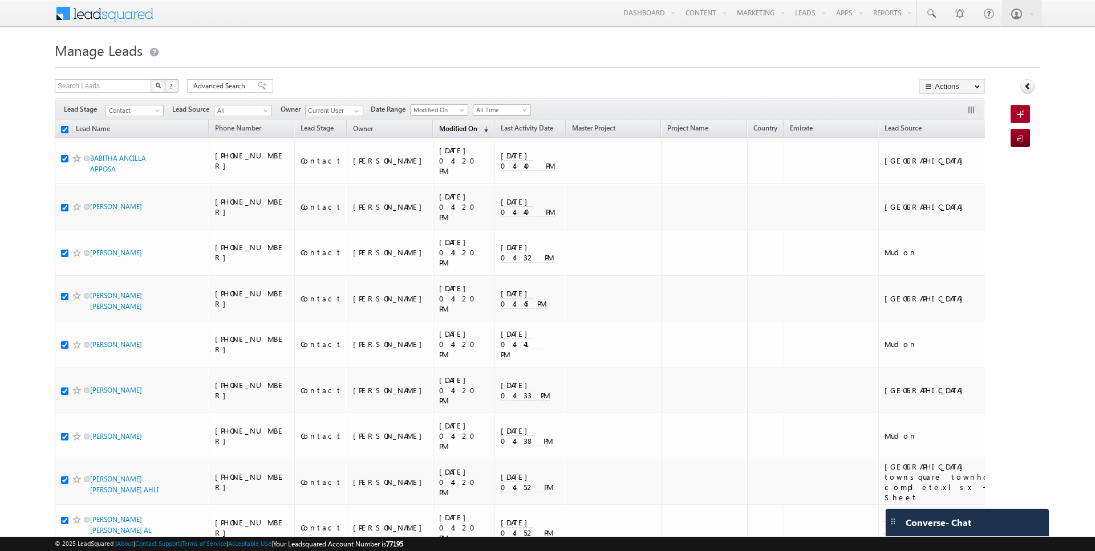
checkbox input "true"
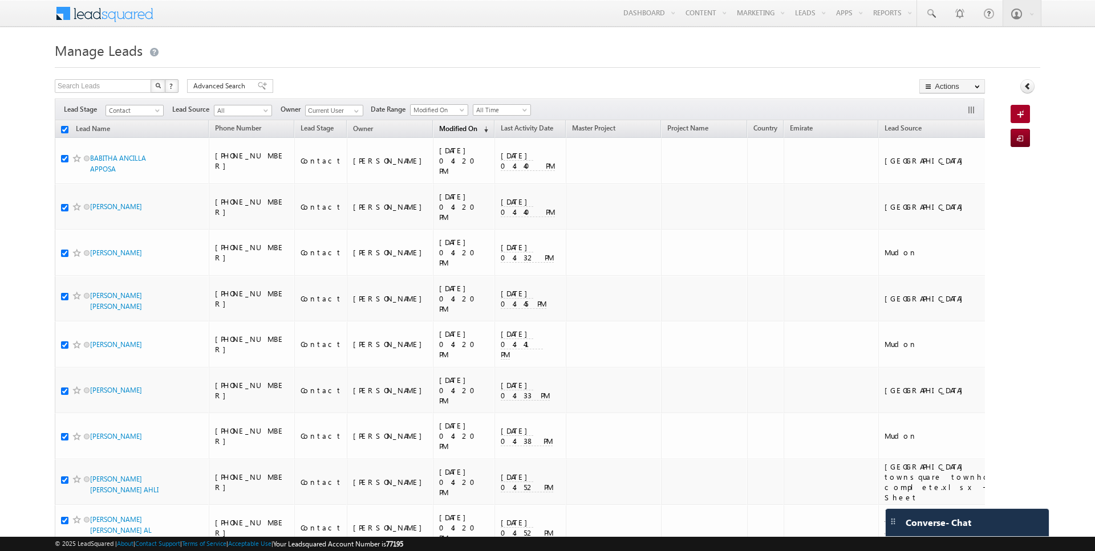
checkbox input "true"
click at [949, 187] on link "Change Owner" at bounding box center [952, 185] width 64 height 14
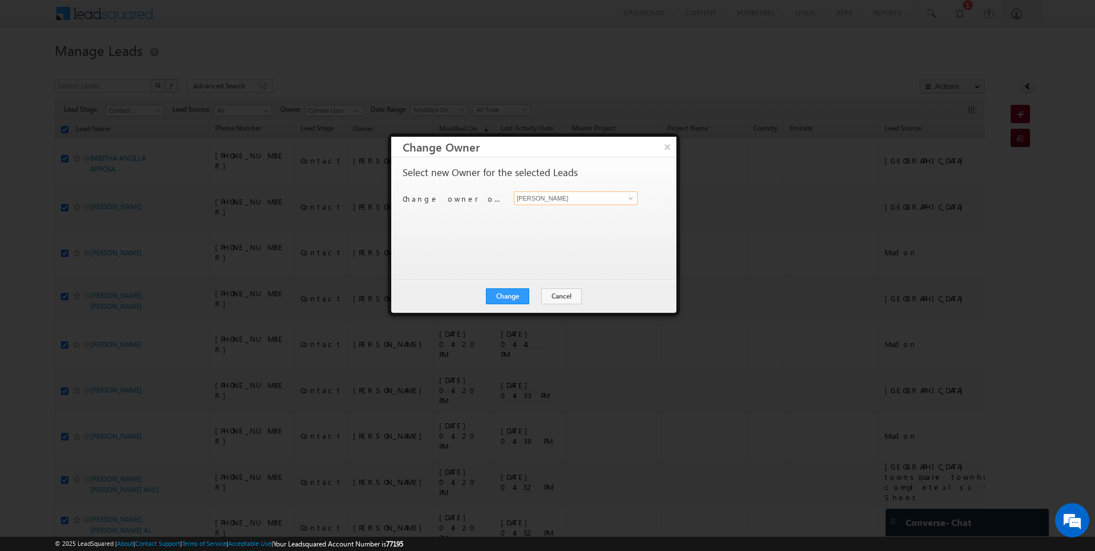
drag, startPoint x: 740, startPoint y: 201, endPoint x: 602, endPoint y: 197, distance: 138.1
click at [602, 197] on input "[PERSON_NAME]" at bounding box center [576, 199] width 124 height 14
click at [511, 294] on button "Change" at bounding box center [507, 297] width 43 height 16
click at [536, 295] on button "Close" at bounding box center [535, 297] width 36 height 16
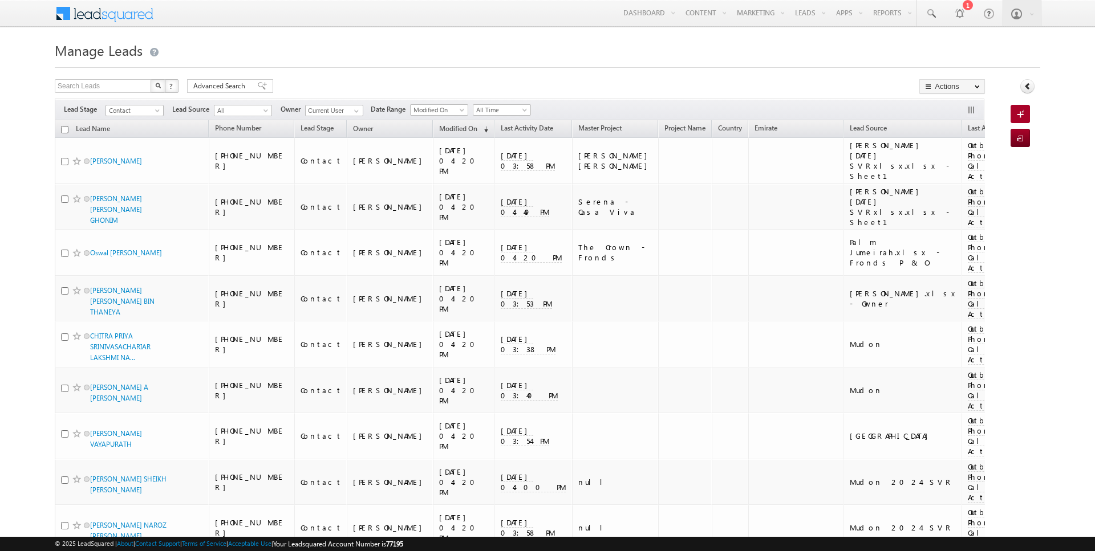
click at [65, 129] on input "checkbox" at bounding box center [64, 129] width 7 height 7
checkbox input "true"
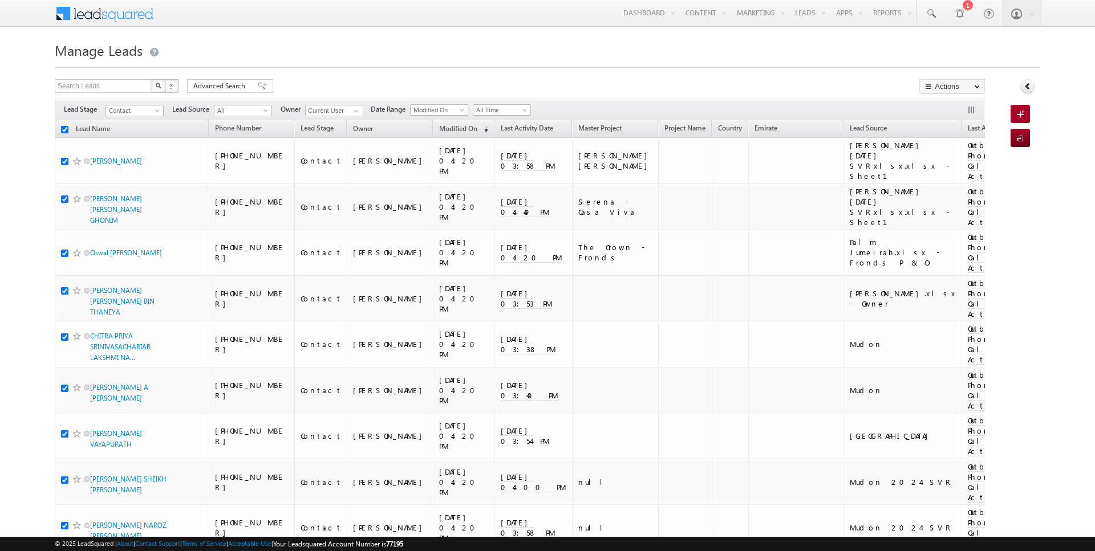
checkbox input "true"
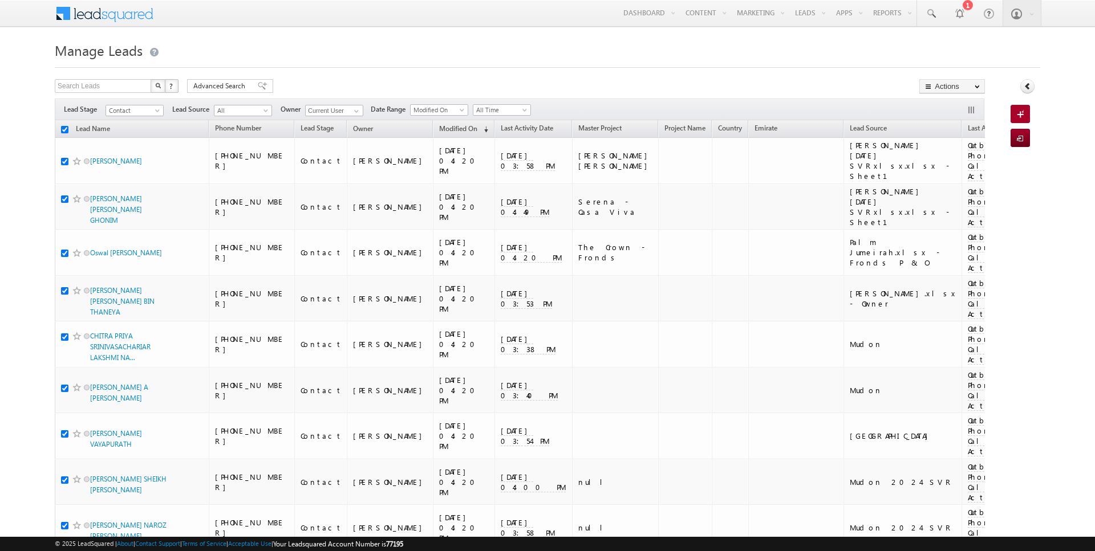
checkbox input "true"
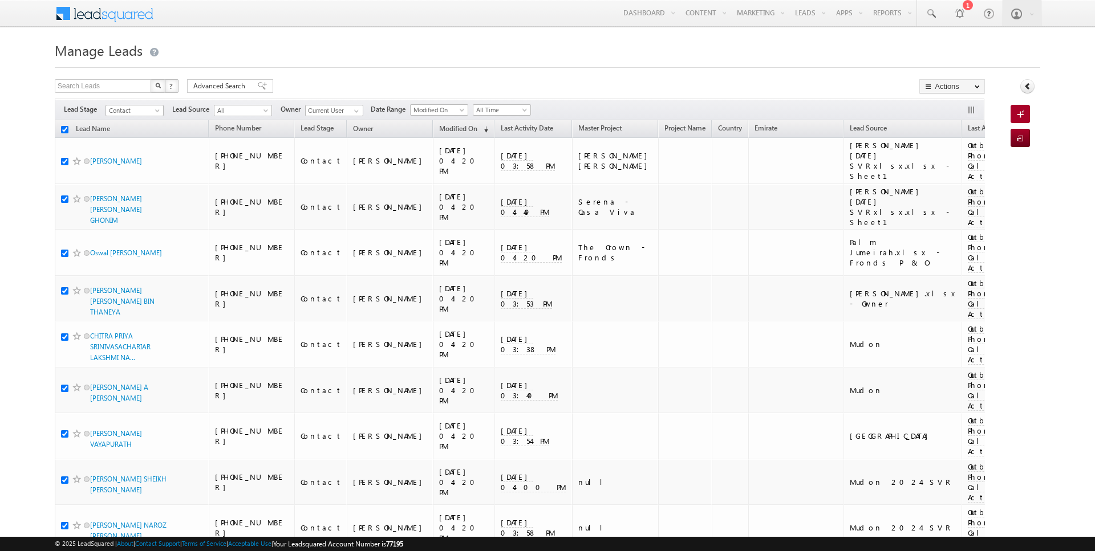
checkbox input "true"
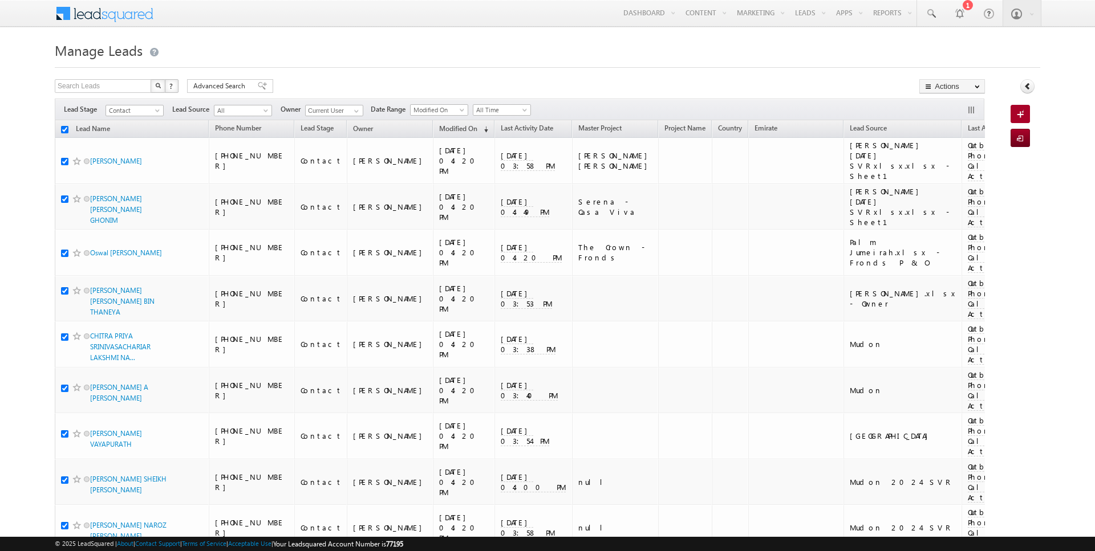
checkbox input "true"
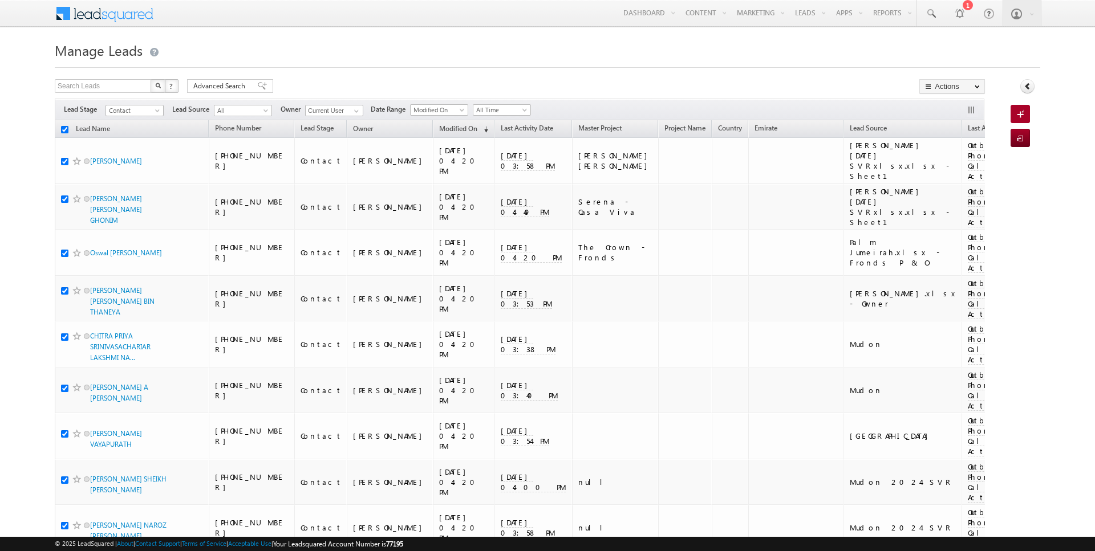
checkbox input "true"
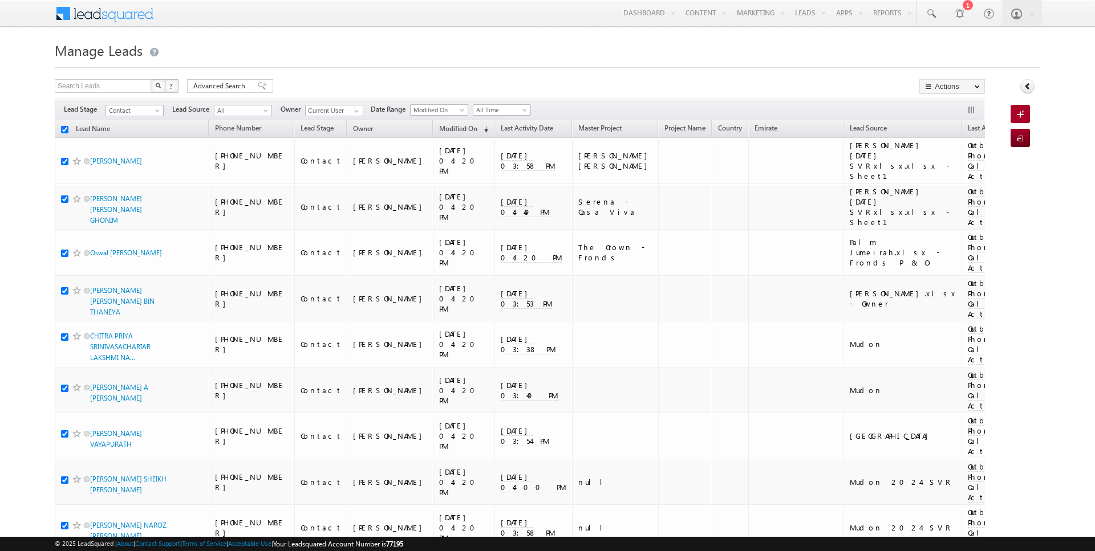
checkbox input "true"
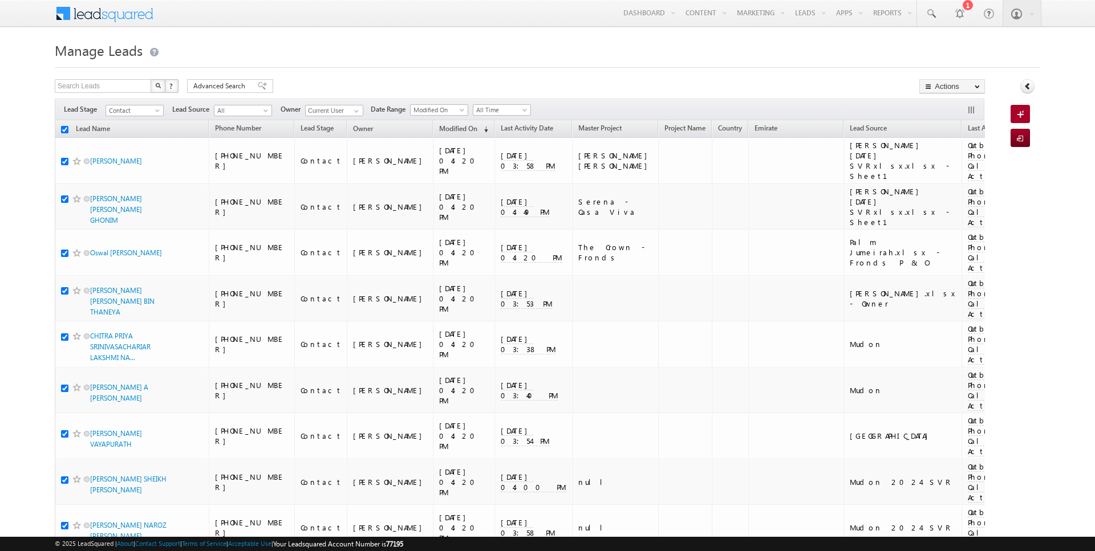
checkbox input "true"
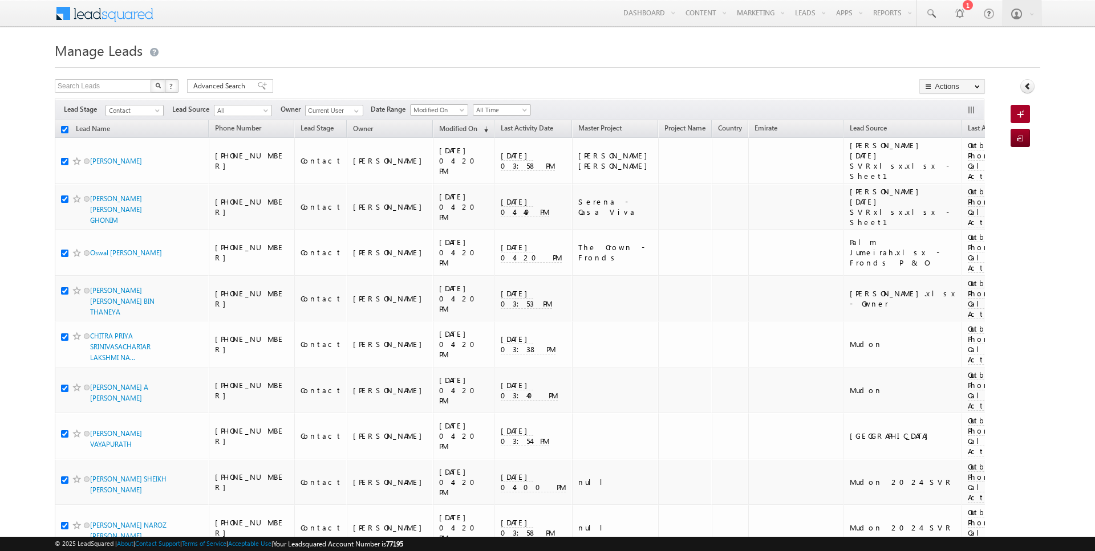
checkbox input "true"
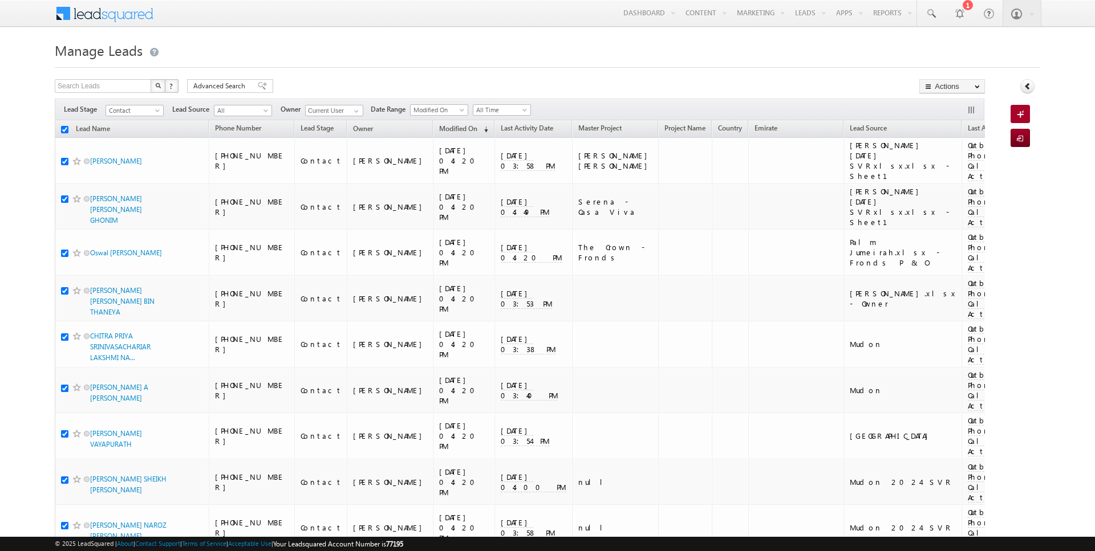
checkbox input "true"
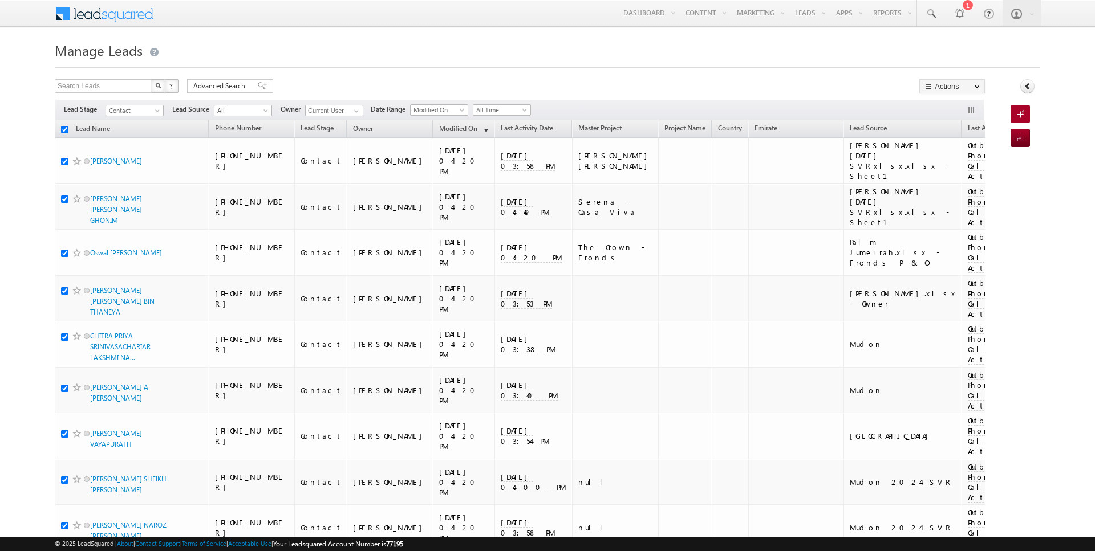
checkbox input "true"
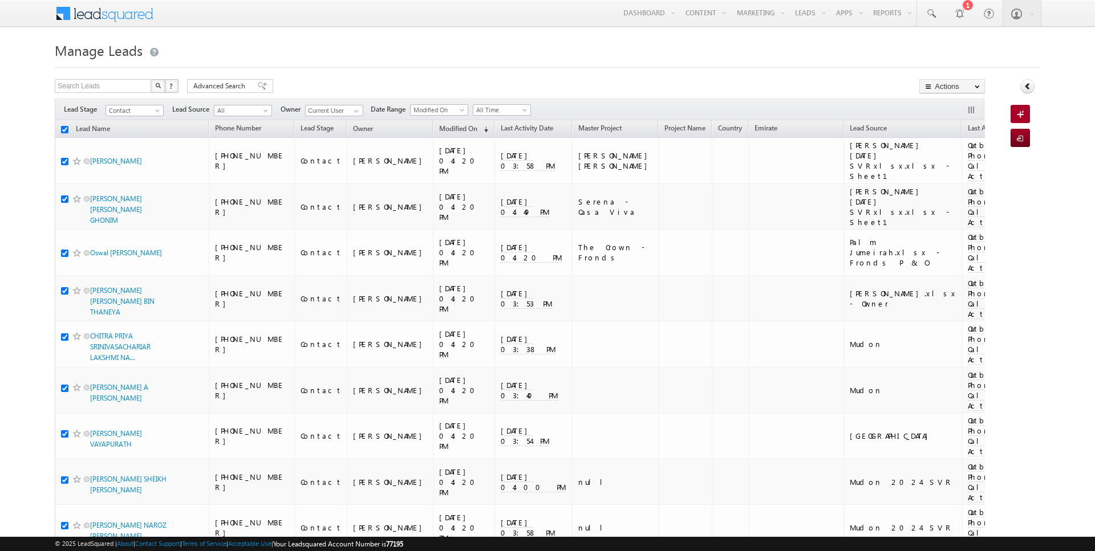
checkbox input "true"
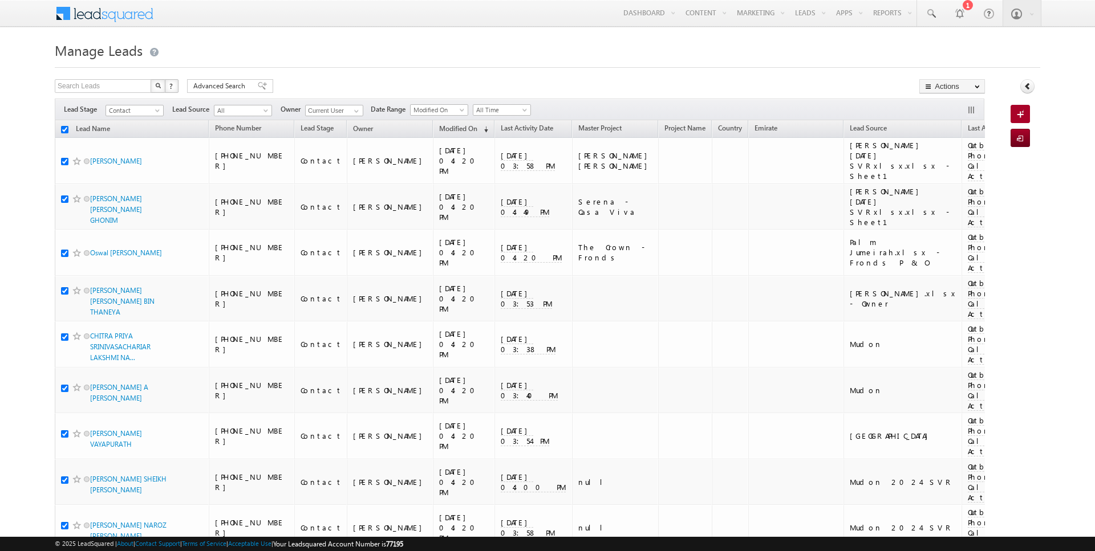
checkbox input "true"
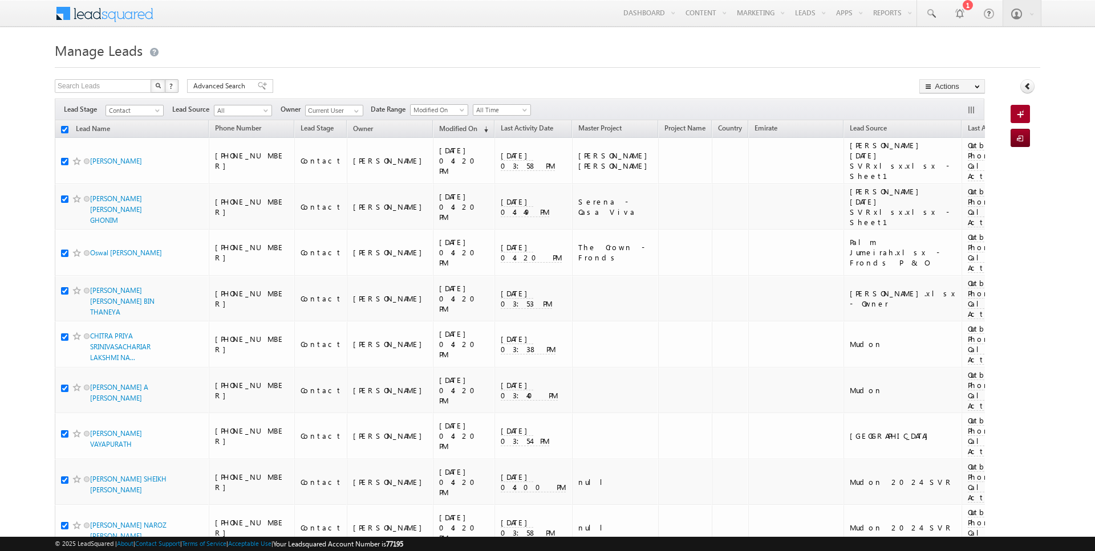
checkbox input "true"
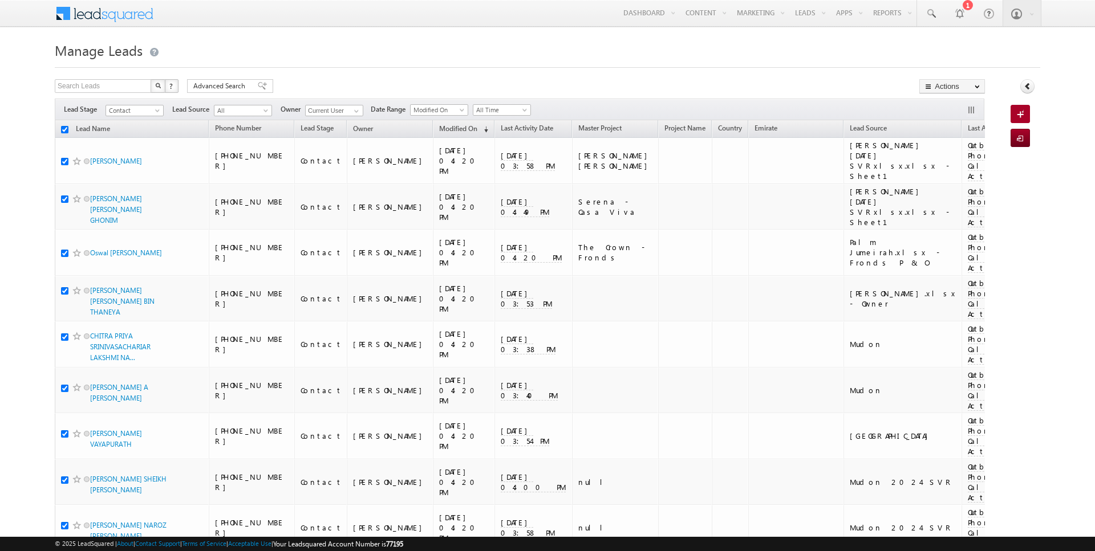
checkbox input "true"
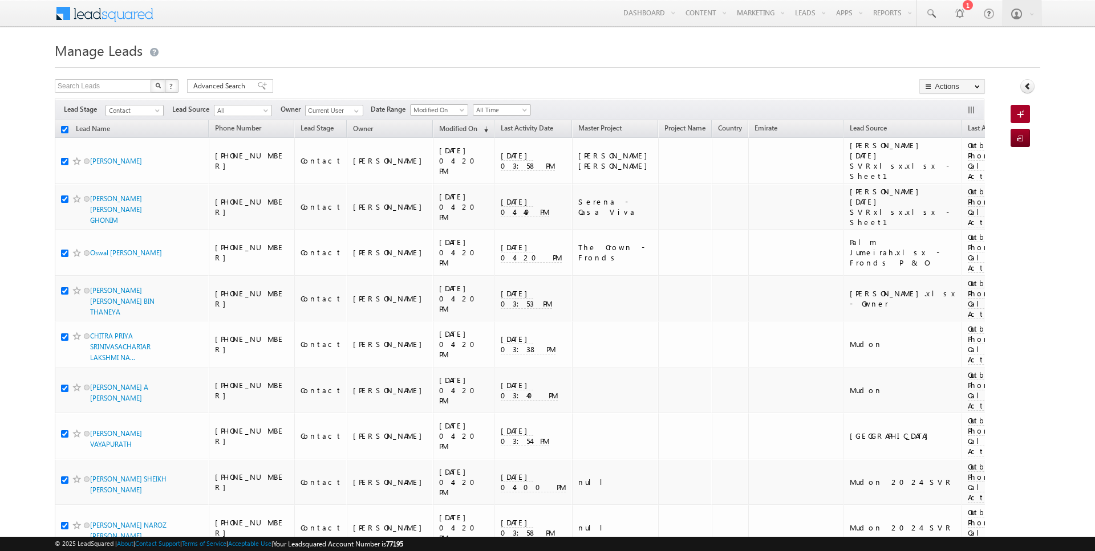
checkbox input "true"
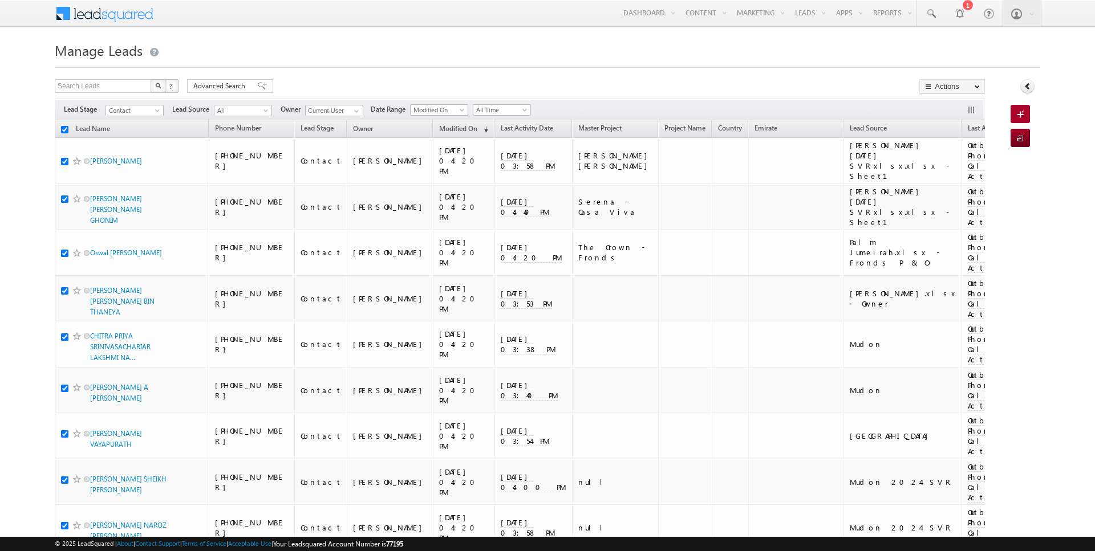
checkbox input "true"
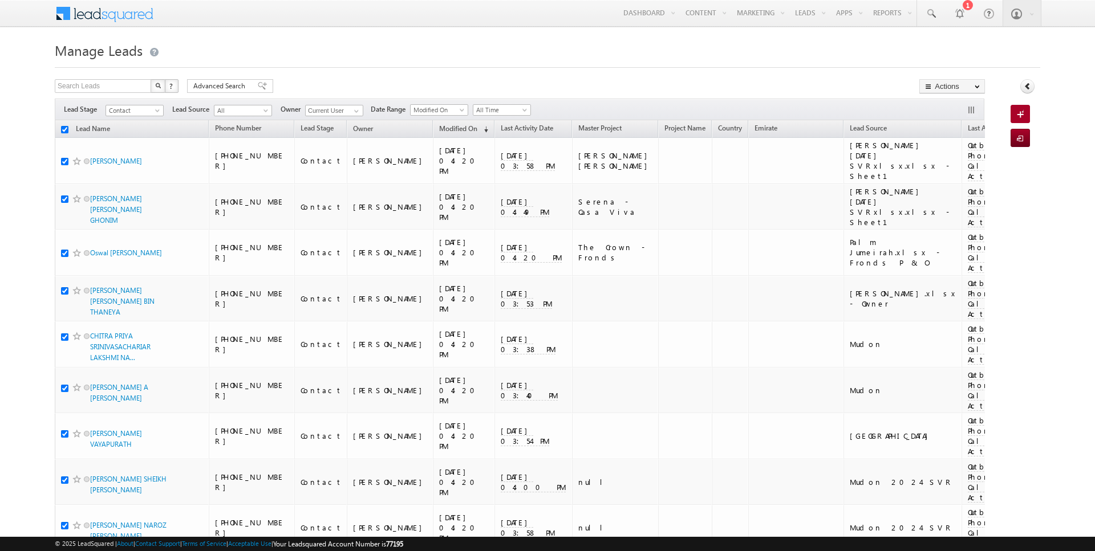
checkbox input "true"
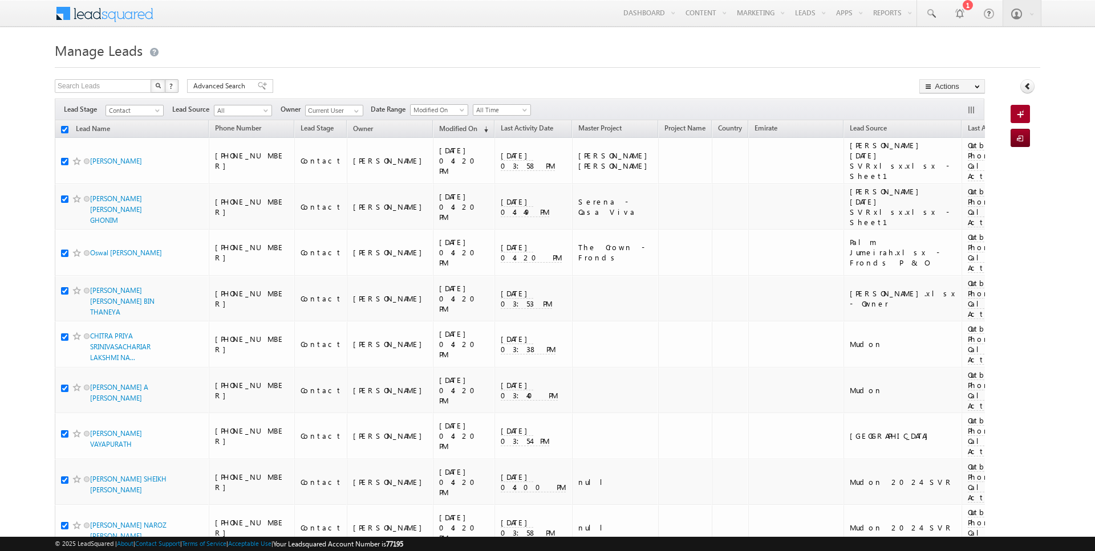
checkbox input "true"
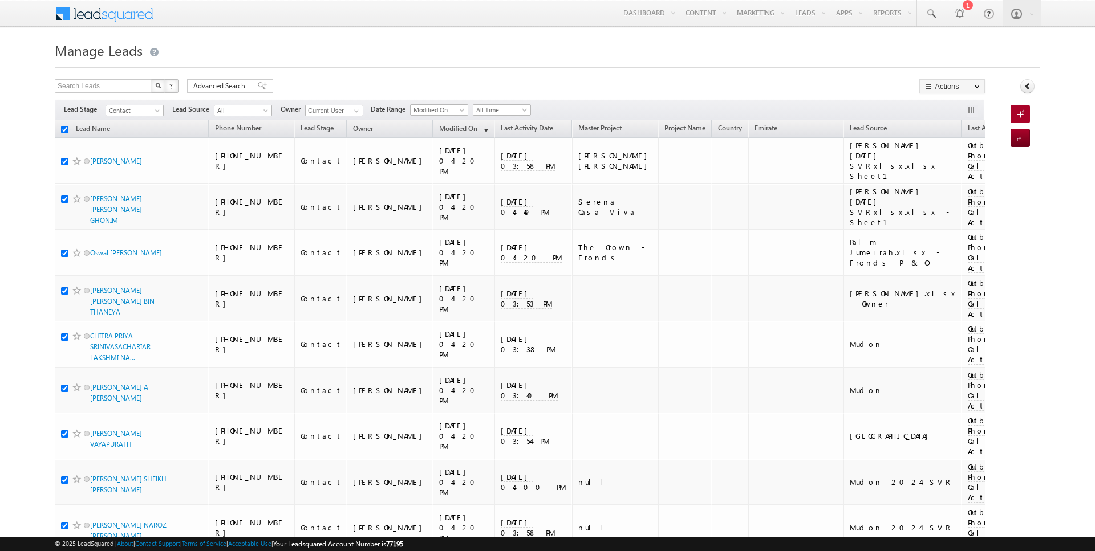
checkbox input "true"
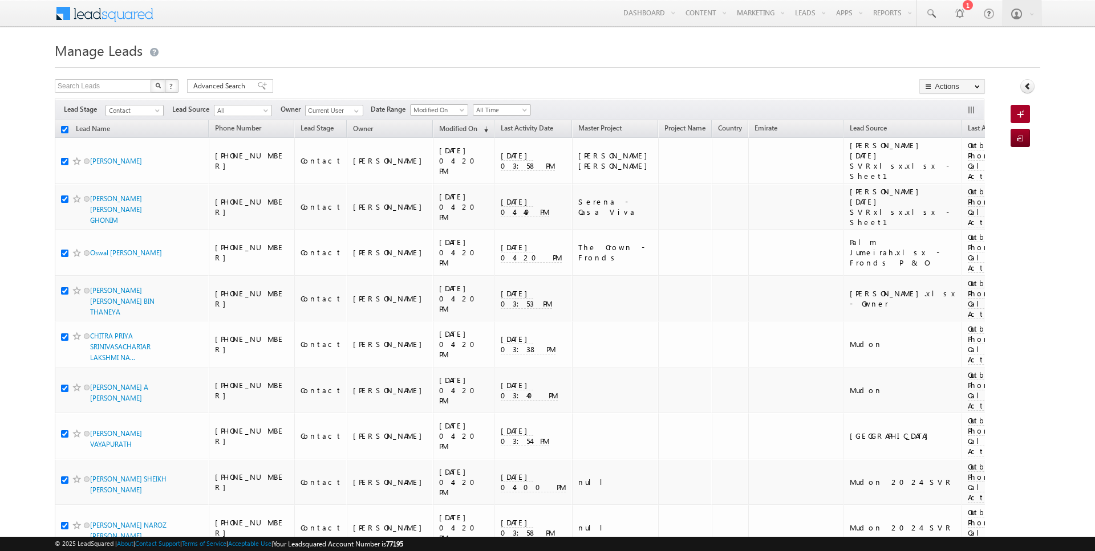
checkbox input "true"
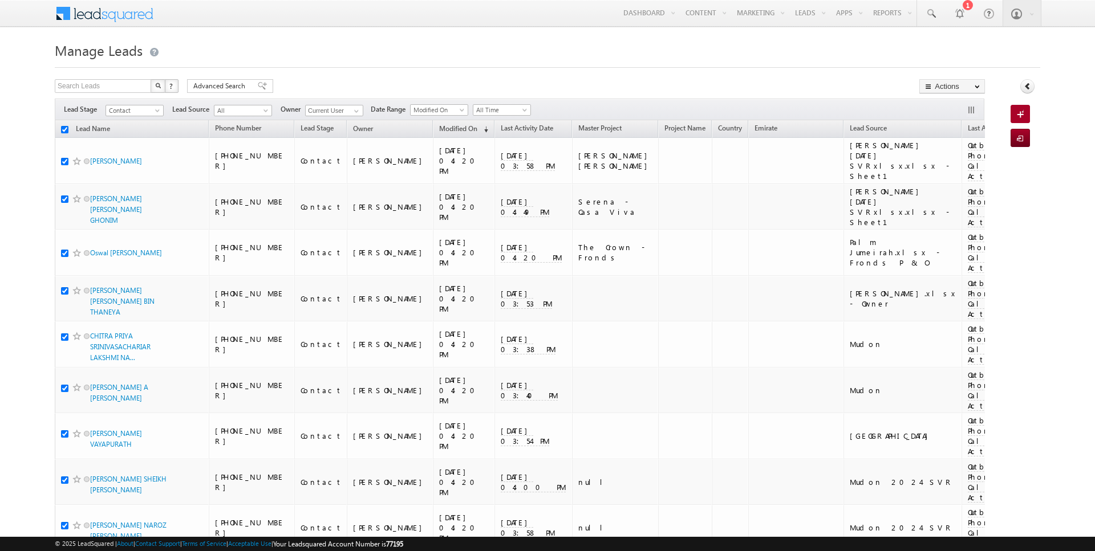
checkbox input "true"
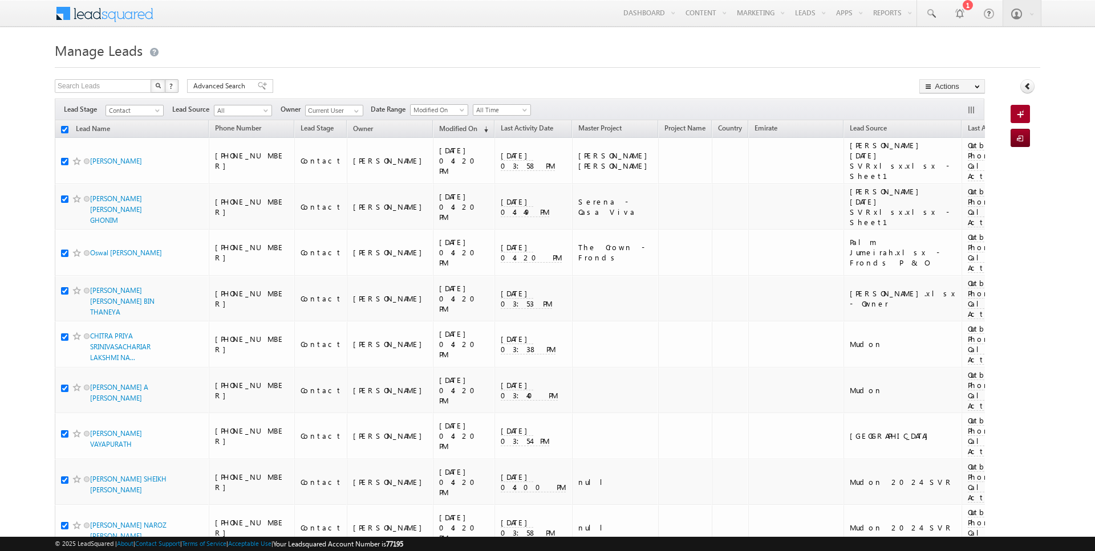
checkbox input "true"
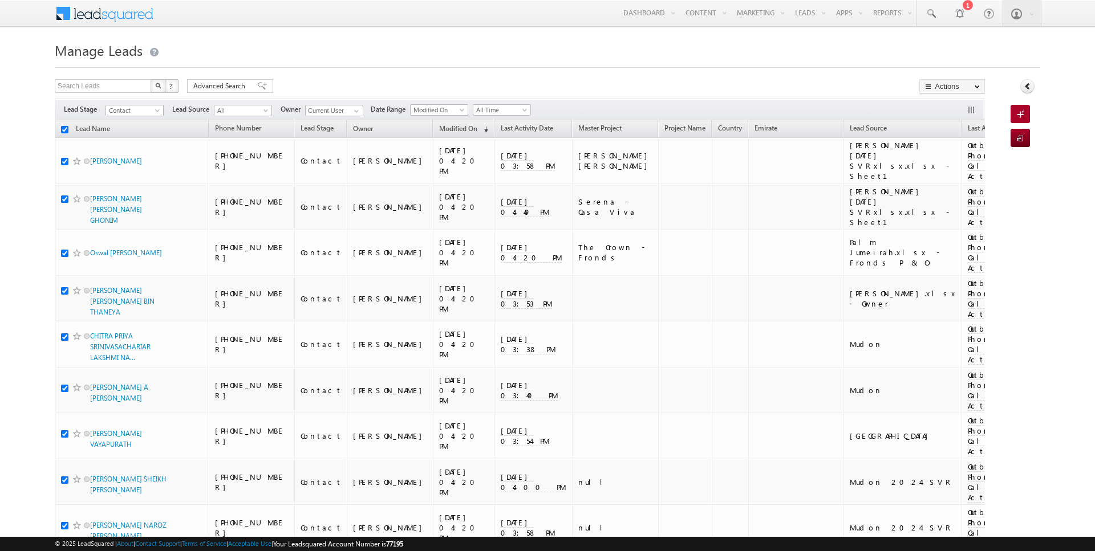
checkbox input "true"
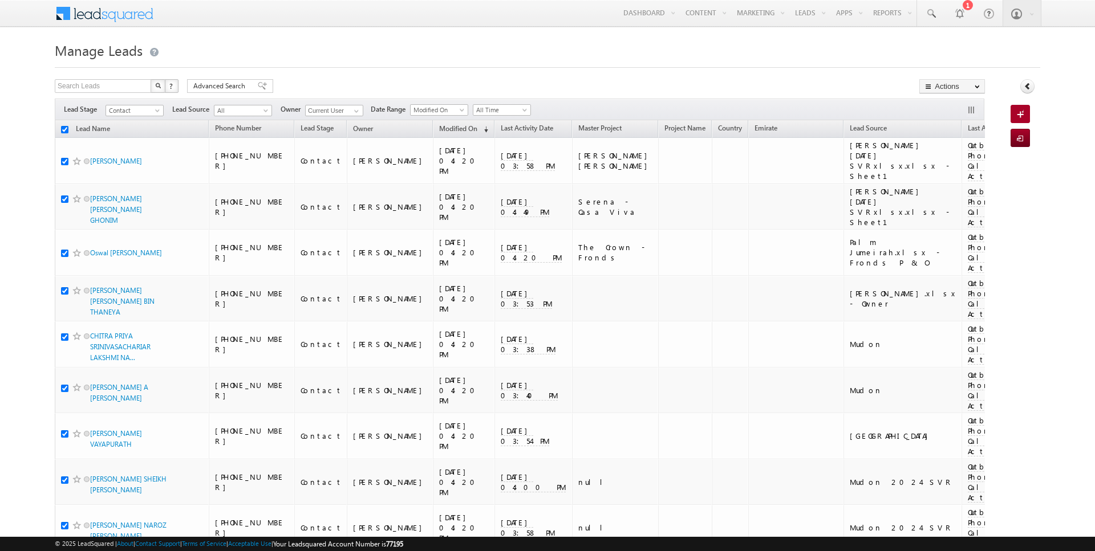
checkbox input "true"
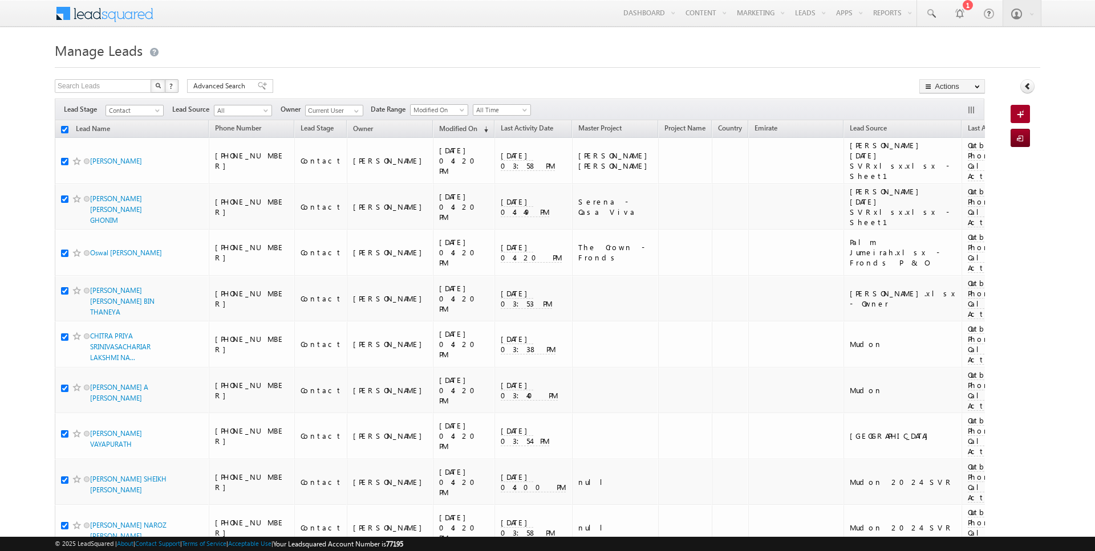
checkbox input "true"
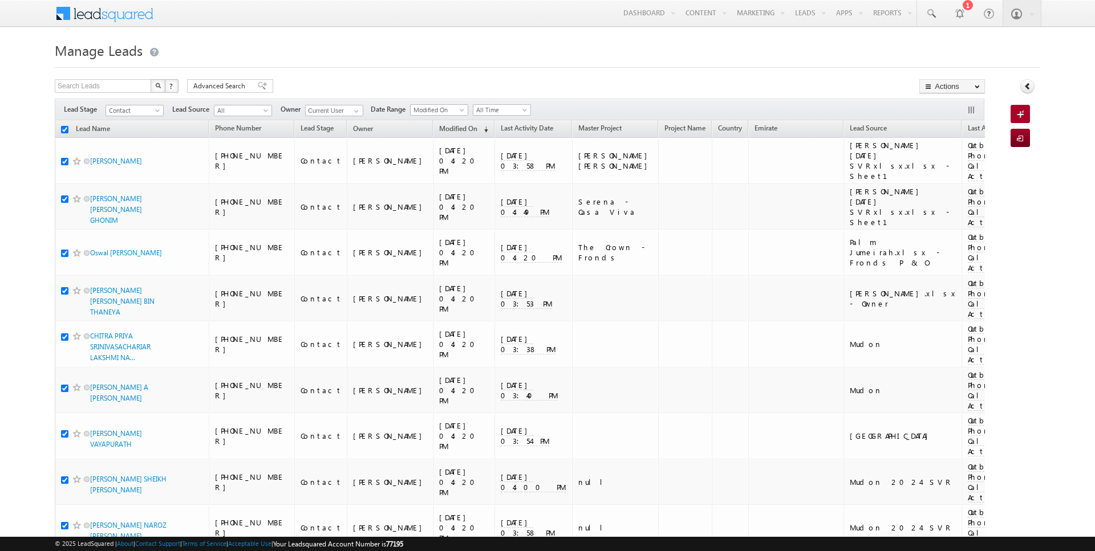
checkbox input "true"
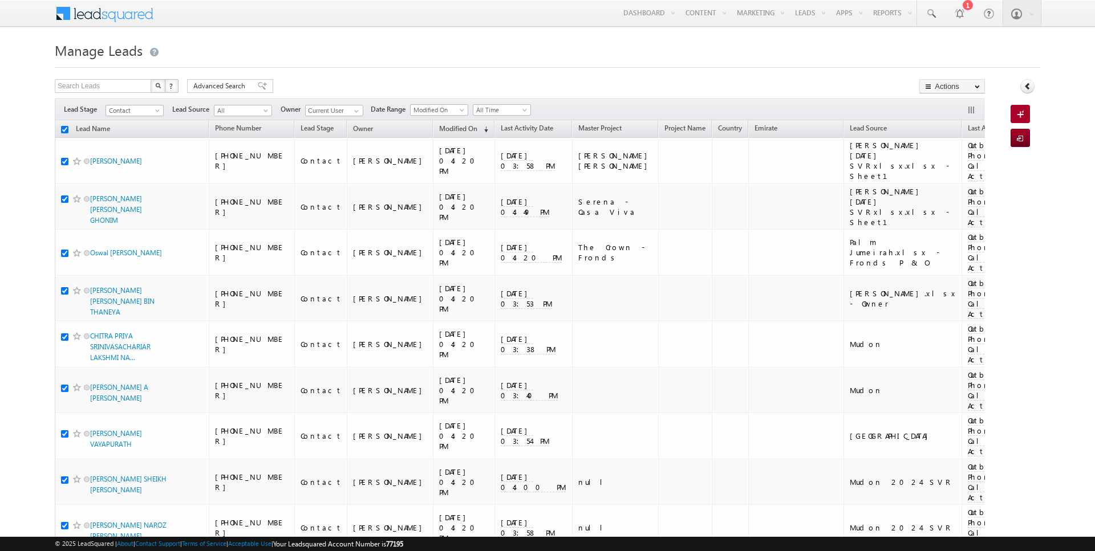
checkbox input "true"
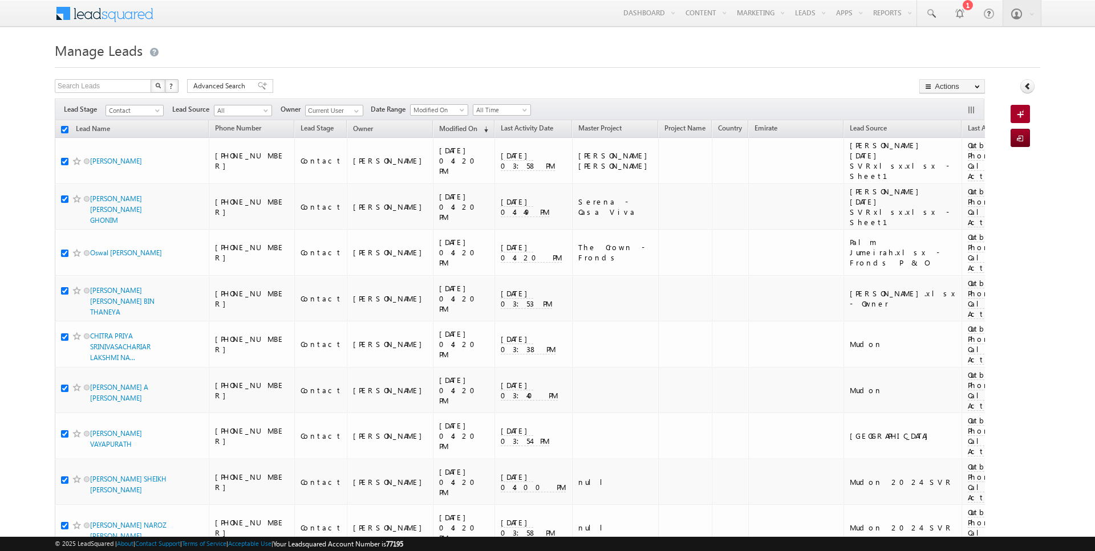
checkbox input "true"
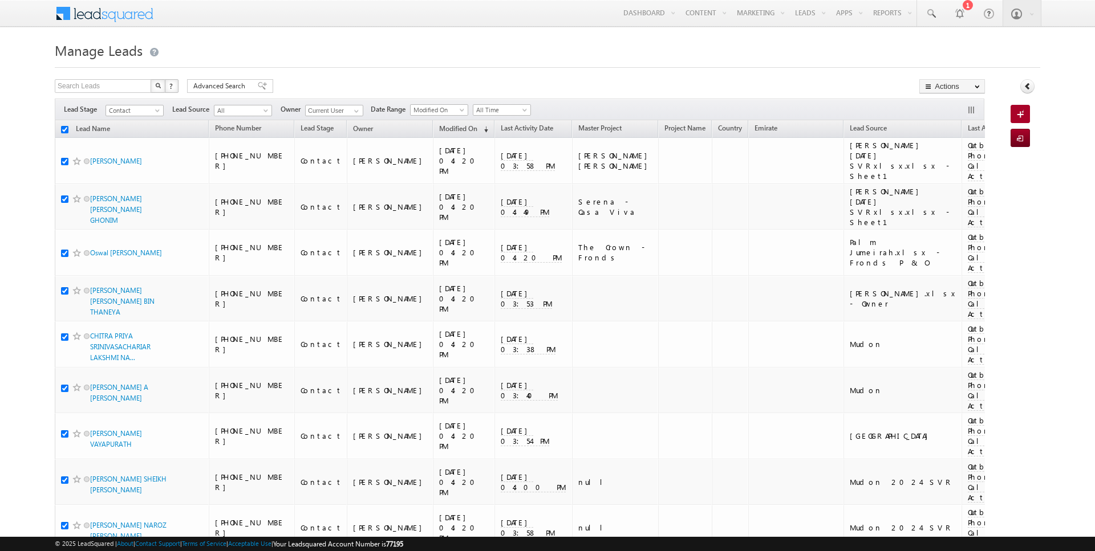
checkbox input "true"
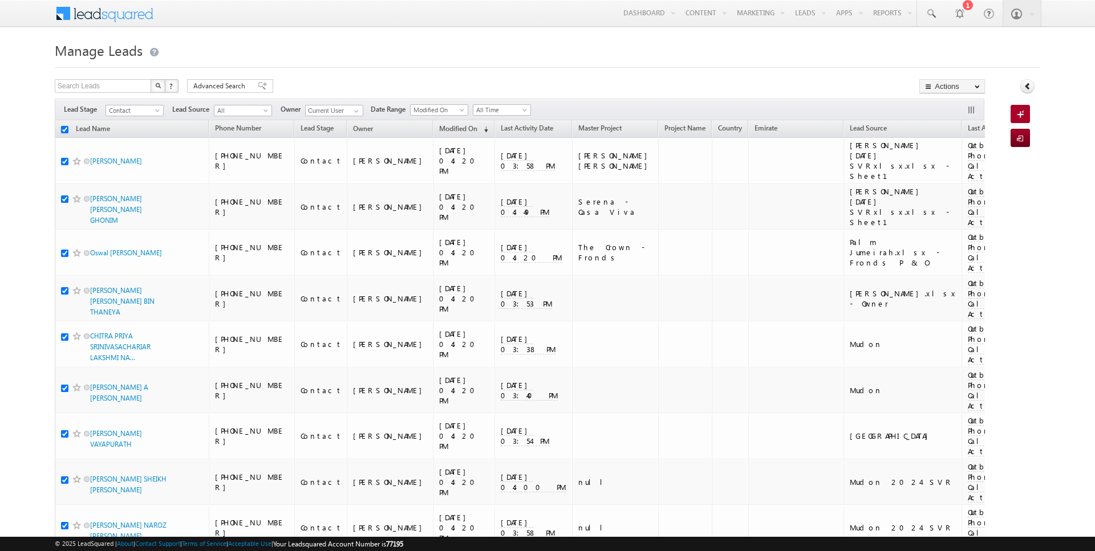
checkbox input "true"
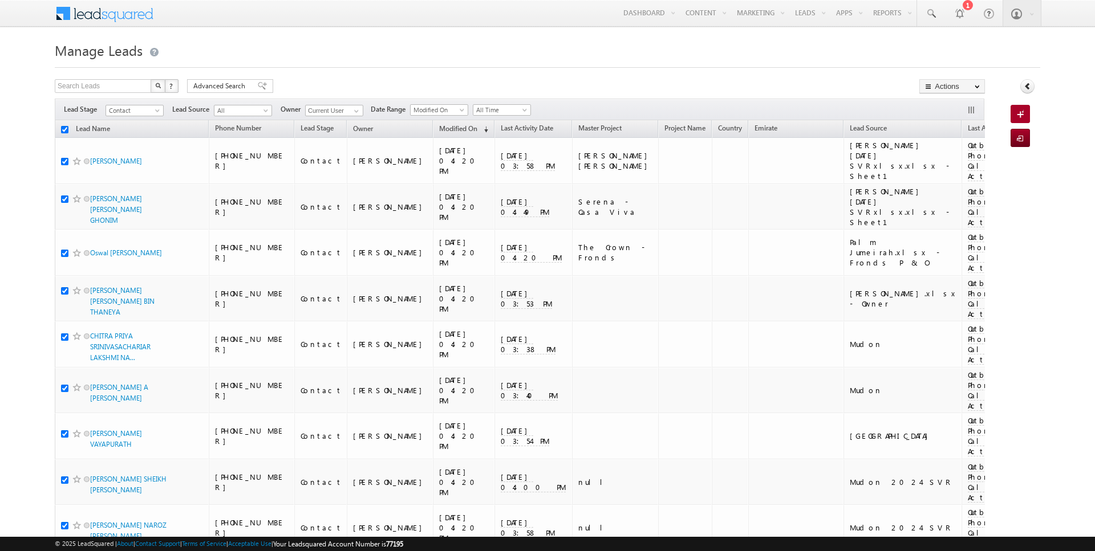
checkbox input "true"
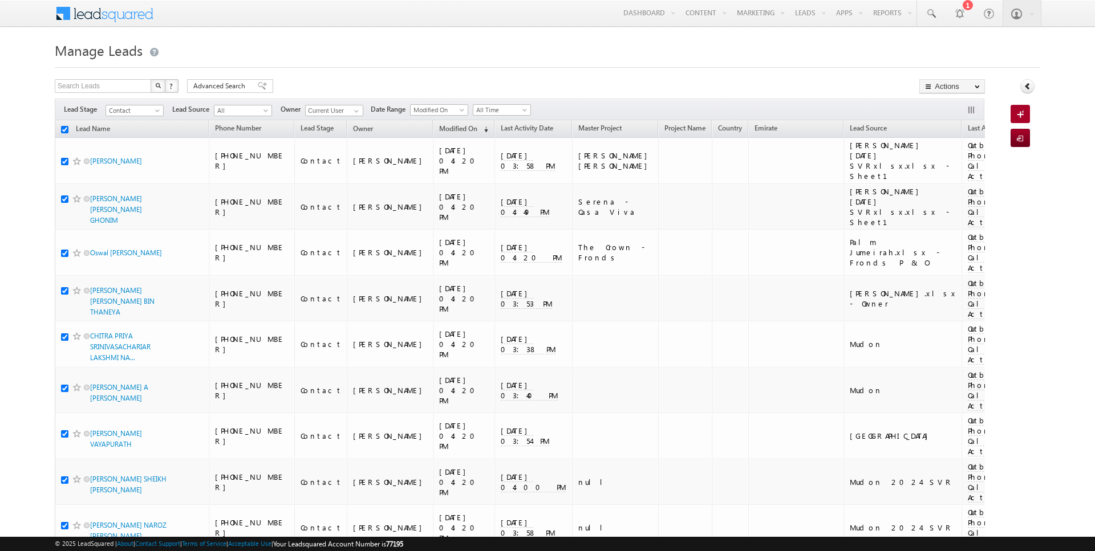
checkbox input "true"
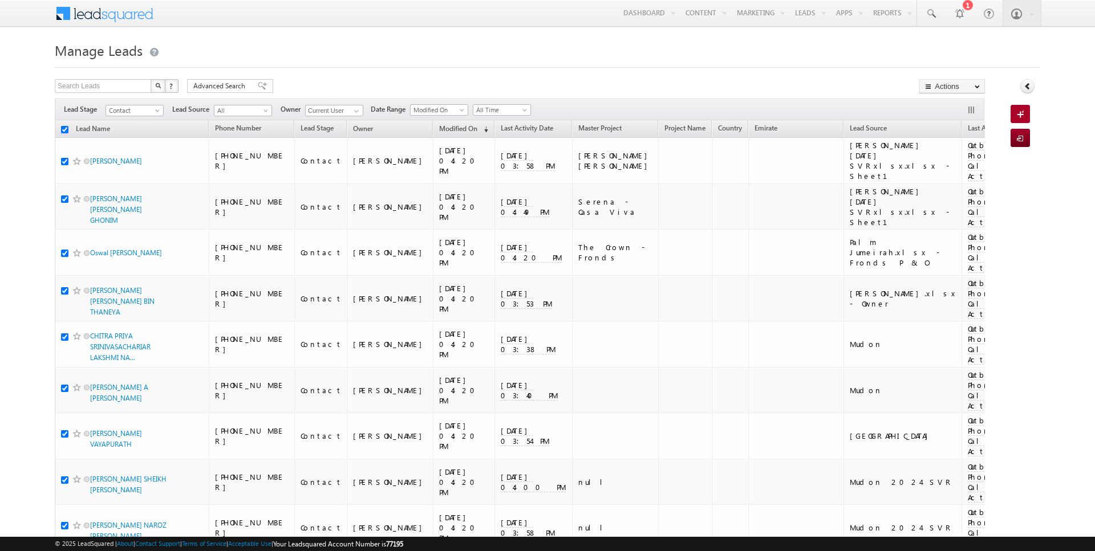
checkbox input "true"
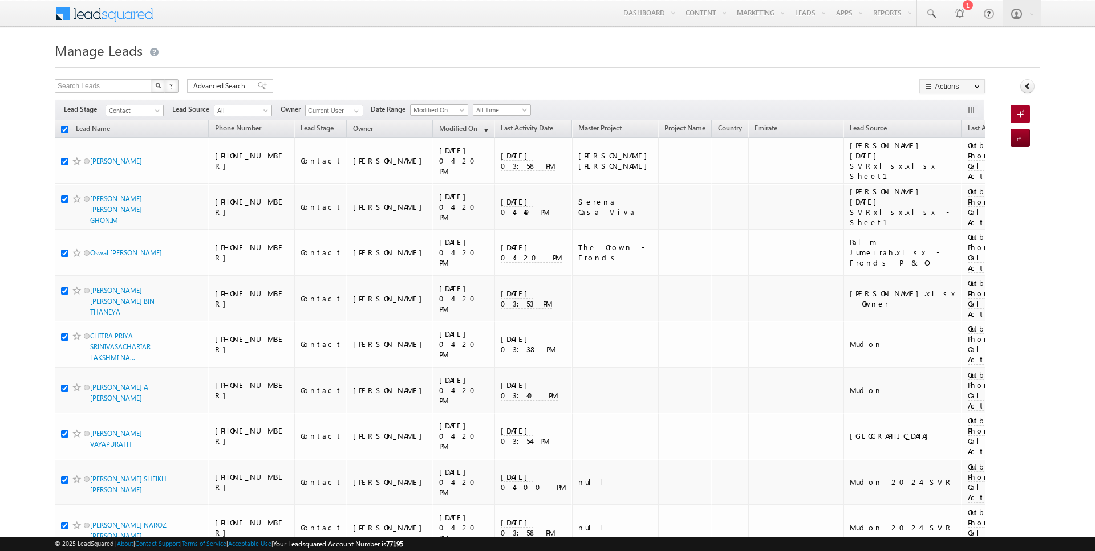
checkbox input "true"
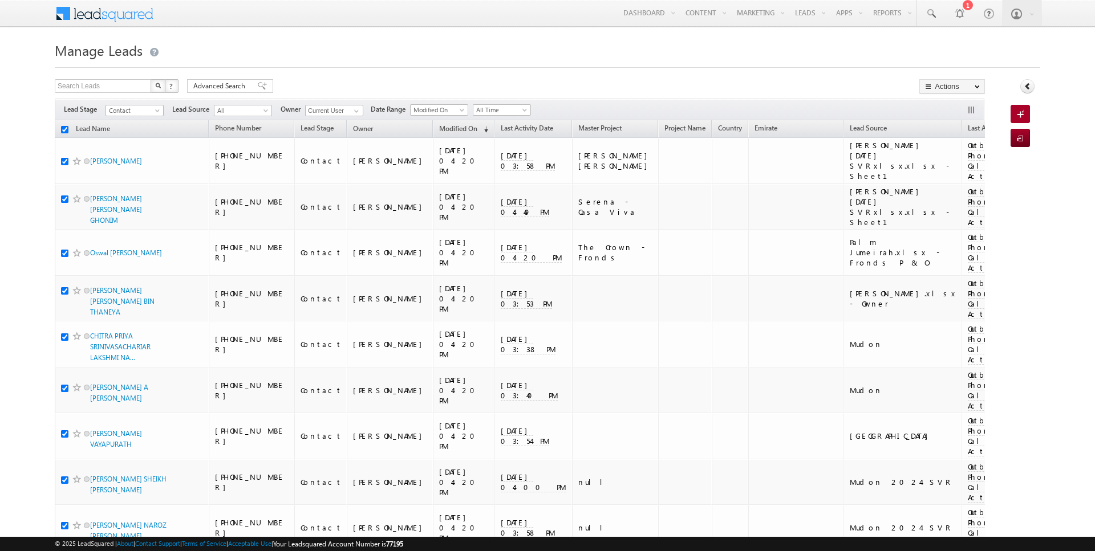
checkbox input "true"
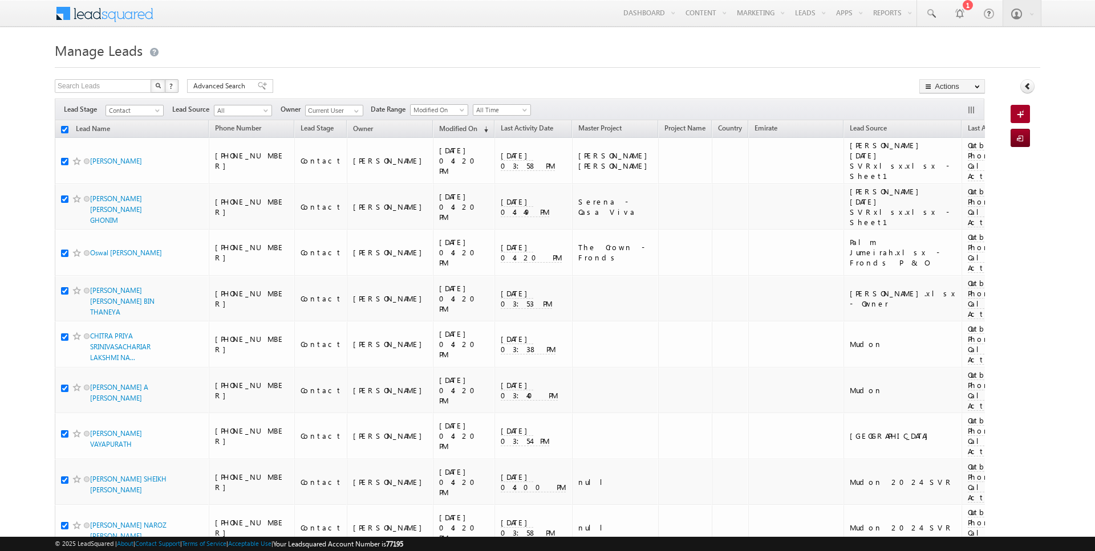
checkbox input "true"
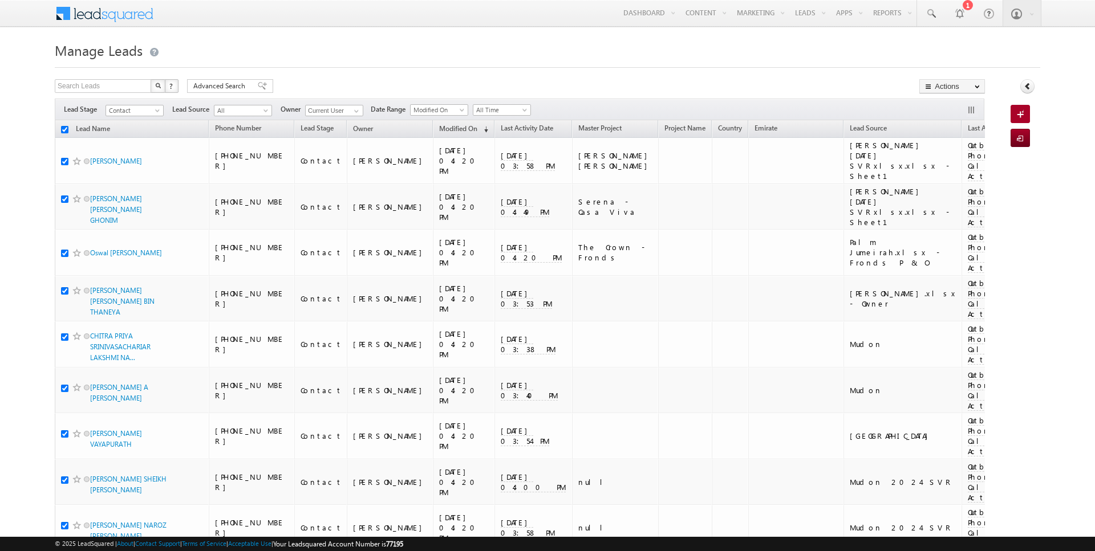
checkbox input "true"
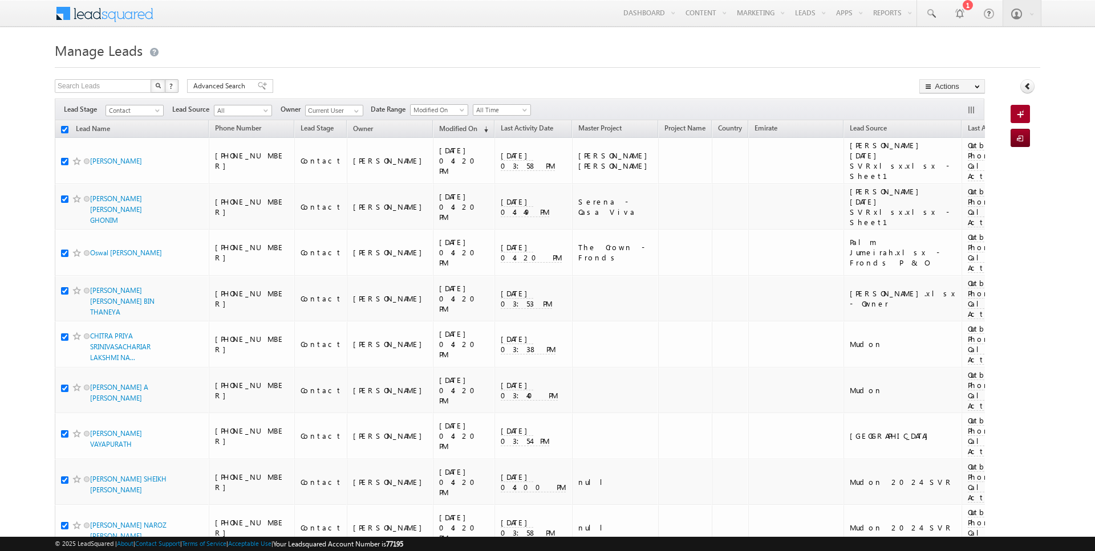
checkbox input "true"
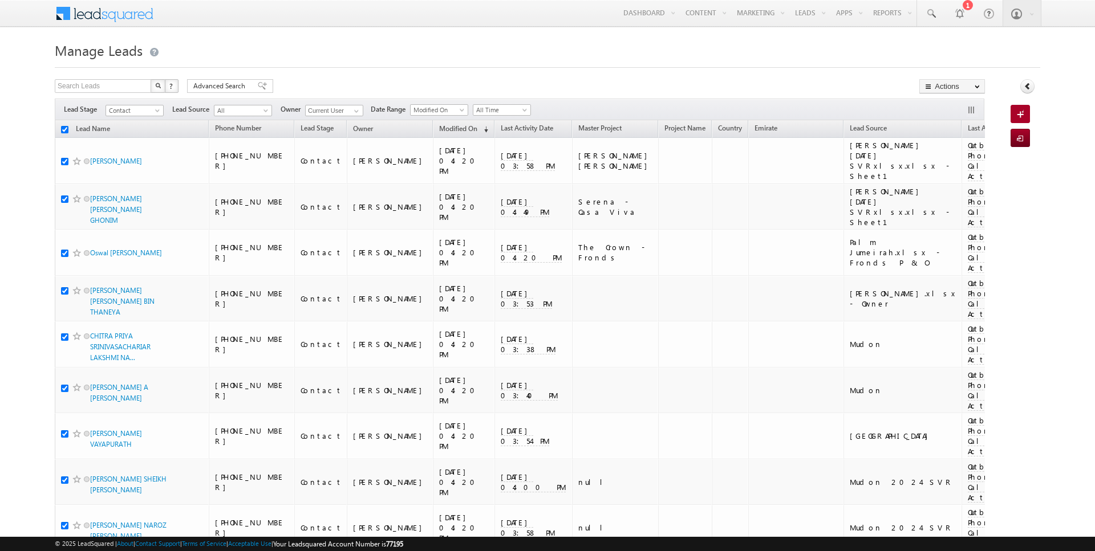
checkbox input "true"
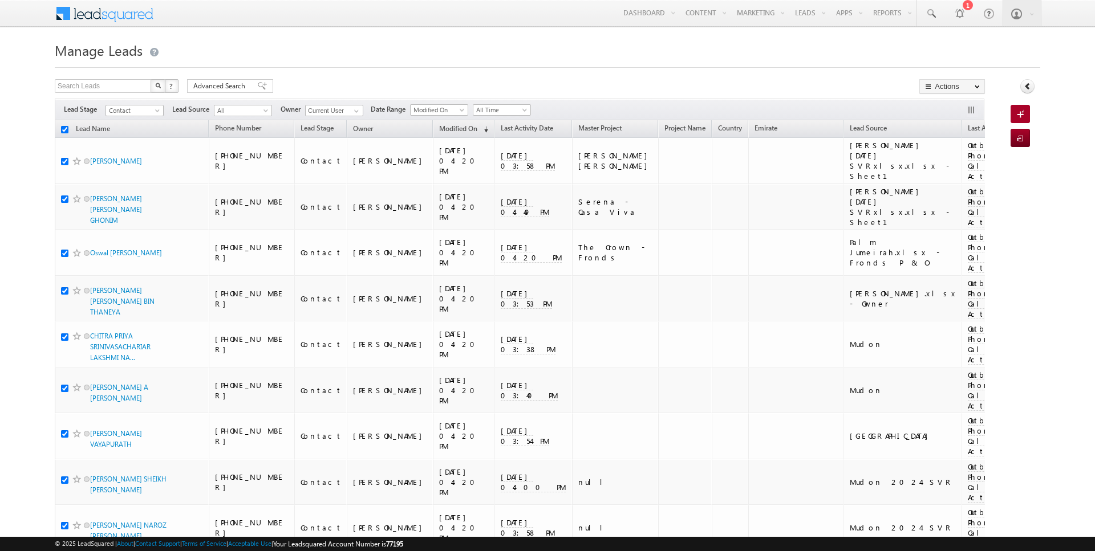
checkbox input "true"
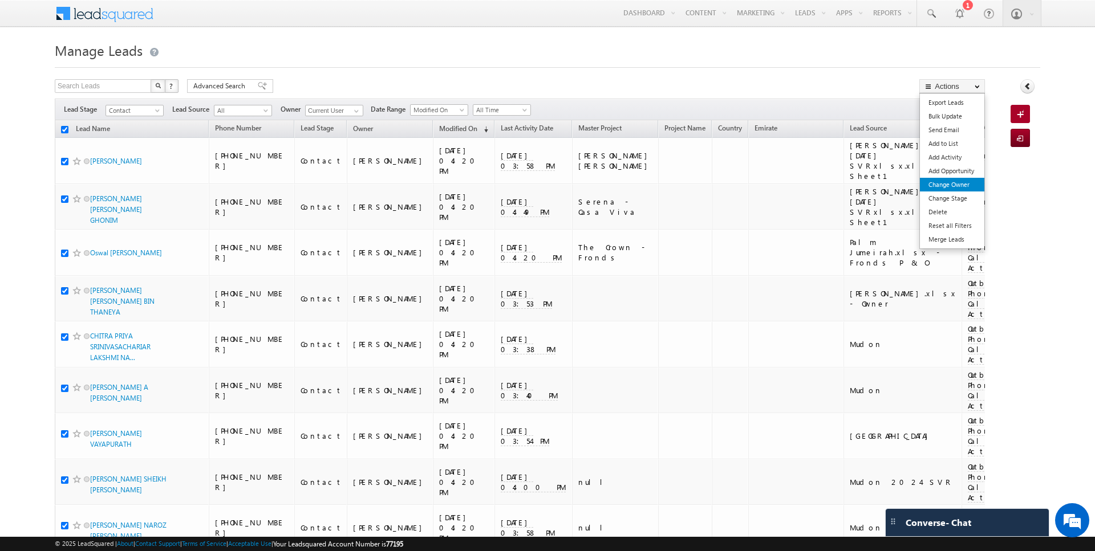
click at [952, 184] on link "Change Owner" at bounding box center [952, 185] width 64 height 14
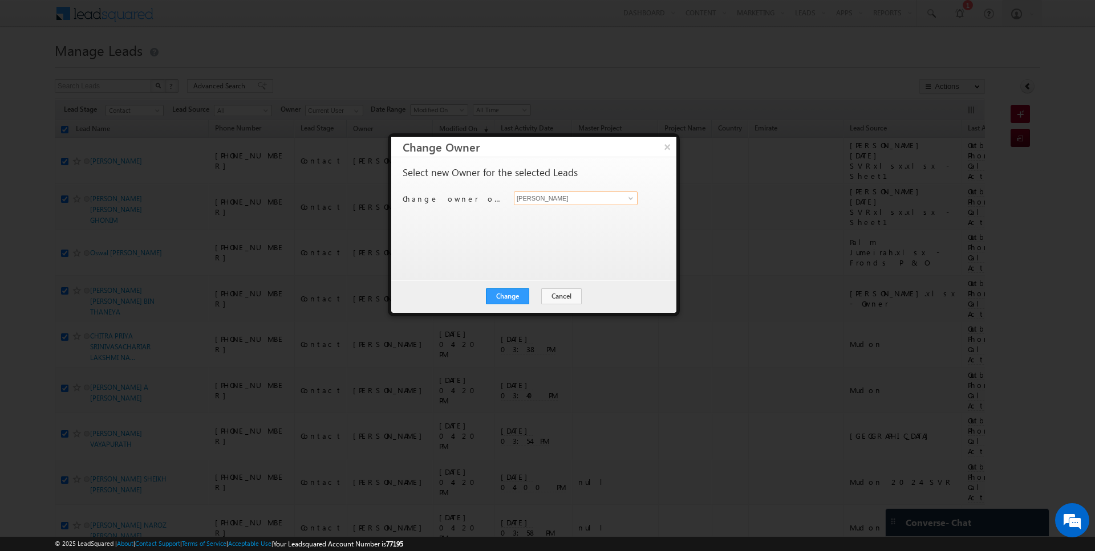
click at [590, 201] on input "[PERSON_NAME]" at bounding box center [576, 199] width 124 height 14
click at [517, 290] on button "Change" at bounding box center [507, 297] width 43 height 16
click at [537, 295] on button "Close" at bounding box center [535, 297] width 36 height 16
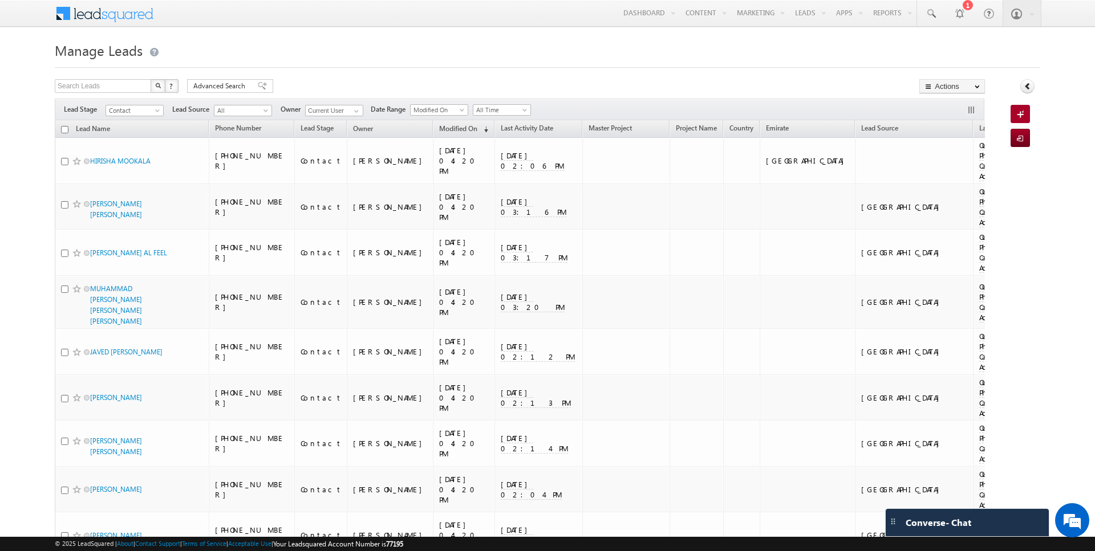
click at [63, 128] on input "checkbox" at bounding box center [64, 129] width 7 height 7
checkbox input "true"
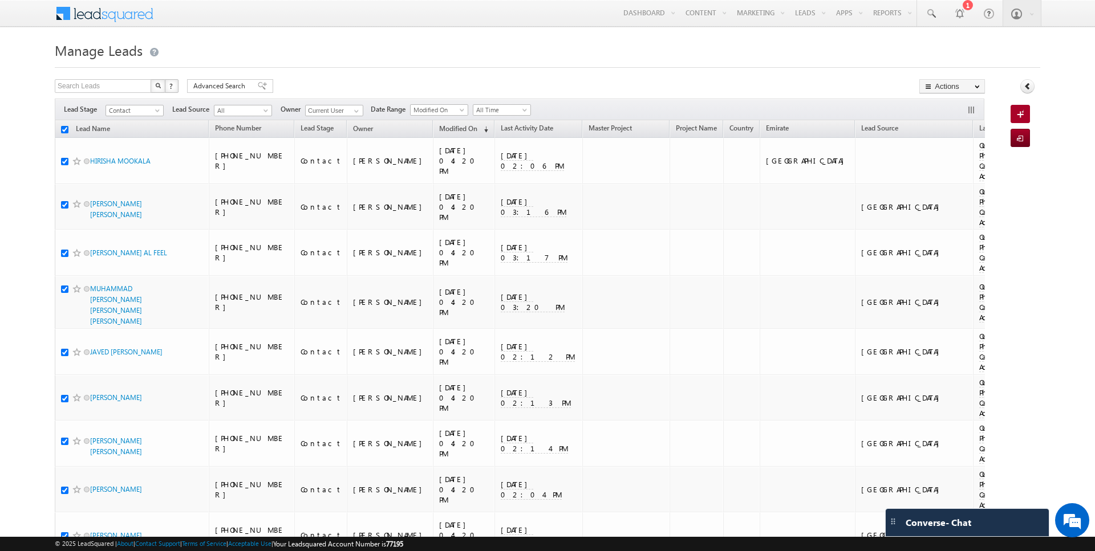
checkbox input "true"
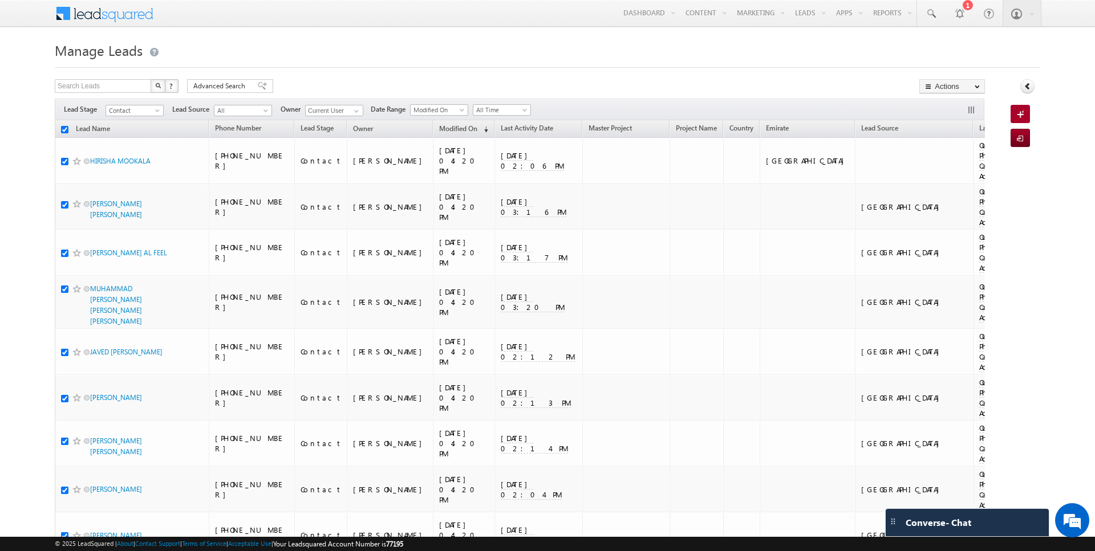
checkbox input "true"
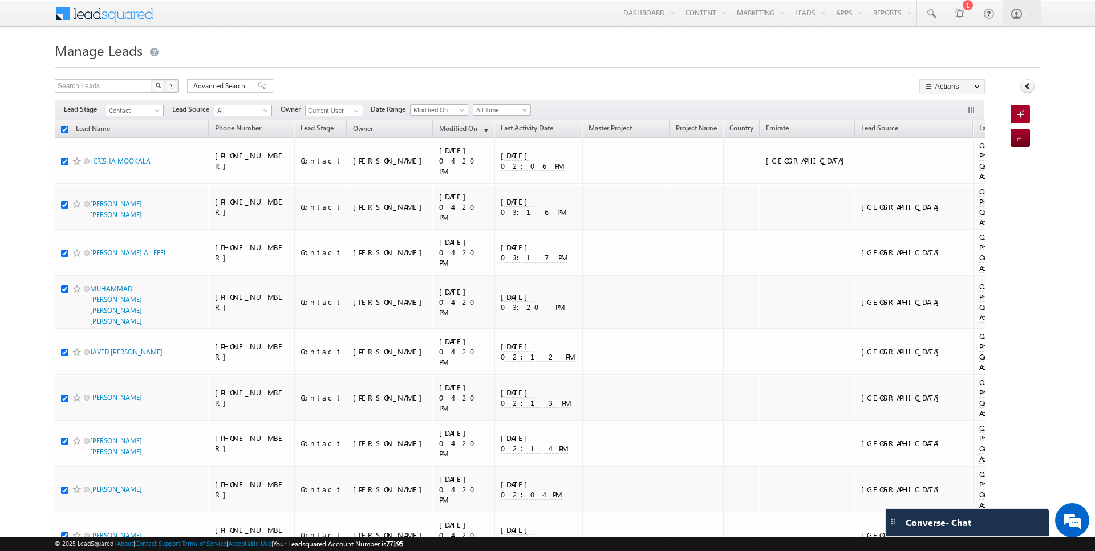
checkbox input "true"
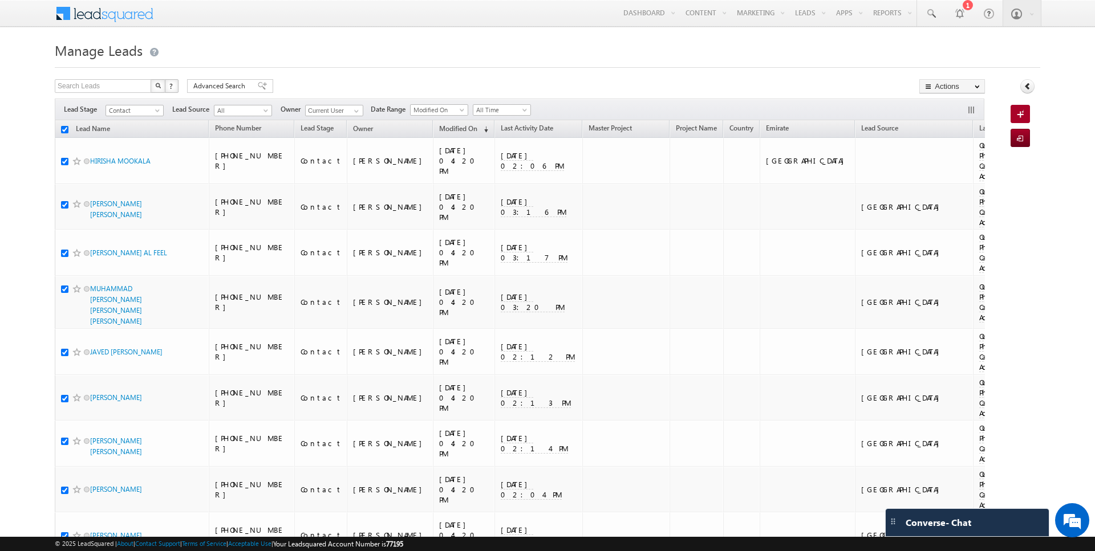
checkbox input "true"
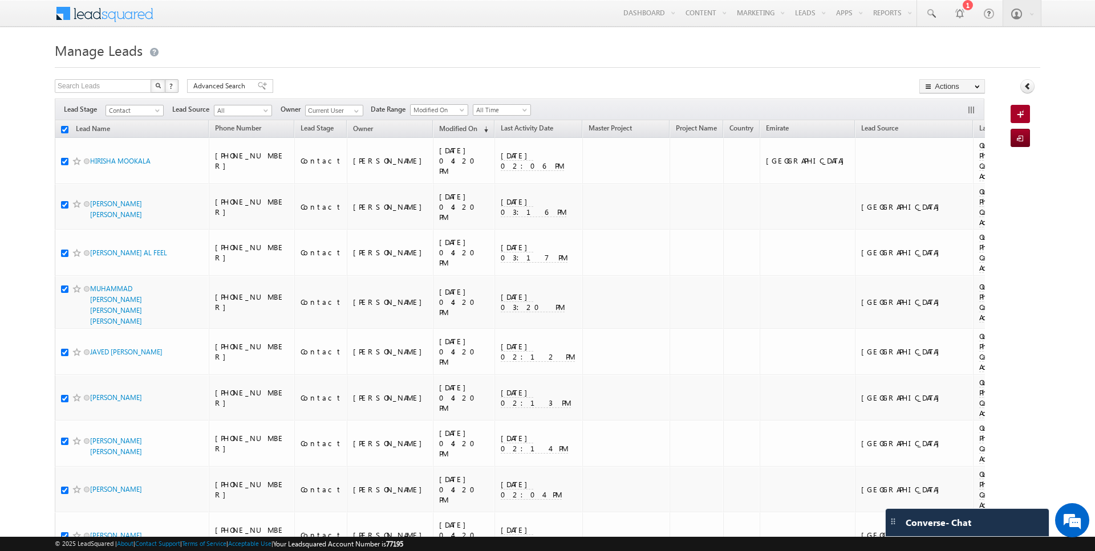
checkbox input "true"
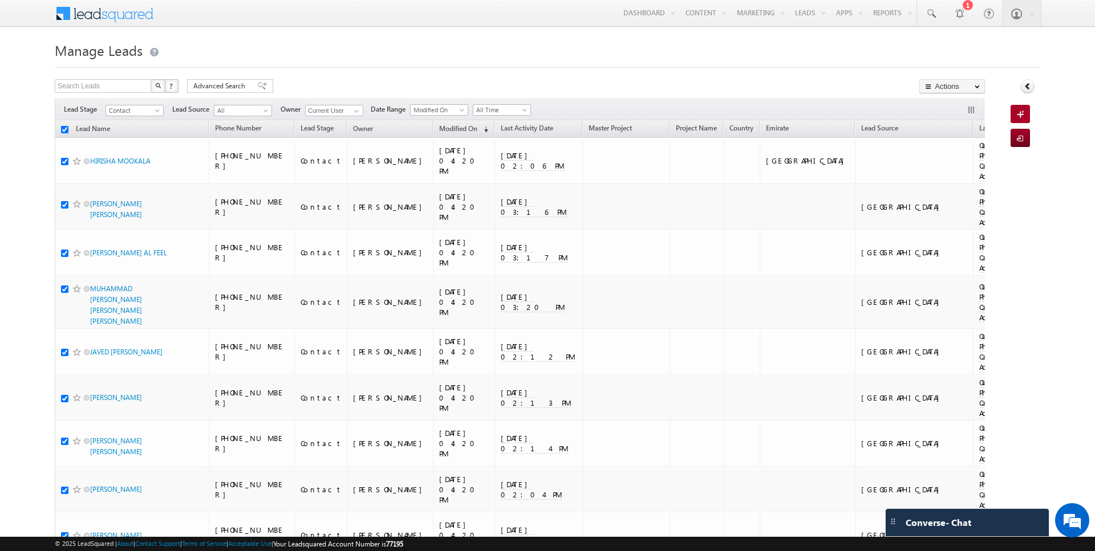
checkbox input "true"
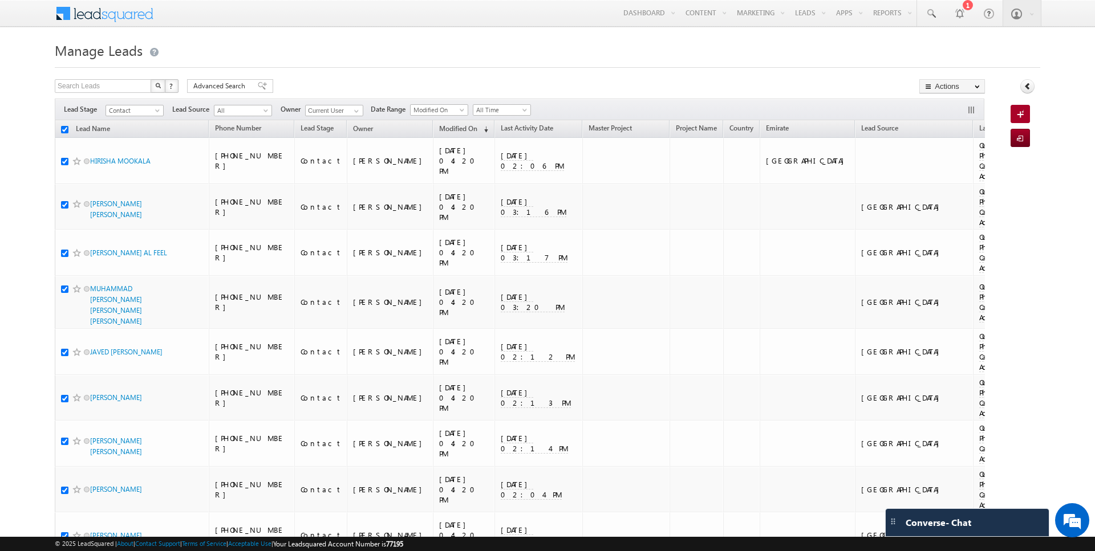
checkbox input "true"
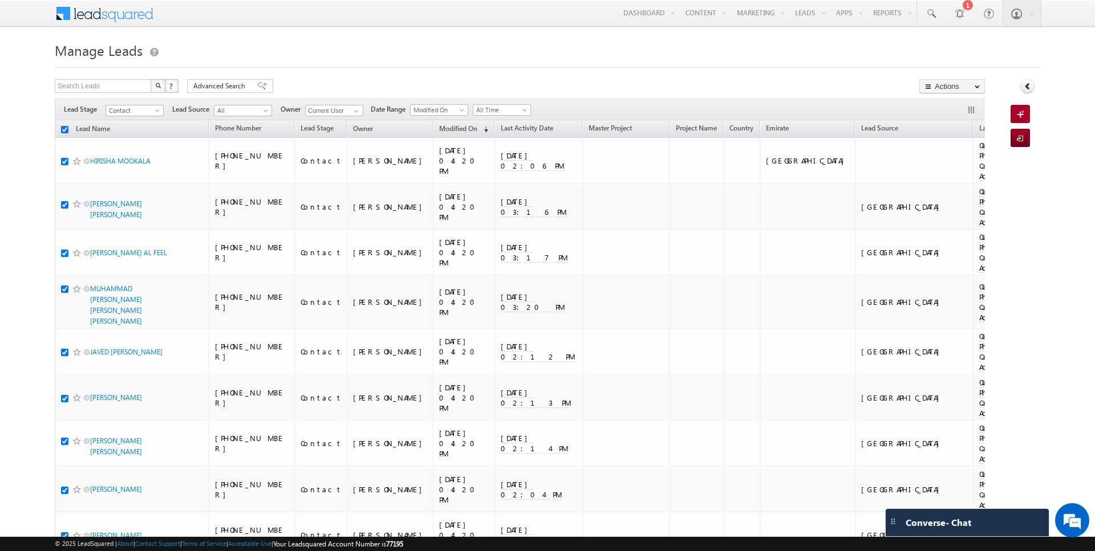
checkbox input "true"
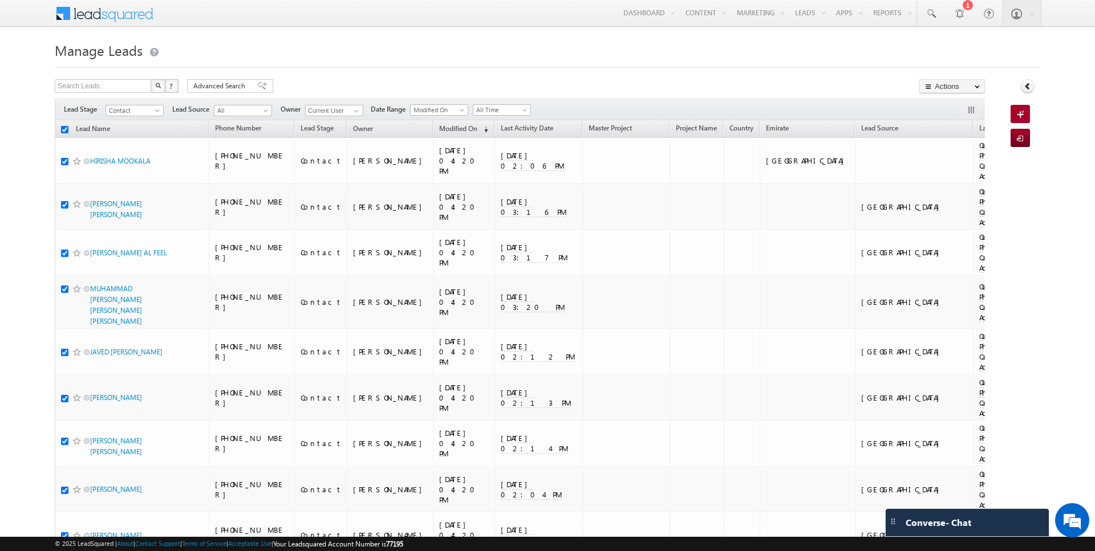
checkbox input "true"
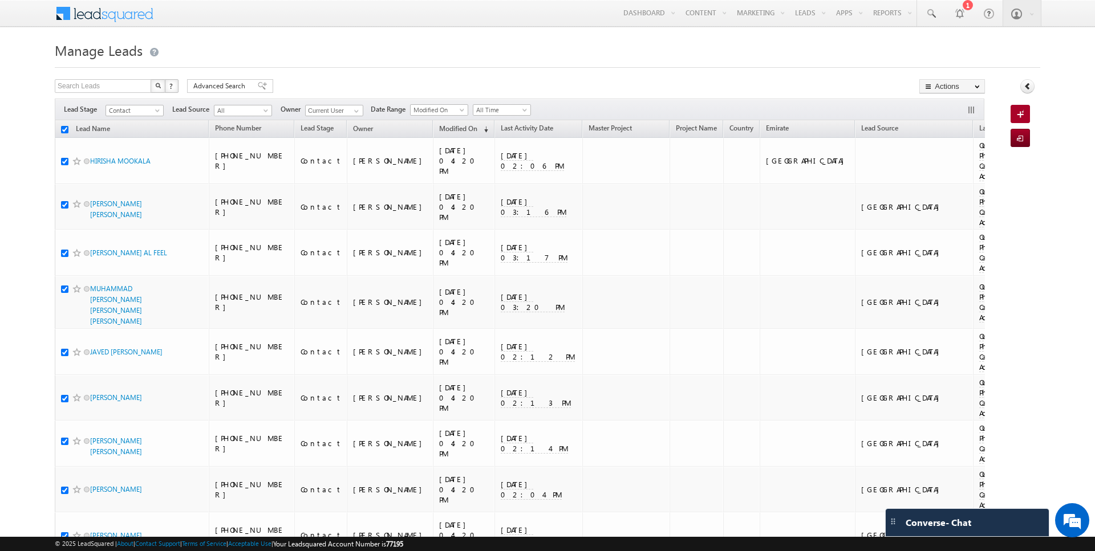
checkbox input "true"
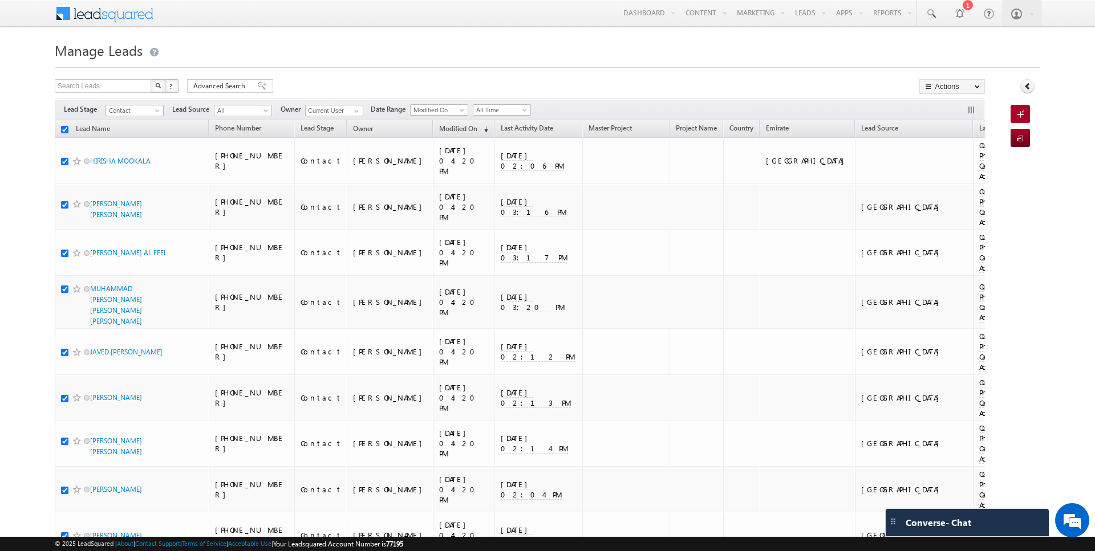
checkbox input "true"
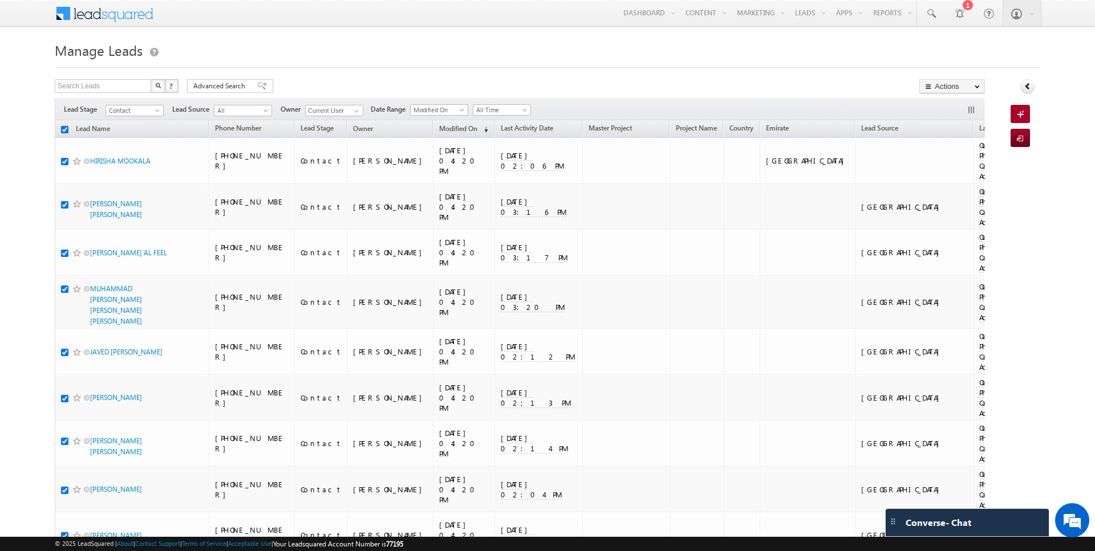
checkbox input "true"
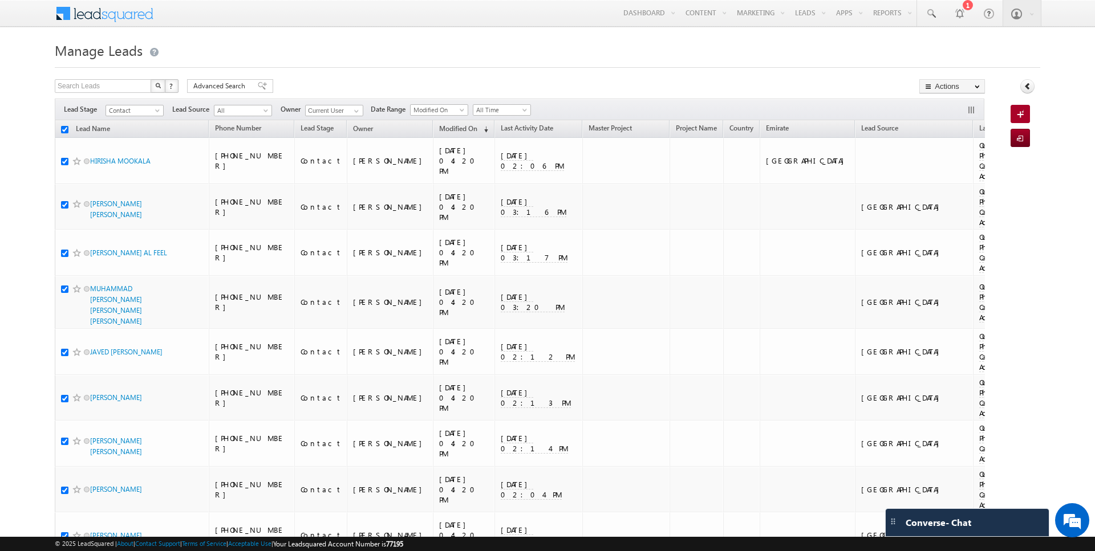
checkbox input "true"
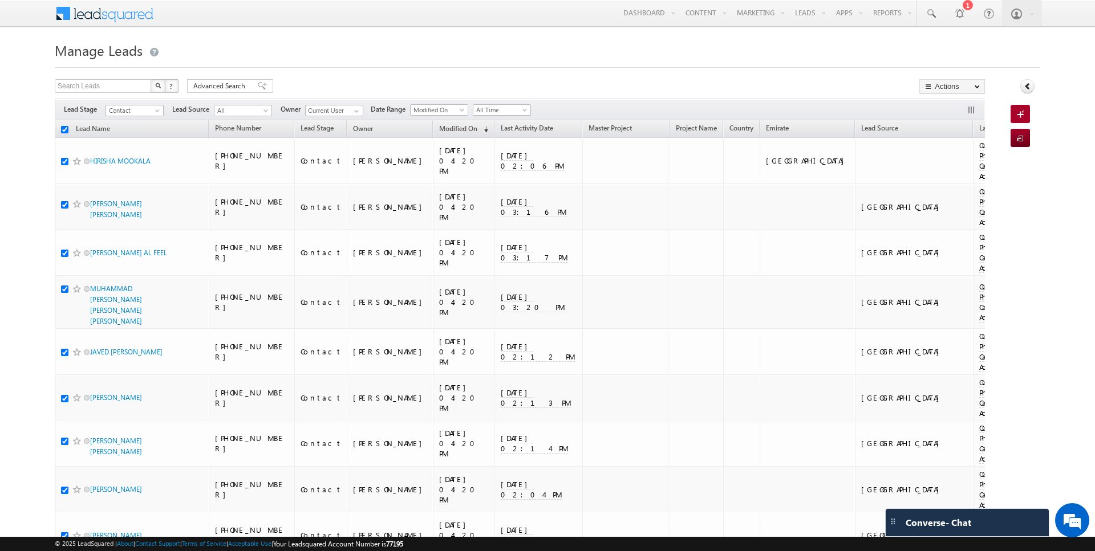
checkbox input "true"
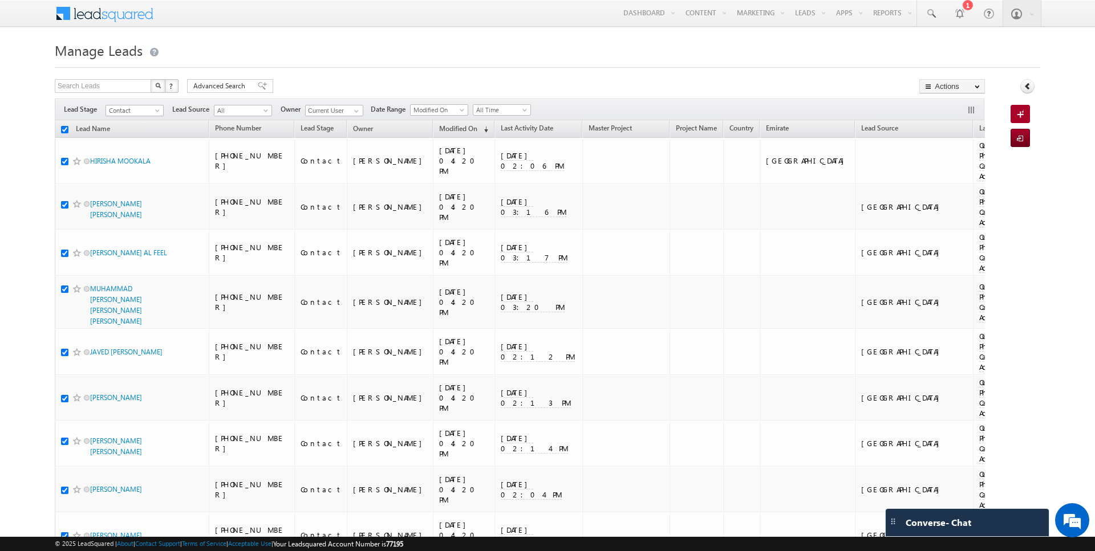
checkbox input "true"
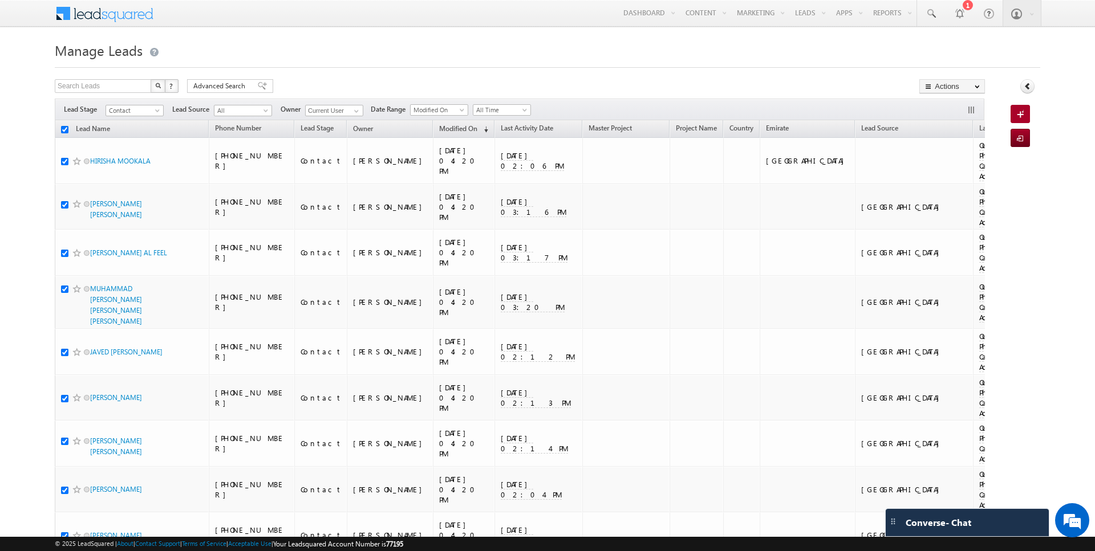
checkbox input "true"
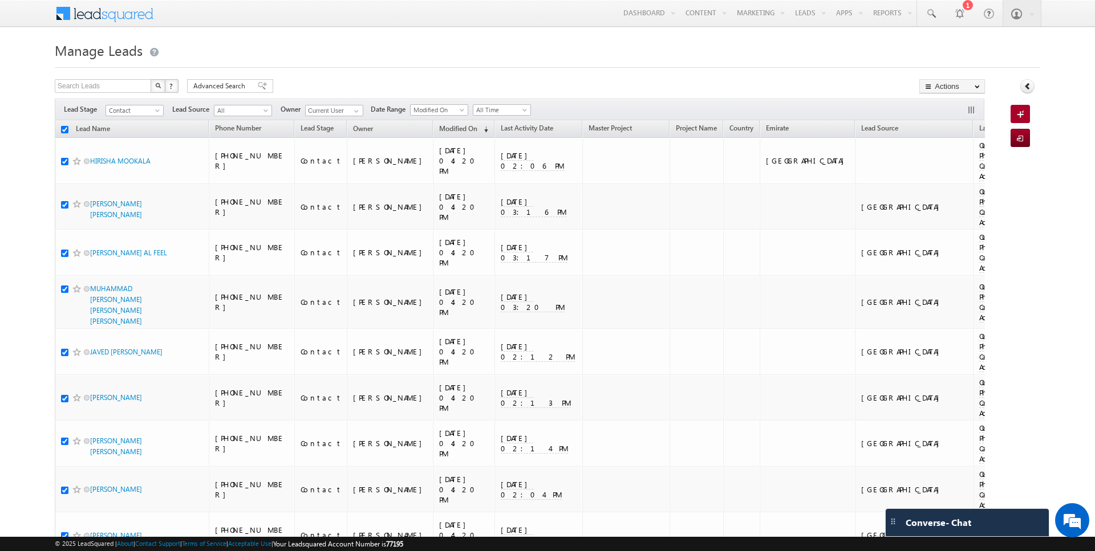
checkbox input "true"
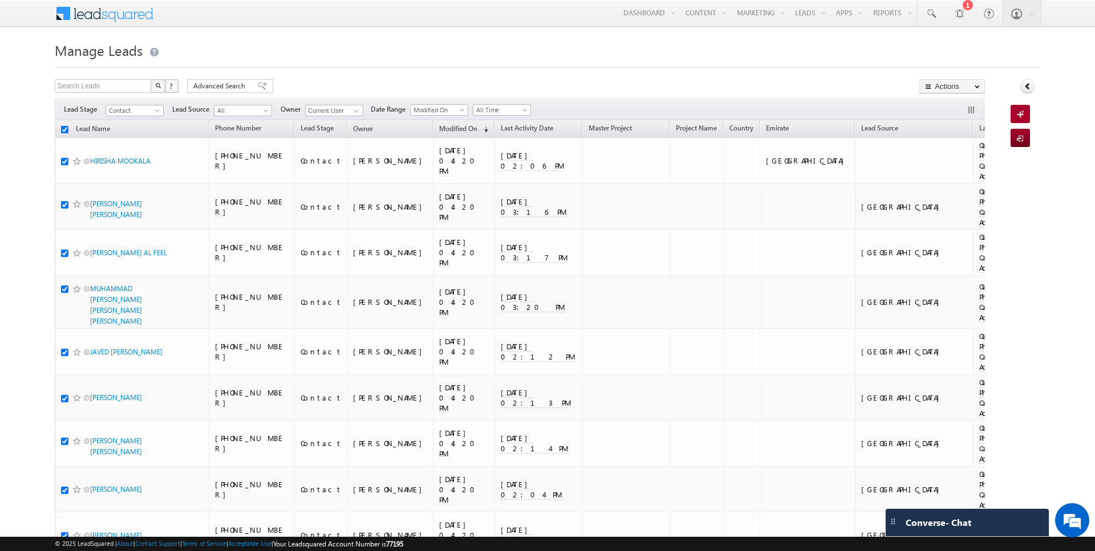
checkbox input "true"
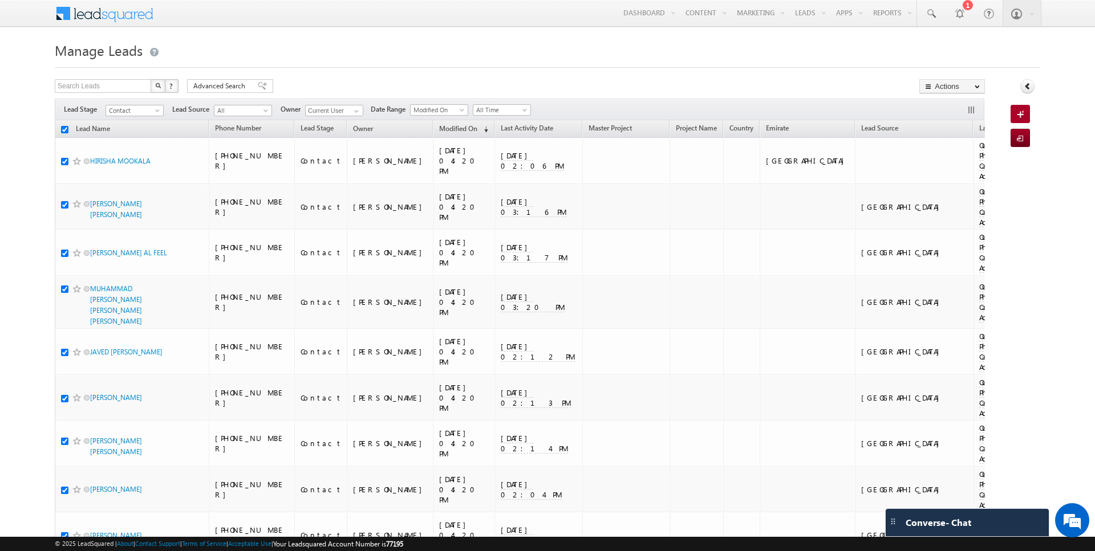
checkbox input "true"
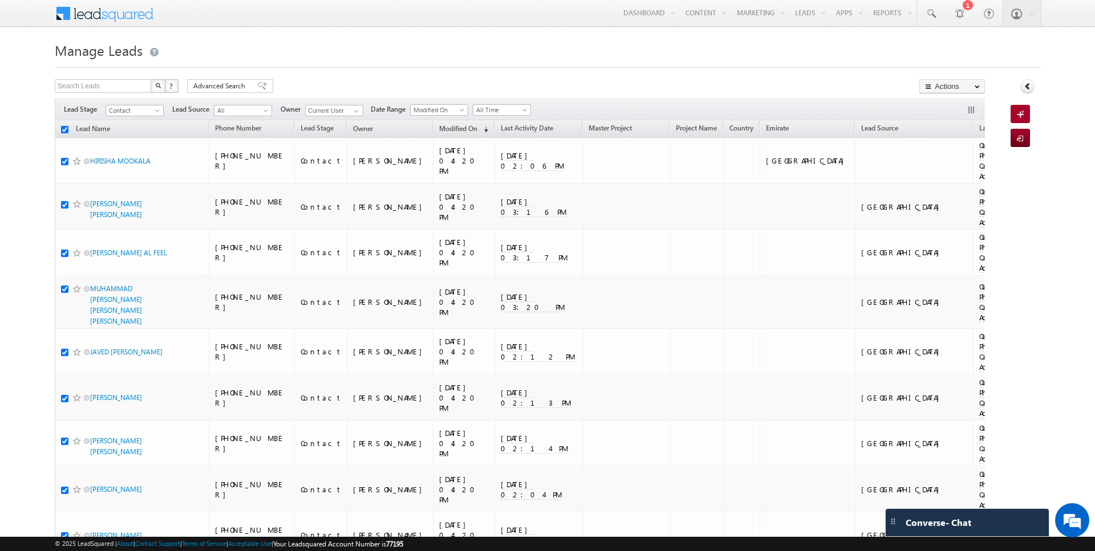
checkbox input "true"
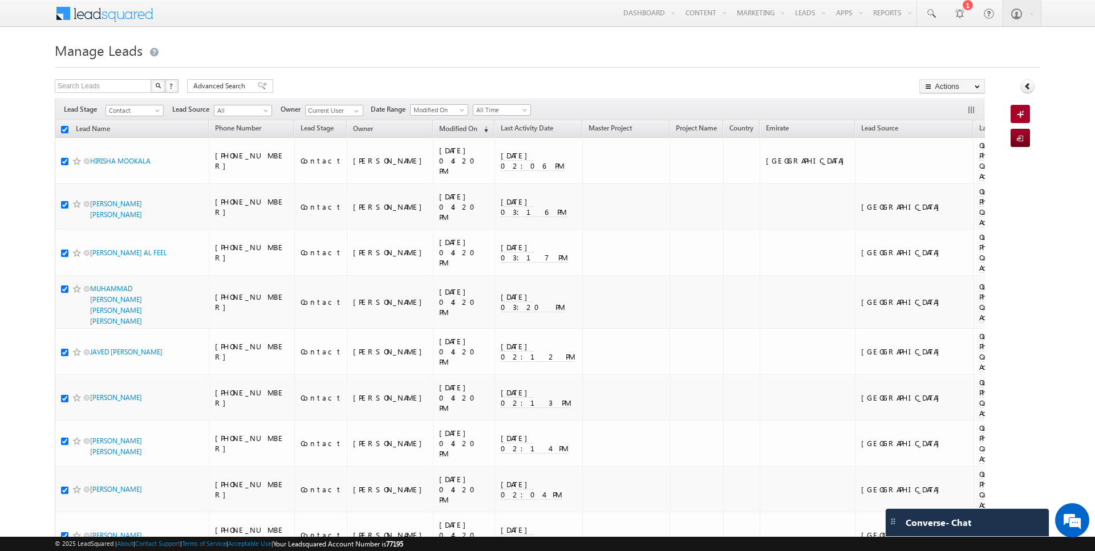
checkbox input "true"
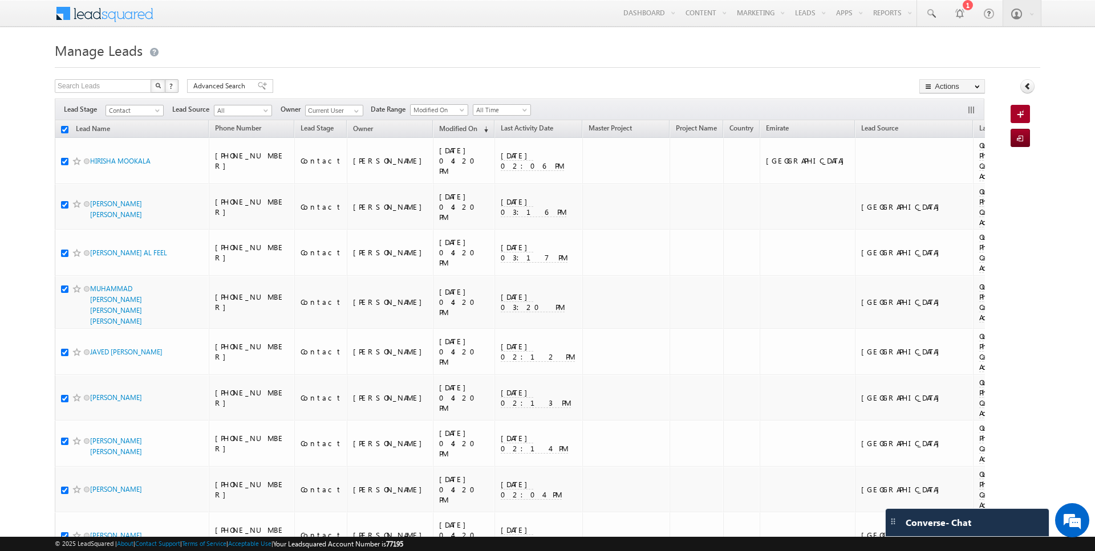
checkbox input "true"
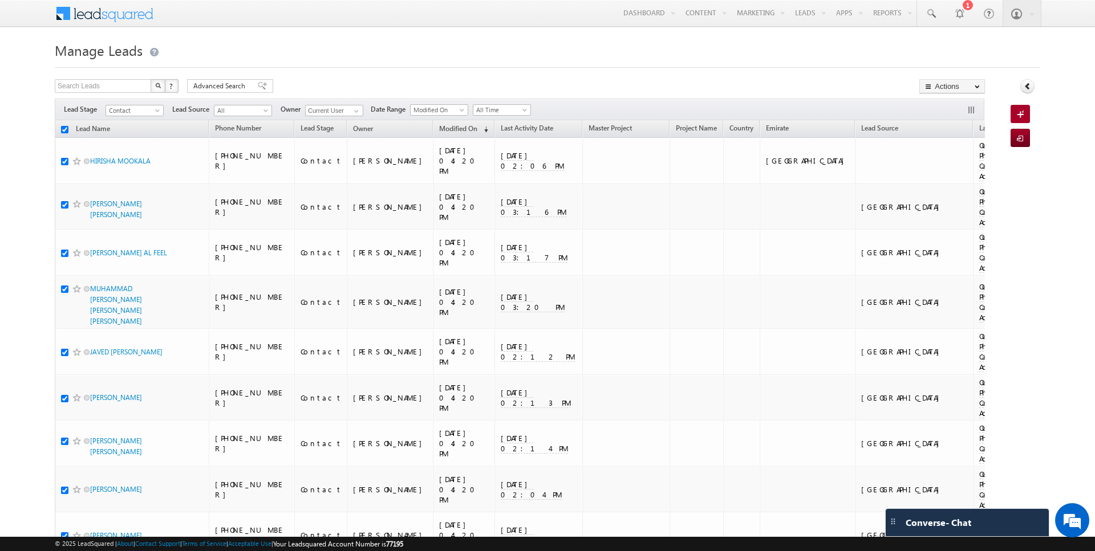
checkbox input "true"
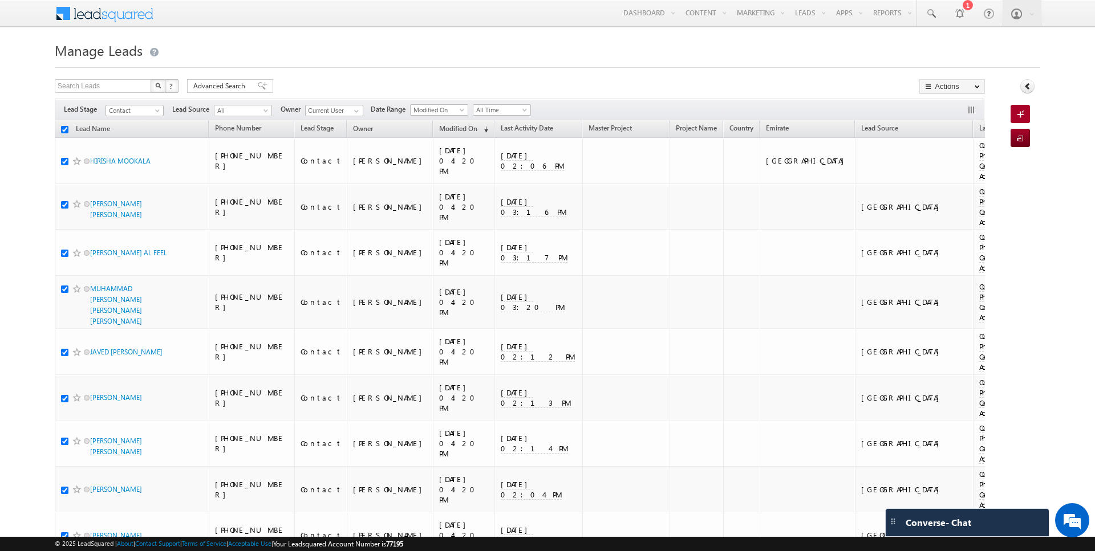
checkbox input "true"
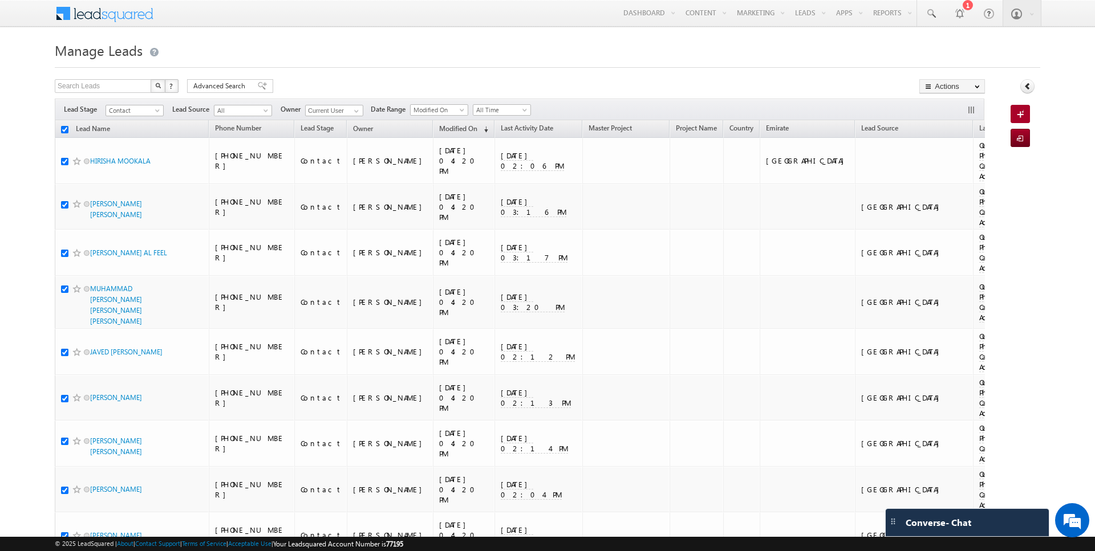
checkbox input "true"
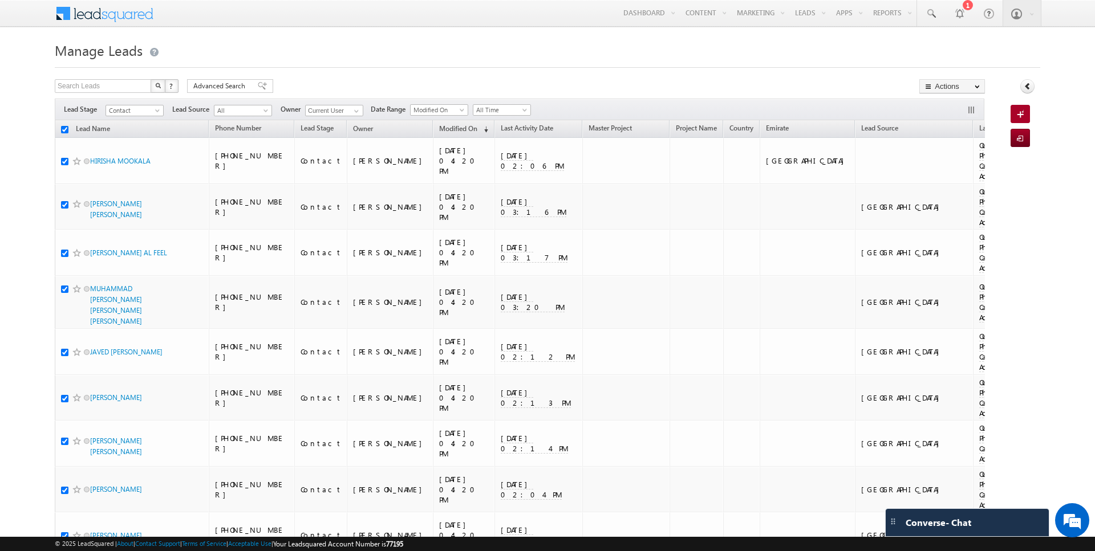
checkbox input "true"
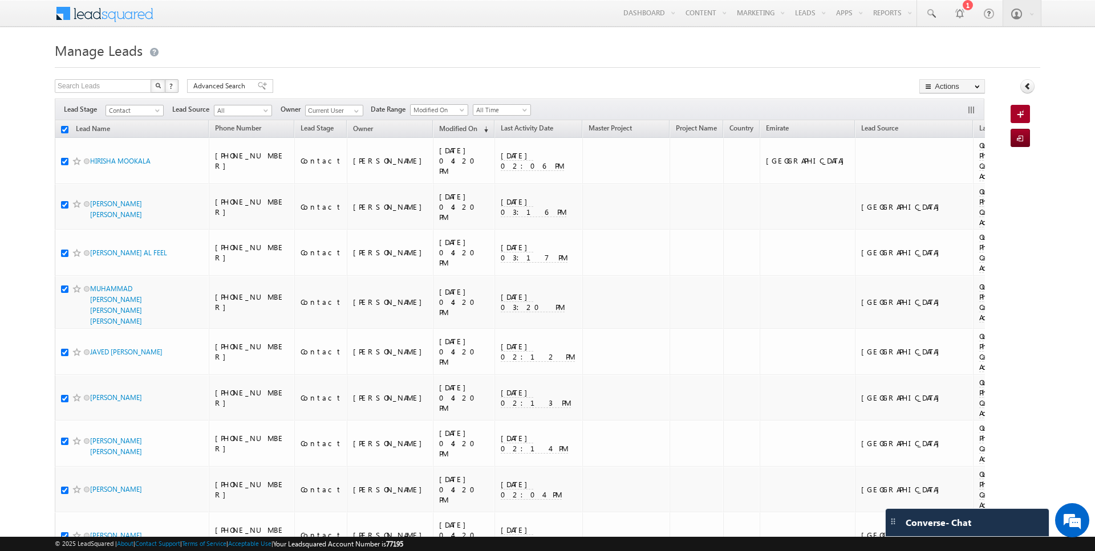
checkbox input "true"
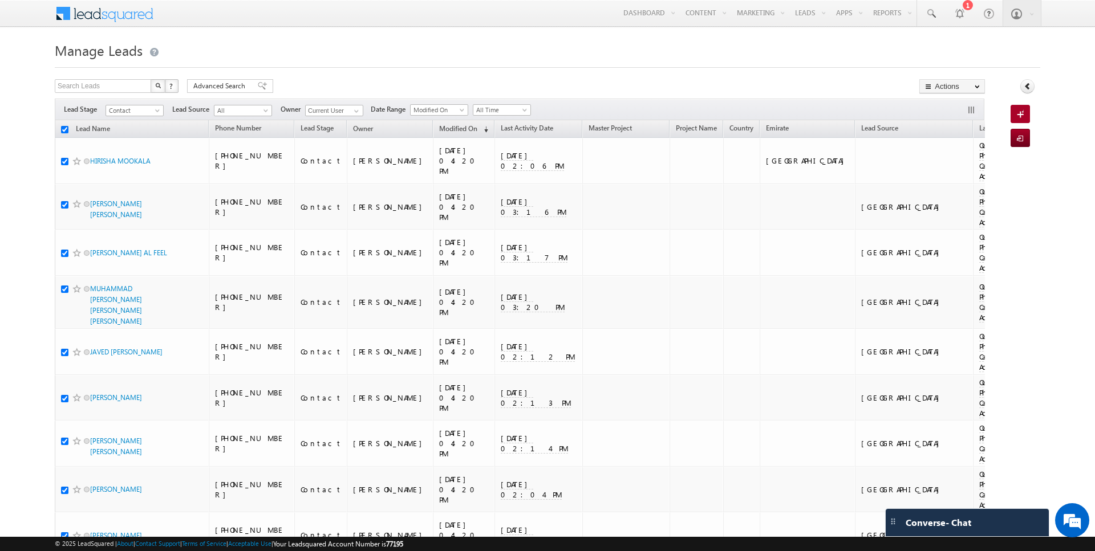
checkbox input "true"
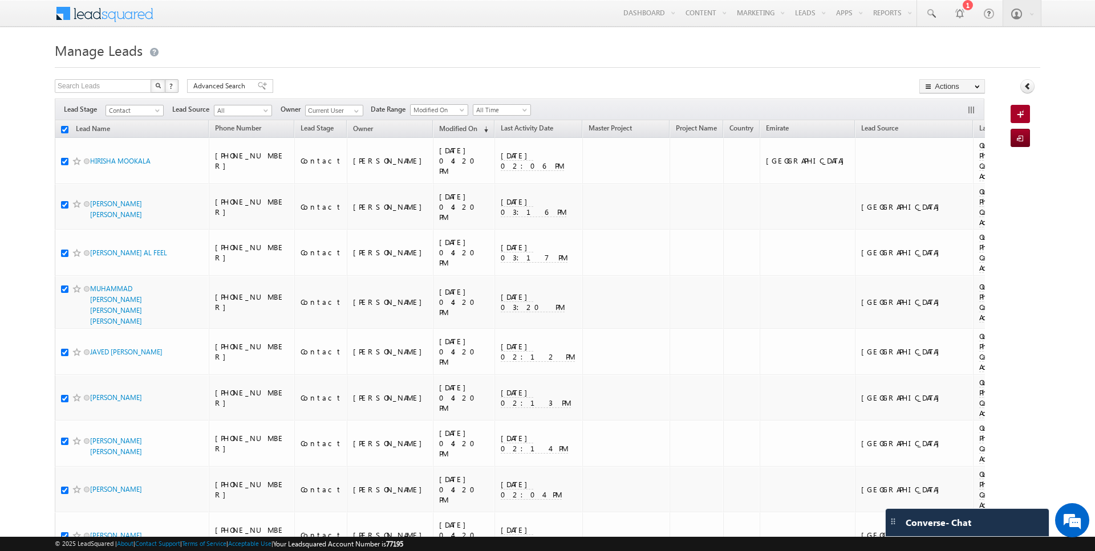
checkbox input "true"
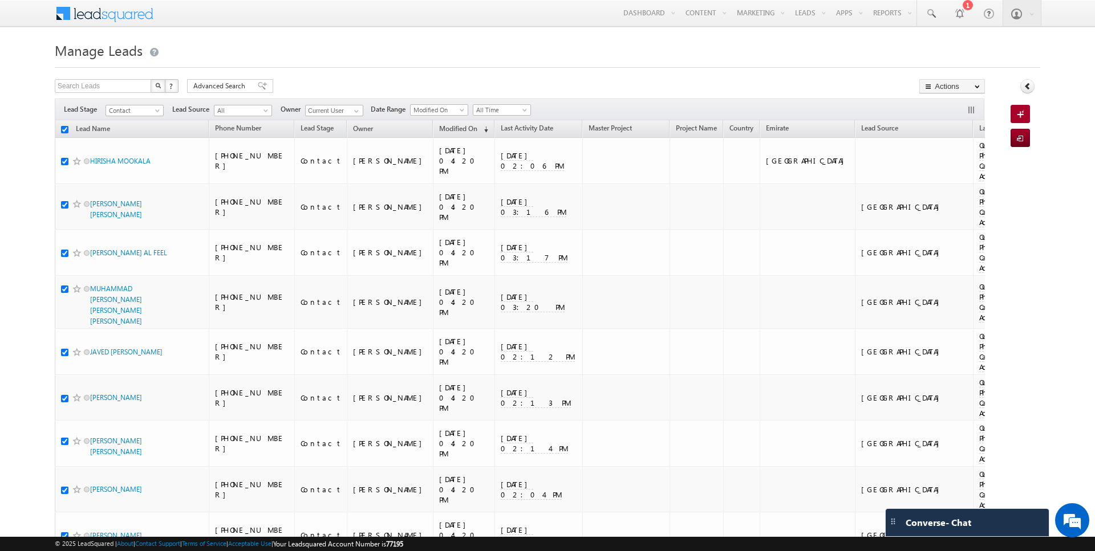
checkbox input "true"
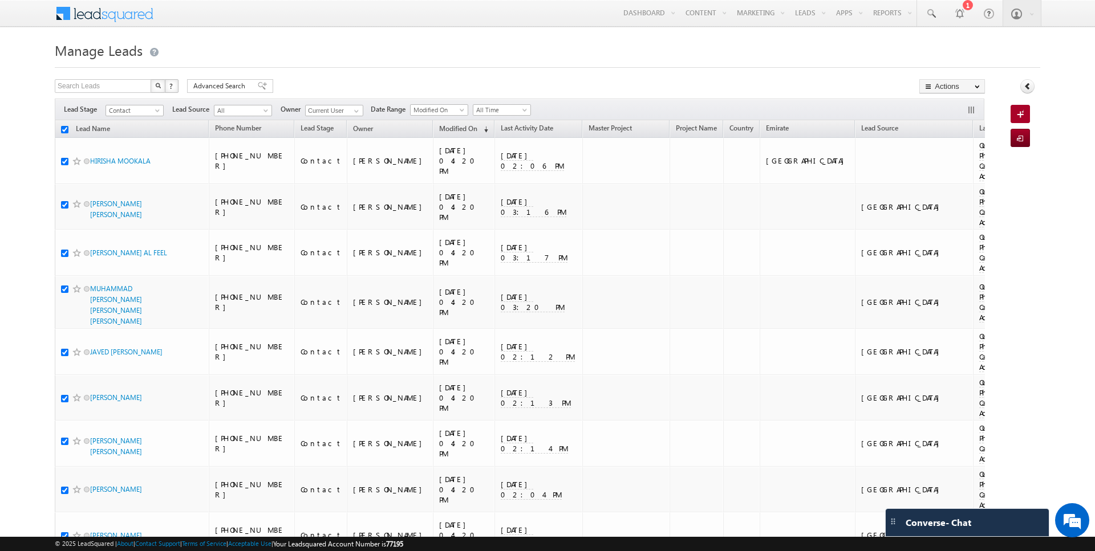
checkbox input "true"
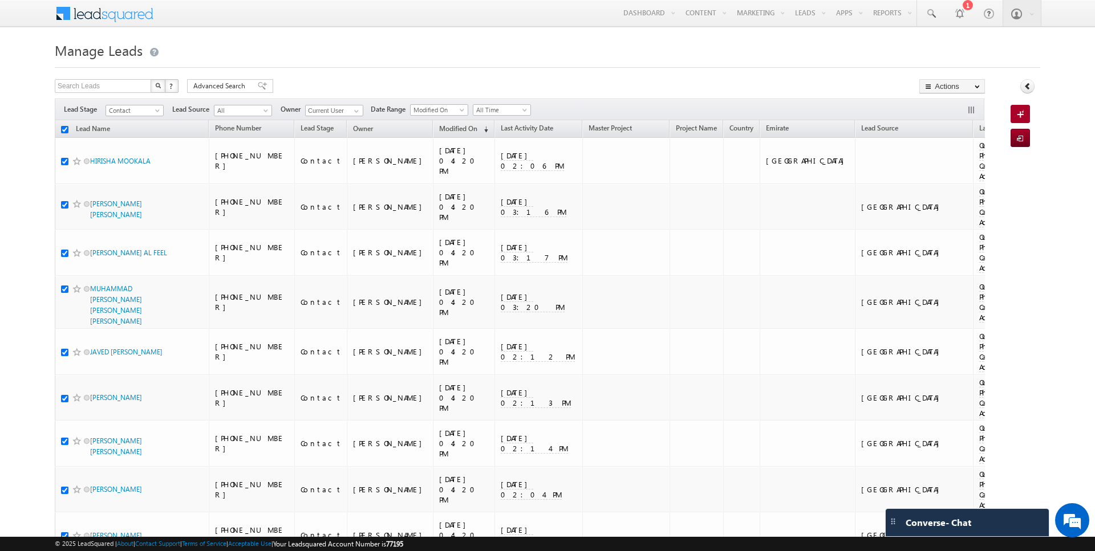
checkbox input "true"
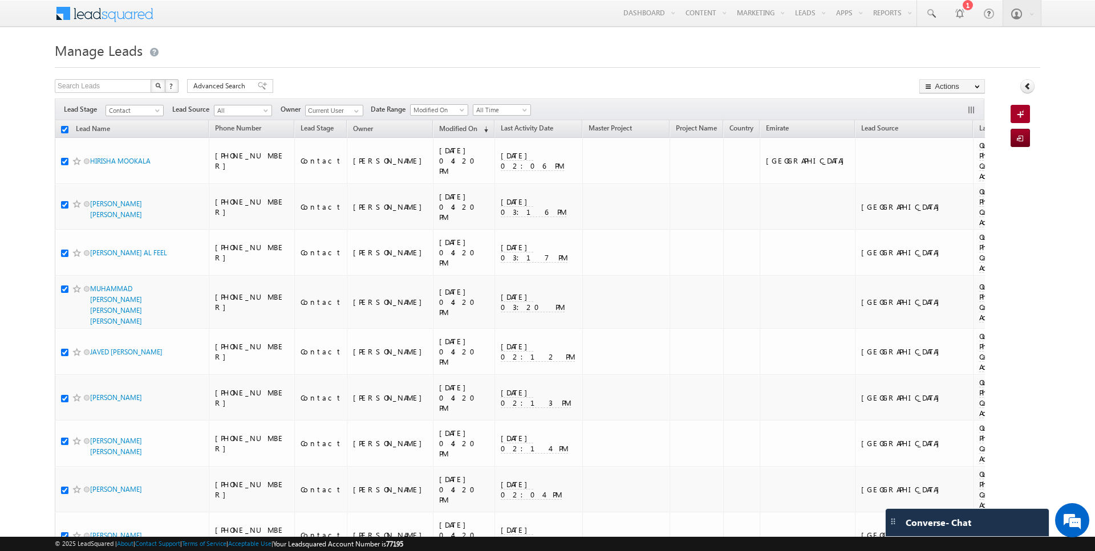
checkbox input "true"
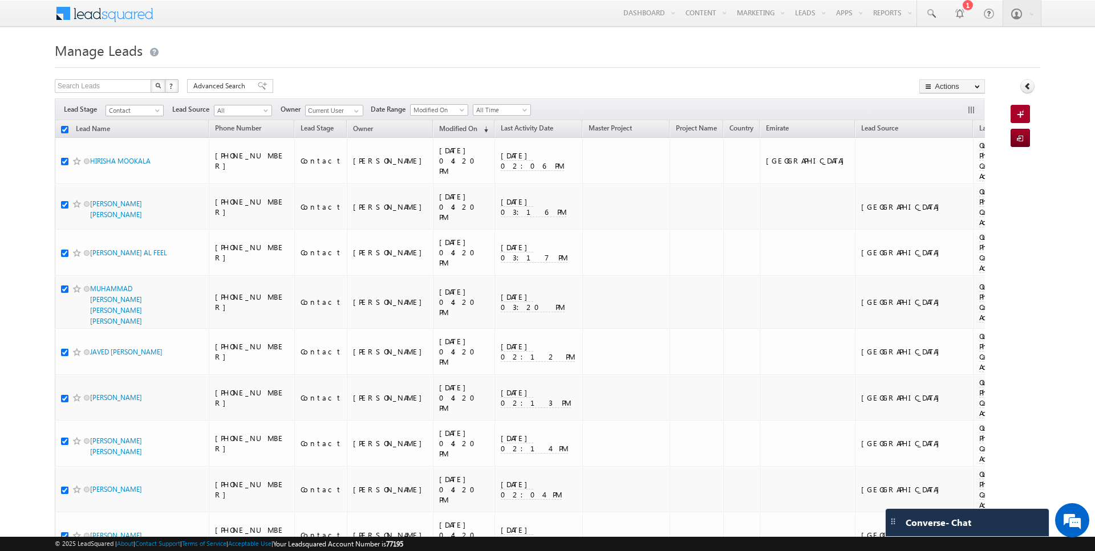
checkbox input "true"
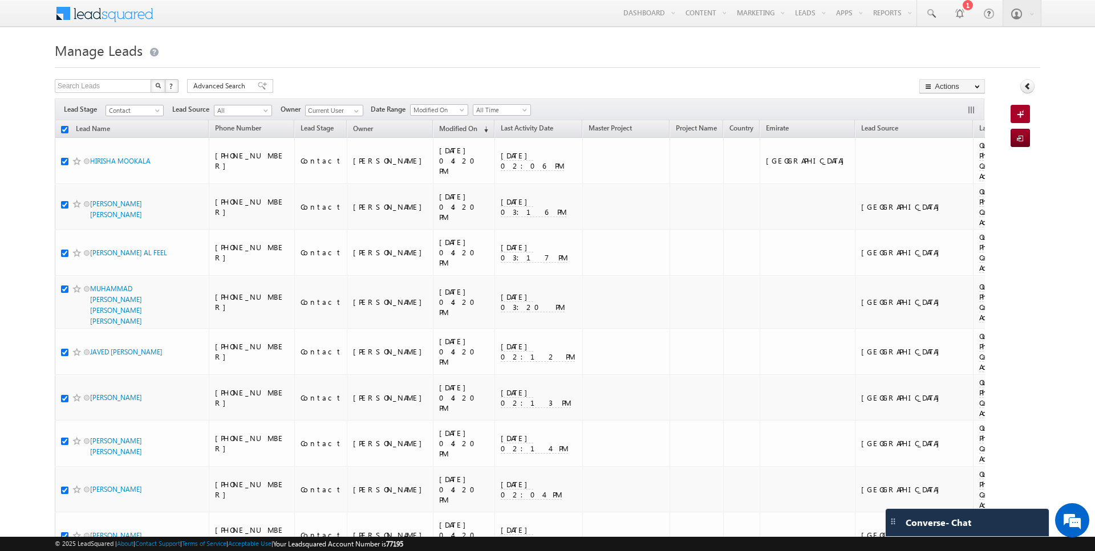
checkbox input "true"
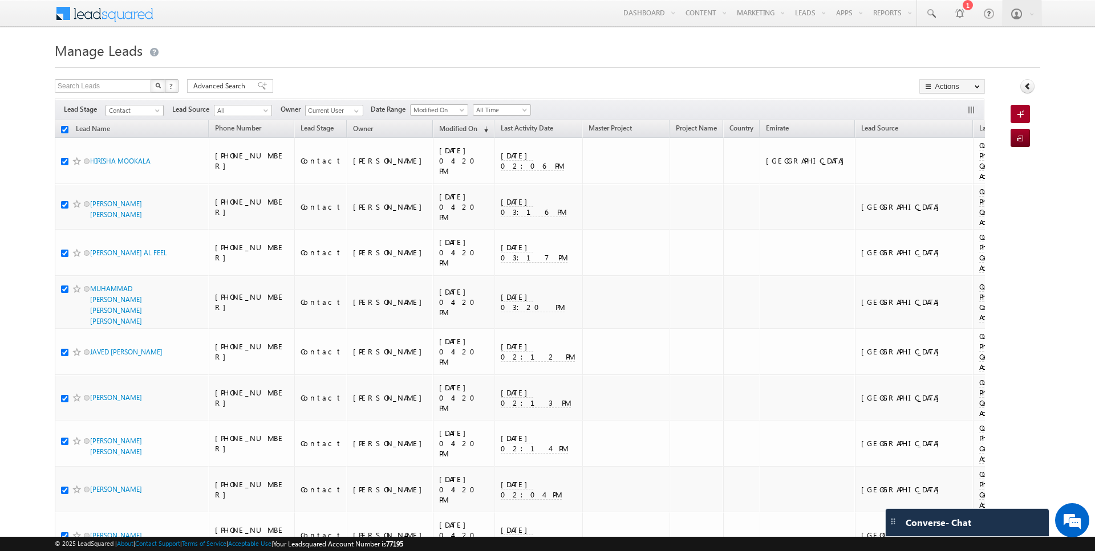
checkbox input "true"
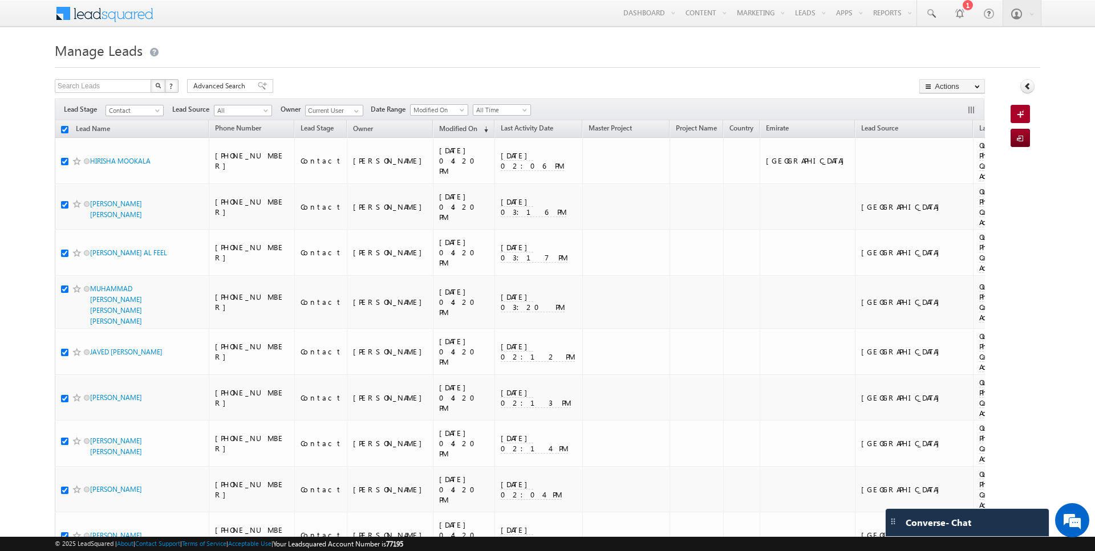
checkbox input "true"
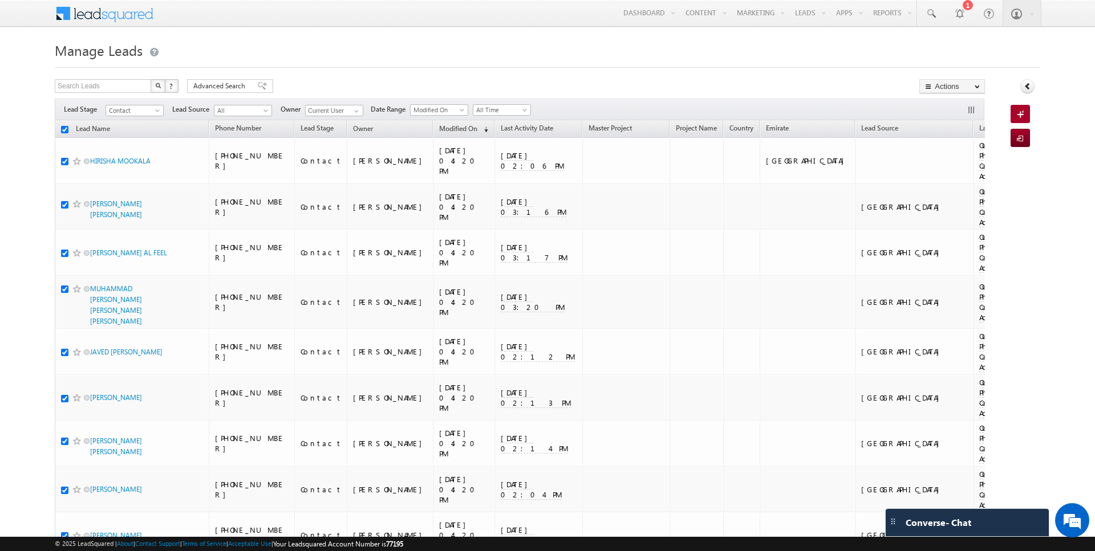
checkbox input "true"
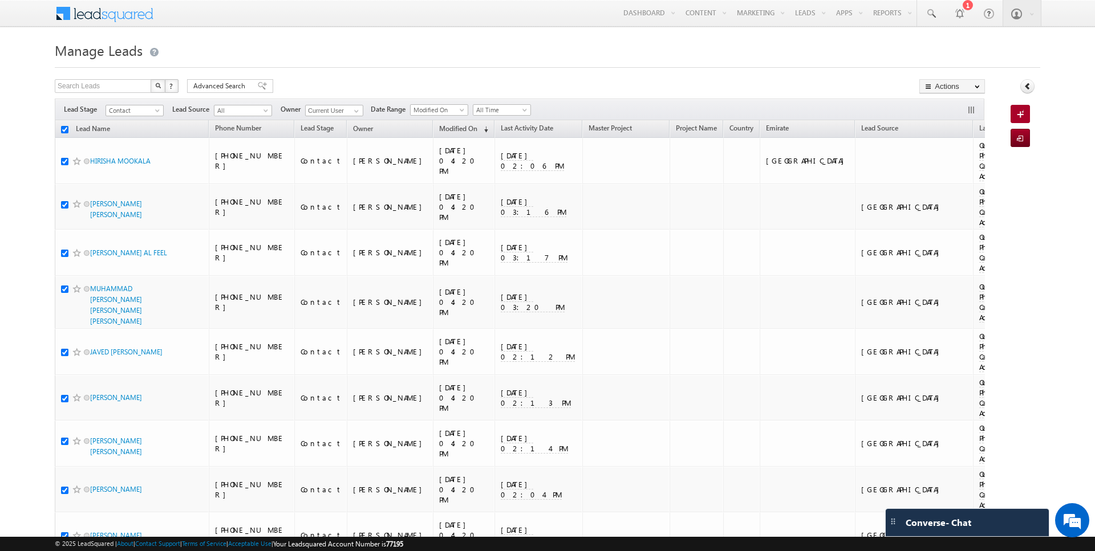
checkbox input "true"
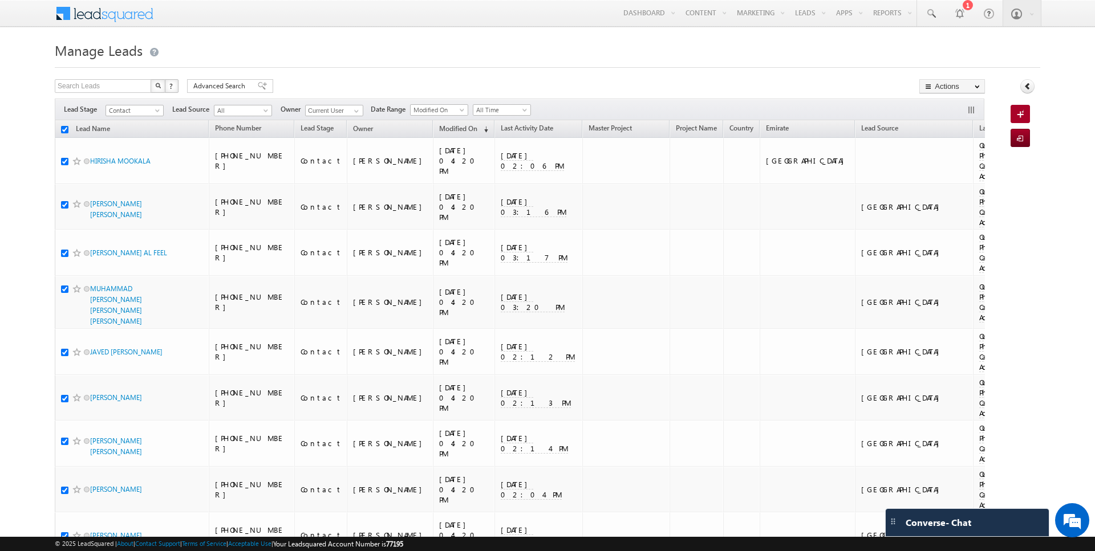
checkbox input "true"
click at [352, 111] on span at bounding box center [356, 111] width 9 height 9
click at [228, 82] on span "Advanced Search" at bounding box center [220, 86] width 55 height 10
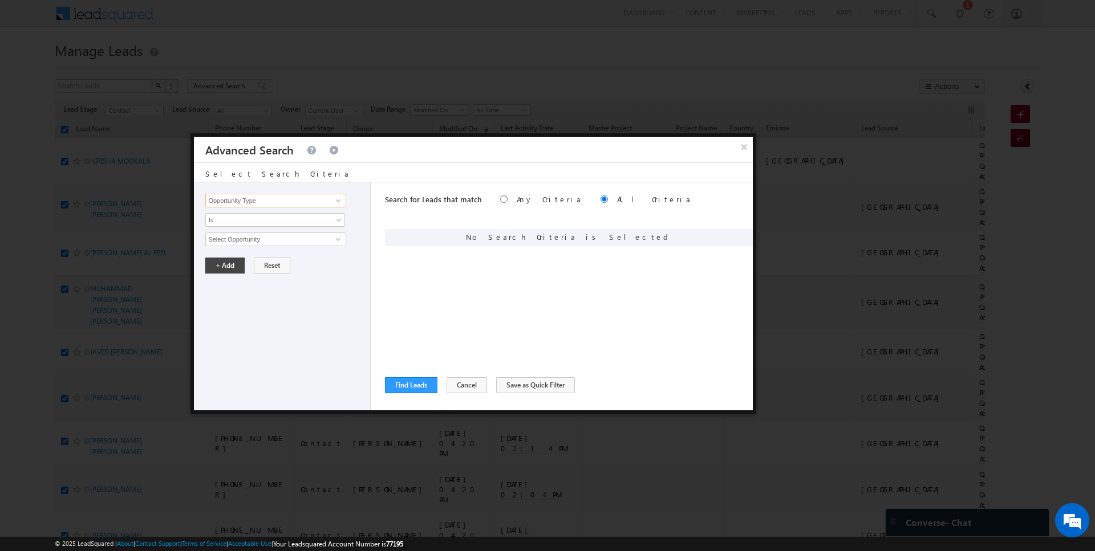
click at [275, 200] on input "Opportunity Type" at bounding box center [275, 201] width 140 height 14
click at [270, 216] on span "Is" at bounding box center [268, 220] width 124 height 10
click at [242, 233] on link "Is" at bounding box center [275, 232] width 139 height 10
click at [237, 242] on span "None Selected" at bounding box center [270, 239] width 129 height 13
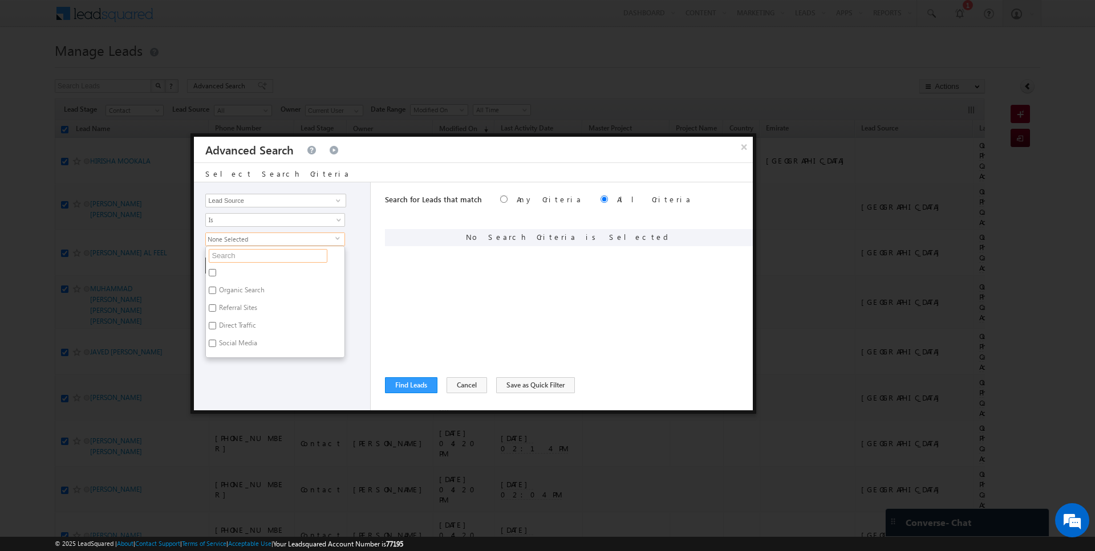
click at [240, 255] on input "text" at bounding box center [268, 256] width 119 height 14
click at [421, 291] on div "Search for Leads that match Any Criteria All Criteria Note that the current tri…" at bounding box center [569, 296] width 368 height 228
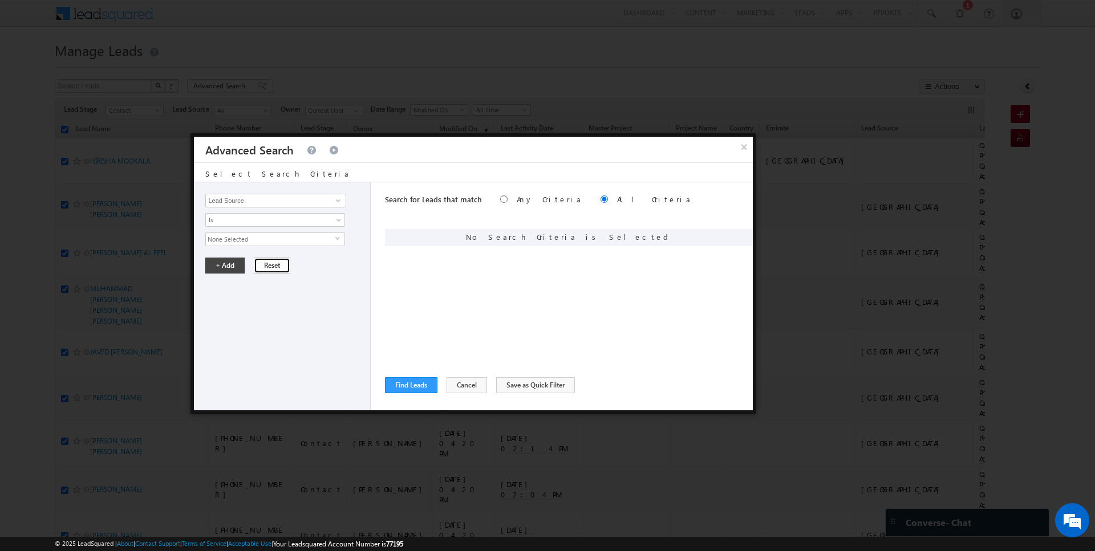
click at [269, 266] on button "Reset" at bounding box center [272, 266] width 36 height 16
click at [415, 387] on button "Find Leads" at bounding box center [411, 386] width 52 height 16
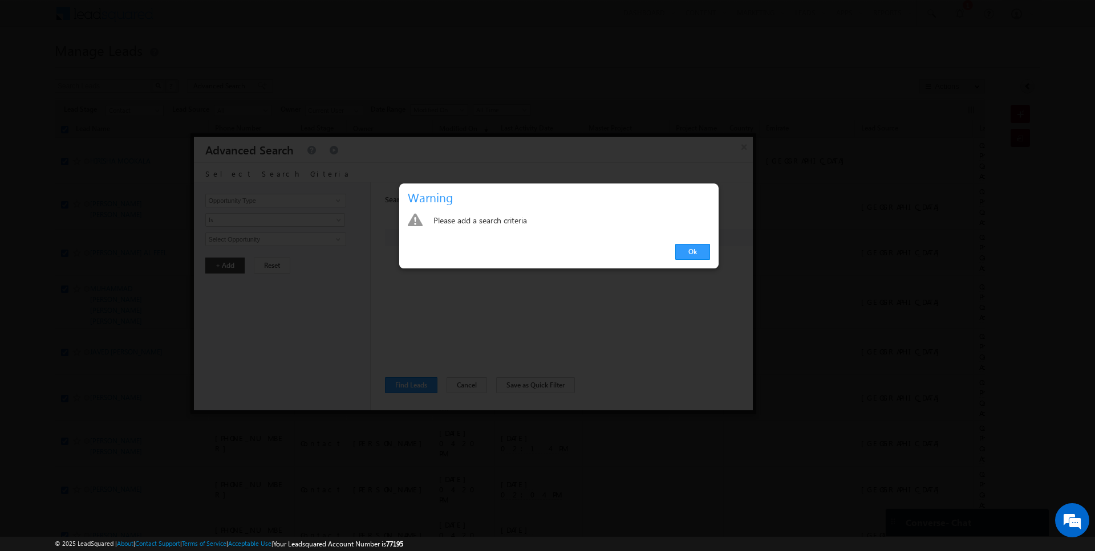
click at [702, 252] on link "Ok" at bounding box center [692, 252] width 35 height 16
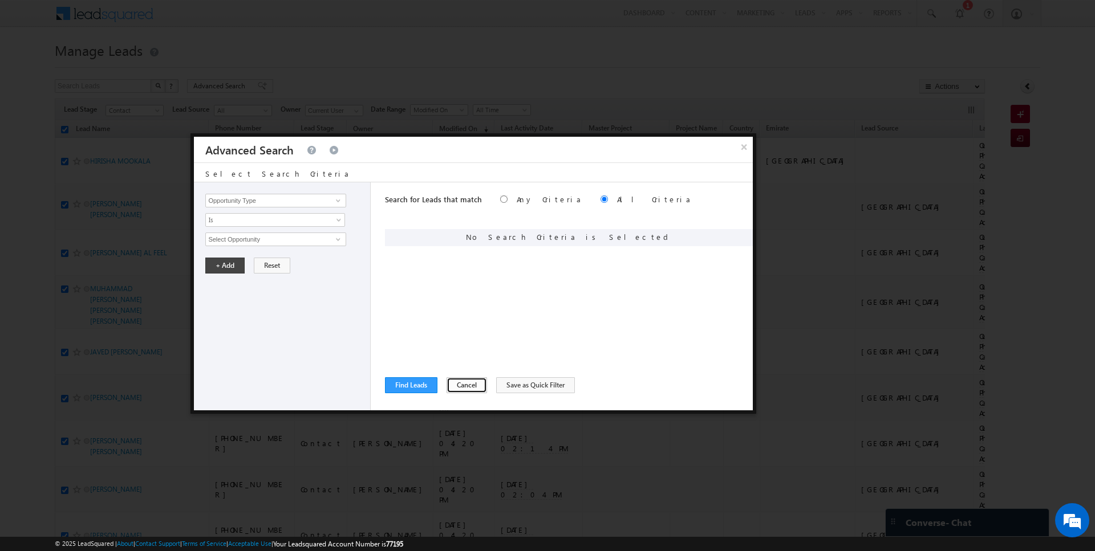
click at [462, 383] on button "Cancel" at bounding box center [467, 386] width 40 height 16
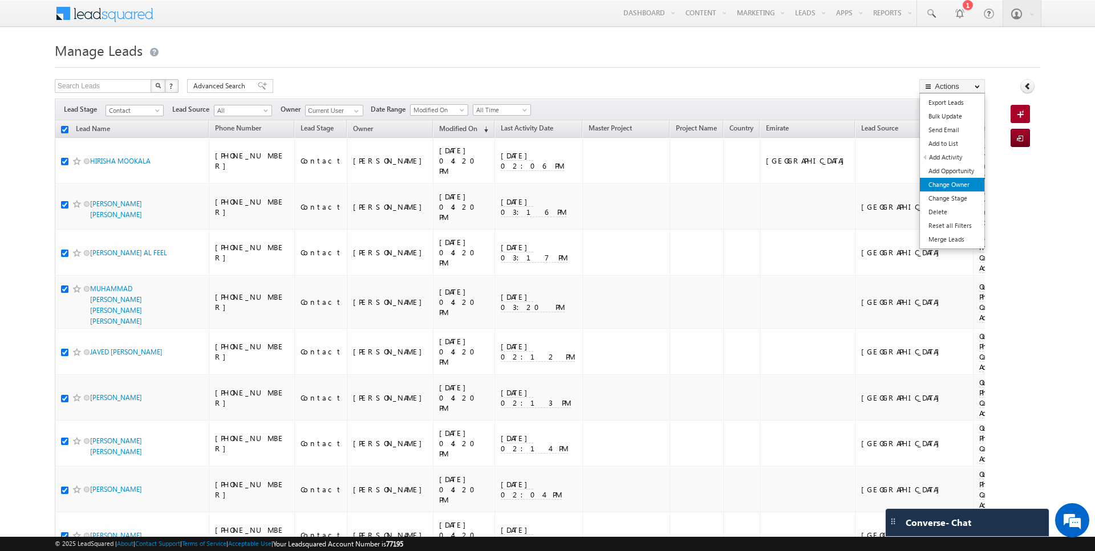
click at [960, 182] on link "Change Owner" at bounding box center [952, 185] width 64 height 14
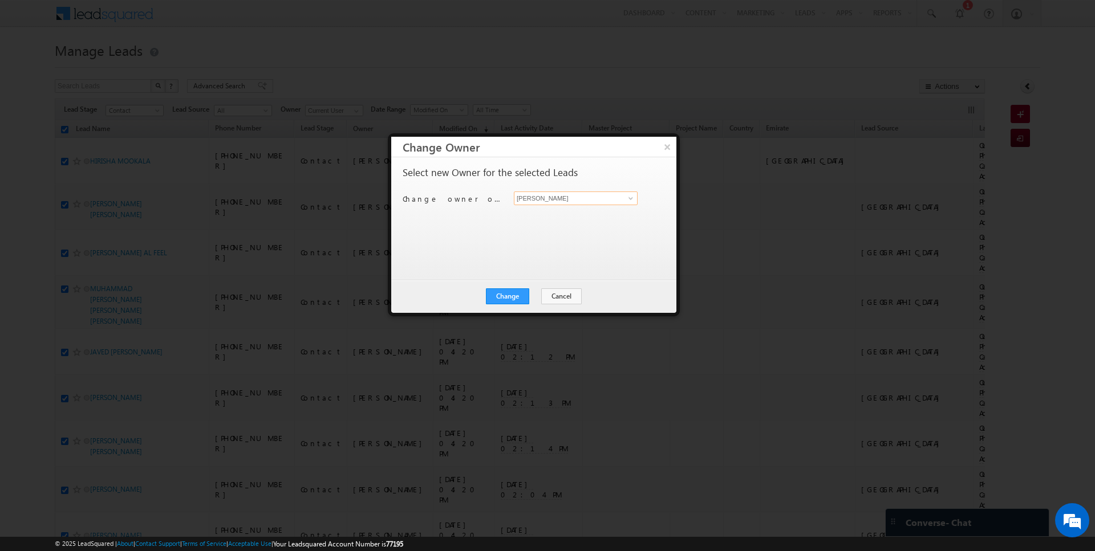
click at [563, 194] on input "[PERSON_NAME]" at bounding box center [576, 199] width 124 height 14
click at [512, 294] on button "Change" at bounding box center [507, 297] width 43 height 16
click at [533, 294] on button "Close" at bounding box center [535, 297] width 36 height 16
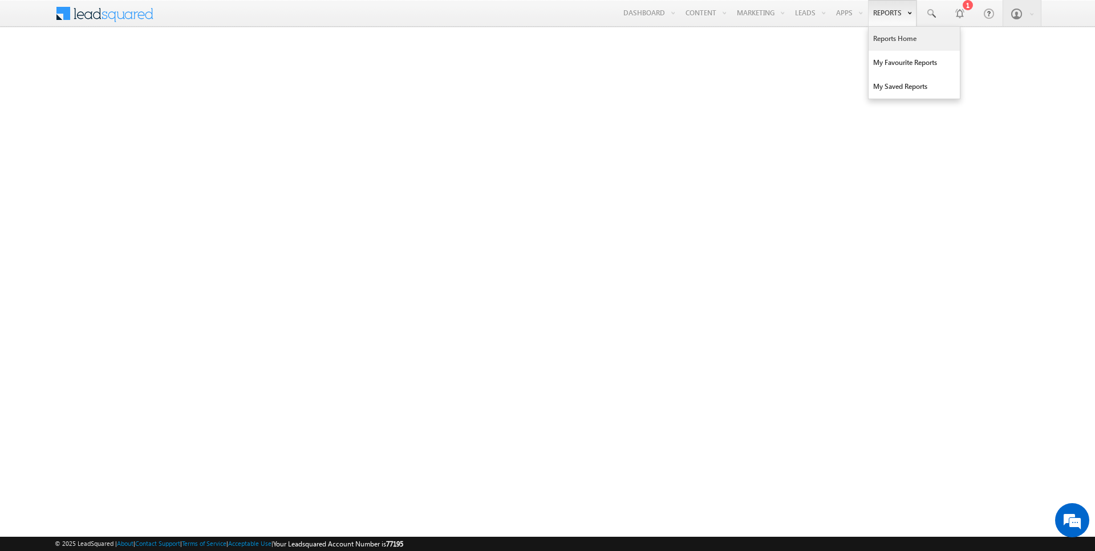
click at [891, 47] on link "Reports Home" at bounding box center [914, 39] width 91 height 24
